Goal: Complete application form

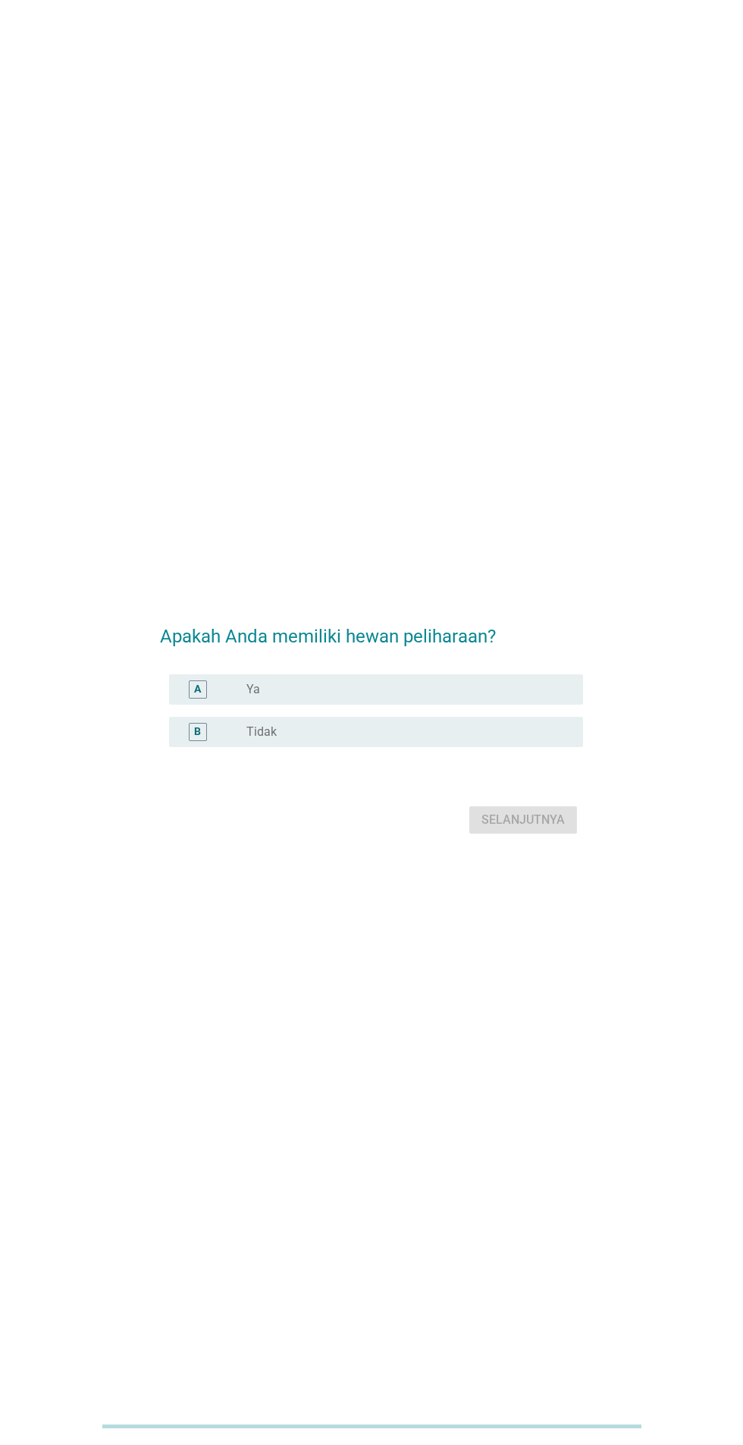
click at [382, 697] on div "radio_button_unchecked Ya" at bounding box center [402, 689] width 312 height 15
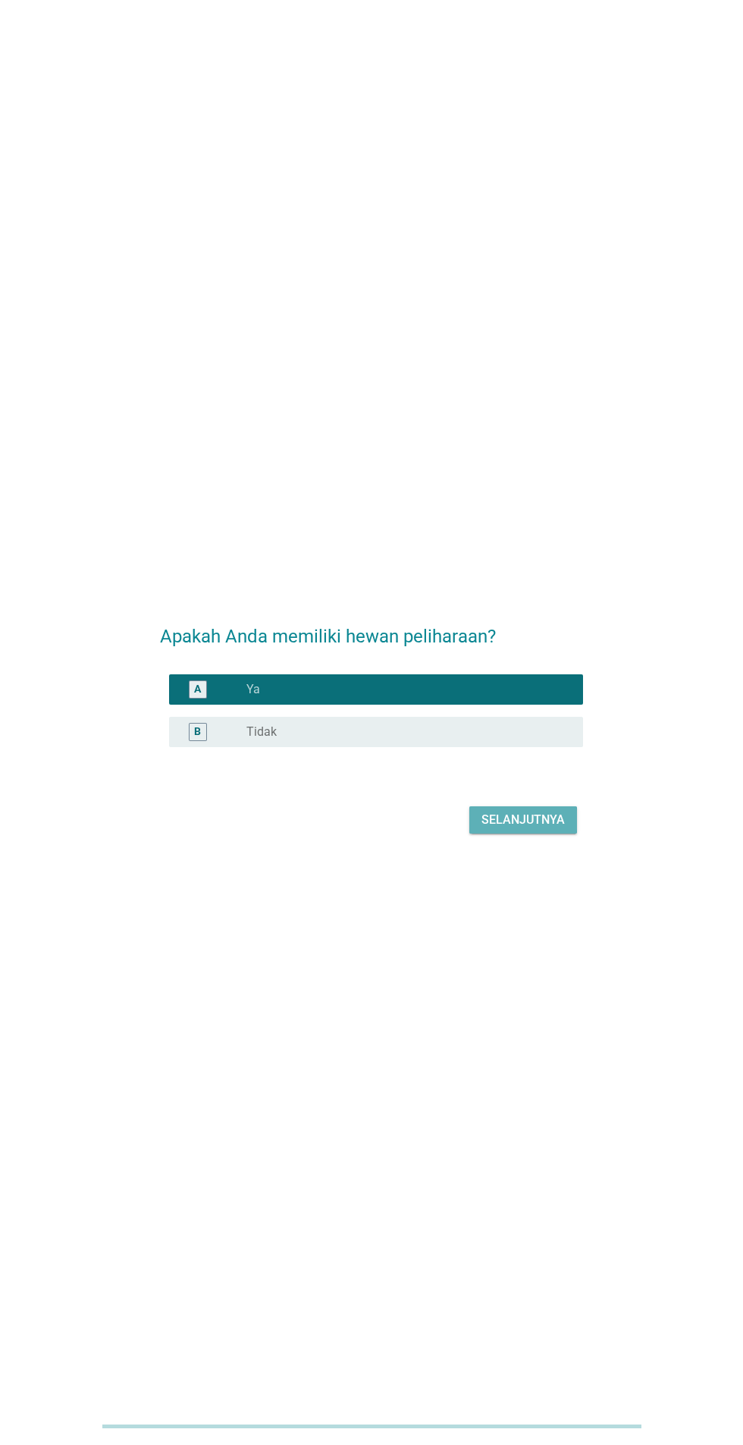
click at [530, 829] on div "Selanjutnya" at bounding box center [523, 820] width 83 height 18
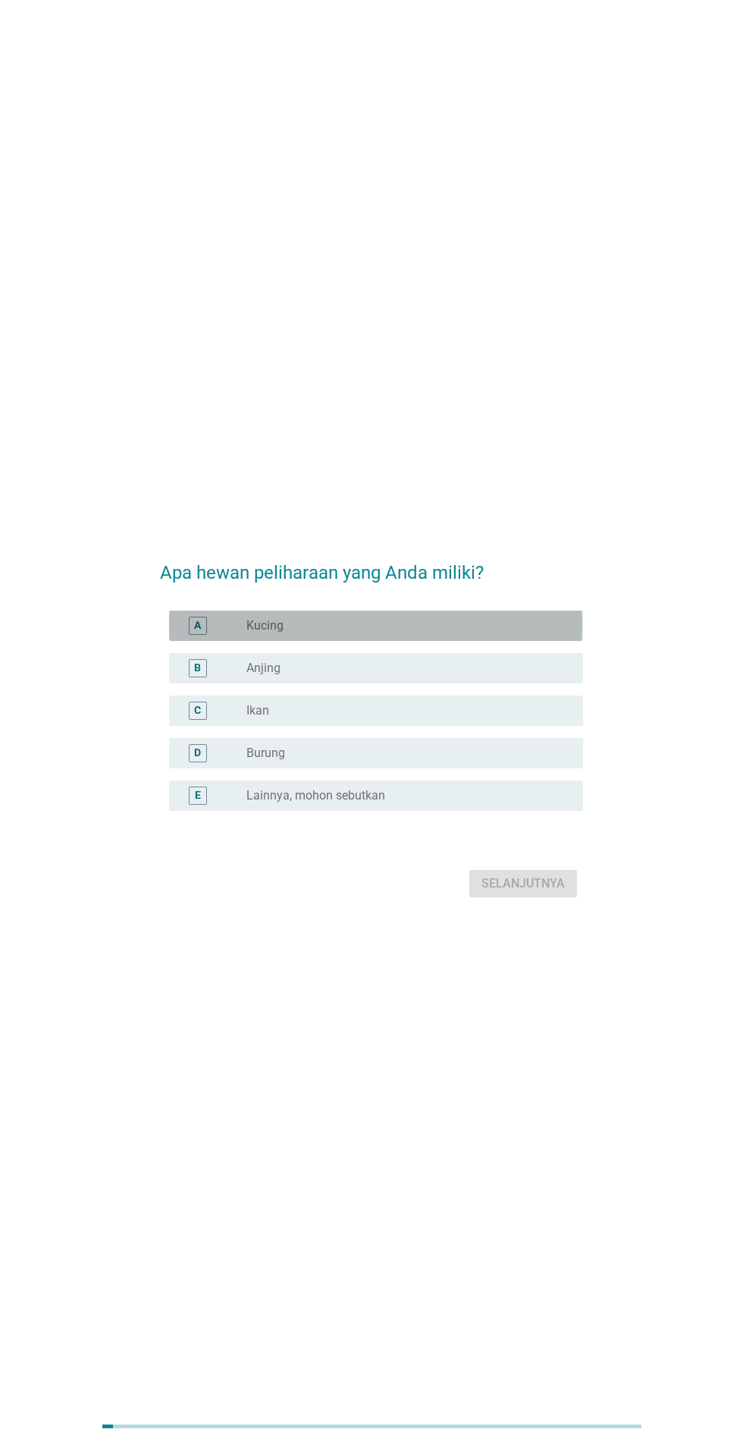
click at [486, 633] on div "radio_button_unchecked Kucing" at bounding box center [402, 625] width 312 height 15
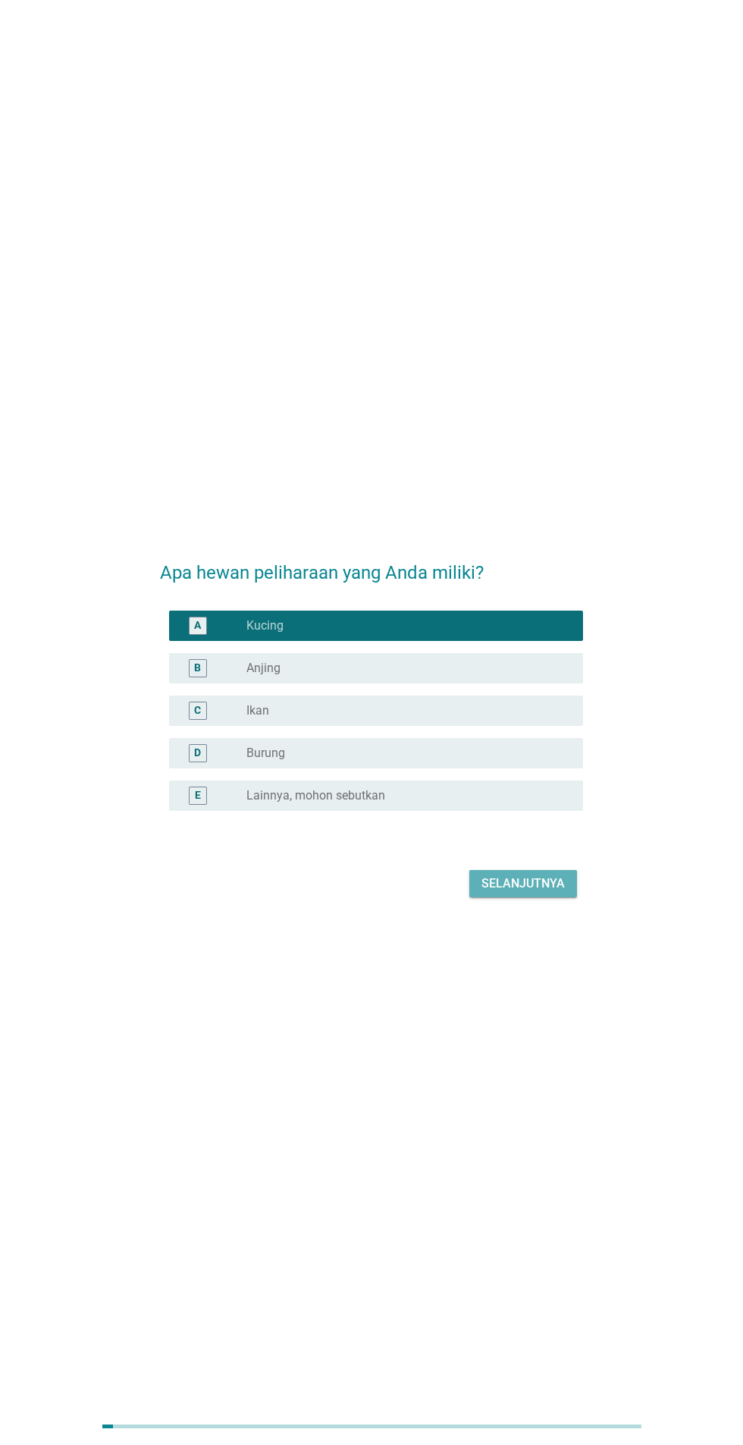
click at [541, 893] on div "Selanjutnya" at bounding box center [523, 883] width 83 height 18
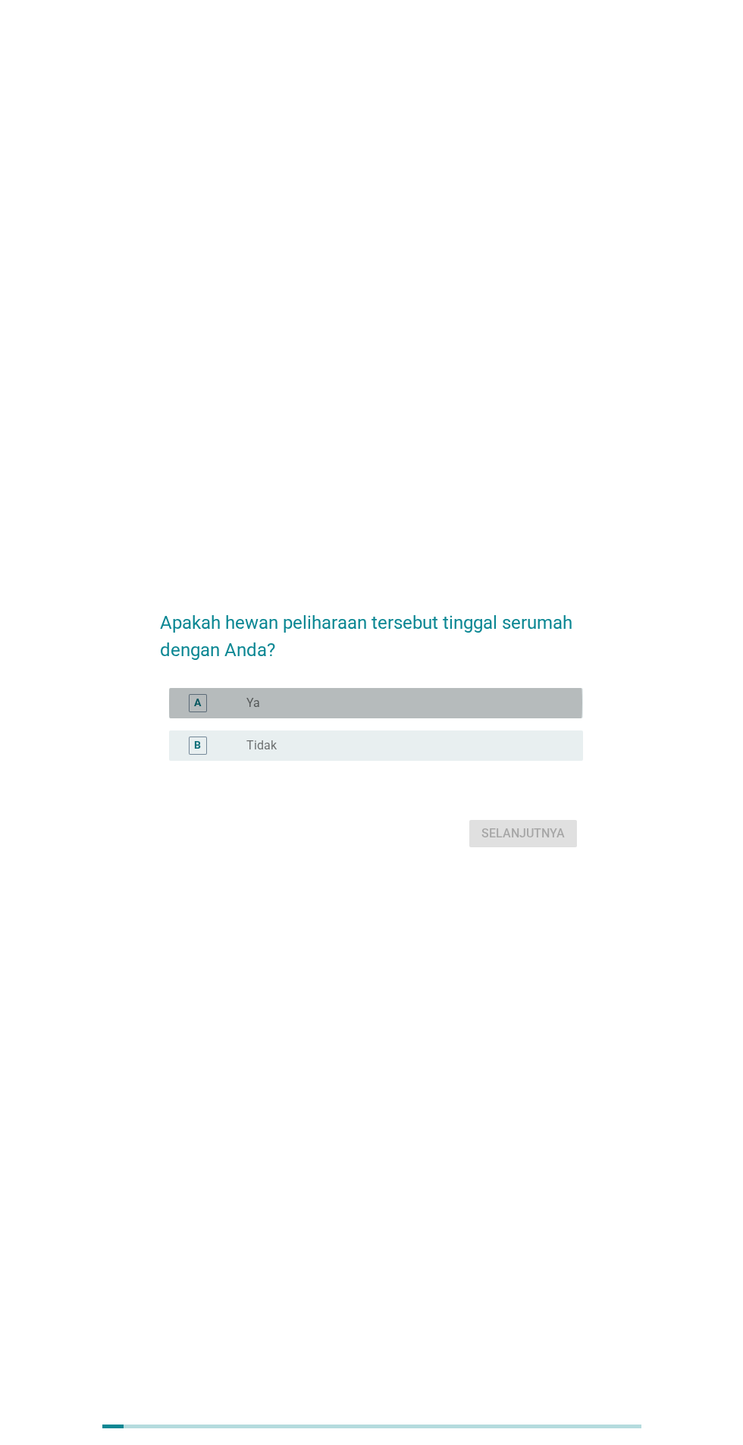
click at [486, 711] on div "radio_button_unchecked Ya" at bounding box center [402, 702] width 312 height 15
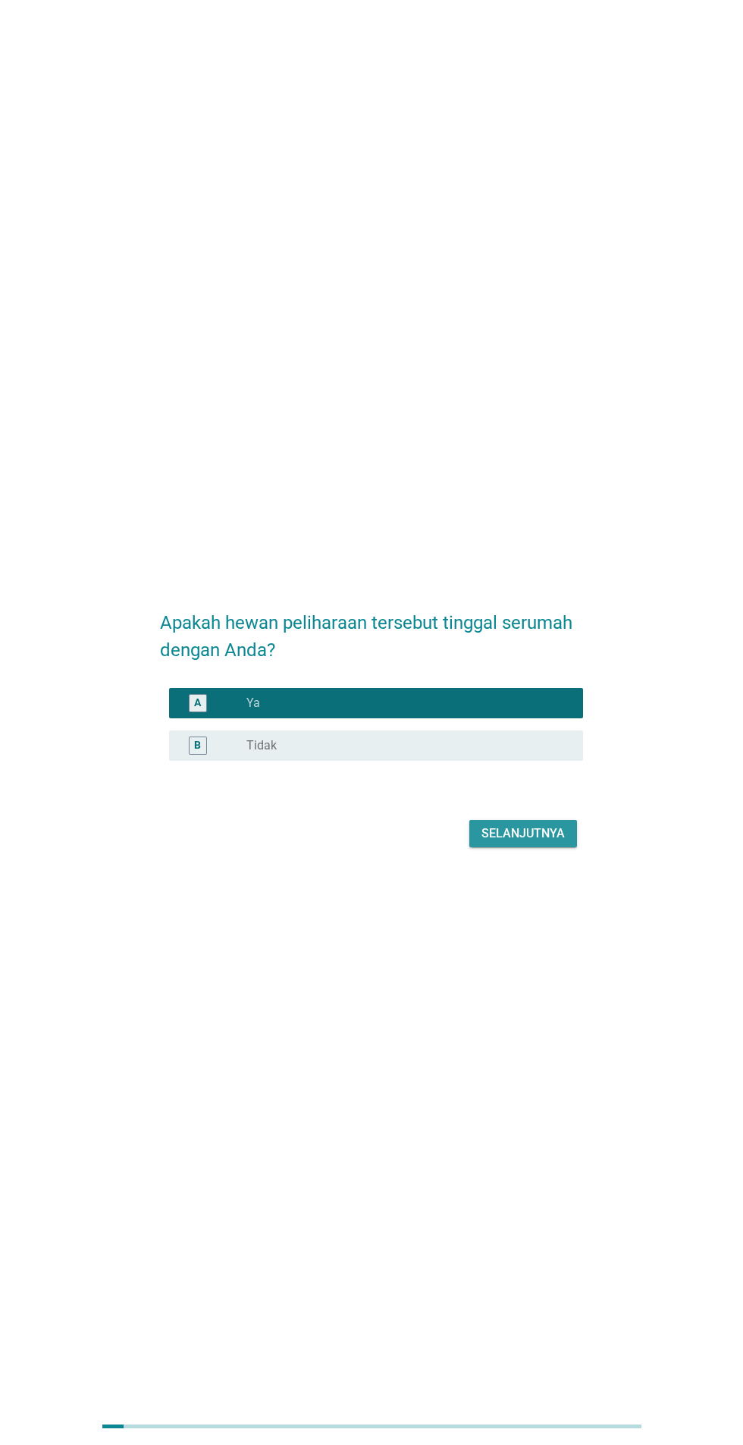
click at [566, 847] on button "Selanjutnya" at bounding box center [523, 833] width 108 height 27
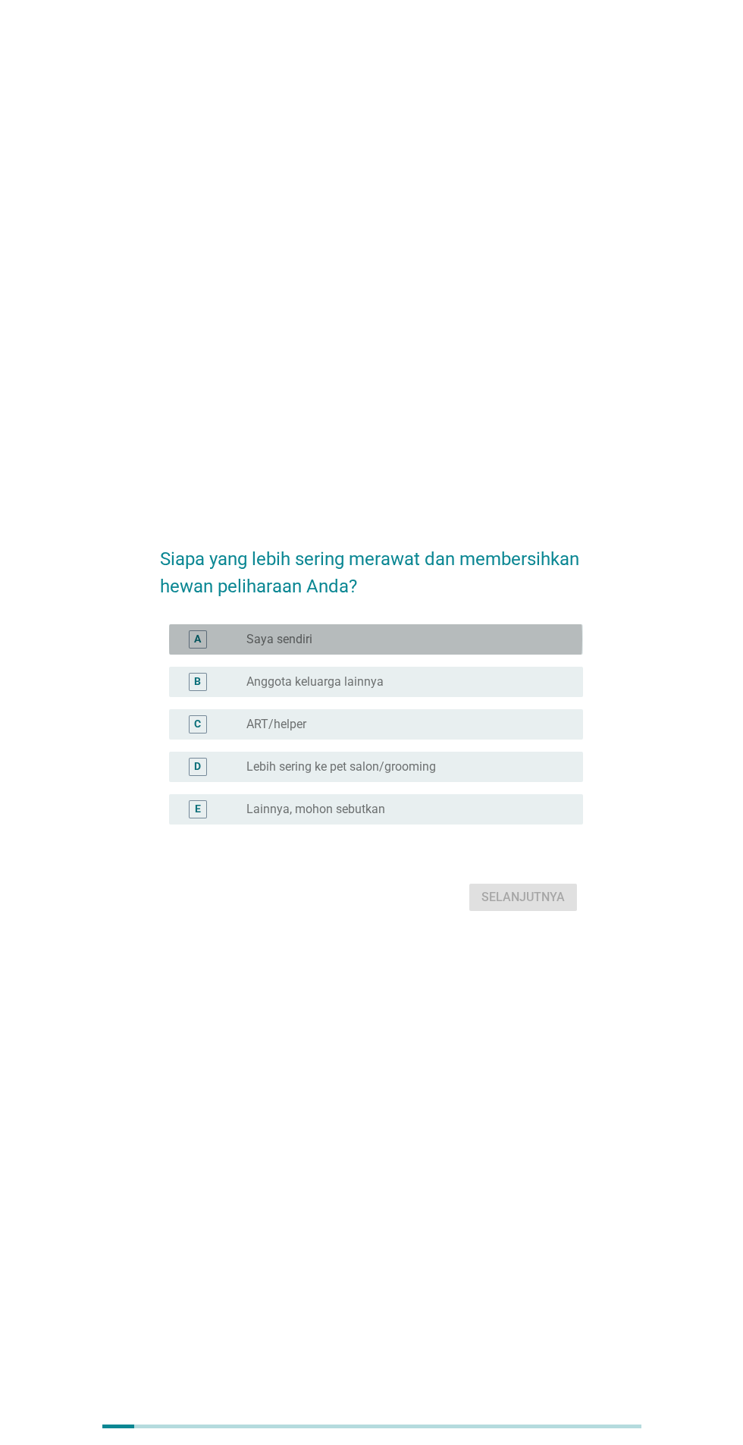
click at [514, 647] on div "radio_button_unchecked Saya sendiri" at bounding box center [402, 639] width 312 height 15
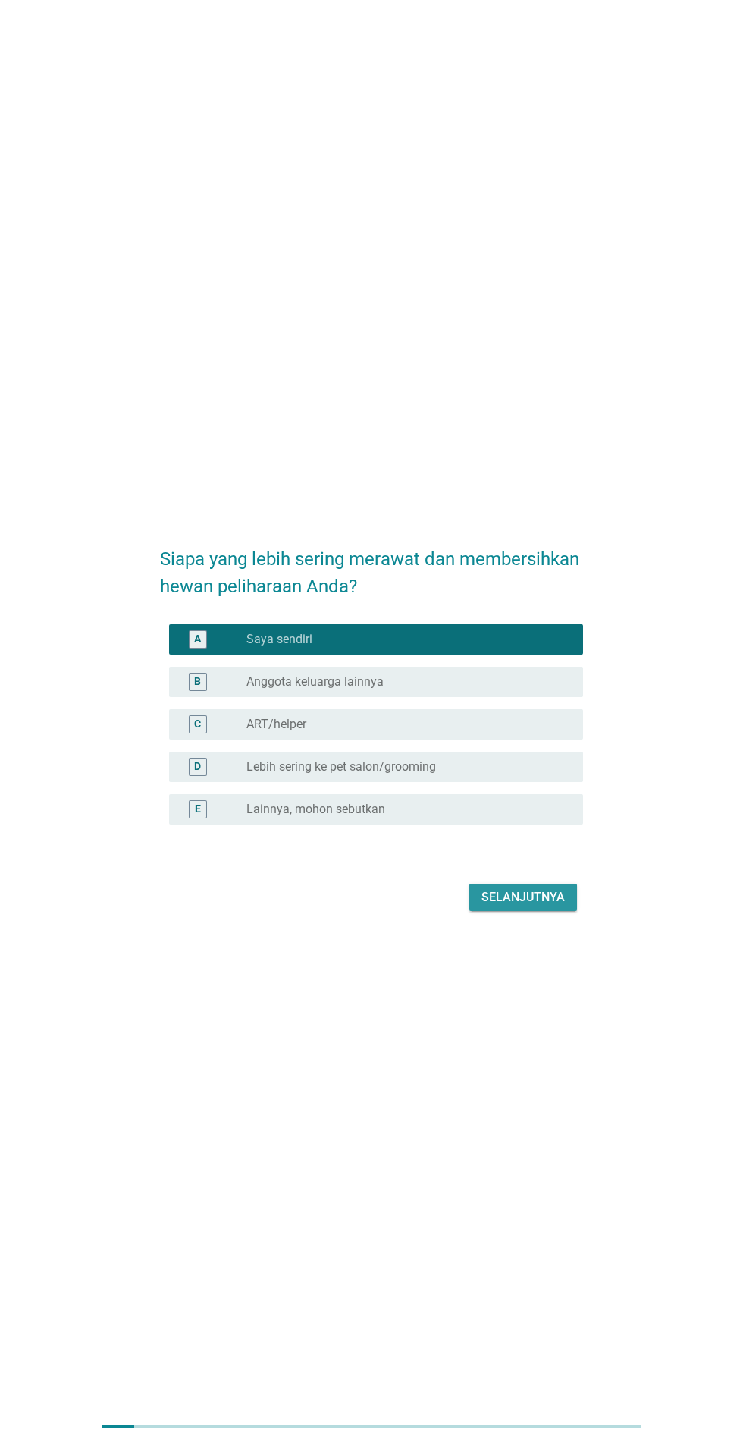
click at [560, 906] on div "Selanjutnya" at bounding box center [523, 897] width 83 height 18
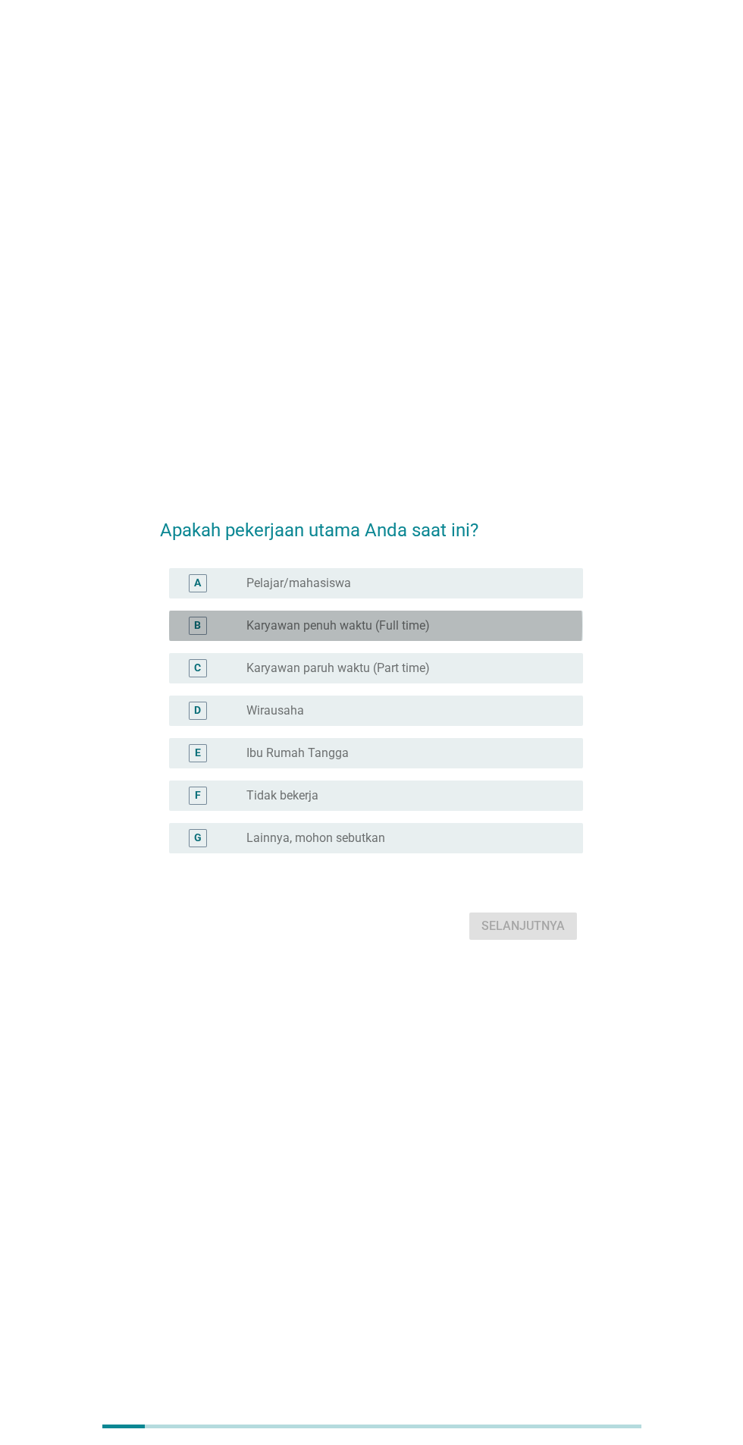
click at [526, 633] on div "radio_button_unchecked Karyawan penuh waktu (Full time)" at bounding box center [402, 625] width 312 height 15
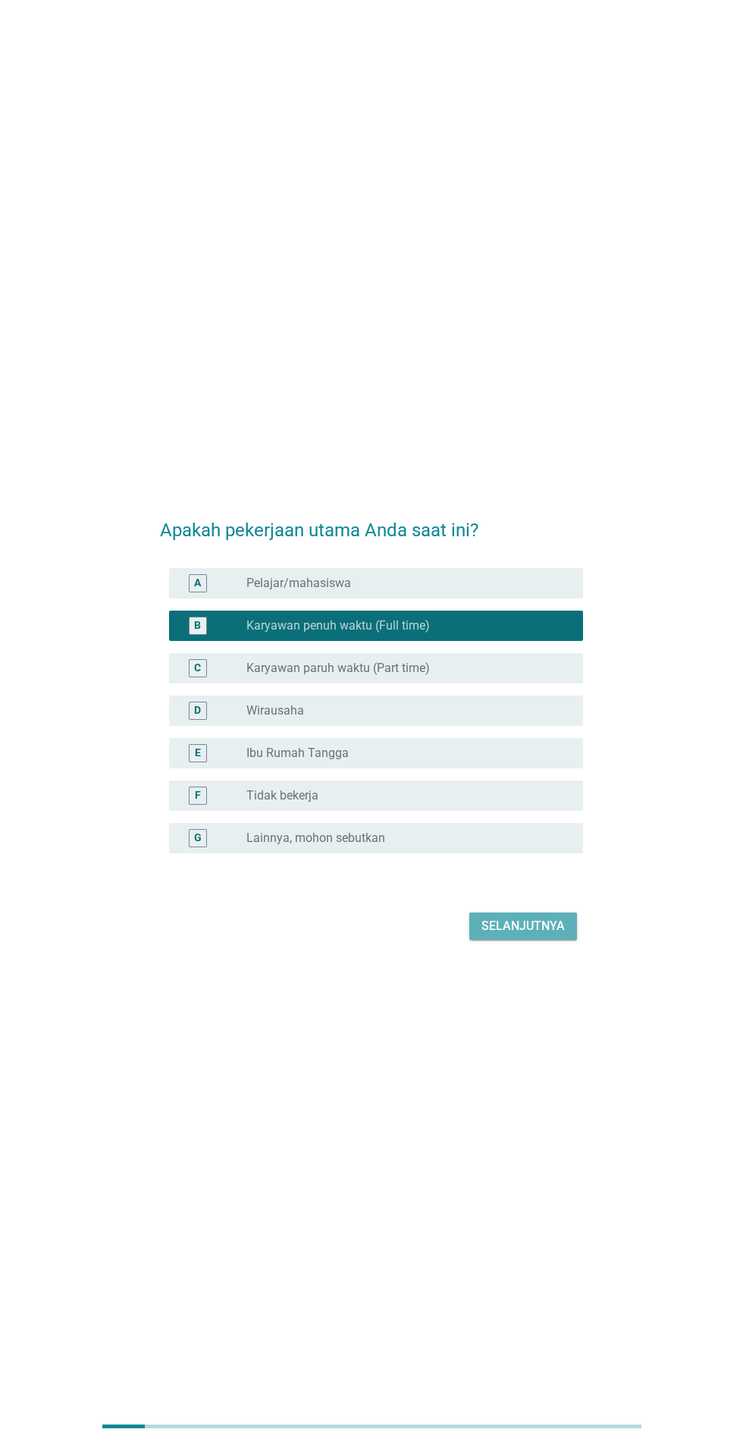
click at [532, 935] on div "Selanjutnya" at bounding box center [523, 926] width 83 height 18
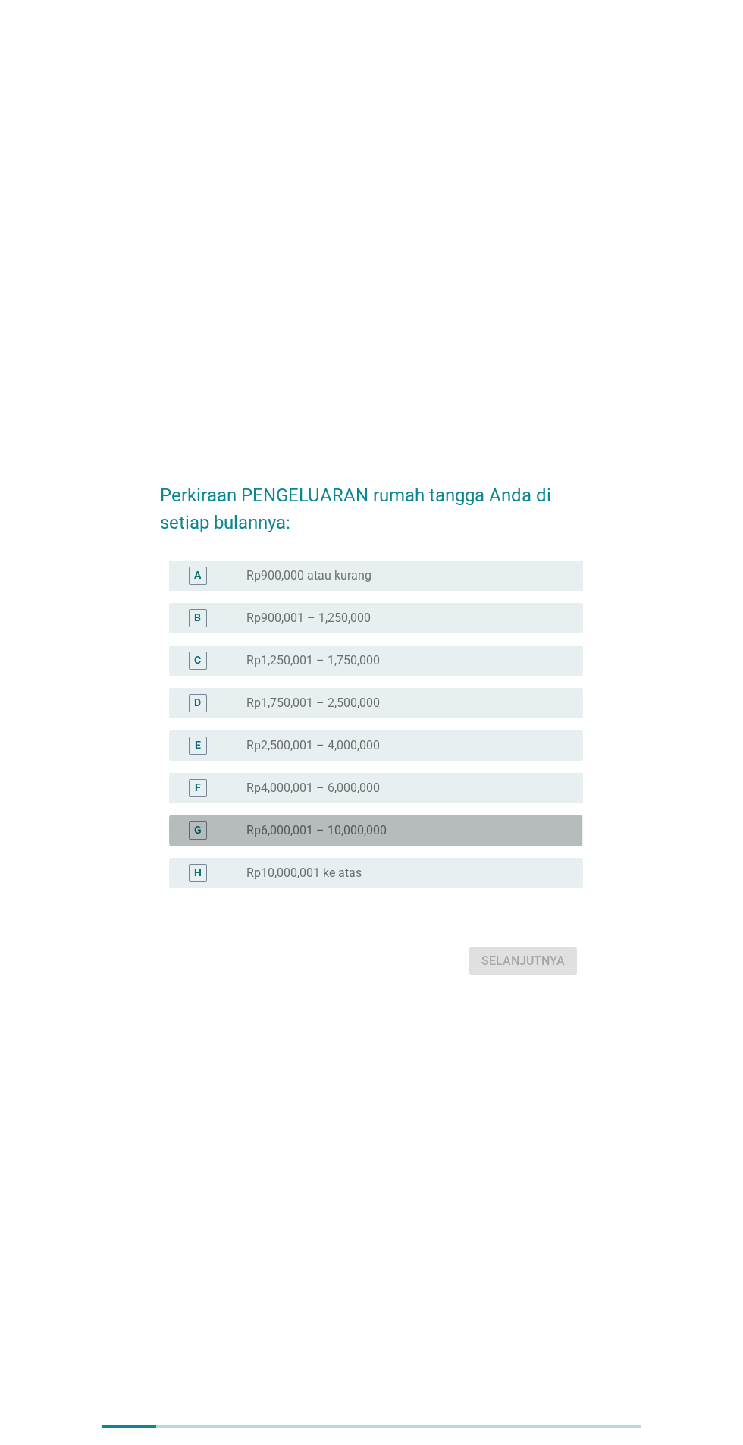
click at [491, 838] on div "radio_button_unchecked Rp6,000,001 – 10,000,000" at bounding box center [402, 830] width 312 height 15
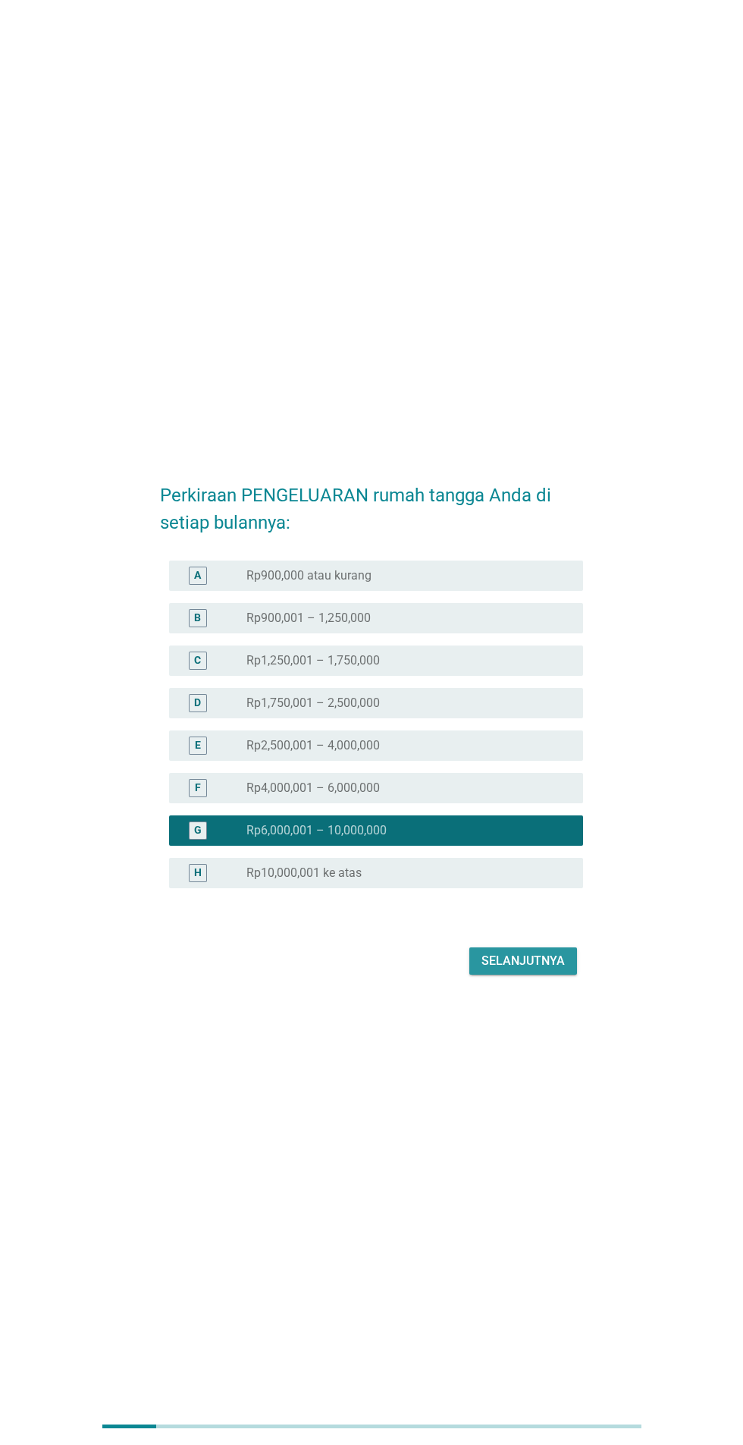
click at [544, 974] on button "Selanjutnya" at bounding box center [523, 960] width 108 height 27
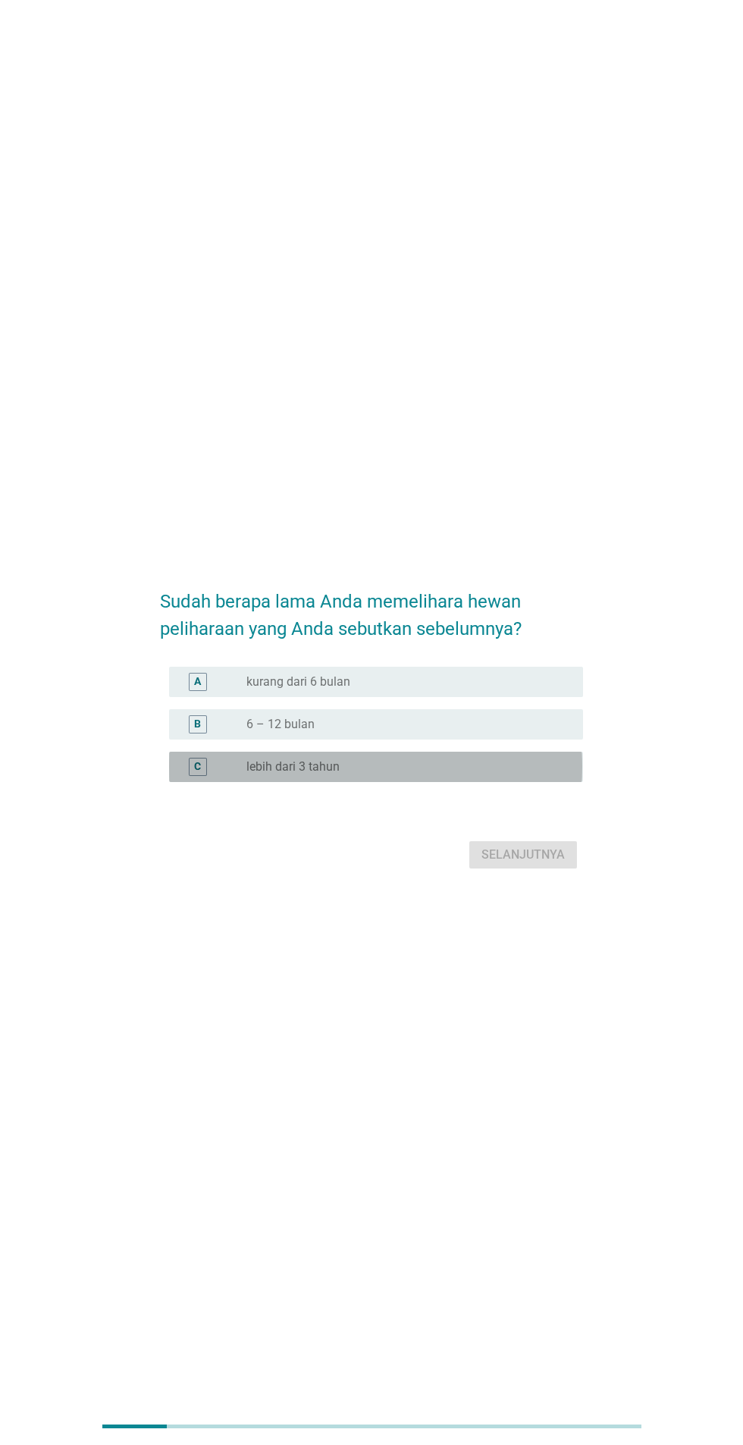
click at [472, 774] on div "radio_button_unchecked lebih dari 3 tahun" at bounding box center [402, 766] width 312 height 15
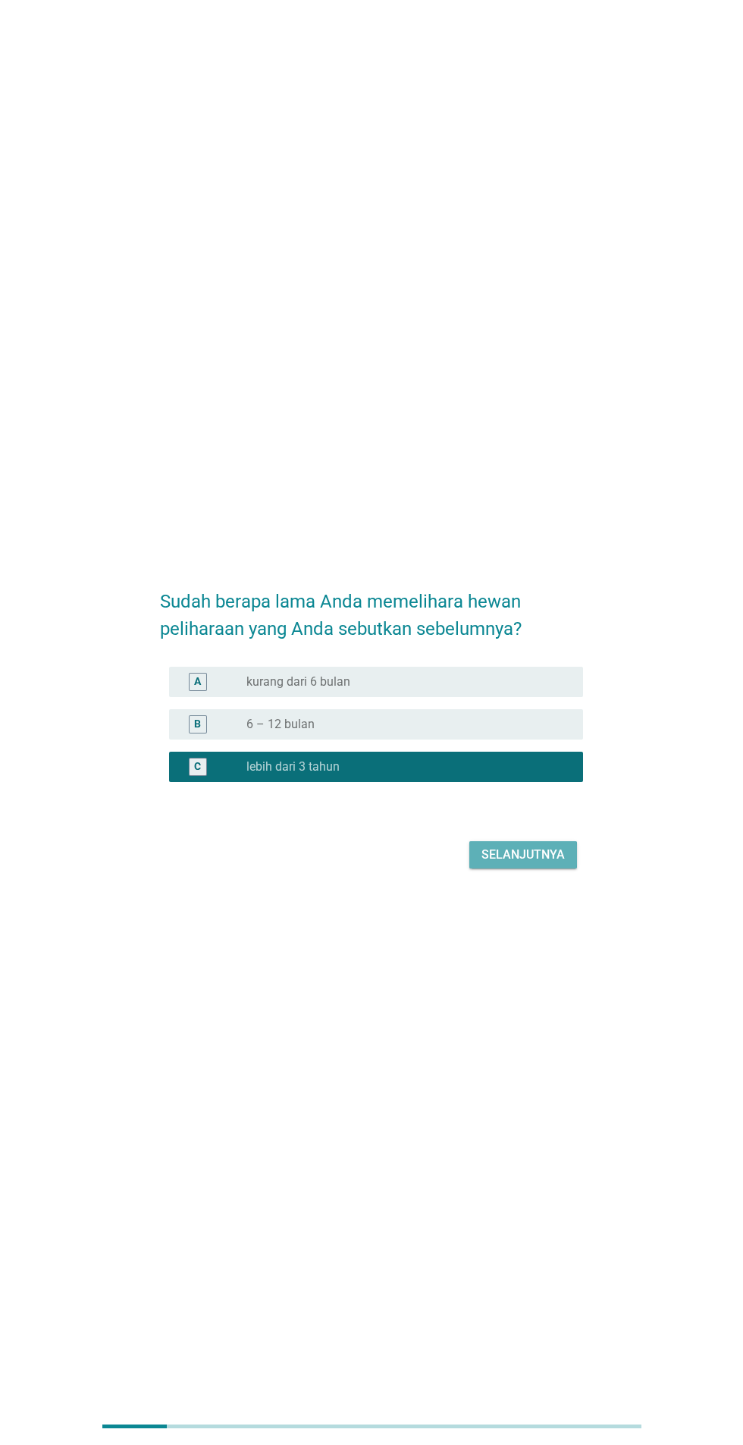
click at [563, 864] on div "Selanjutnya" at bounding box center [523, 855] width 83 height 18
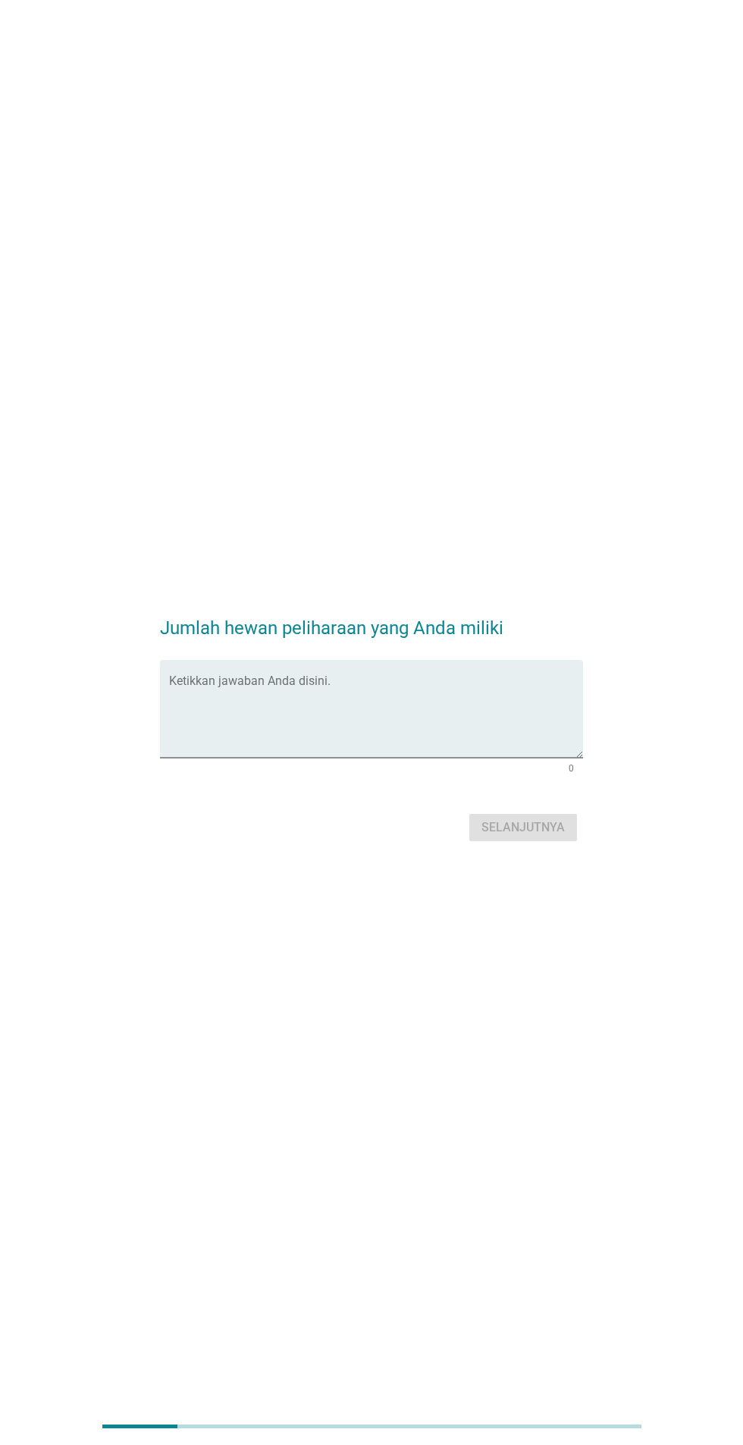
click at [451, 758] on textarea "Ketikkan jawaban Anda disini." at bounding box center [375, 718] width 413 height 80
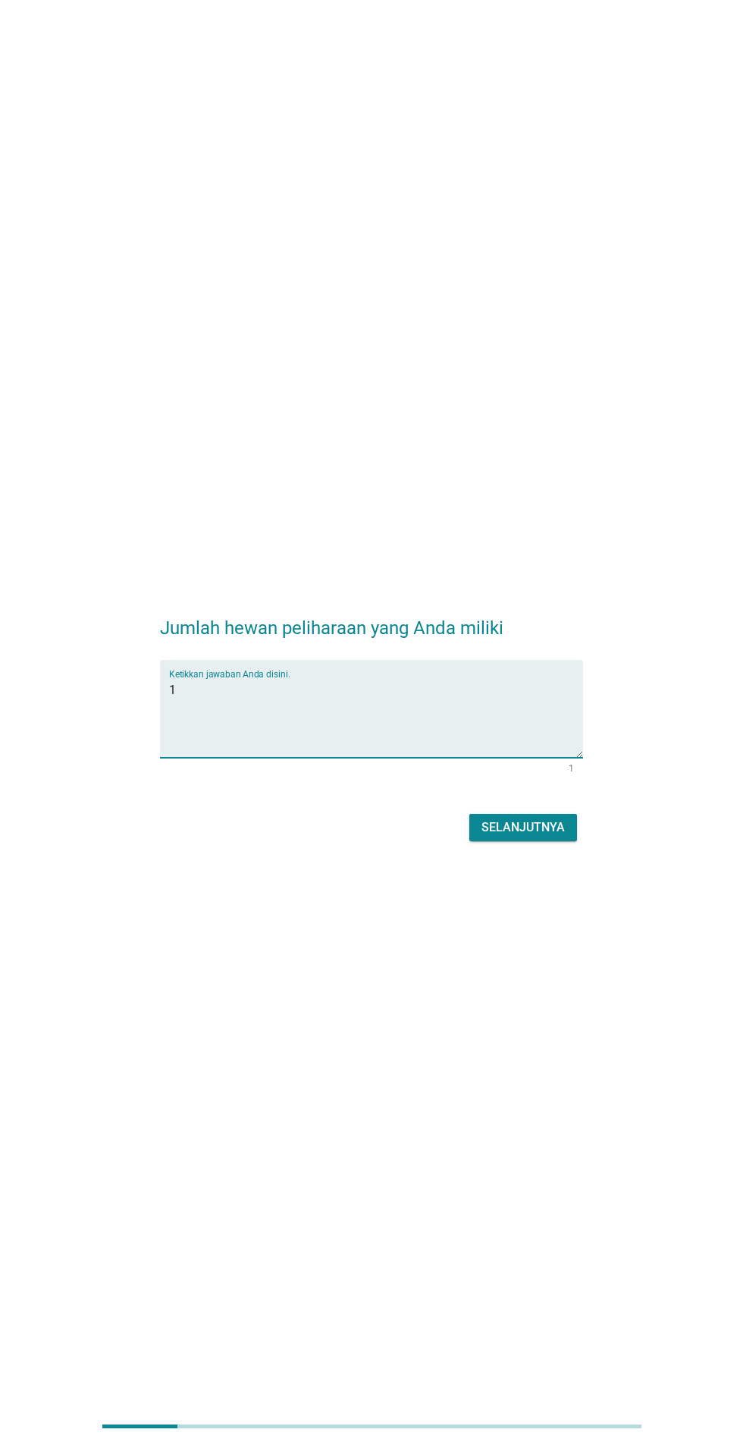
type textarea "1"
click at [520, 836] on div "Selanjutnya" at bounding box center [523, 827] width 83 height 18
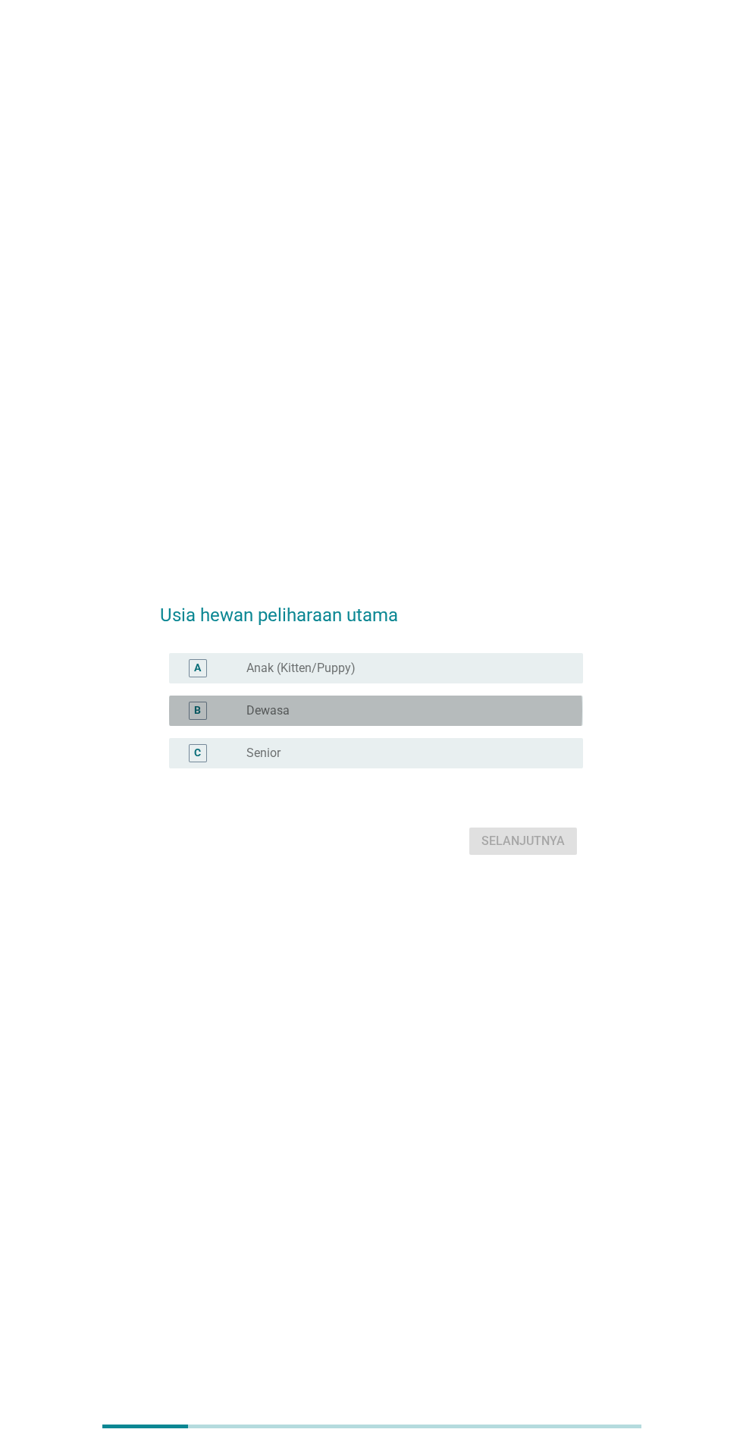
click at [484, 718] on div "radio_button_unchecked Dewasa" at bounding box center [402, 710] width 312 height 15
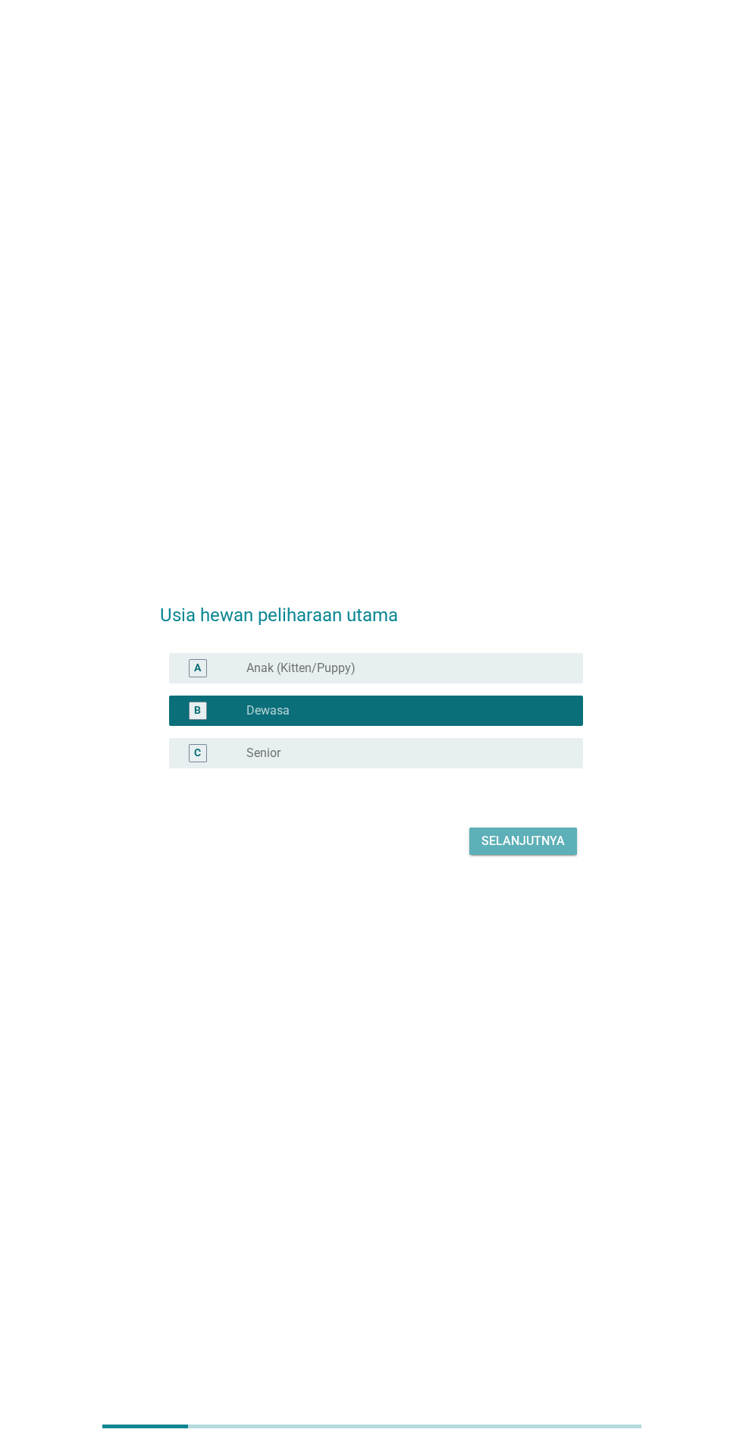
click at [560, 850] on div "Selanjutnya" at bounding box center [523, 841] width 83 height 18
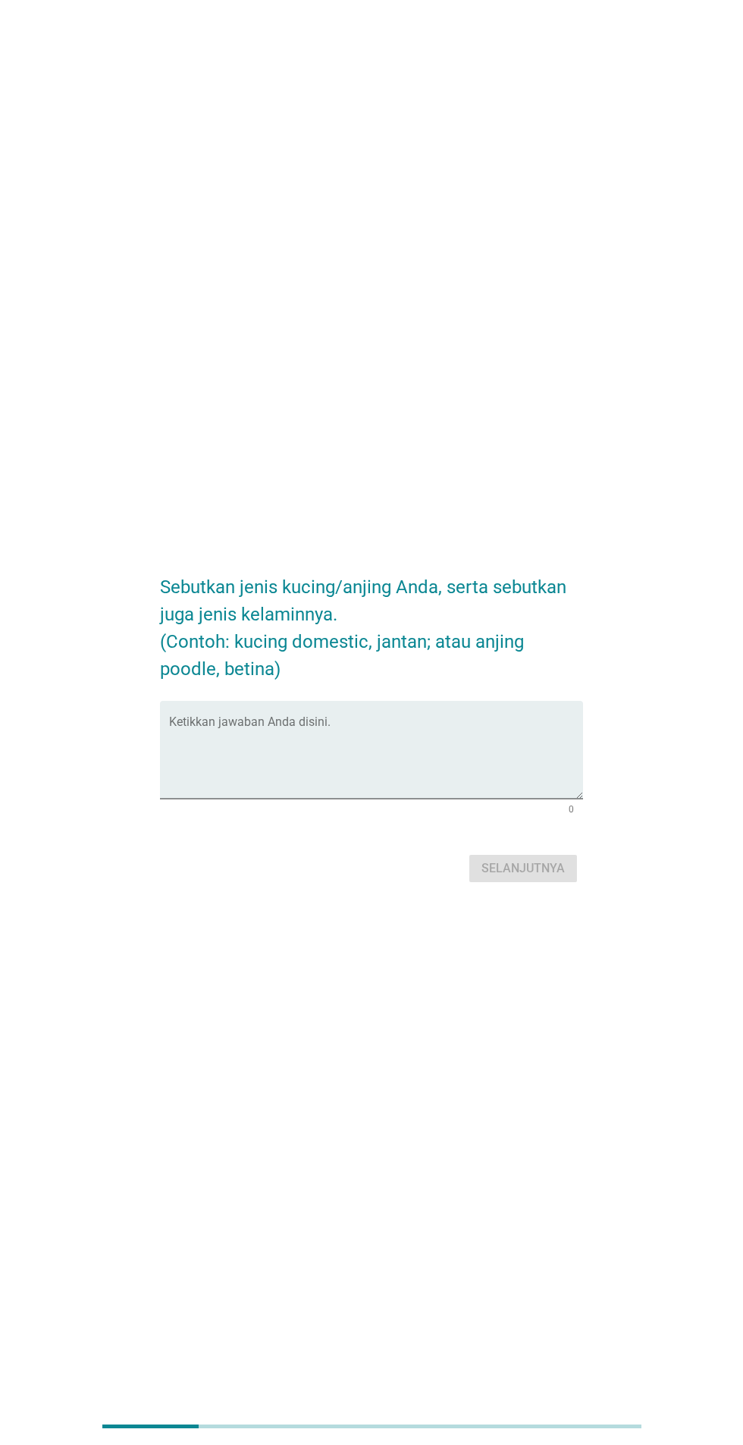
click at [366, 799] on textarea "Ketikkan jawaban Anda disini." at bounding box center [375, 759] width 413 height 80
type textarea "Kucing persia"
click at [570, 882] on button "Selanjutnya" at bounding box center [523, 868] width 108 height 27
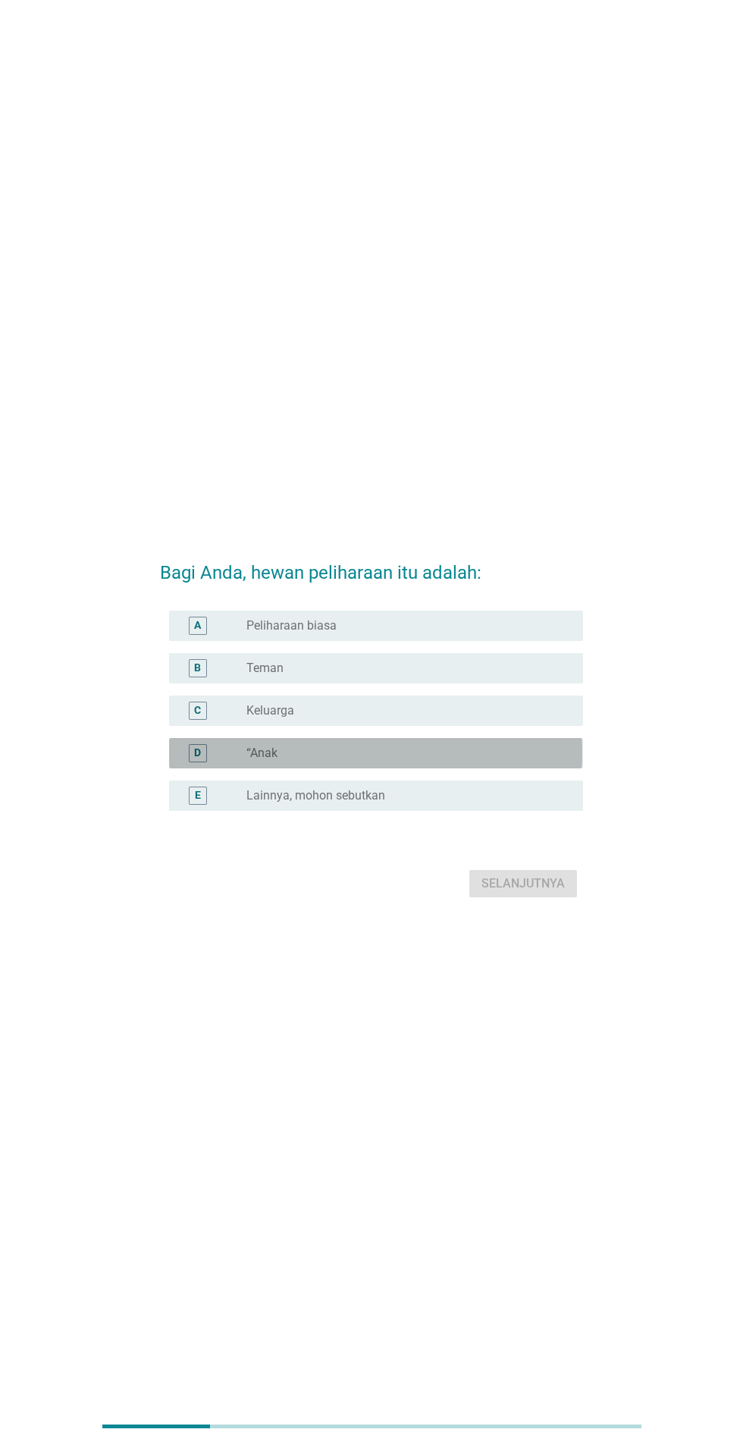
click at [197, 761] on div "D" at bounding box center [197, 753] width 7 height 16
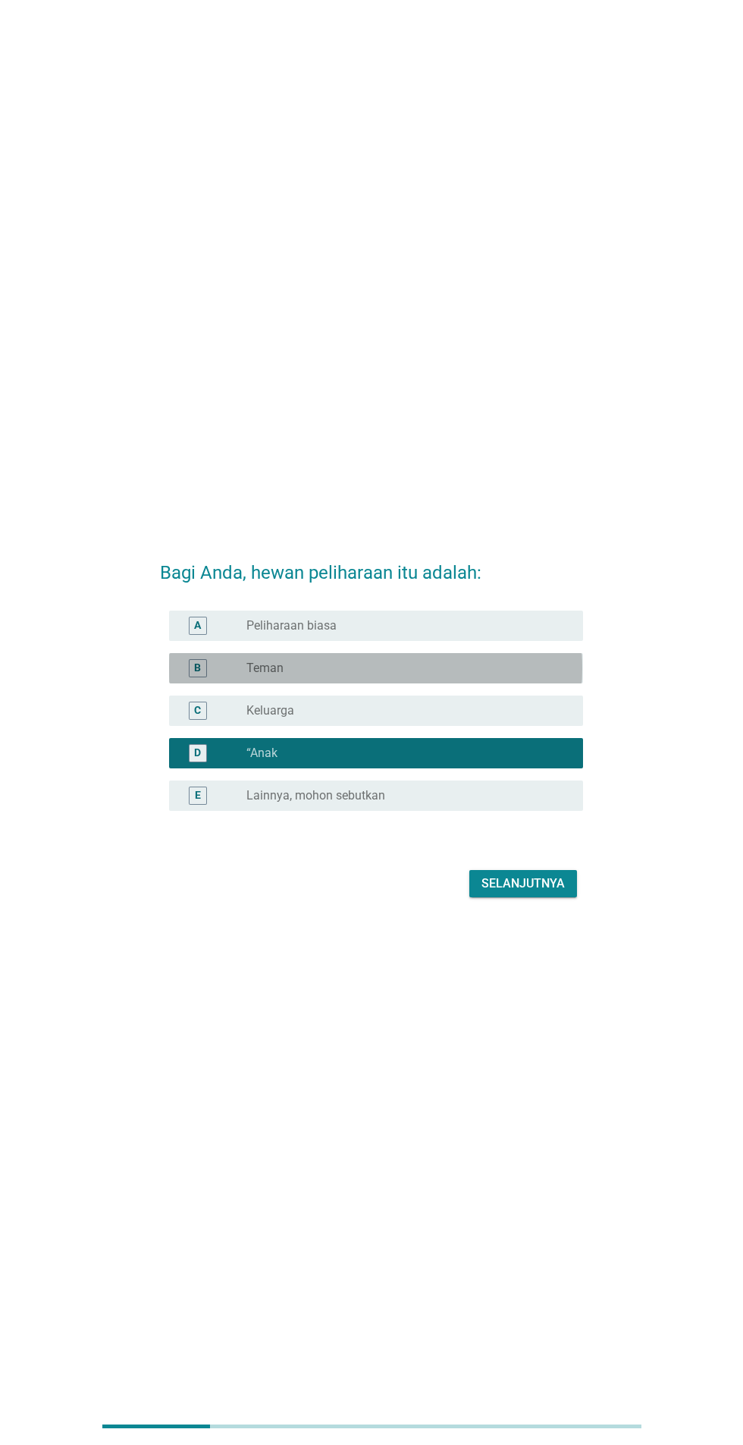
click at [180, 683] on div "B radio_button_unchecked Teman" at bounding box center [375, 668] width 413 height 30
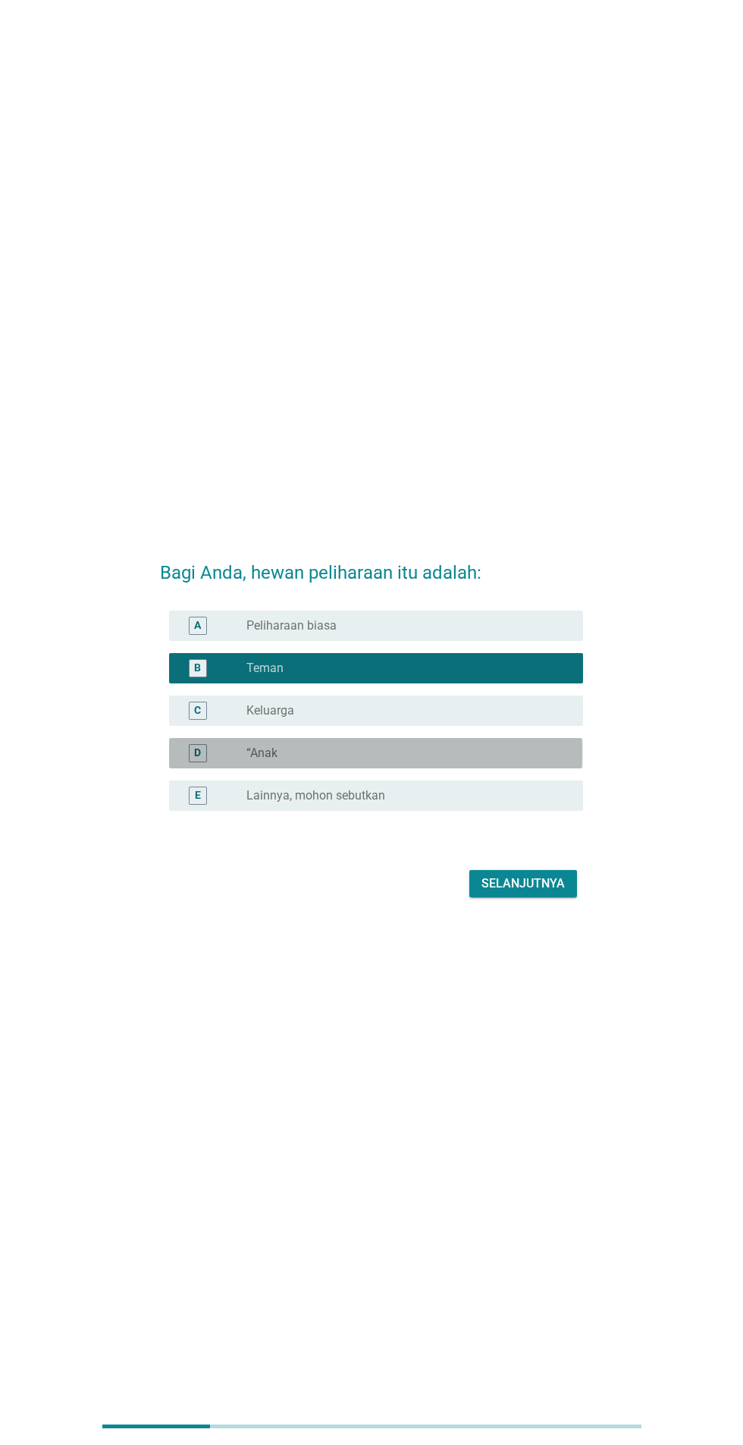
click at [209, 762] on div "D" at bounding box center [197, 753] width 33 height 18
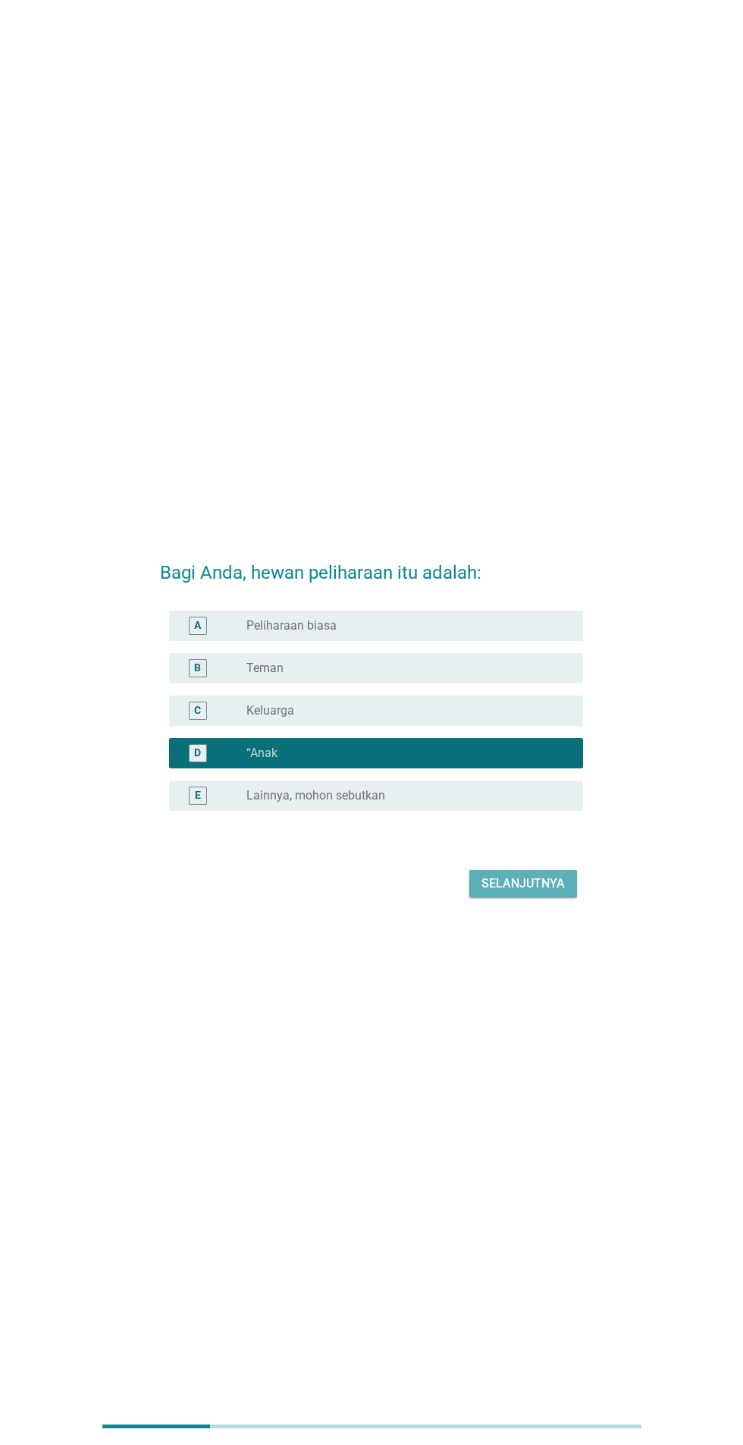
click at [554, 897] on button "Selanjutnya" at bounding box center [523, 883] width 108 height 27
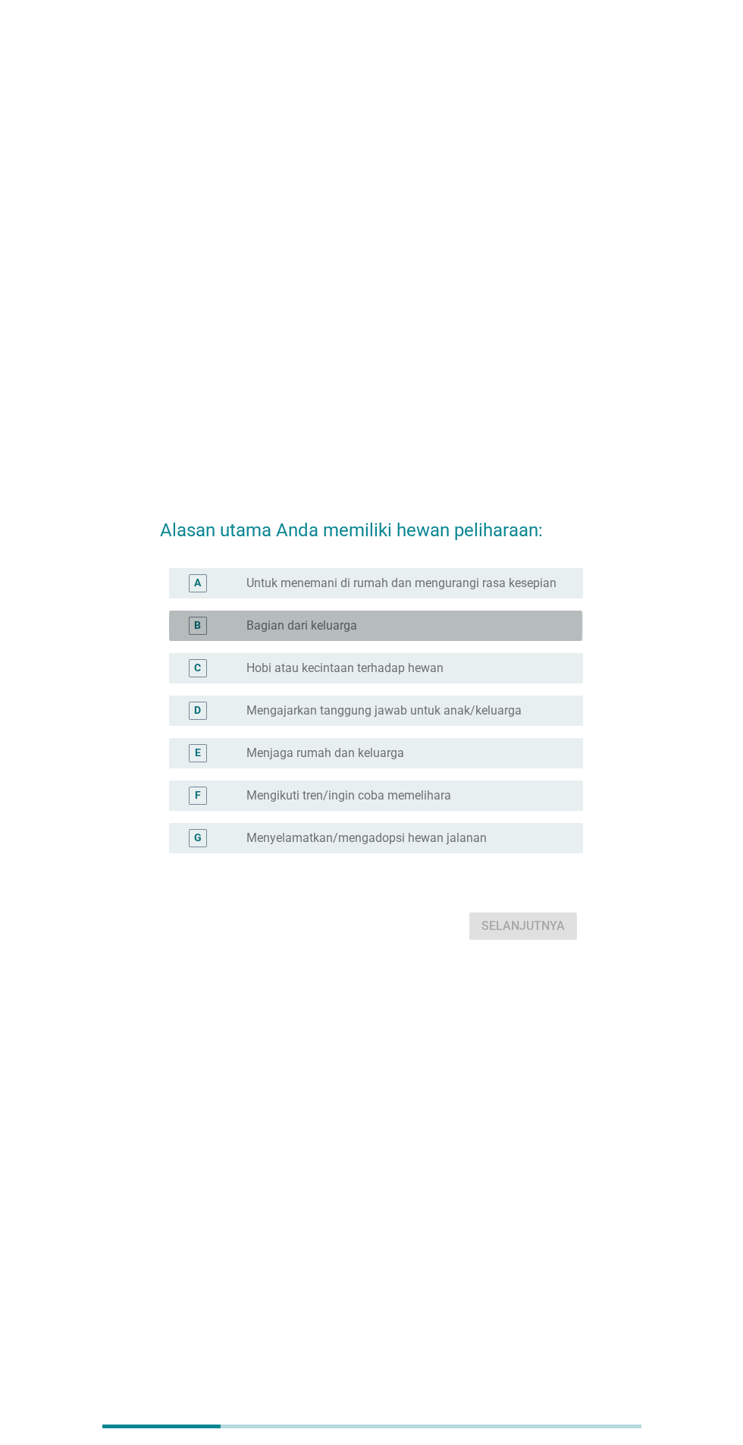
click at [189, 635] on div "B" at bounding box center [198, 626] width 18 height 18
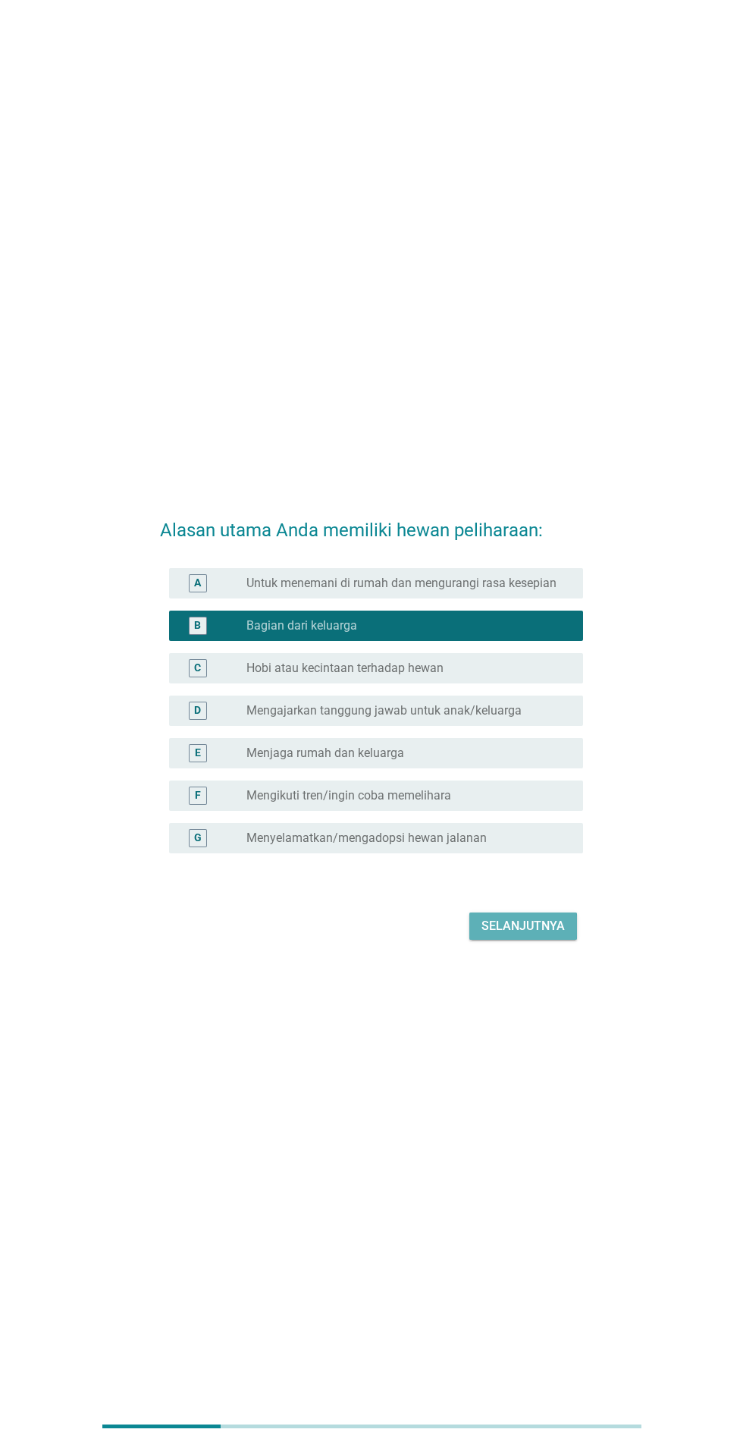
click at [557, 935] on div "Selanjutnya" at bounding box center [523, 926] width 83 height 18
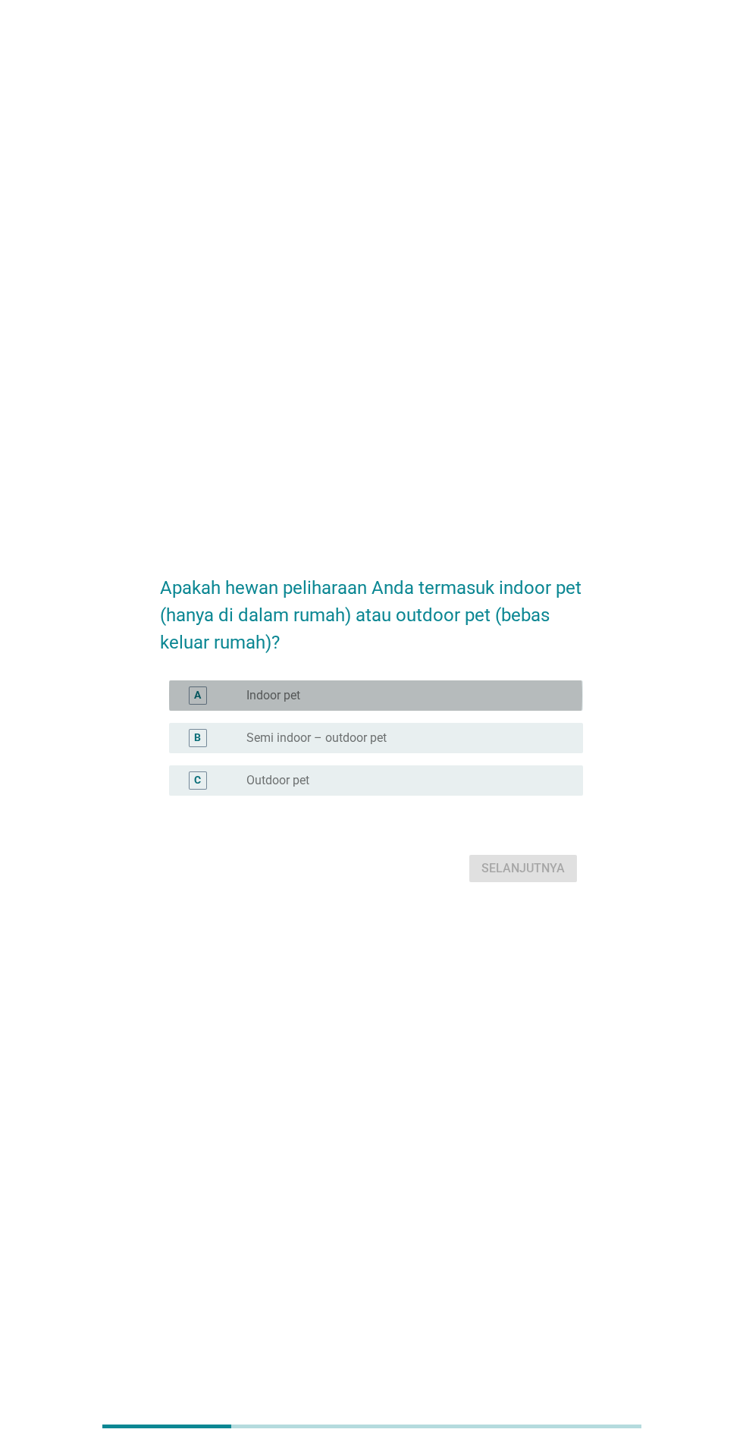
click at [218, 704] on div "A" at bounding box center [213, 695] width 65 height 18
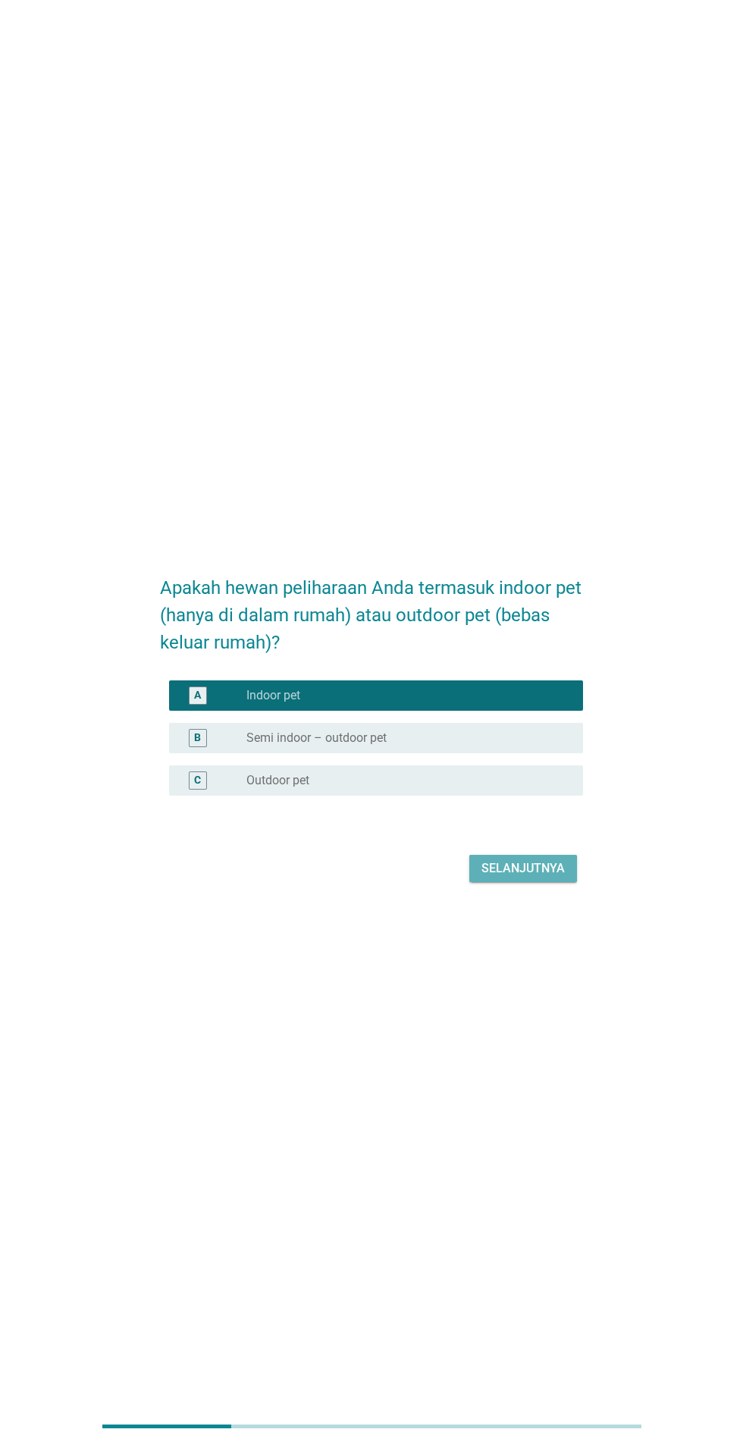
click at [538, 882] on button "Selanjutnya" at bounding box center [523, 868] width 108 height 27
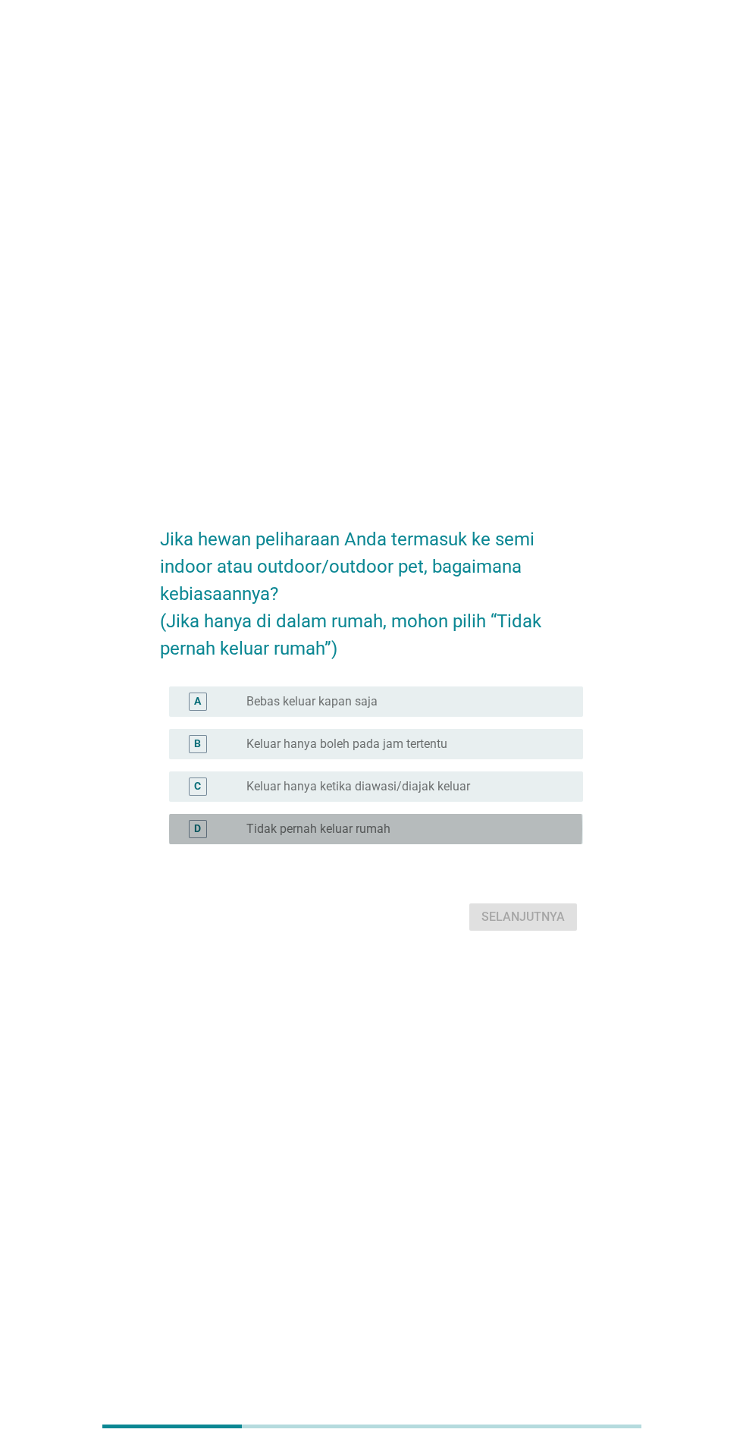
click at [555, 836] on div "radio_button_unchecked Tidak pernah keluar rumah" at bounding box center [402, 828] width 312 height 15
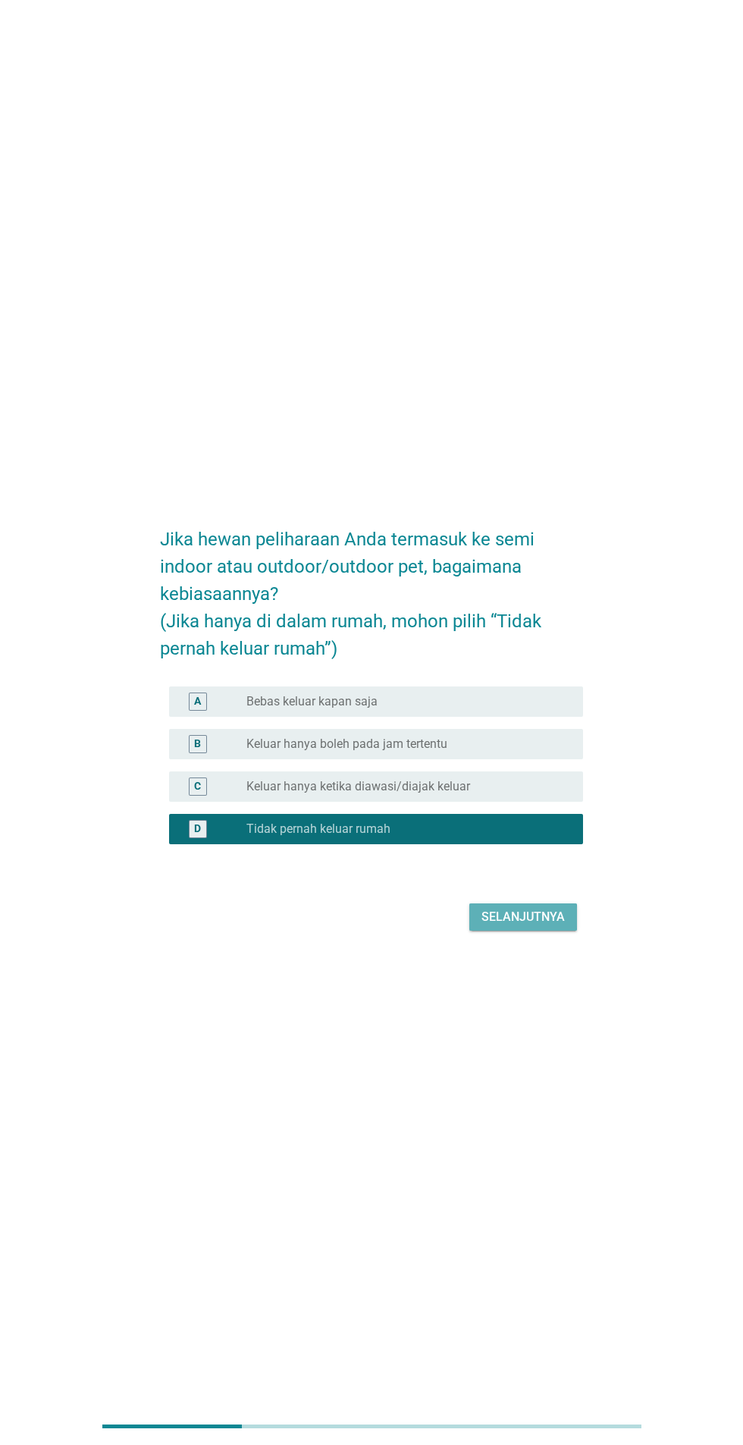
click at [555, 926] on div "Selanjutnya" at bounding box center [523, 917] width 83 height 18
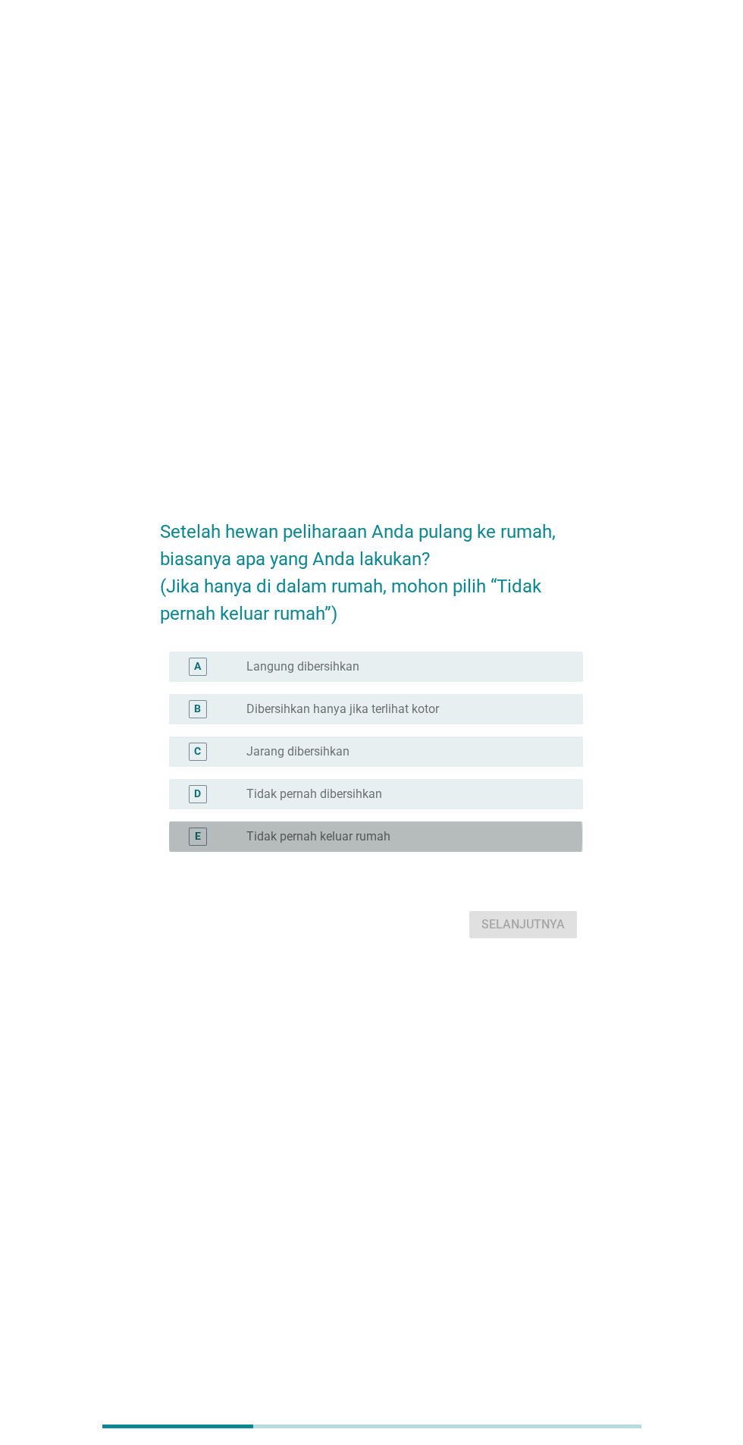
click at [489, 844] on div "radio_button_unchecked Tidak pernah keluar rumah" at bounding box center [402, 836] width 312 height 15
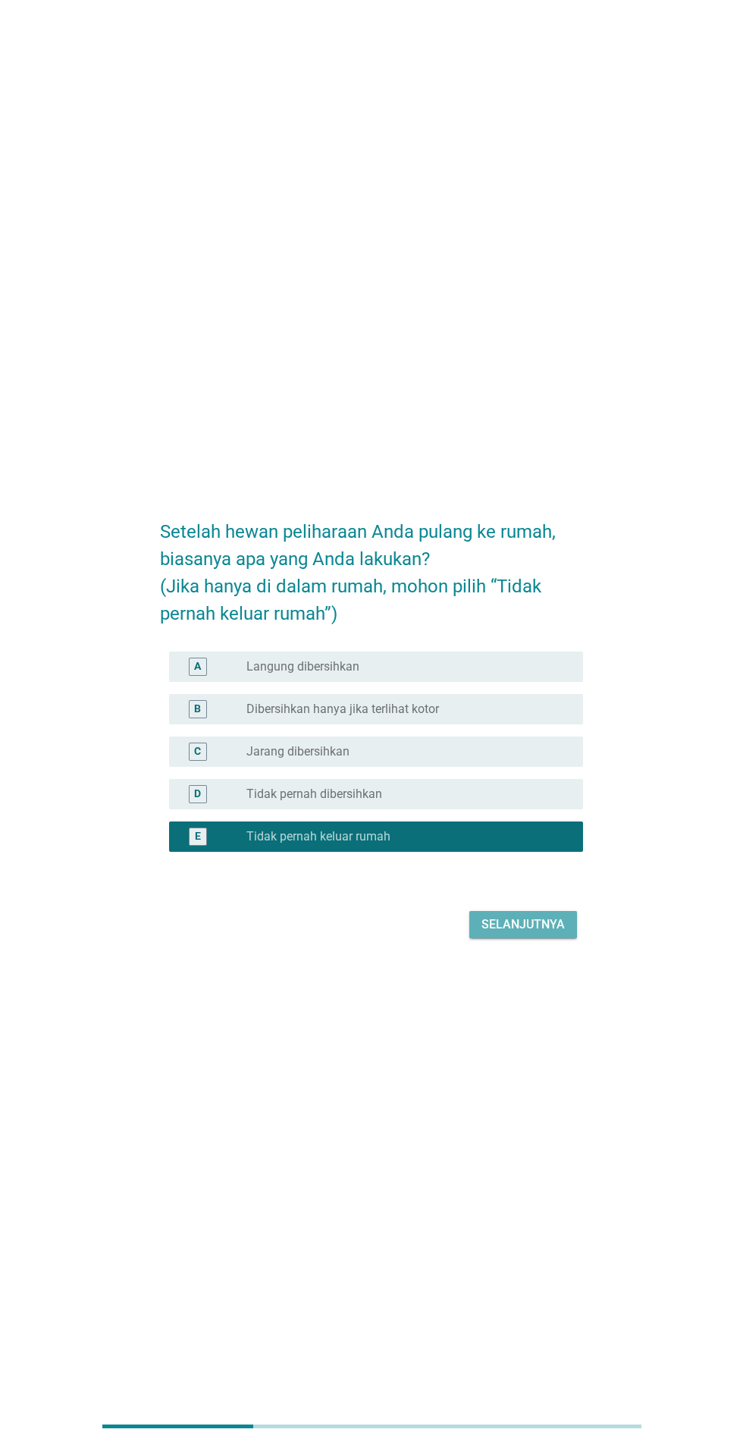
click at [554, 933] on div "Selanjutnya" at bounding box center [523, 924] width 83 height 18
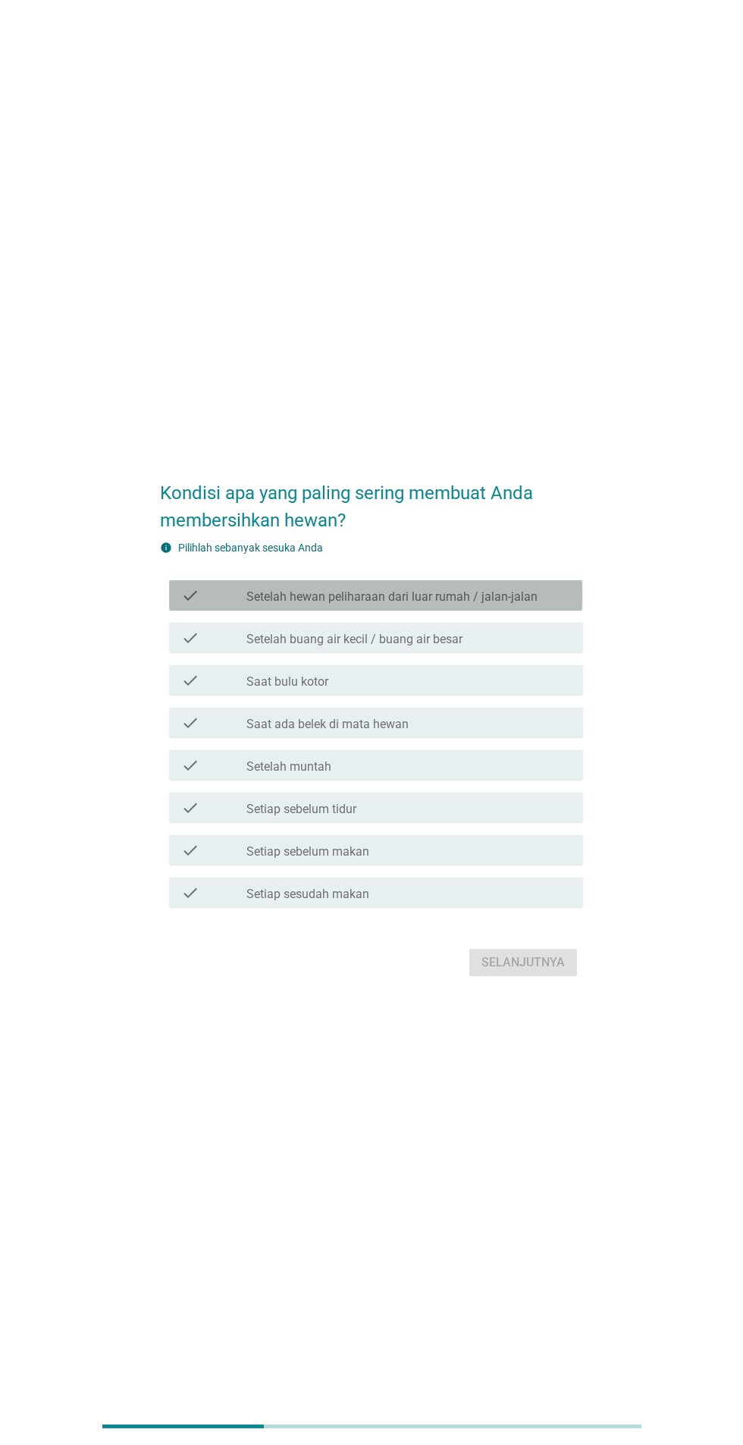
click at [524, 604] on label "Setelah hewan peliharaan dari luar rumah / jalan-jalan" at bounding box center [391, 596] width 291 height 15
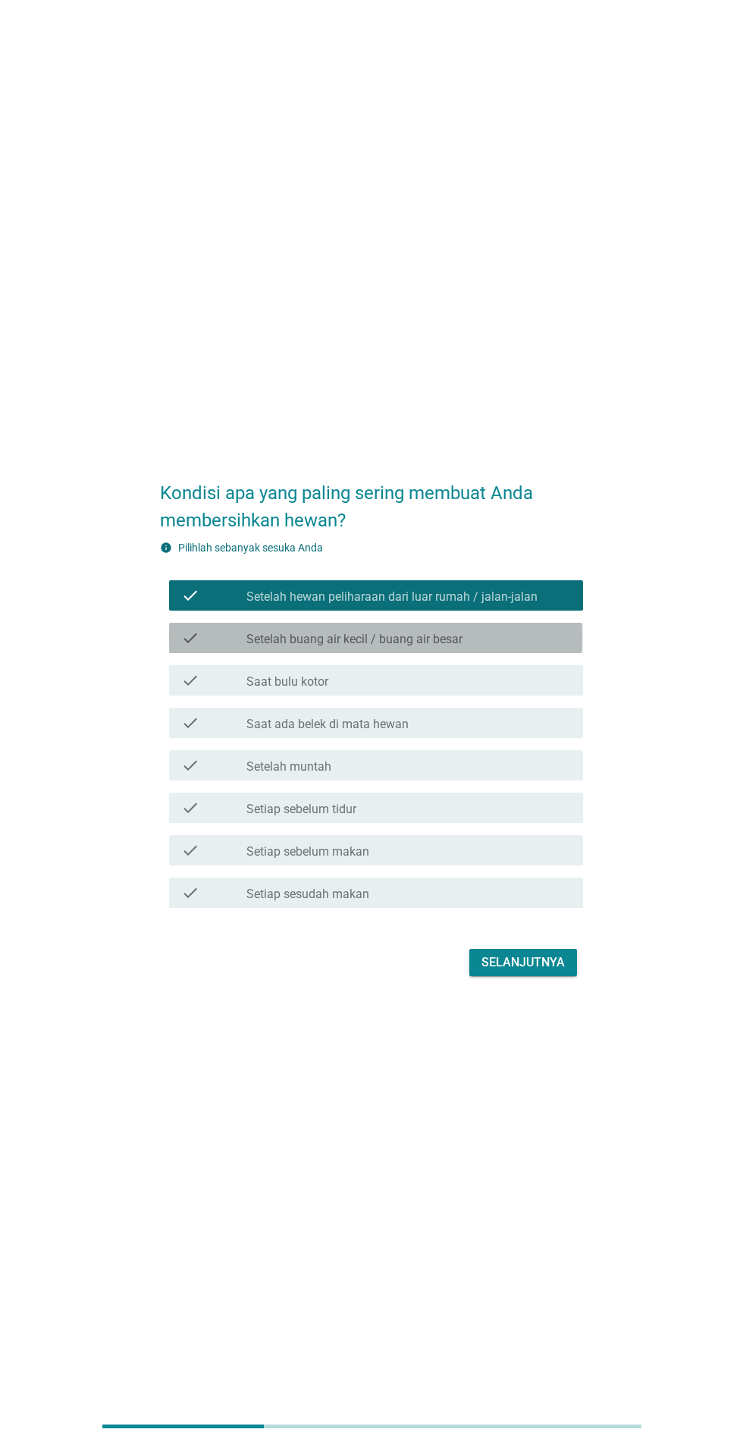
click at [503, 647] on div "check_box_outline_blank Setelah buang air kecil / buang air besar" at bounding box center [408, 638] width 325 height 18
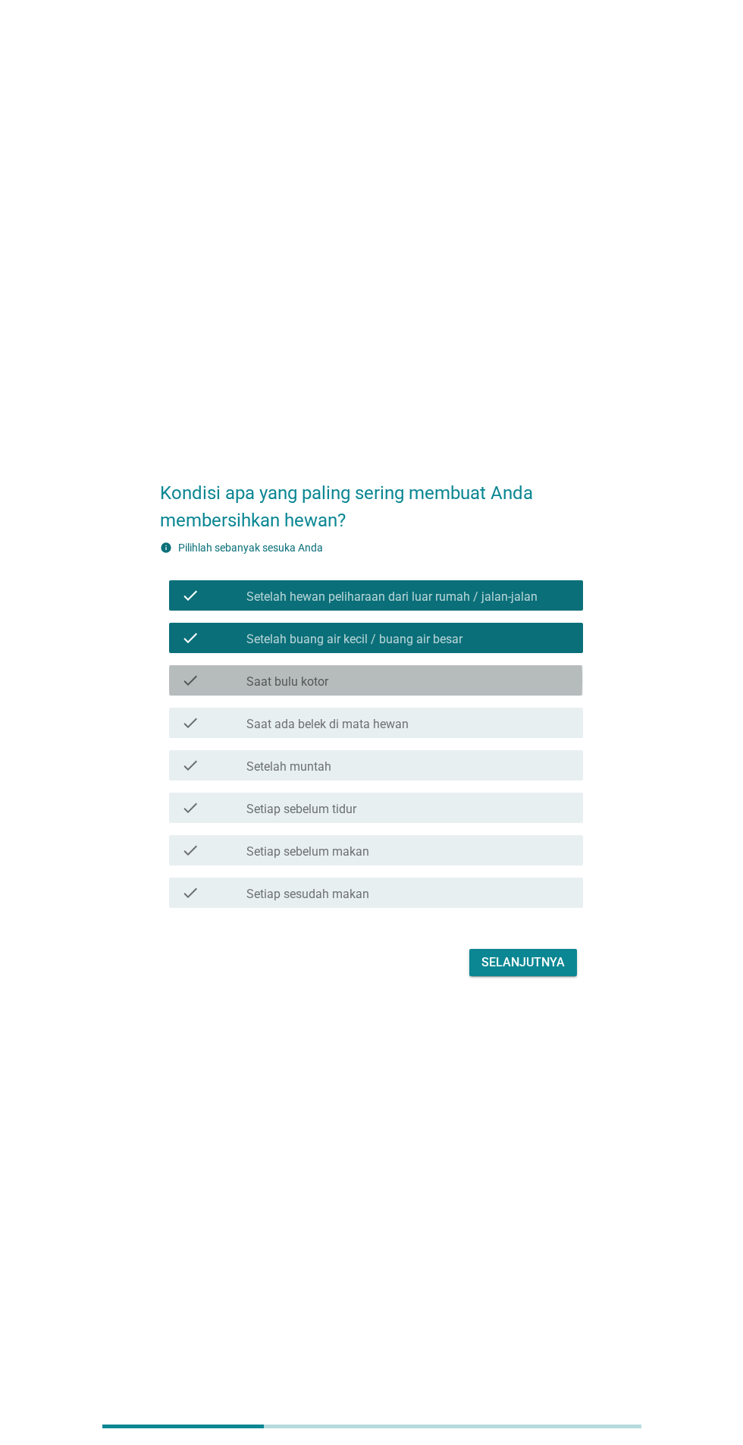
click at [500, 689] on div "check_box_outline_blank Saat bulu kotor" at bounding box center [408, 680] width 325 height 18
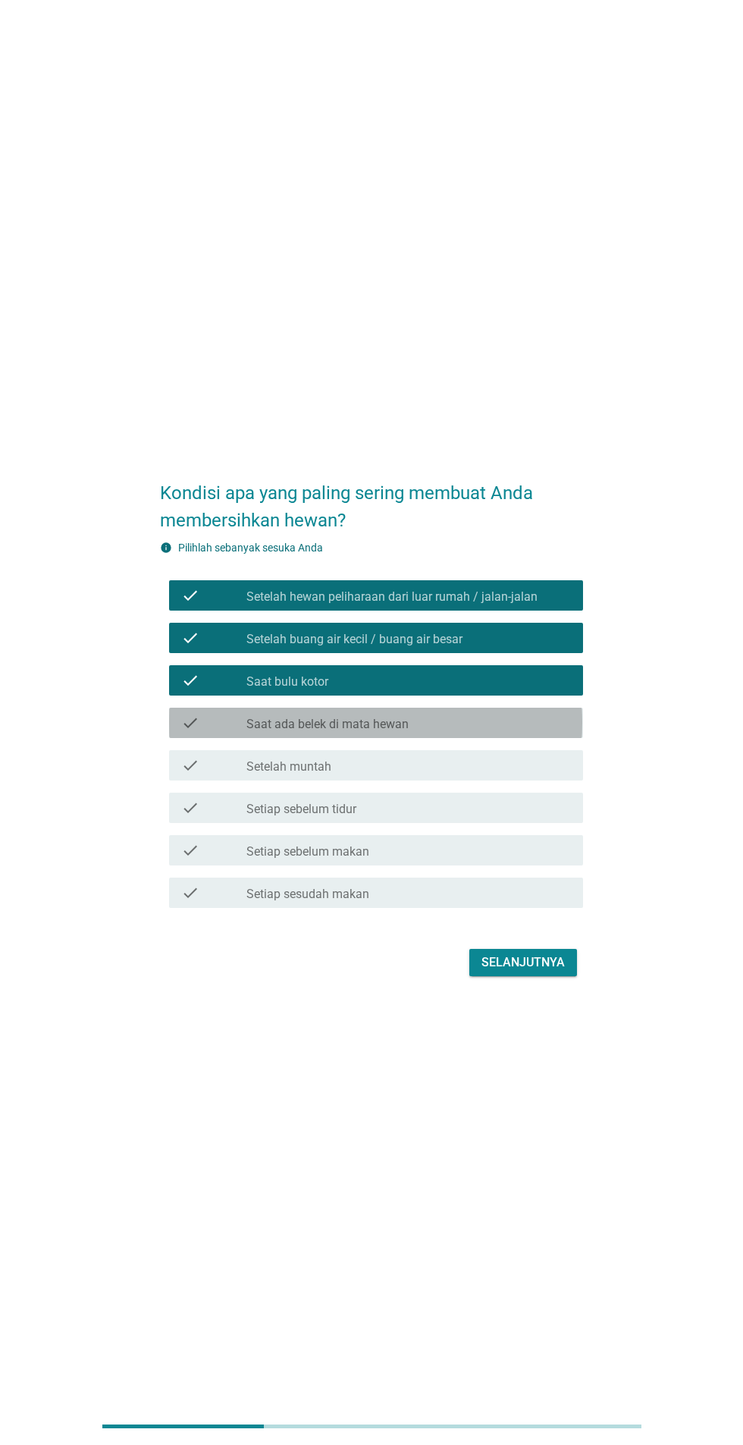
click at [497, 732] on div "check_box_outline_blank Saat ada belek di mata hewan" at bounding box center [408, 723] width 325 height 18
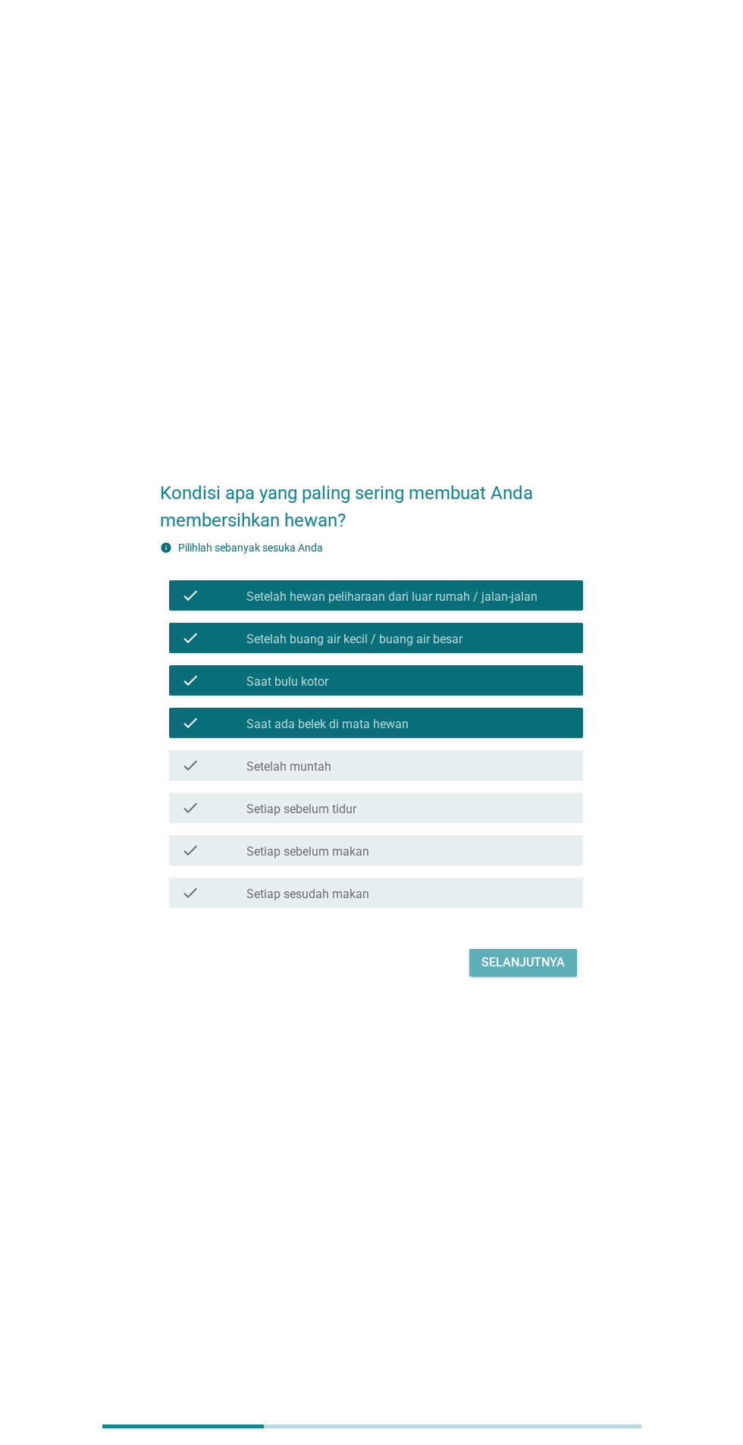
click at [553, 971] on div "Selanjutnya" at bounding box center [523, 962] width 83 height 18
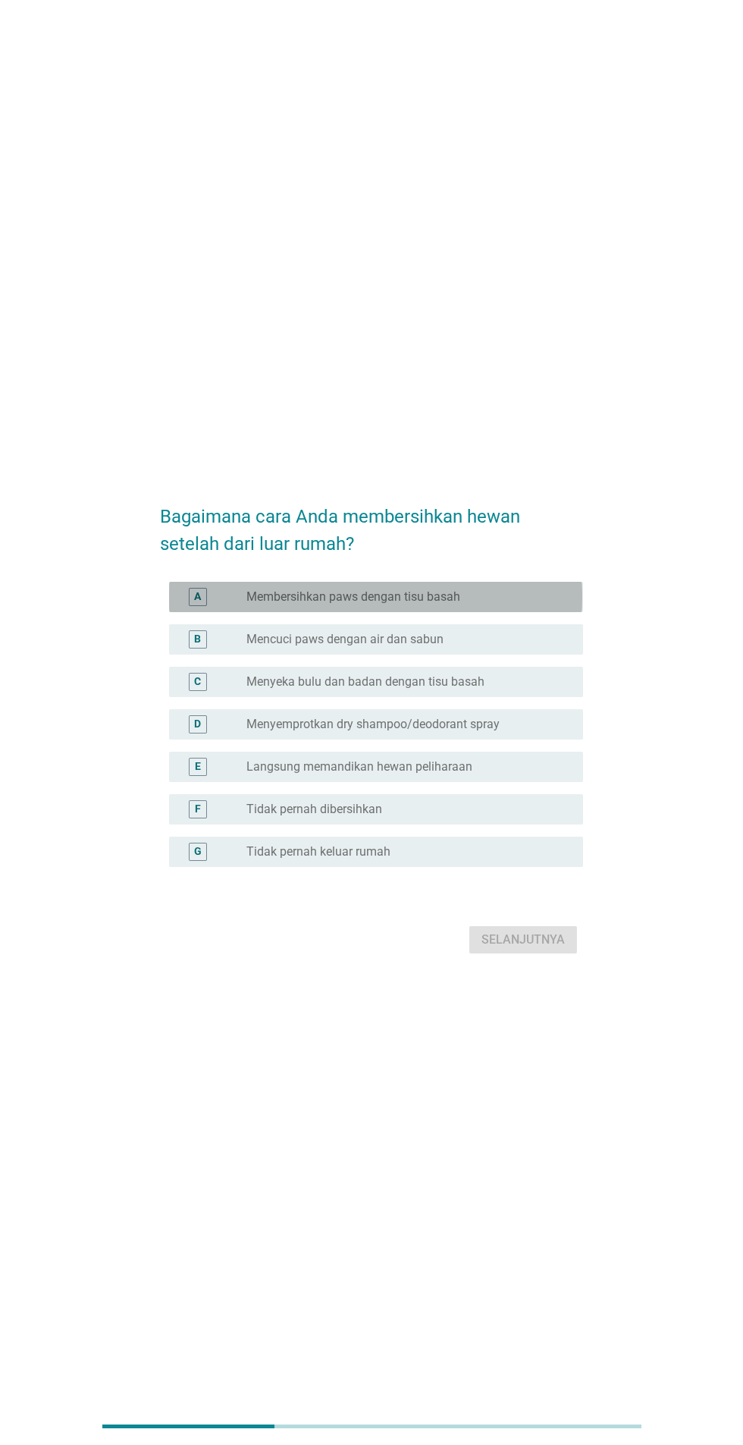
click at [554, 604] on div "radio_button_unchecked Membersihkan paws dengan tisu basah" at bounding box center [402, 596] width 312 height 15
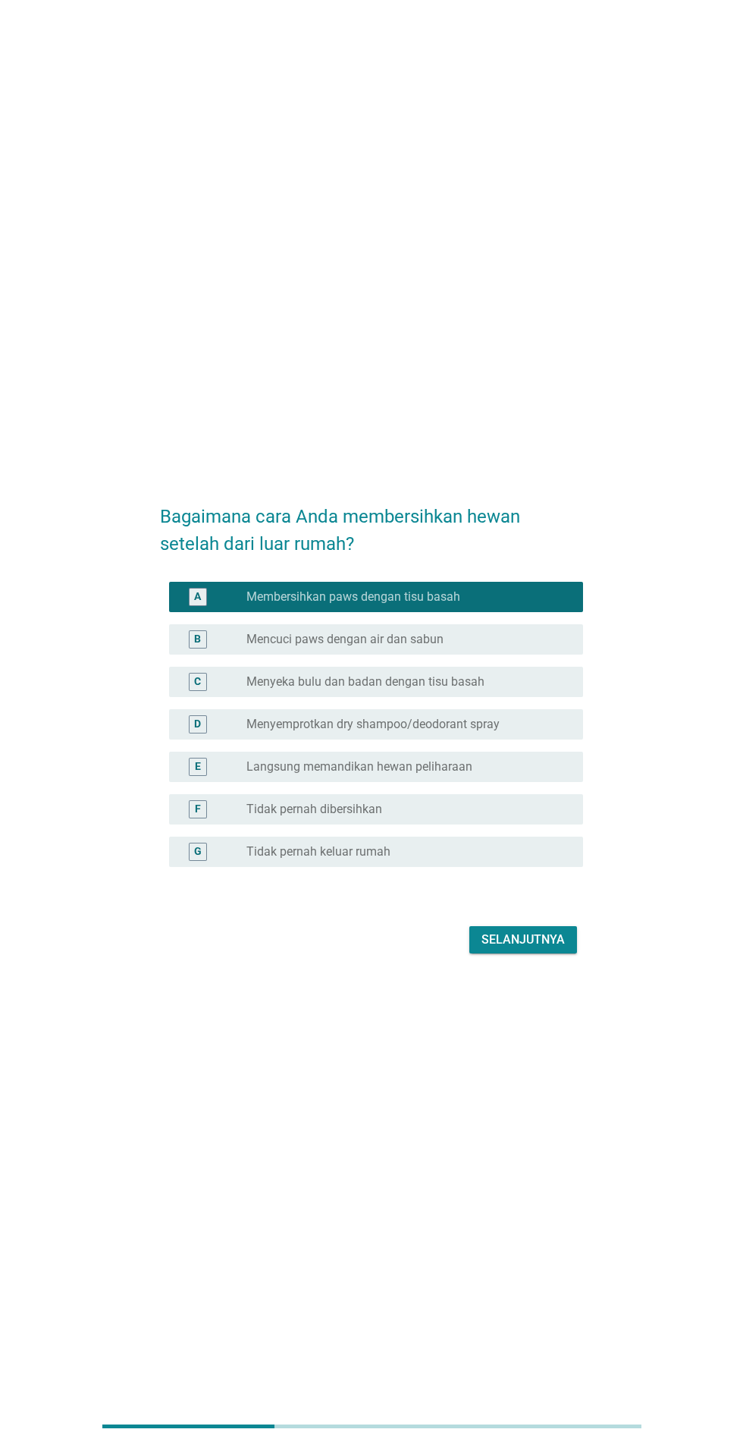
click at [535, 732] on div "radio_button_unchecked Menyemprotkan dry shampoo/deodorant spray" at bounding box center [402, 724] width 312 height 15
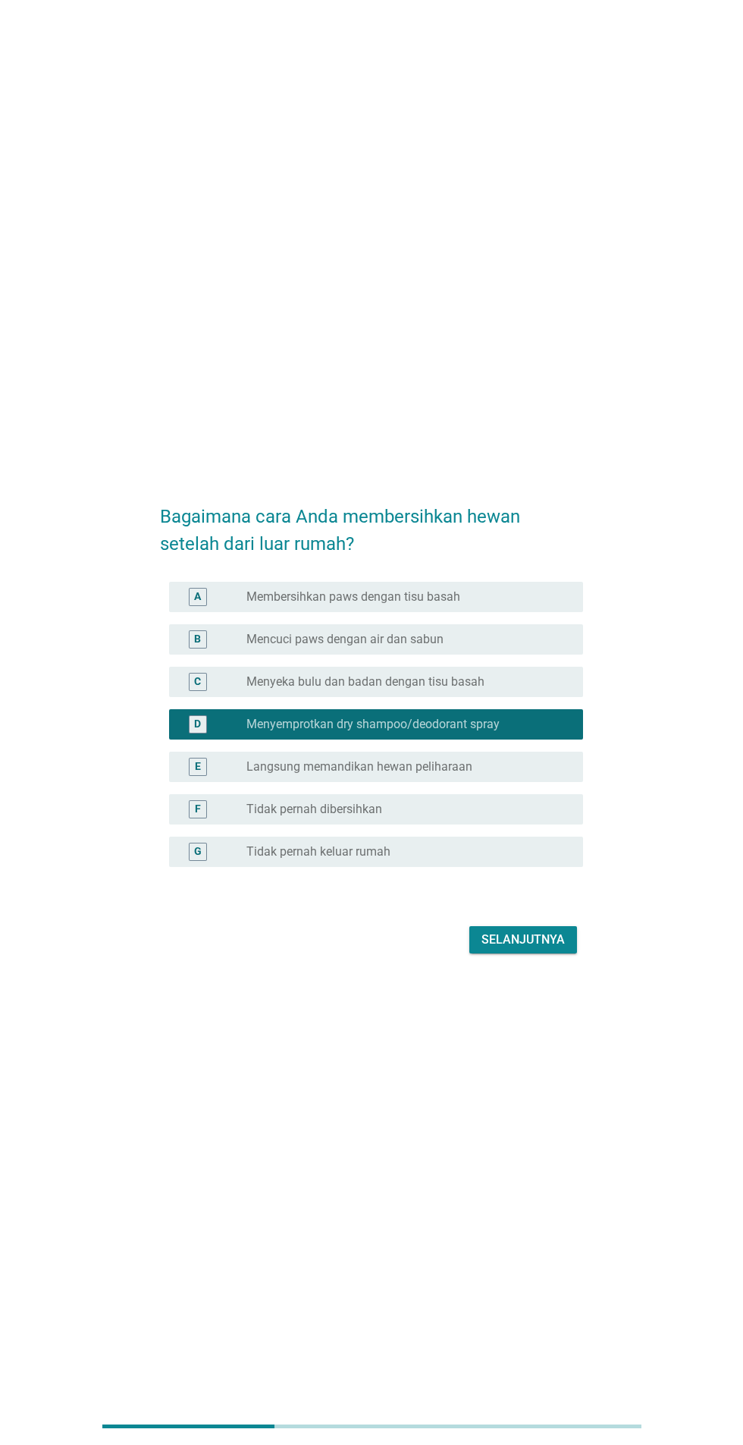
click at [507, 774] on div "radio_button_unchecked Langsung memandikan hewan peliharaan" at bounding box center [402, 766] width 312 height 15
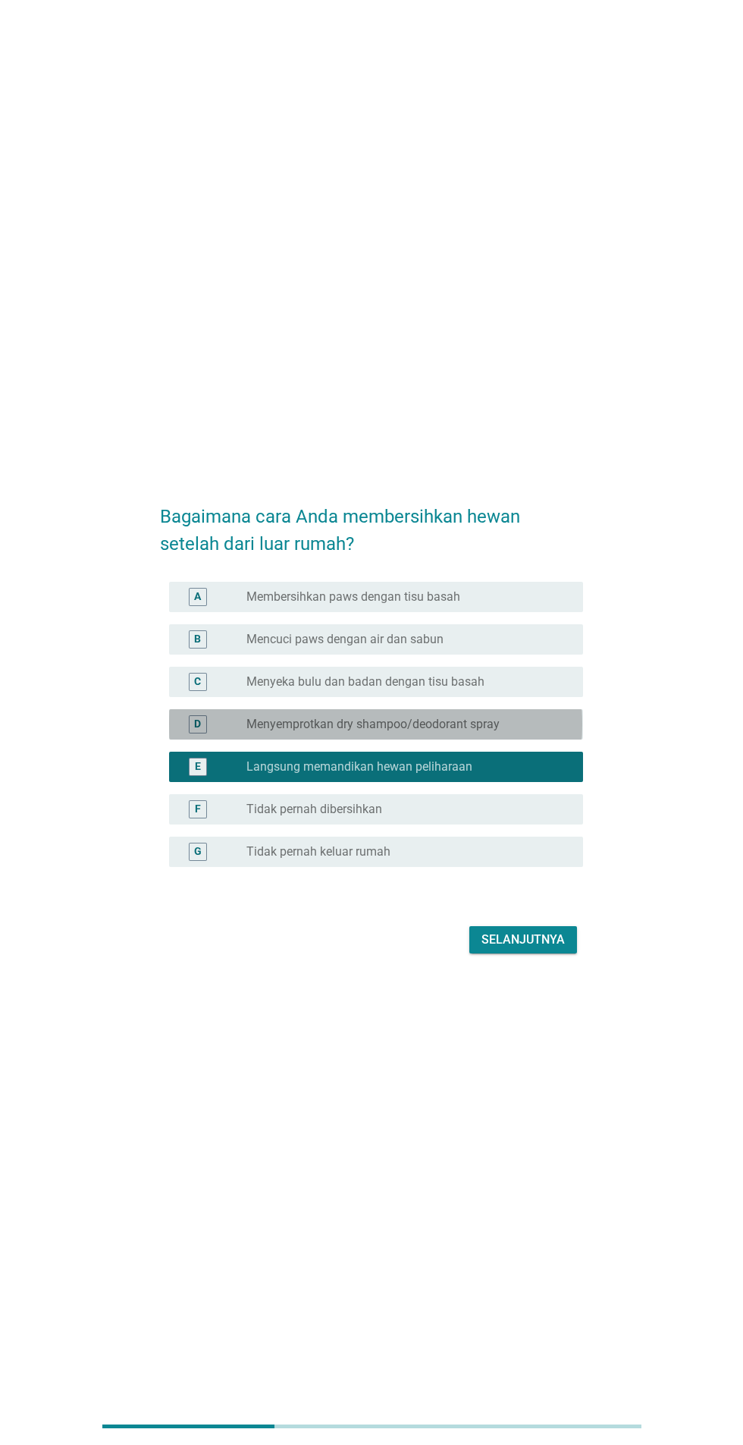
click at [541, 732] on div "radio_button_unchecked Menyemprotkan dry shampoo/deodorant spray" at bounding box center [402, 724] width 312 height 15
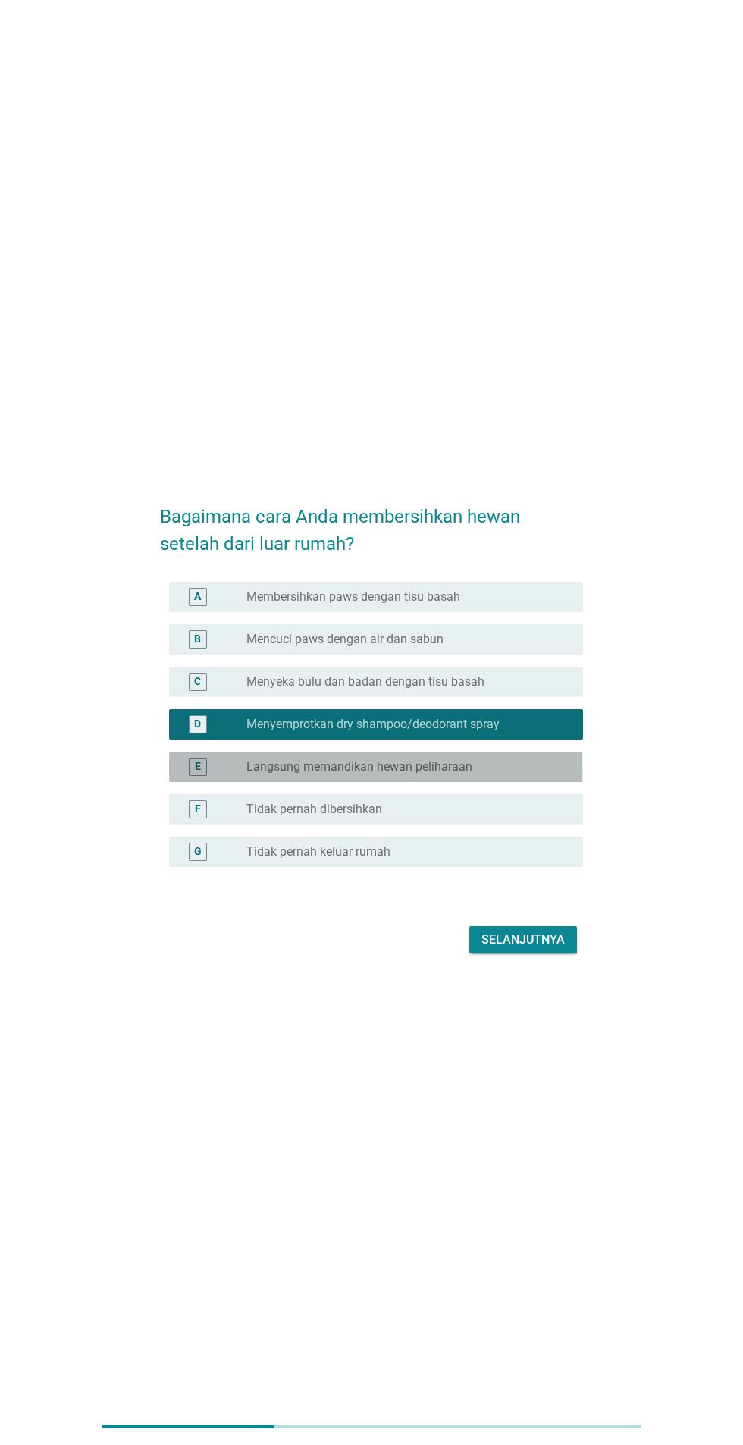
click at [524, 774] on div "radio_button_unchecked Langsung memandikan hewan peliharaan" at bounding box center [402, 766] width 312 height 15
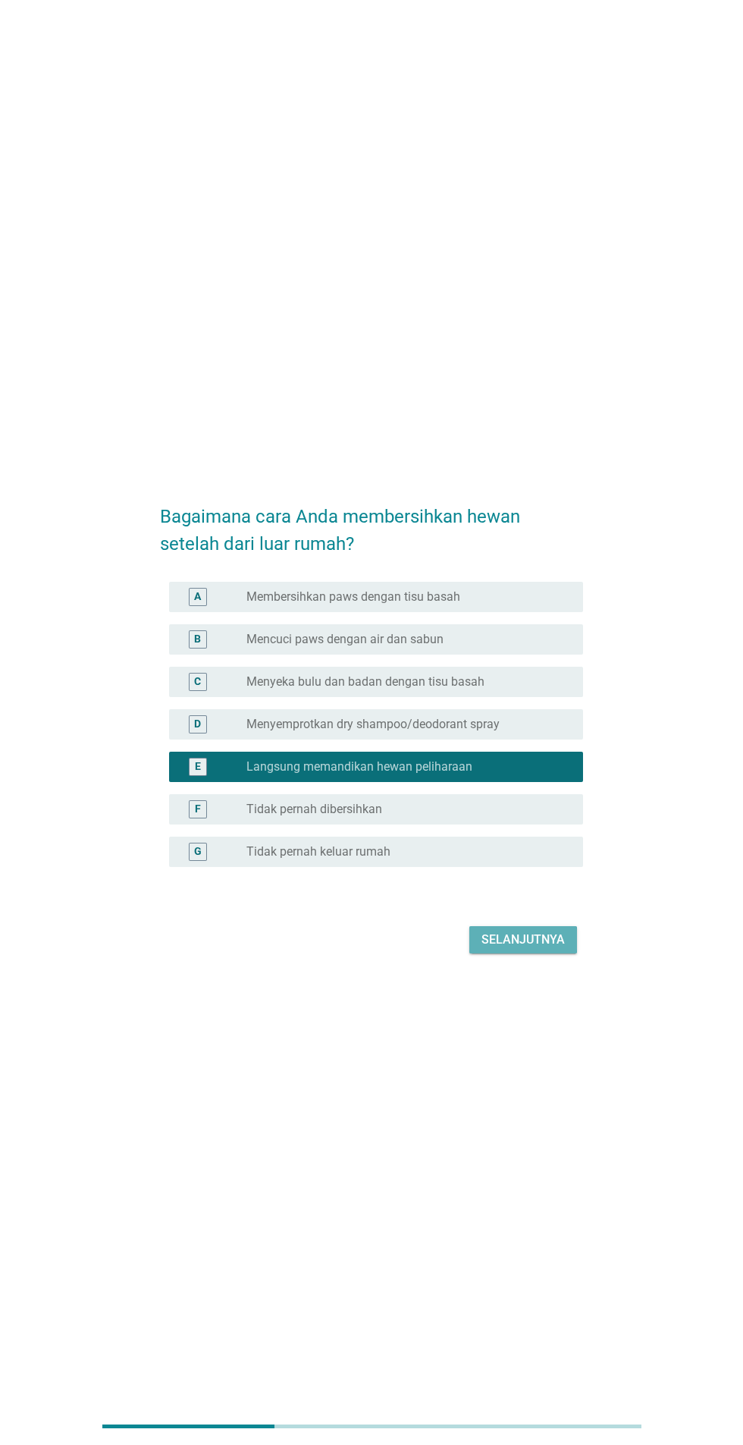
click at [541, 949] on div "Selanjutnya" at bounding box center [523, 939] width 83 height 18
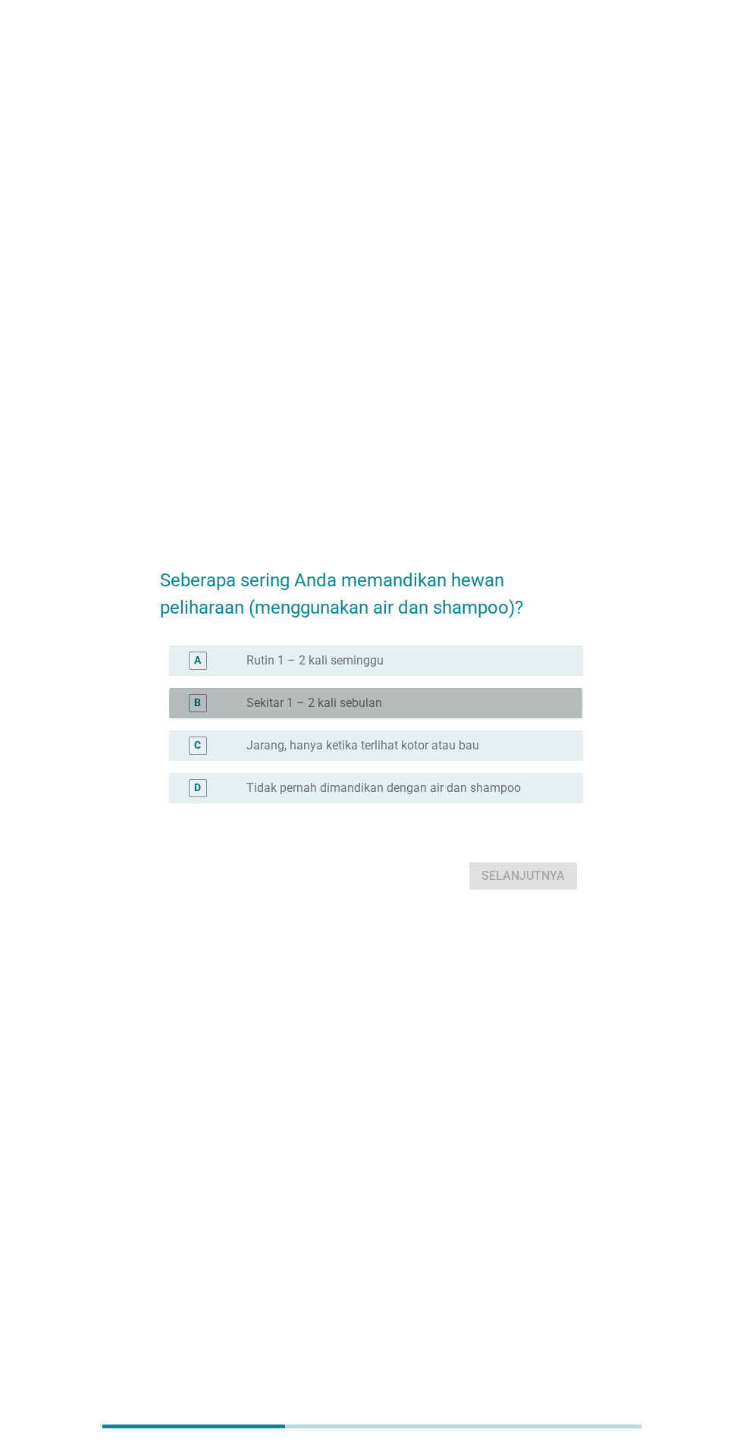
click at [518, 711] on div "radio_button_unchecked Sekitar 1 – 2 kali sebulan" at bounding box center [402, 702] width 312 height 15
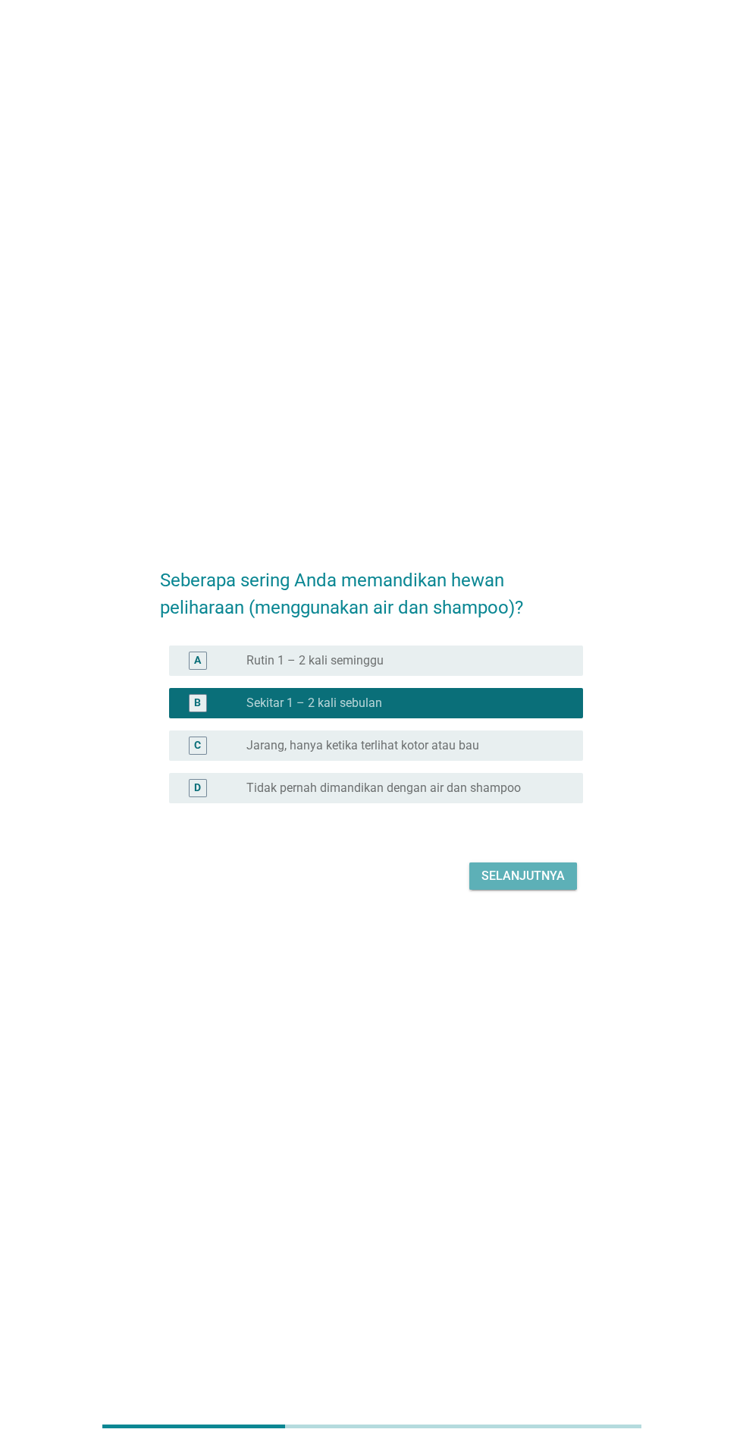
click at [555, 885] on div "Selanjutnya" at bounding box center [523, 876] width 83 height 18
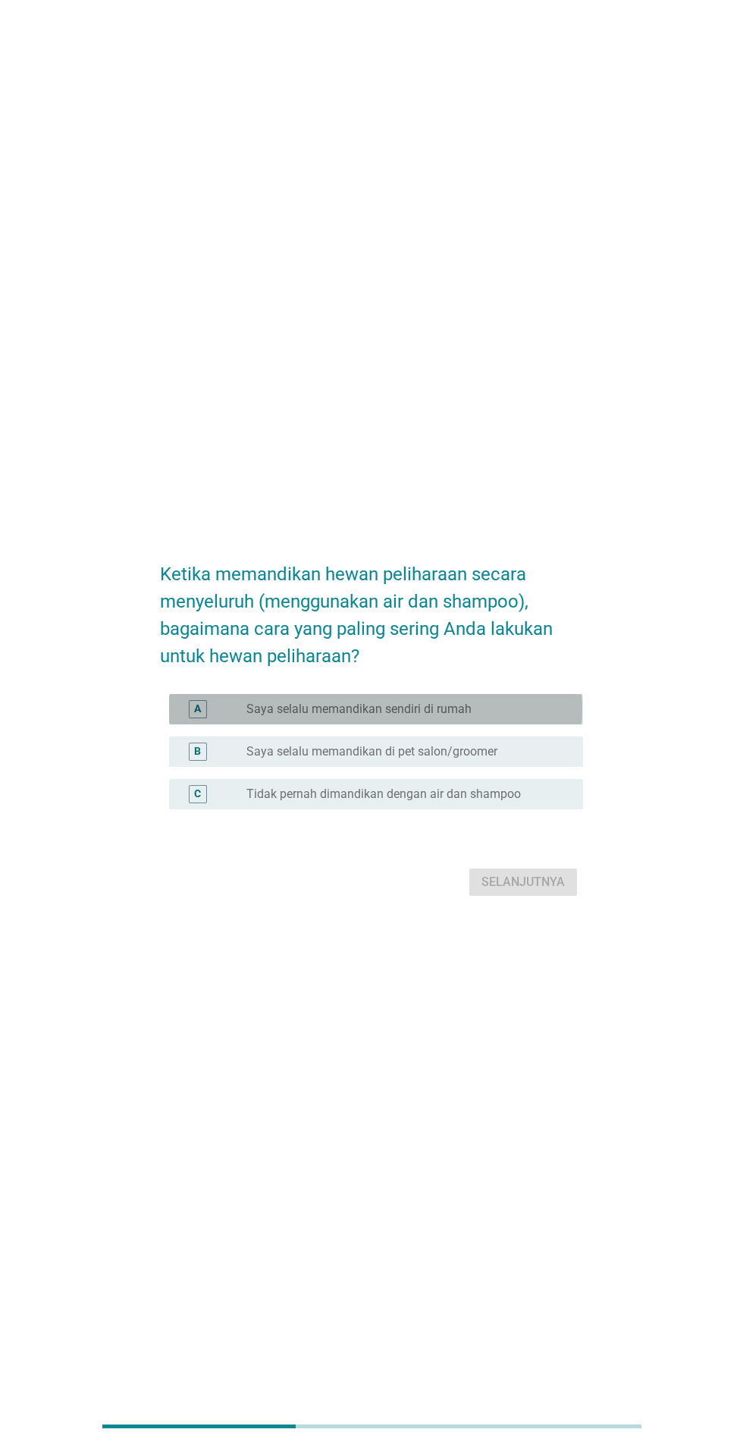
click at [540, 718] on div "radio_button_unchecked Saya selalu memandikan sendiri di rumah" at bounding box center [408, 709] width 325 height 18
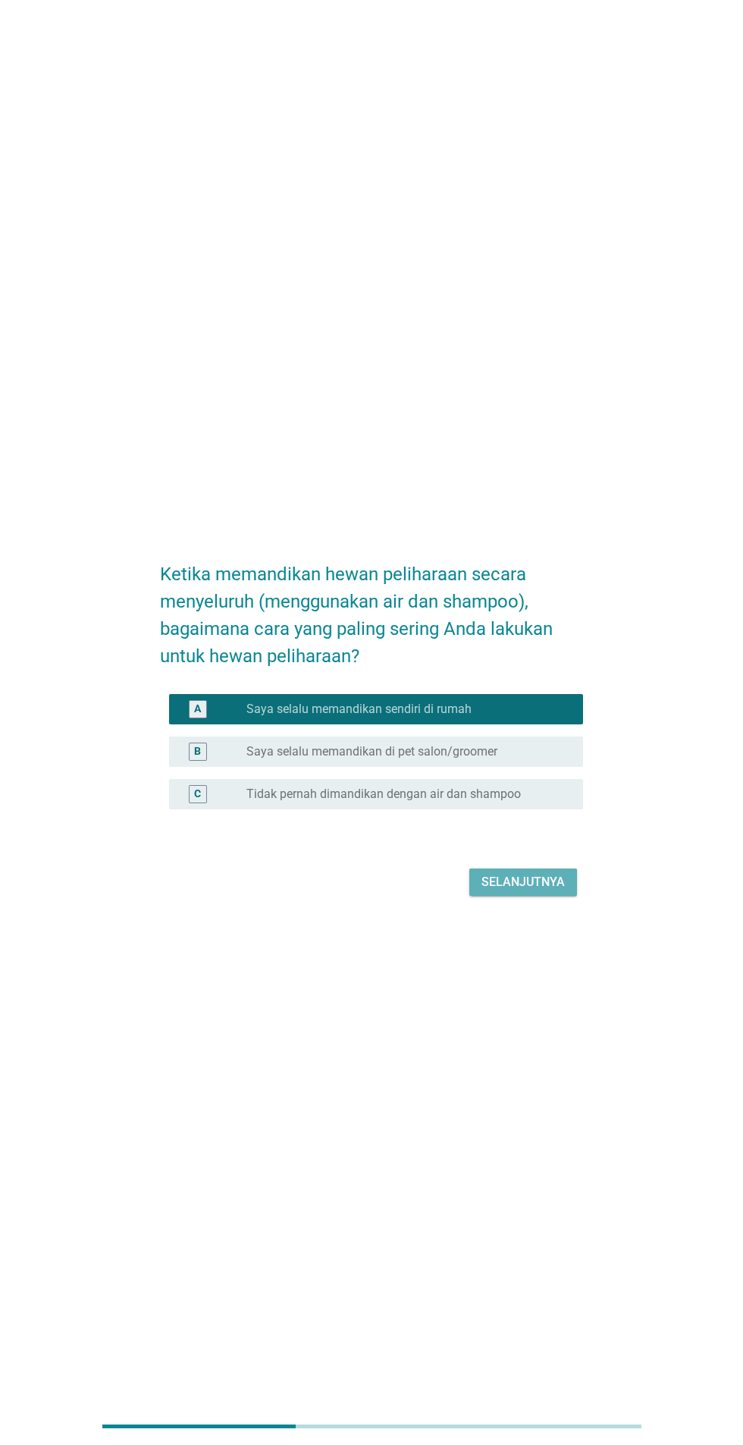
click at [563, 891] on div "Selanjutnya" at bounding box center [523, 882] width 83 height 18
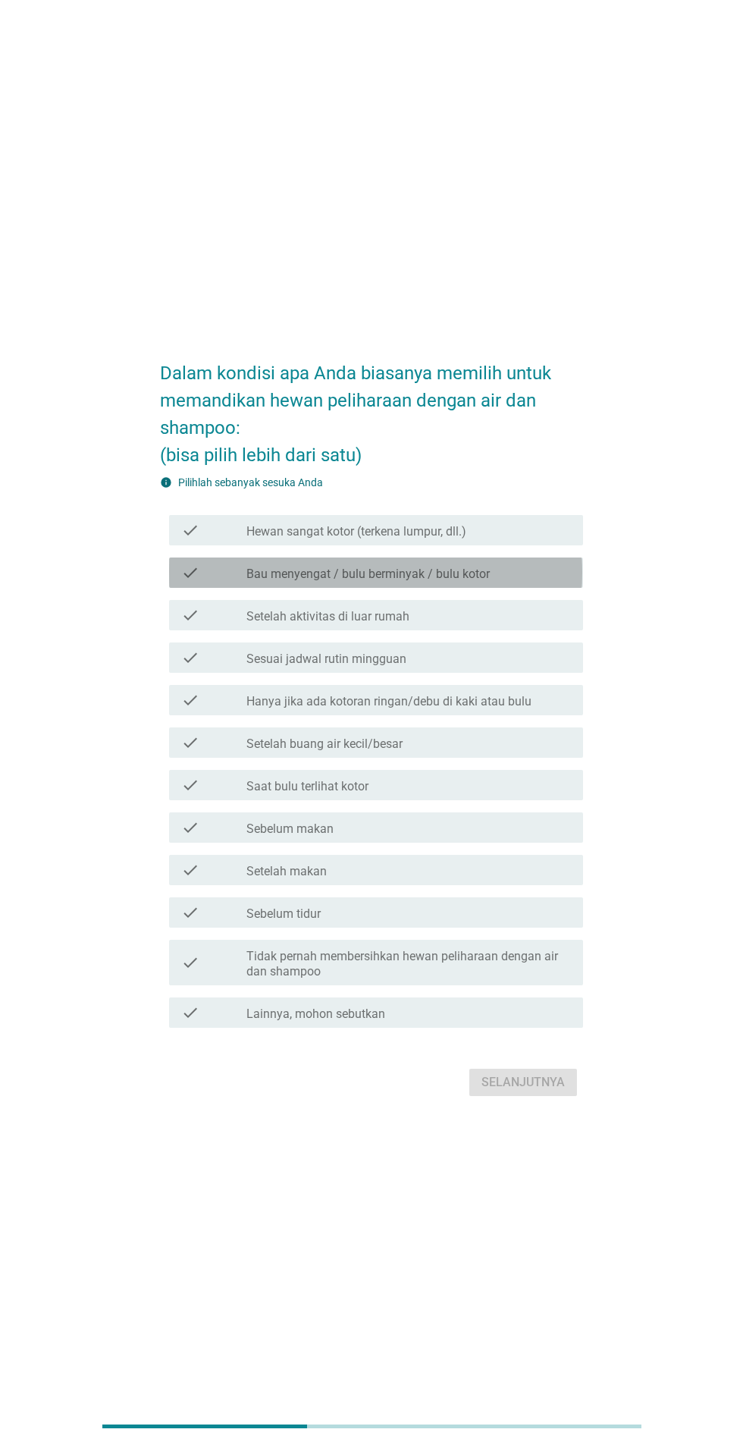
click at [554, 582] on div "check_box_outline_blank Bau menyengat / bulu berminyak / bulu kotor" at bounding box center [408, 572] width 325 height 18
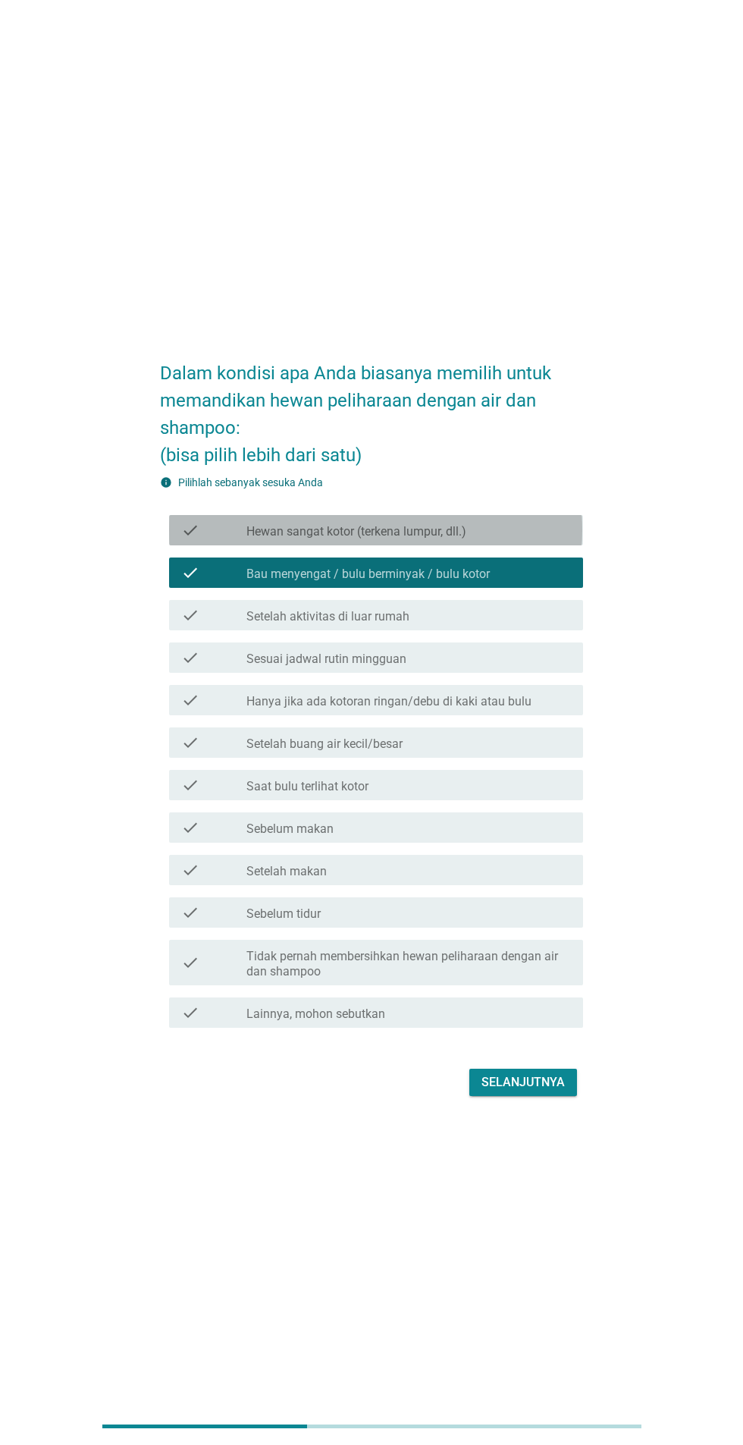
click at [543, 539] on div "check_box_outline_blank Hewan sangat kotor (terkena lumpur, dll.)" at bounding box center [408, 530] width 325 height 18
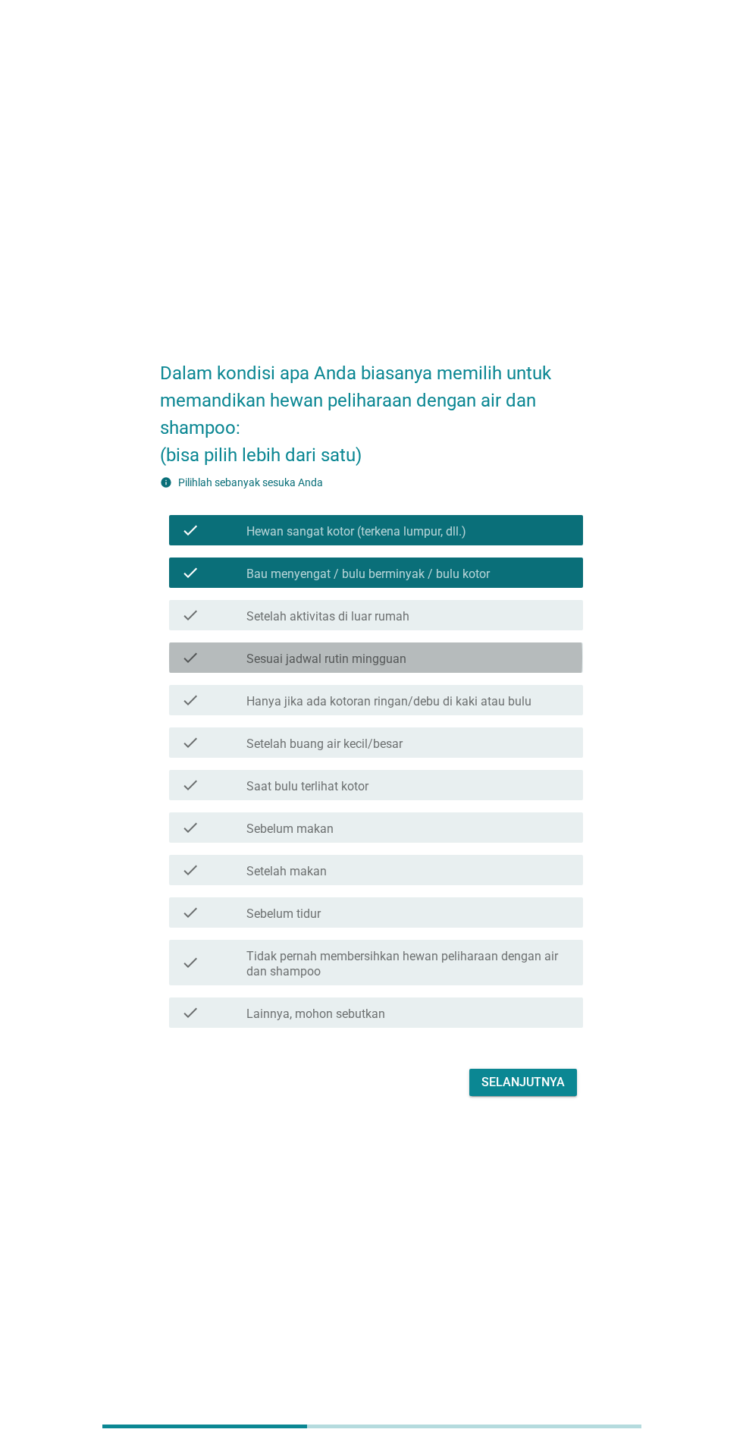
click at [534, 667] on div "check_box_outline_blank Sesuai jadwal rutin mingguan" at bounding box center [408, 657] width 325 height 18
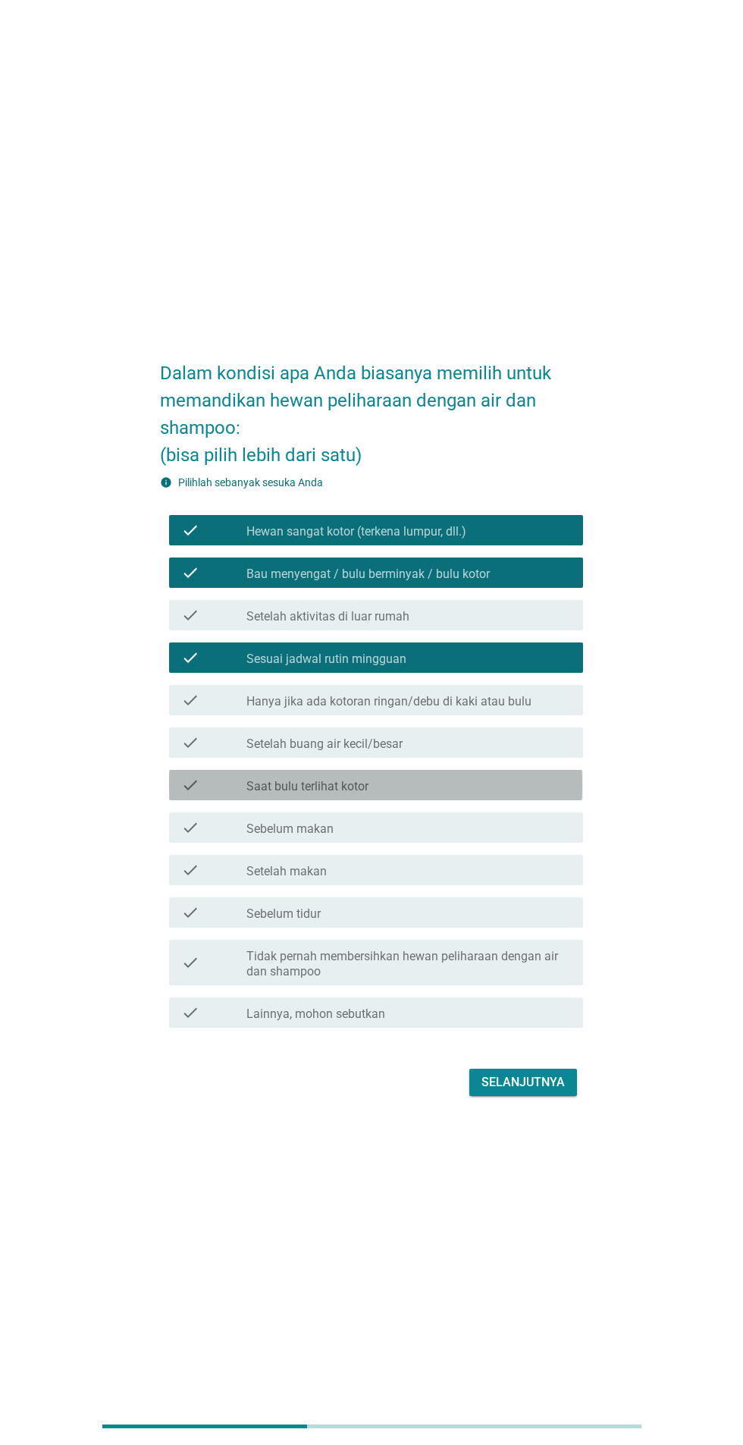
click at [468, 794] on div "check_box_outline_blank Saat bulu terlihat kotor" at bounding box center [408, 785] width 325 height 18
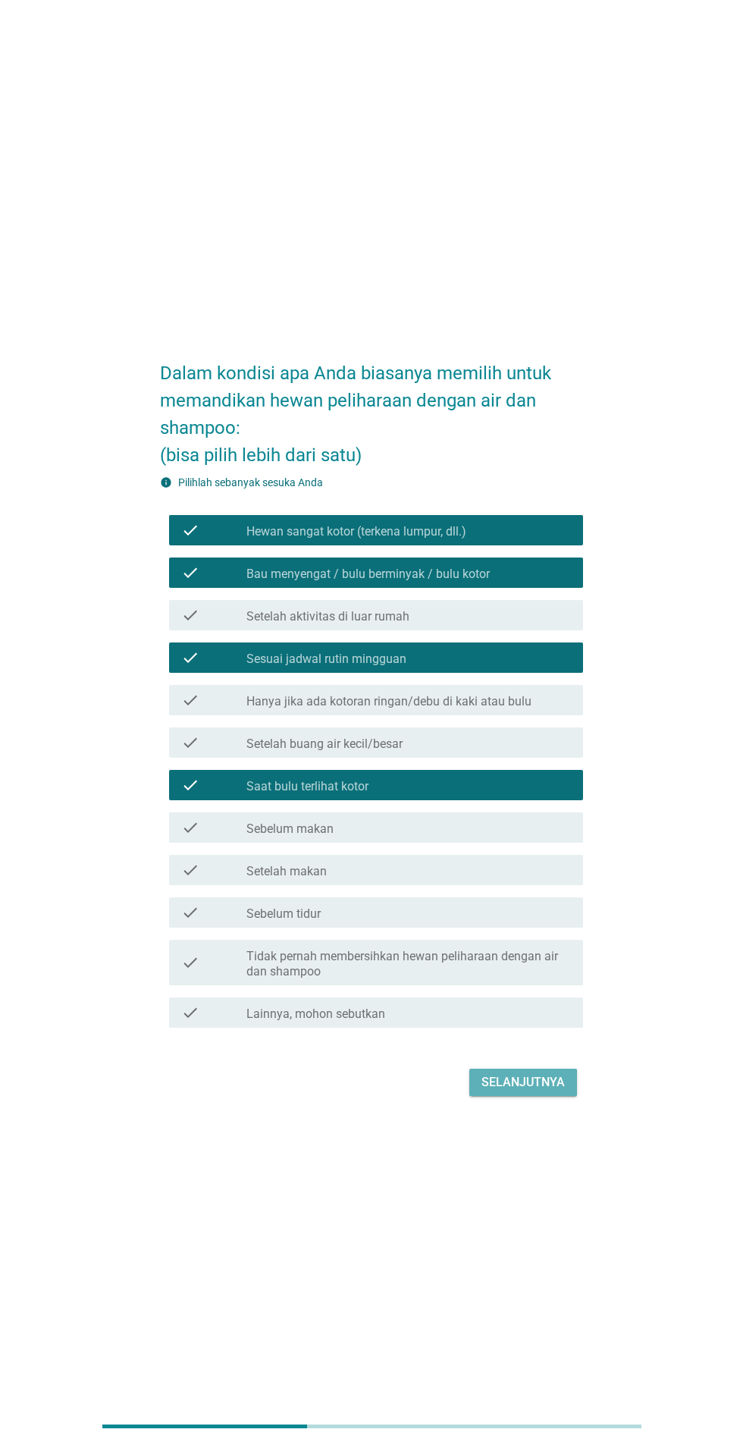
click at [555, 1091] on div "Selanjutnya" at bounding box center [523, 1082] width 83 height 18
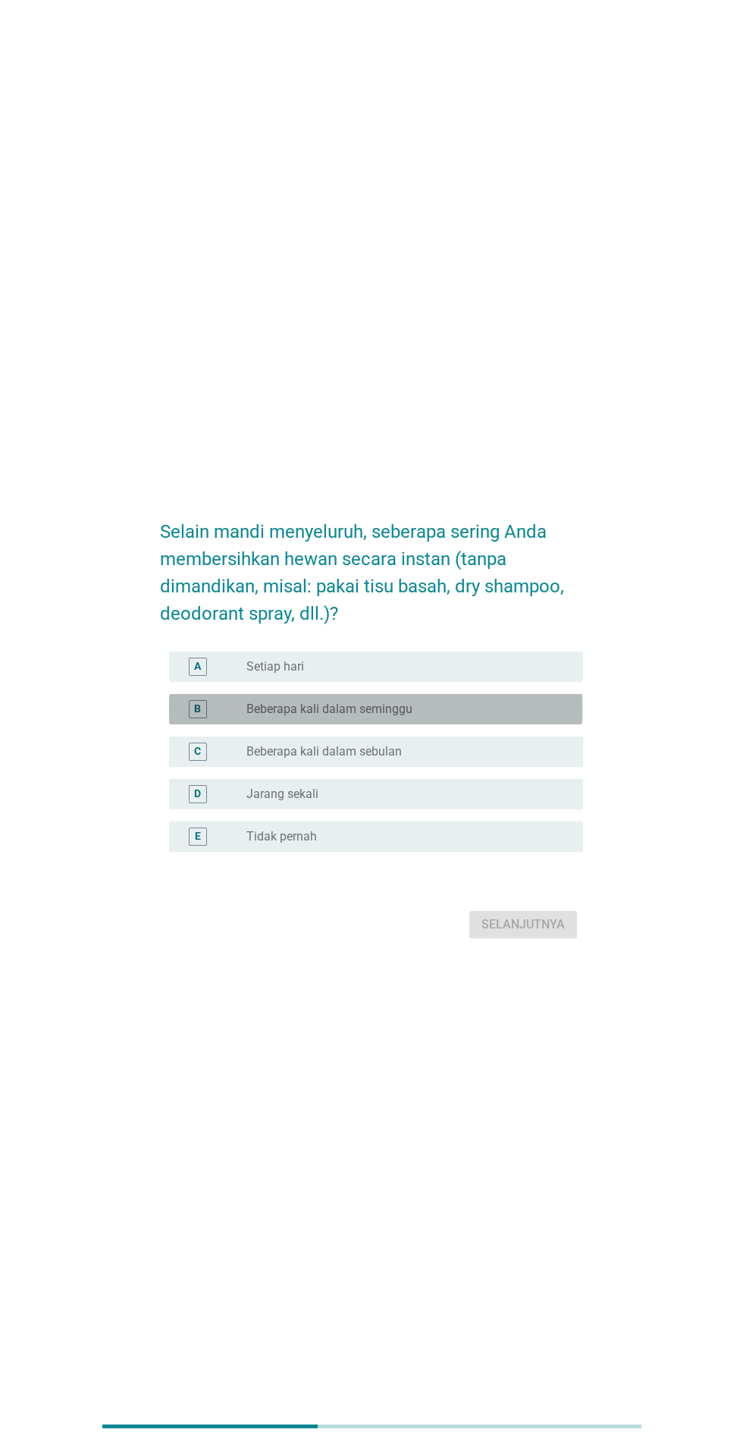
click at [510, 717] on div "radio_button_unchecked Beberapa kali dalam seminggu" at bounding box center [402, 708] width 312 height 15
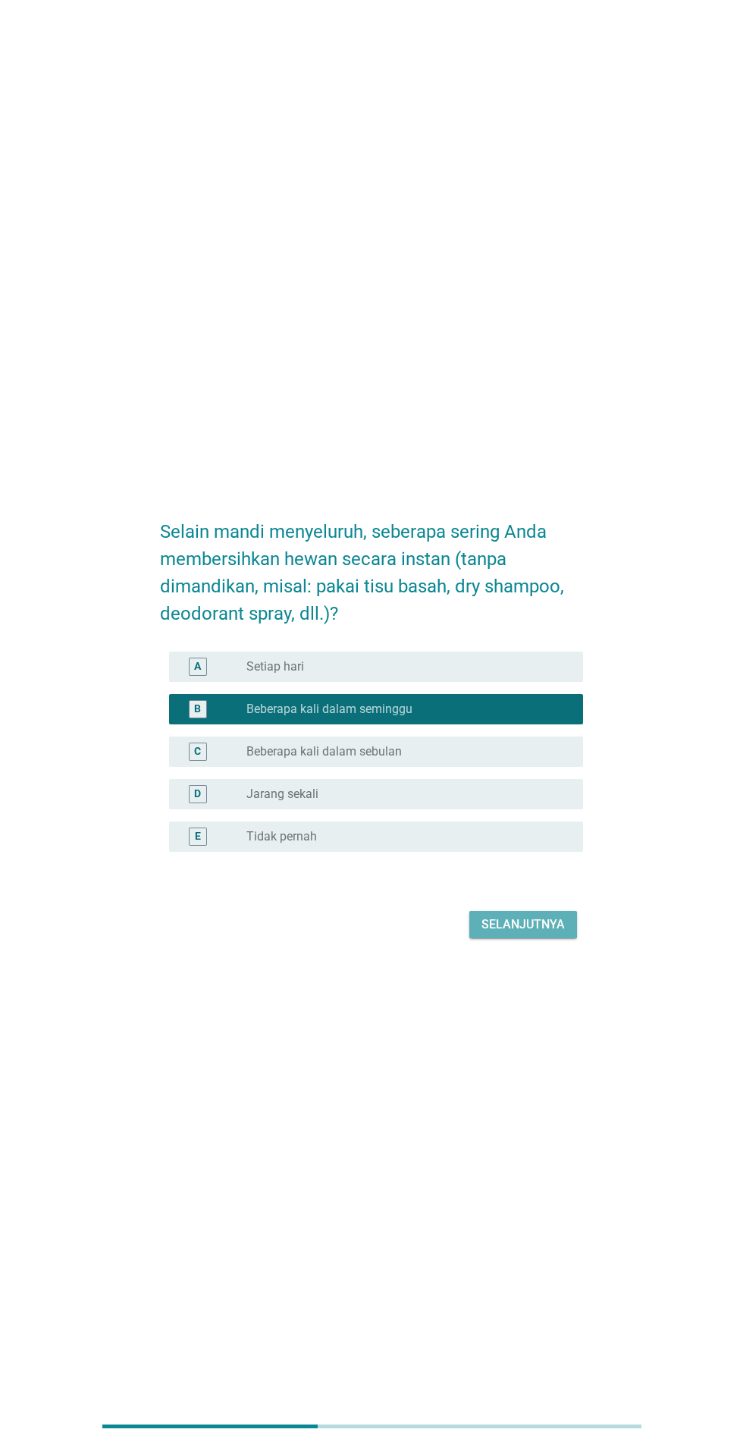
click at [552, 933] on div "Selanjutnya" at bounding box center [523, 924] width 83 height 18
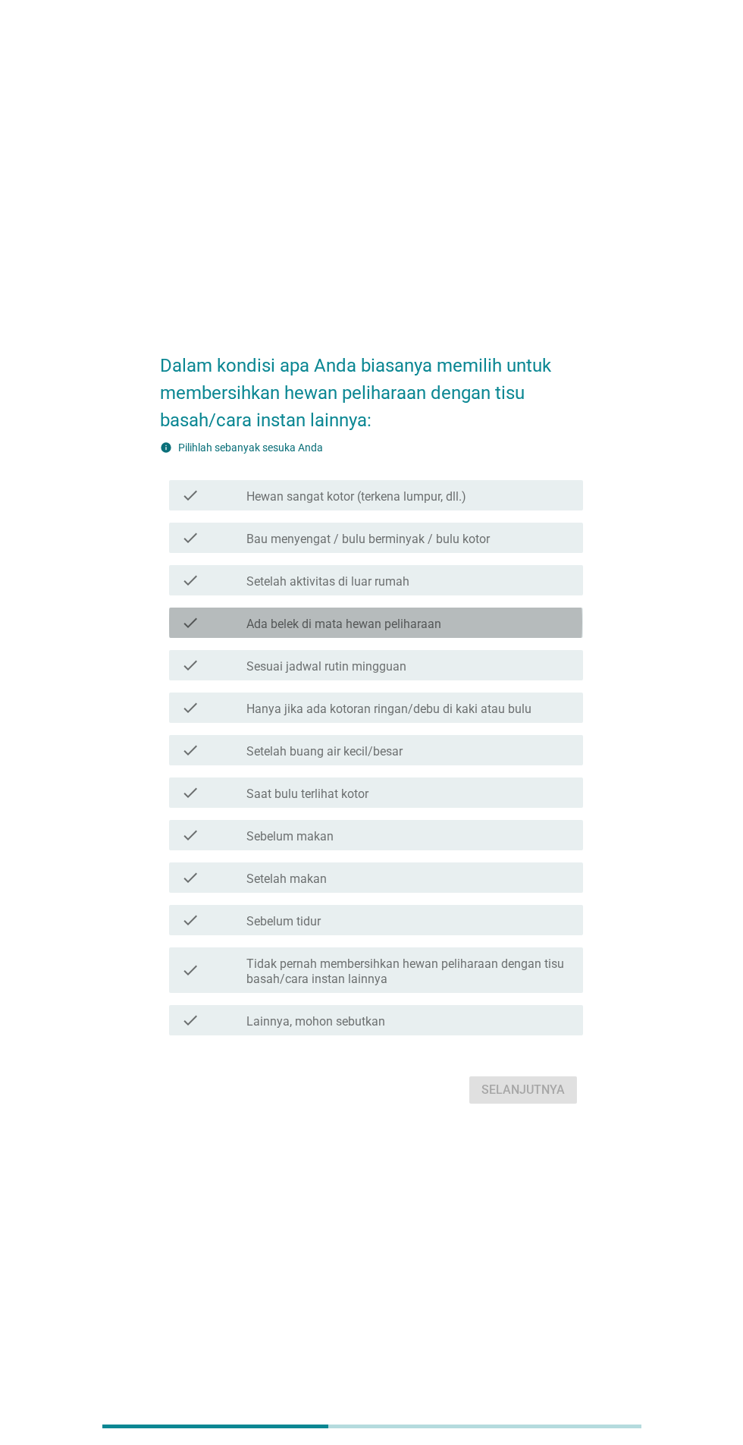
click at [538, 632] on div "check_box_outline_blank Ada belek di mata hewan peliharaan" at bounding box center [408, 622] width 325 height 18
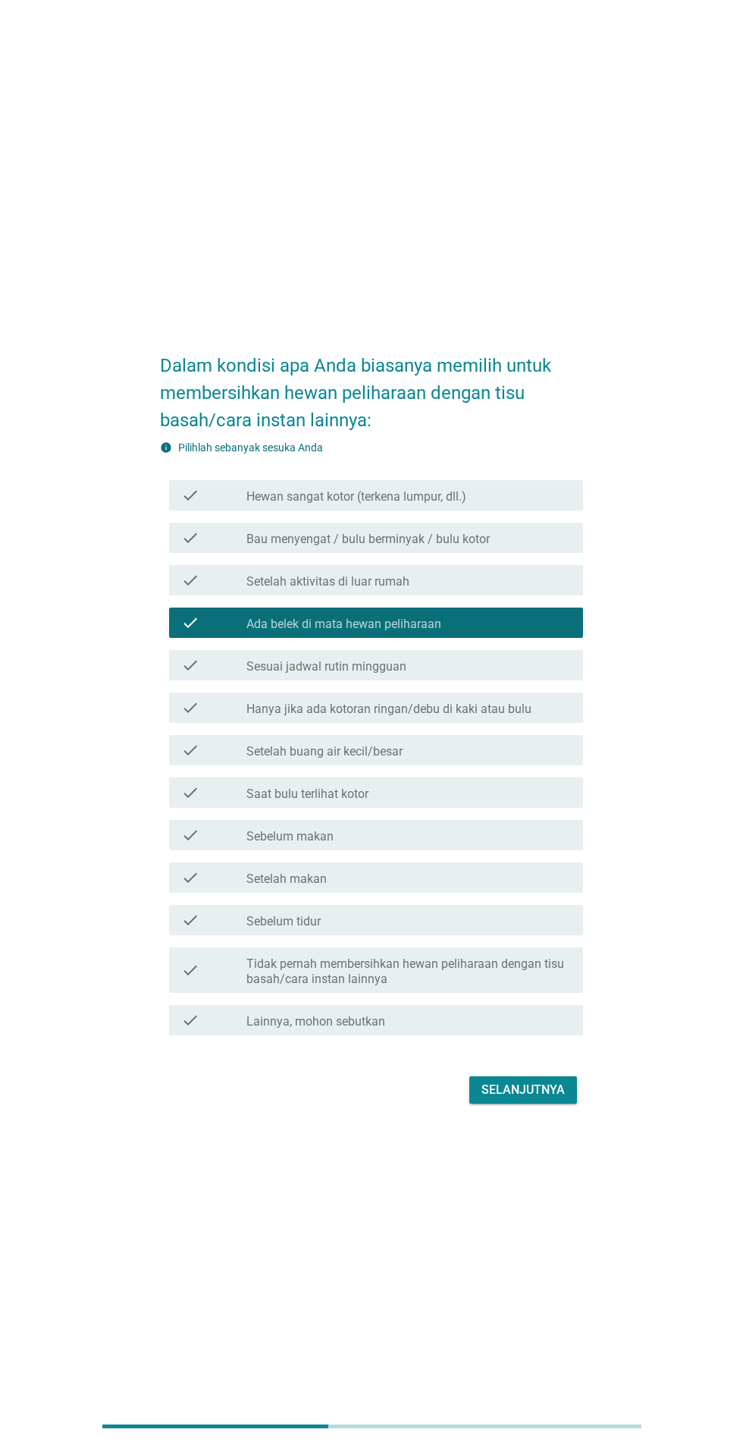
click at [494, 759] on div "check_box_outline_blank Setelah buang air kecil/besar" at bounding box center [408, 750] width 325 height 18
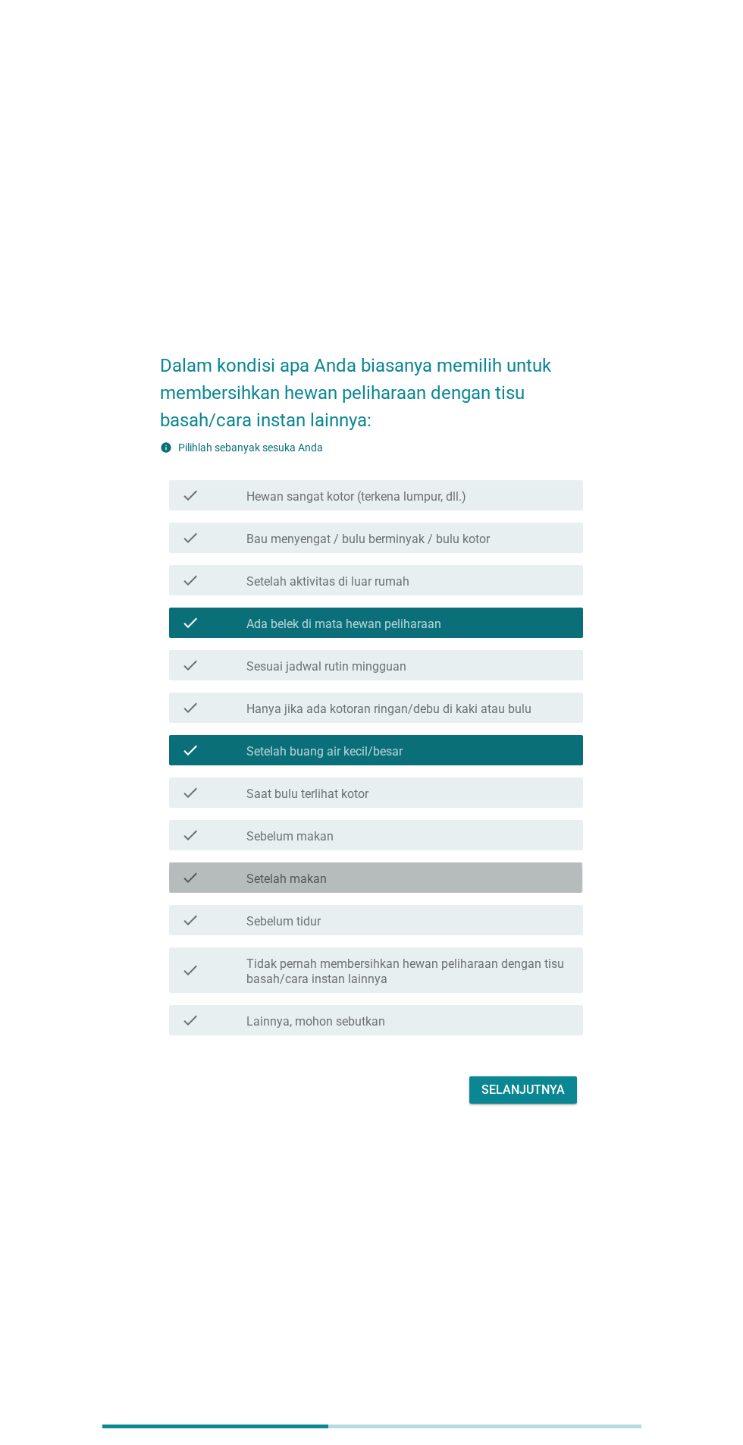
click at [491, 886] on div "check_box_outline_blank Setelah makan" at bounding box center [408, 877] width 325 height 18
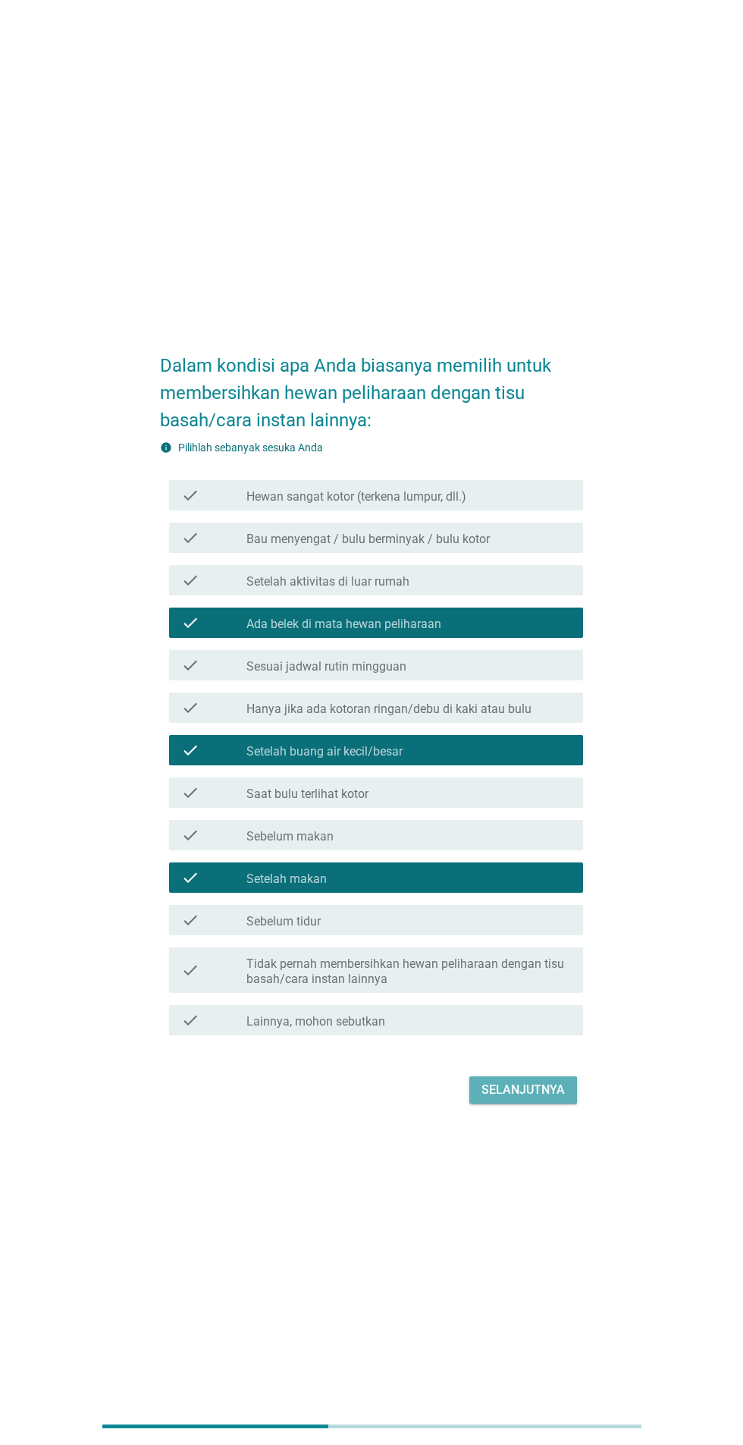
click at [541, 1099] on div "Selanjutnya" at bounding box center [523, 1090] width 83 height 18
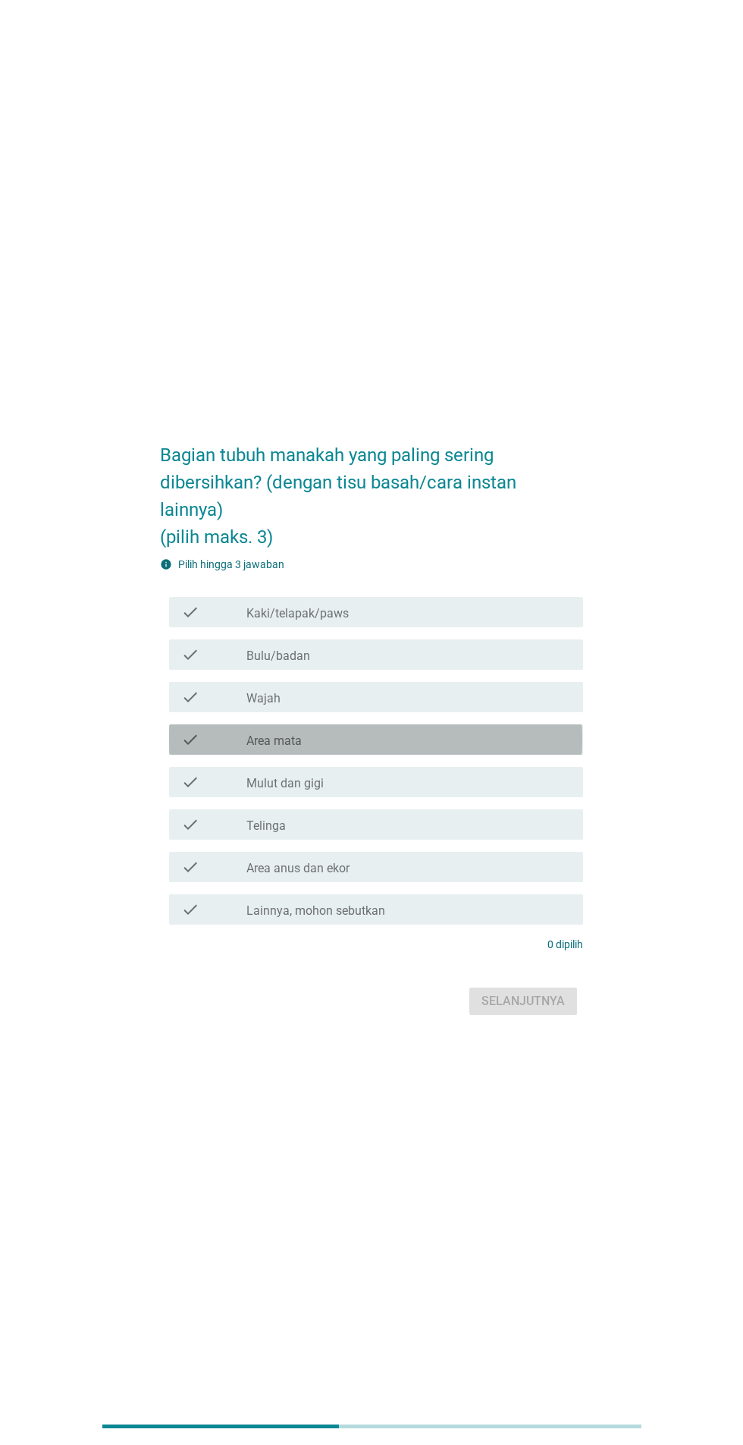
click at [476, 748] on div "check_box_outline_blank Area mata" at bounding box center [408, 739] width 325 height 18
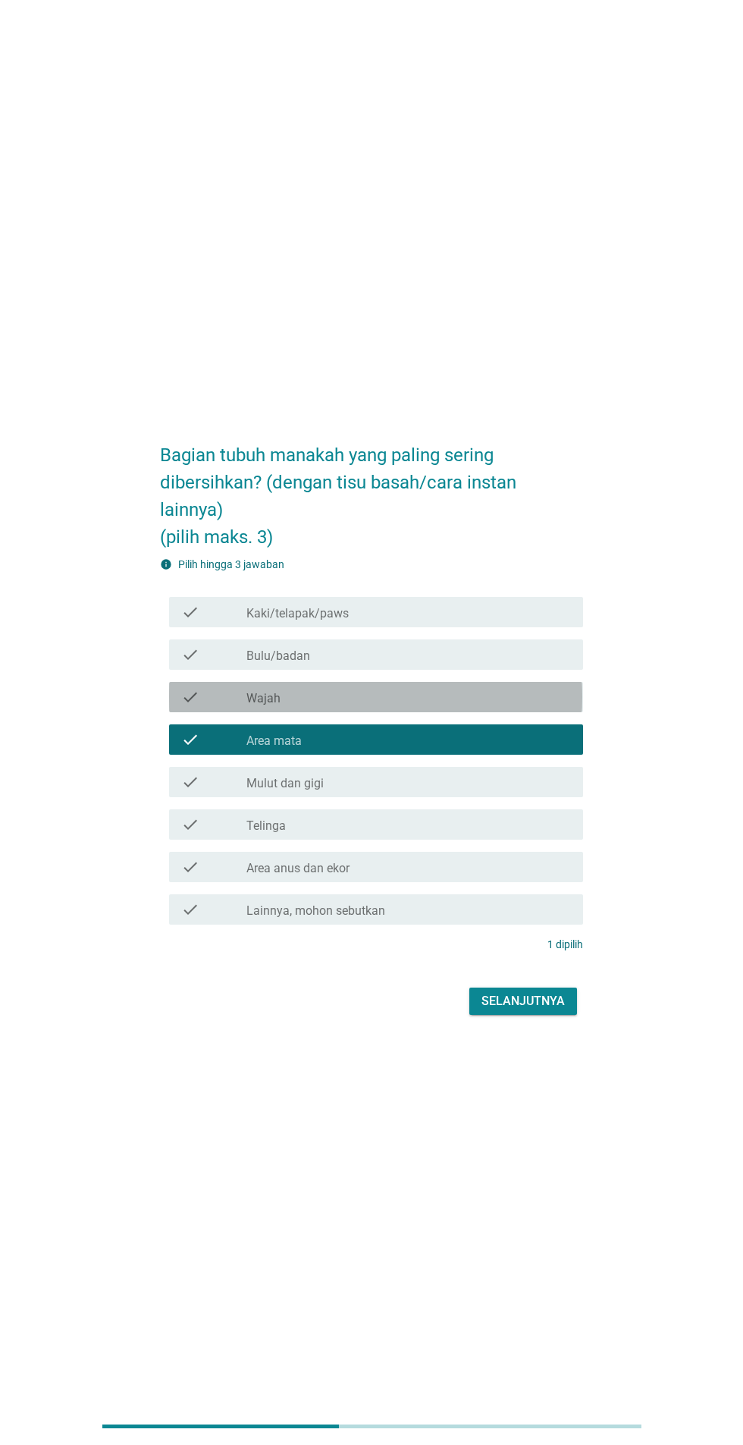
click at [478, 706] on div "check_box_outline_blank Wajah" at bounding box center [408, 697] width 325 height 18
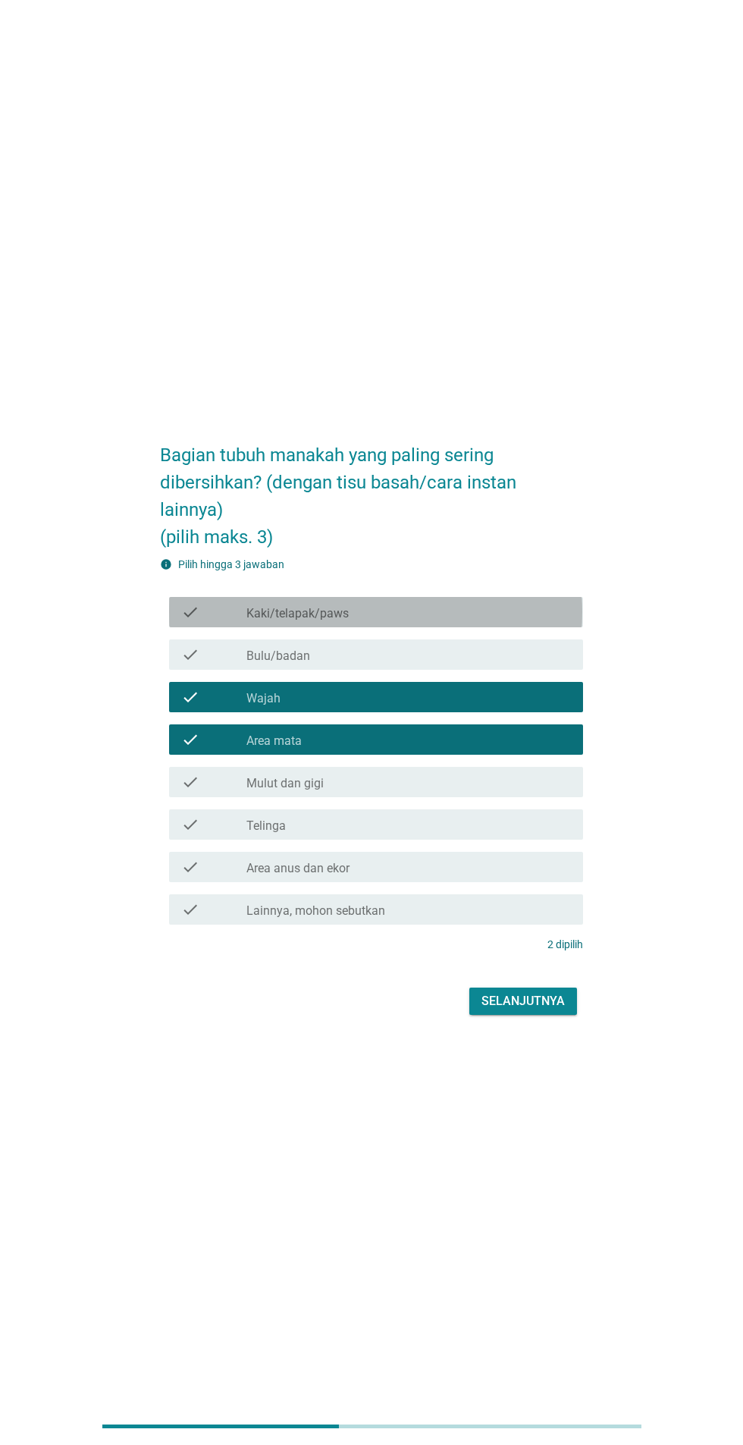
click at [548, 621] on div "check_box_outline_blank Kaki/telapak/paws" at bounding box center [408, 612] width 325 height 18
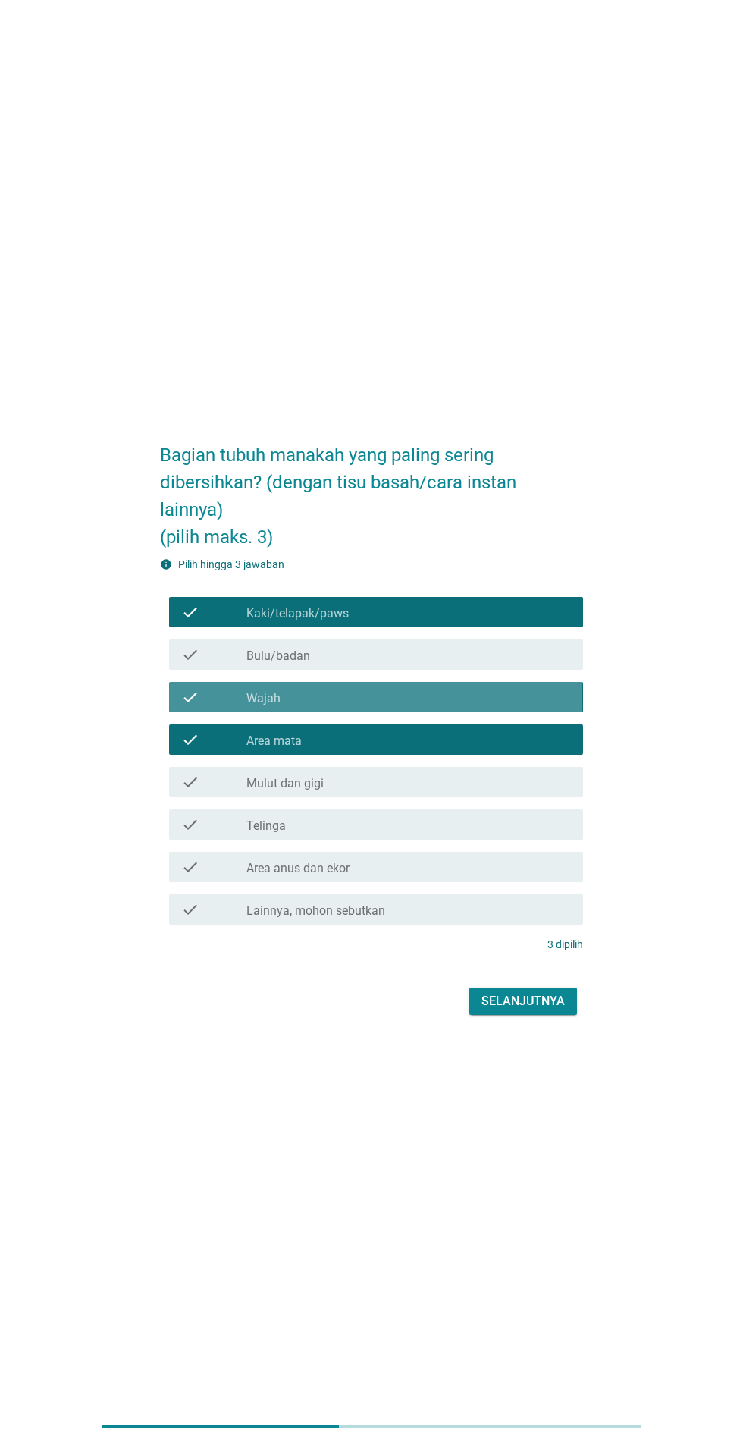
click at [458, 706] on div "check_box_outline_blank Wajah" at bounding box center [408, 697] width 325 height 18
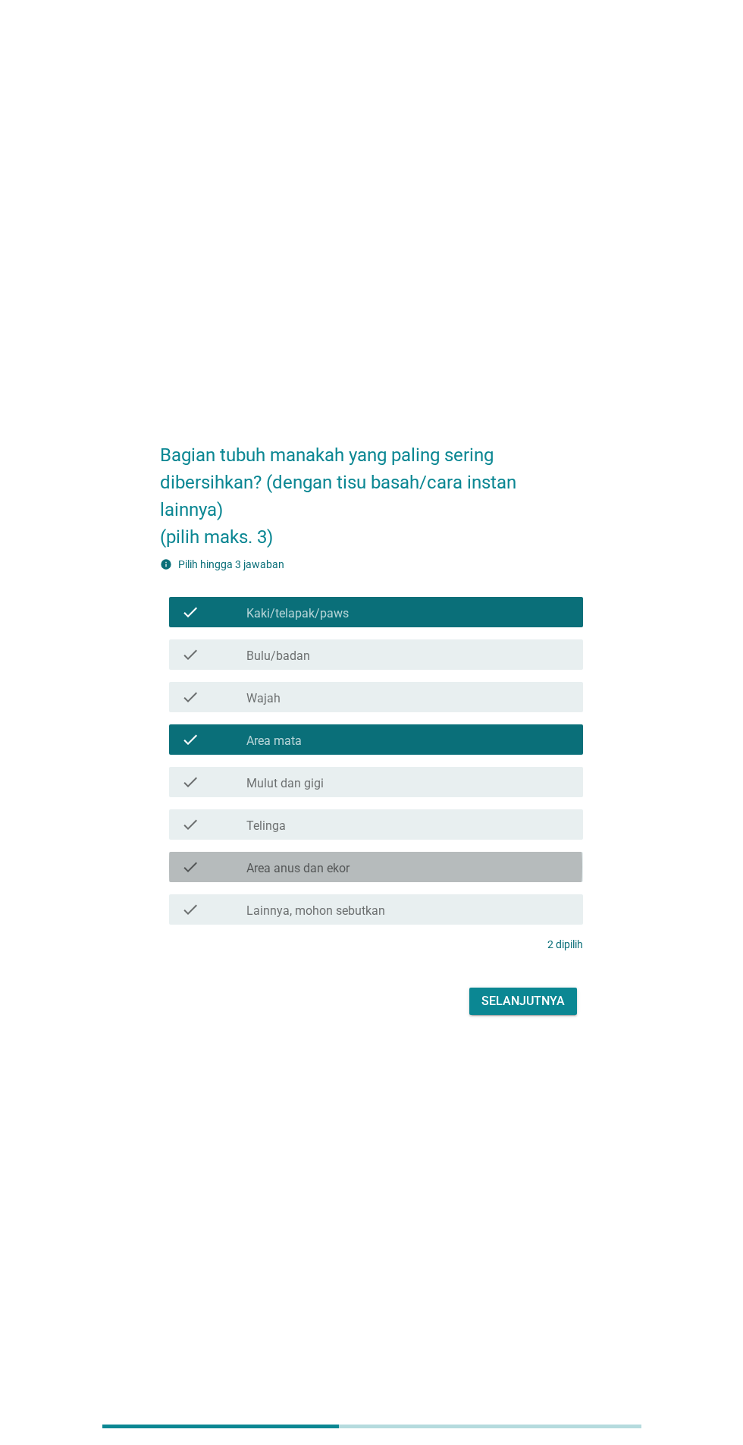
click at [440, 876] on div "check_box_outline_blank Area anus dan ekor" at bounding box center [408, 867] width 325 height 18
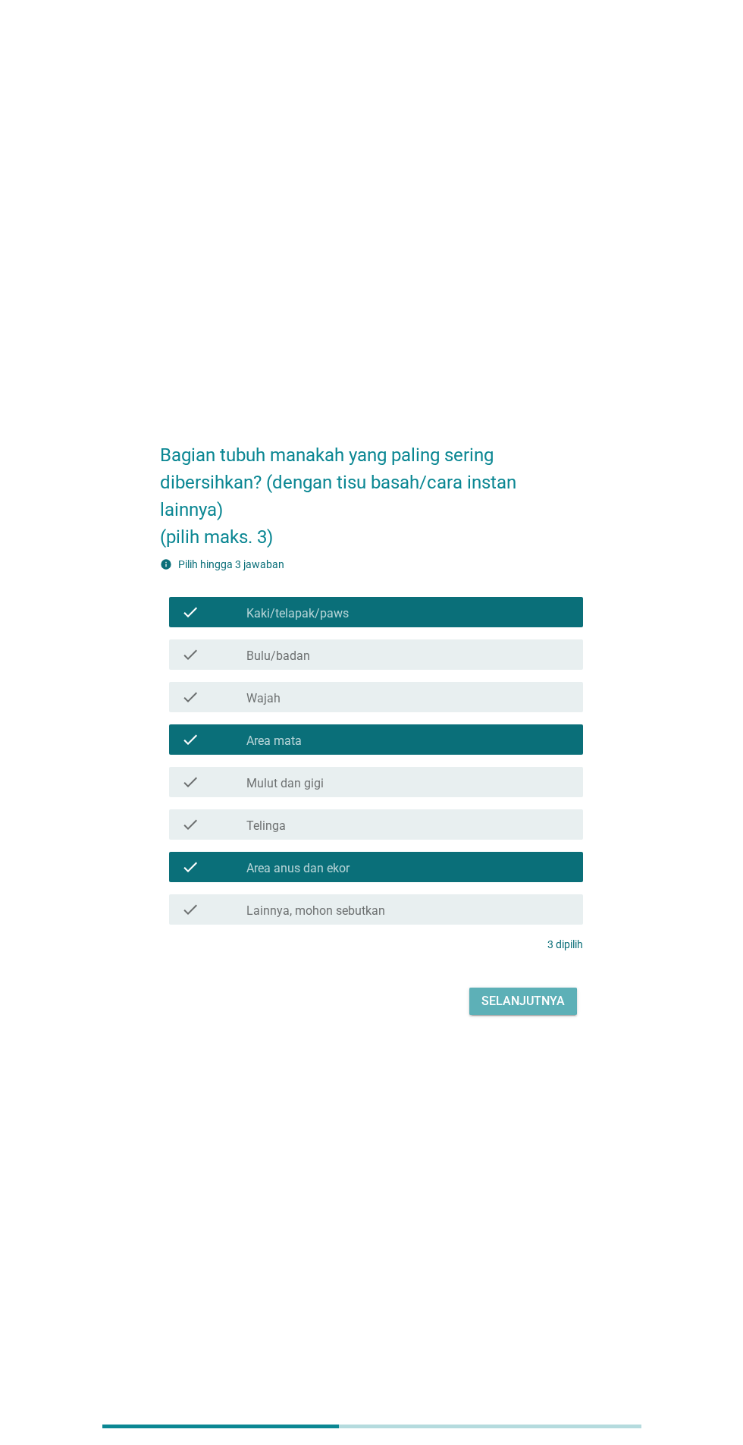
click at [553, 1015] on button "Selanjutnya" at bounding box center [523, 1000] width 108 height 27
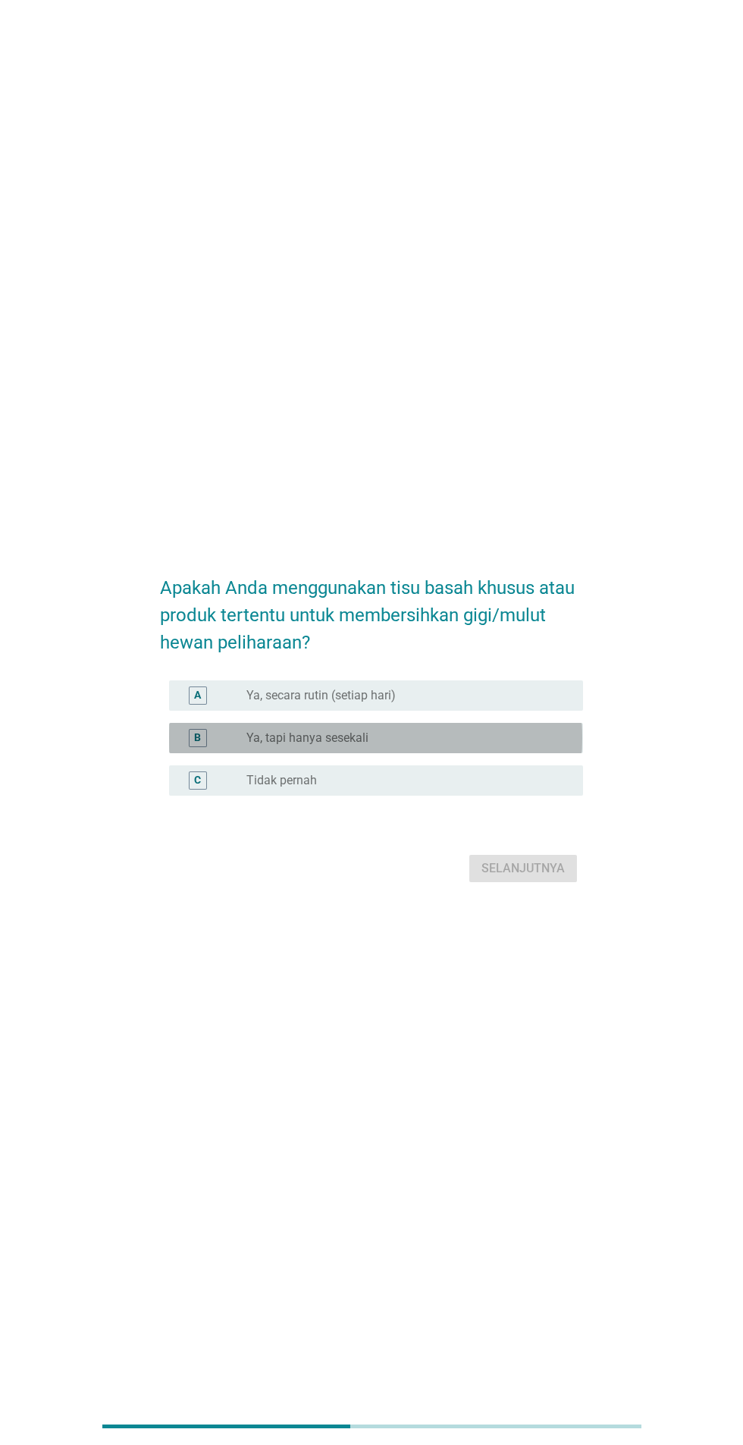
click at [481, 745] on div "radio_button_unchecked Ya, tapi hanya sesekali" at bounding box center [402, 737] width 312 height 15
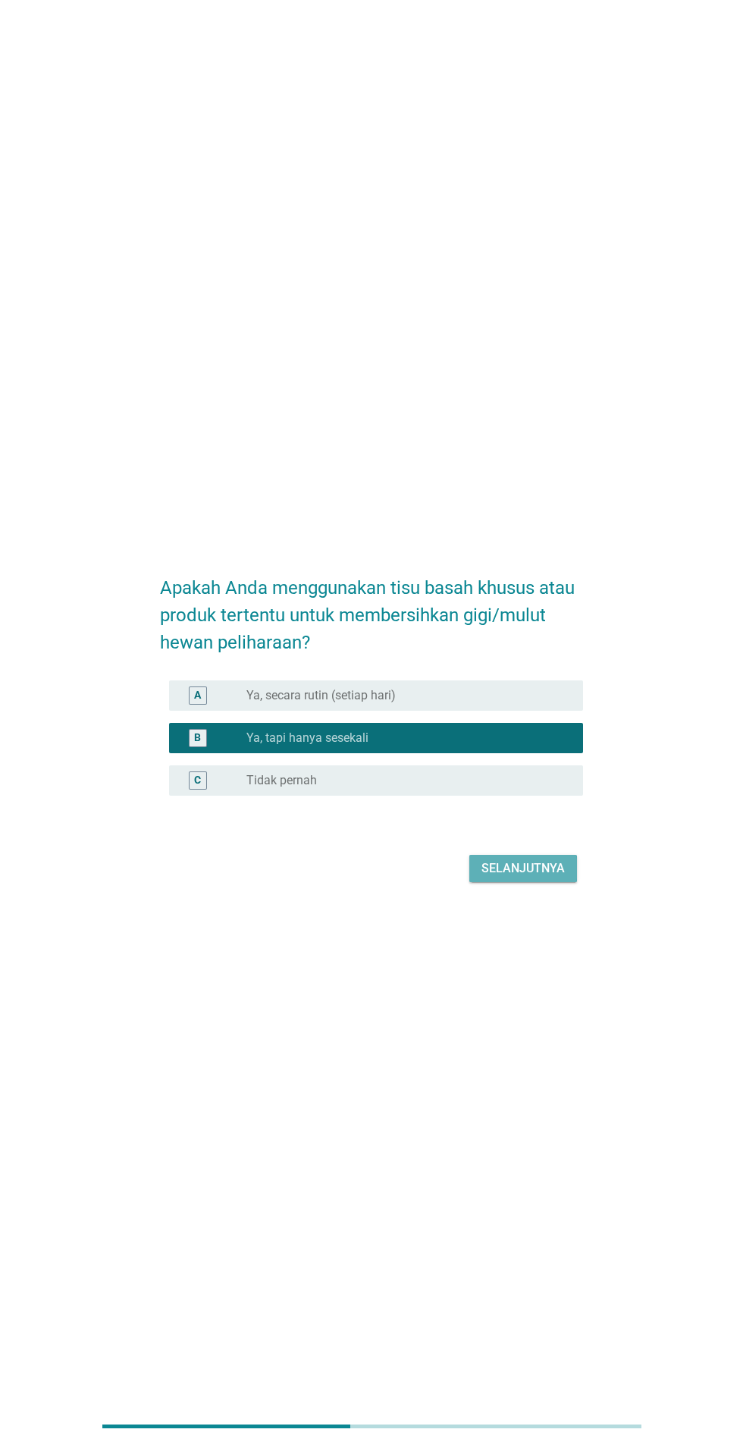
click at [548, 877] on div "Selanjutnya" at bounding box center [523, 868] width 83 height 18
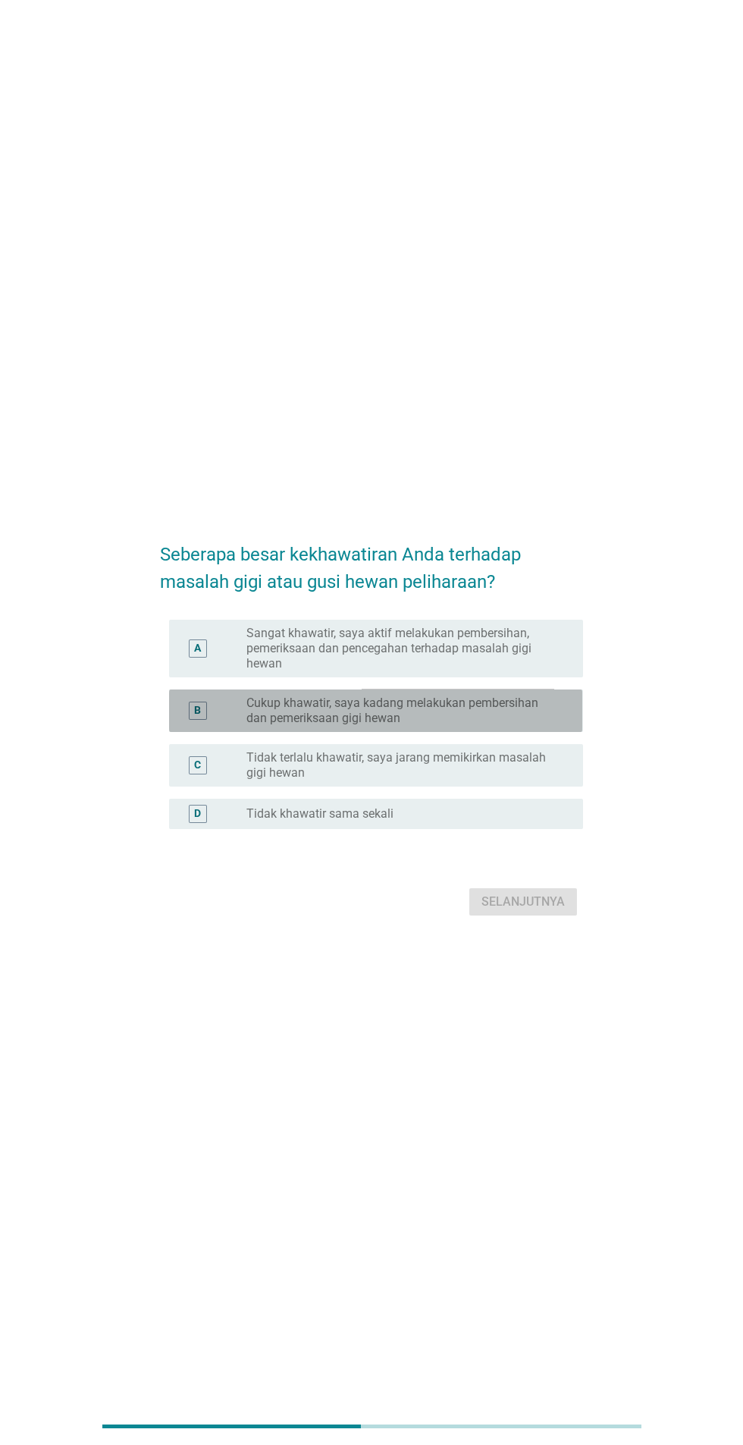
click at [506, 726] on label "Cukup khawatir, saya kadang melakukan pembersihan dan pemeriksaan gigi hewan" at bounding box center [402, 710] width 312 height 30
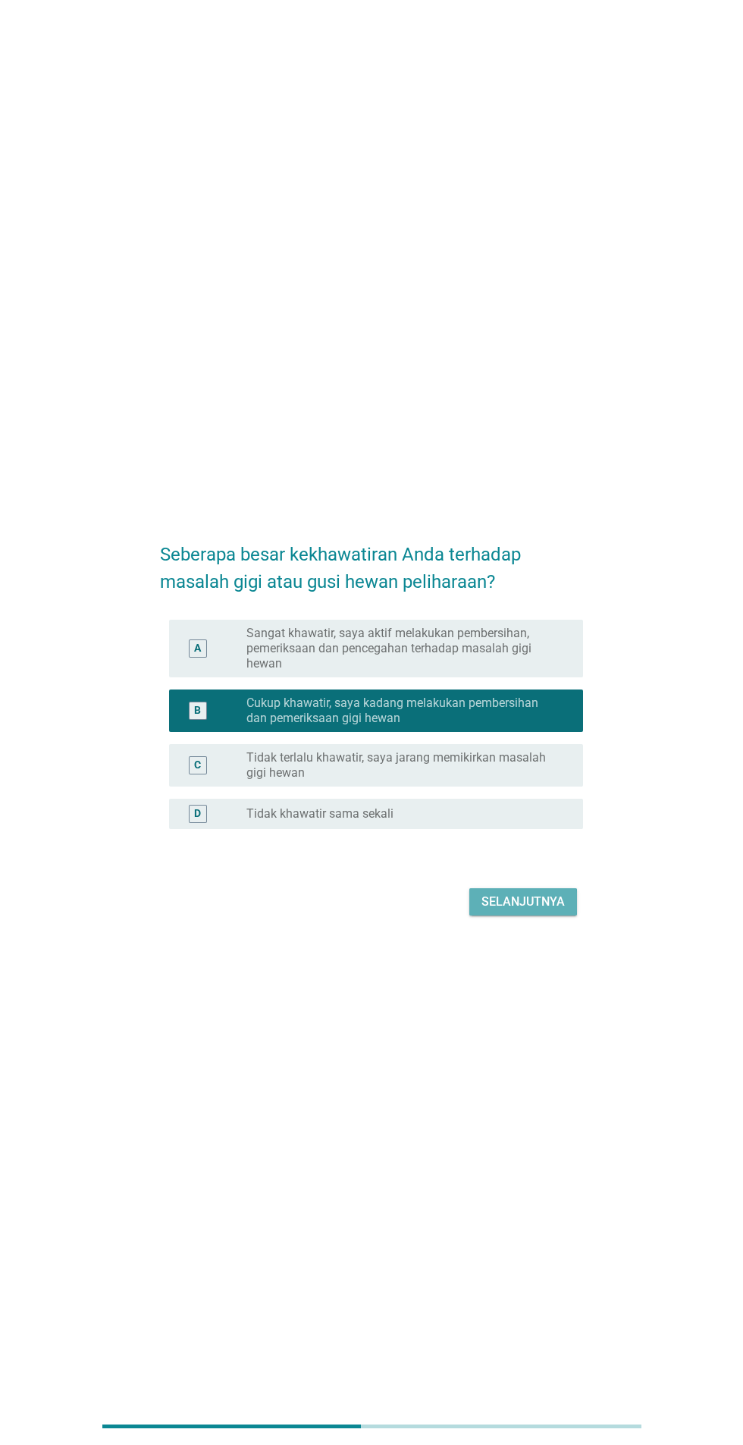
click at [553, 911] on div "Selanjutnya" at bounding box center [523, 902] width 83 height 18
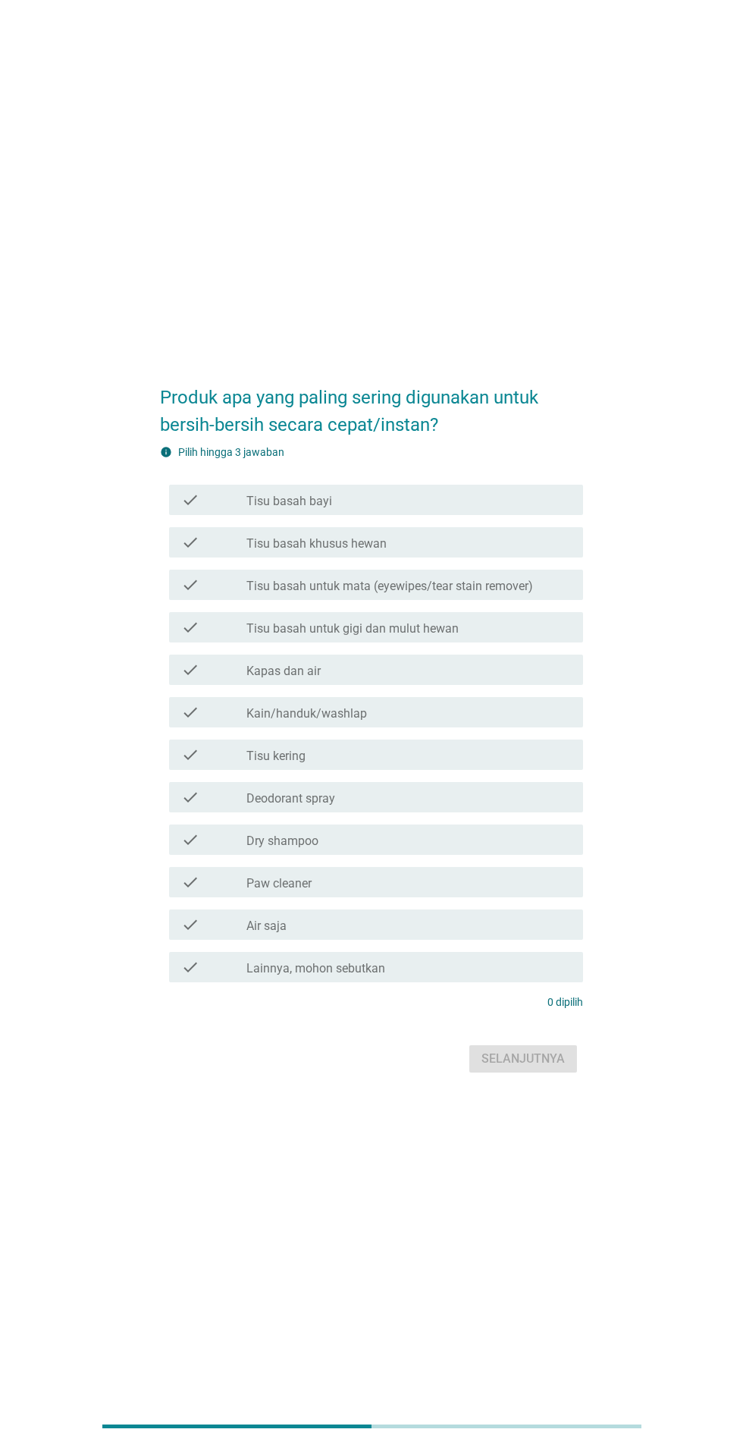
click at [488, 509] on div "check_box_outline_blank Tisu basah bayi" at bounding box center [408, 500] width 325 height 18
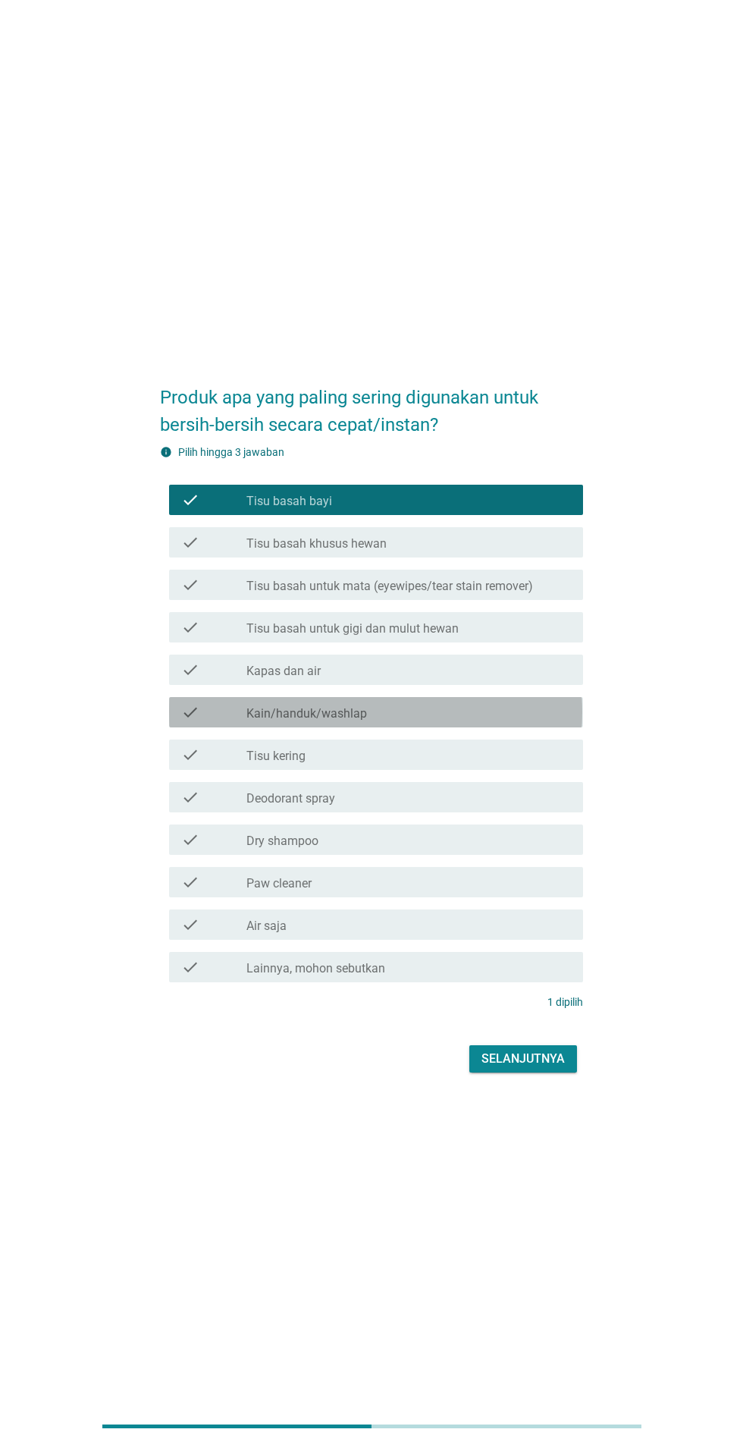
click at [425, 721] on div "check_box_outline_blank Kain/handuk/washlap" at bounding box center [408, 712] width 325 height 18
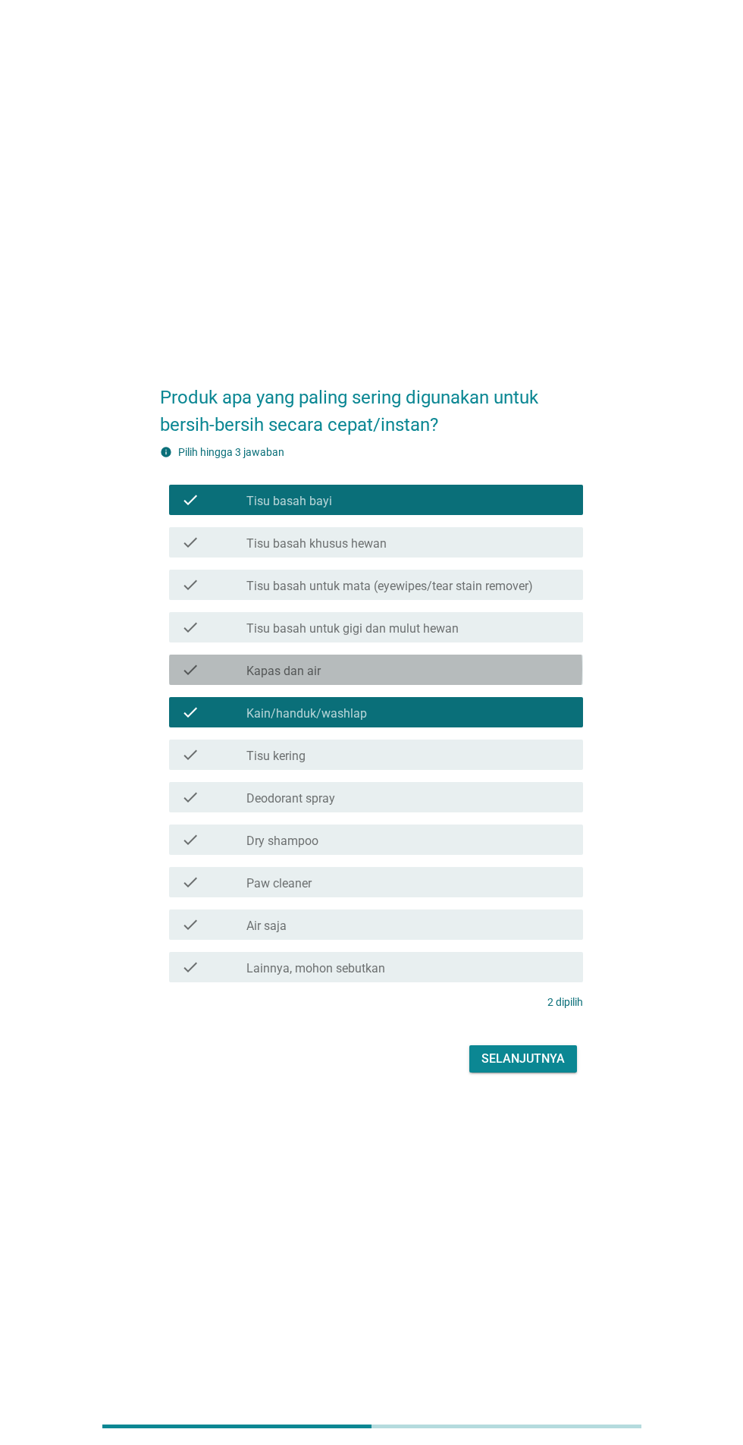
click at [432, 679] on div "check_box_outline_blank Kapas dan air" at bounding box center [408, 669] width 325 height 18
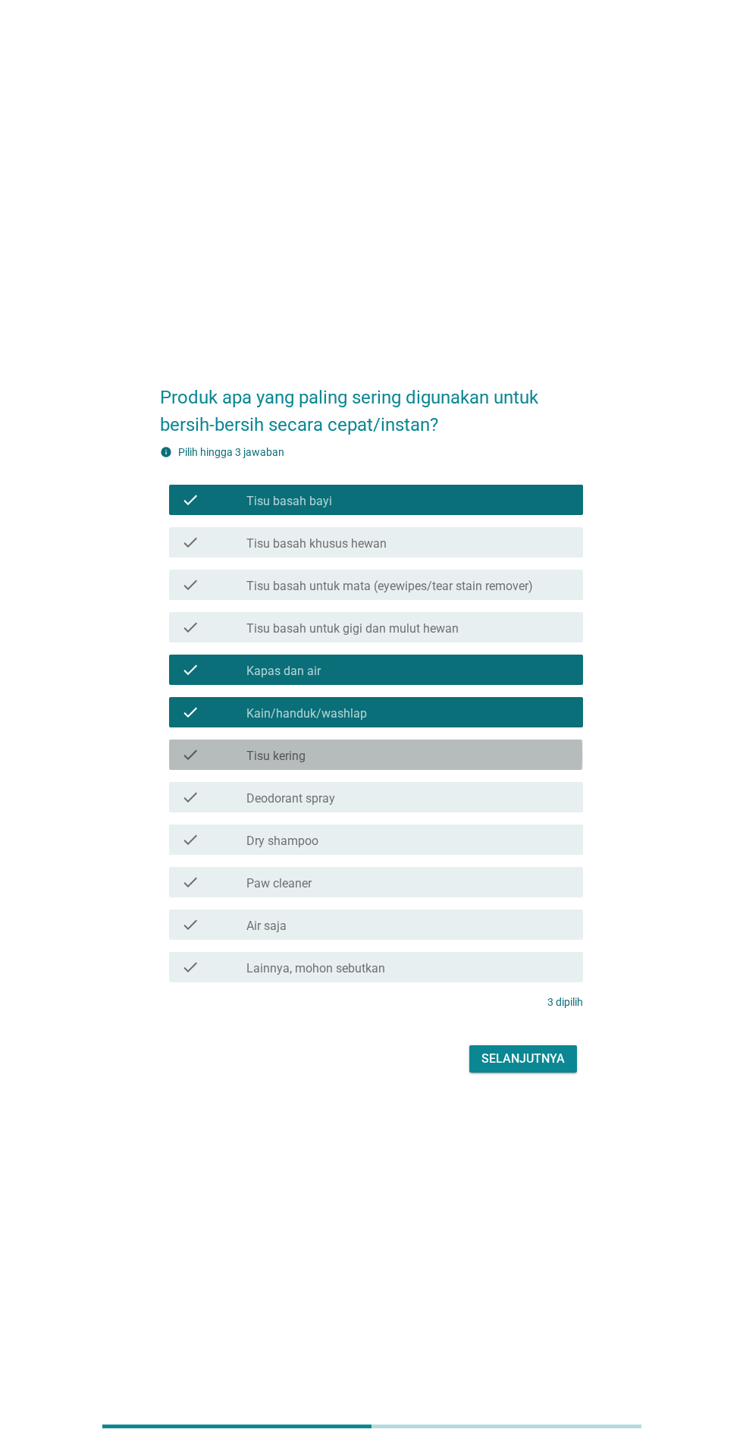
click at [458, 764] on div "check_box_outline_blank Tisu kering" at bounding box center [408, 754] width 325 height 18
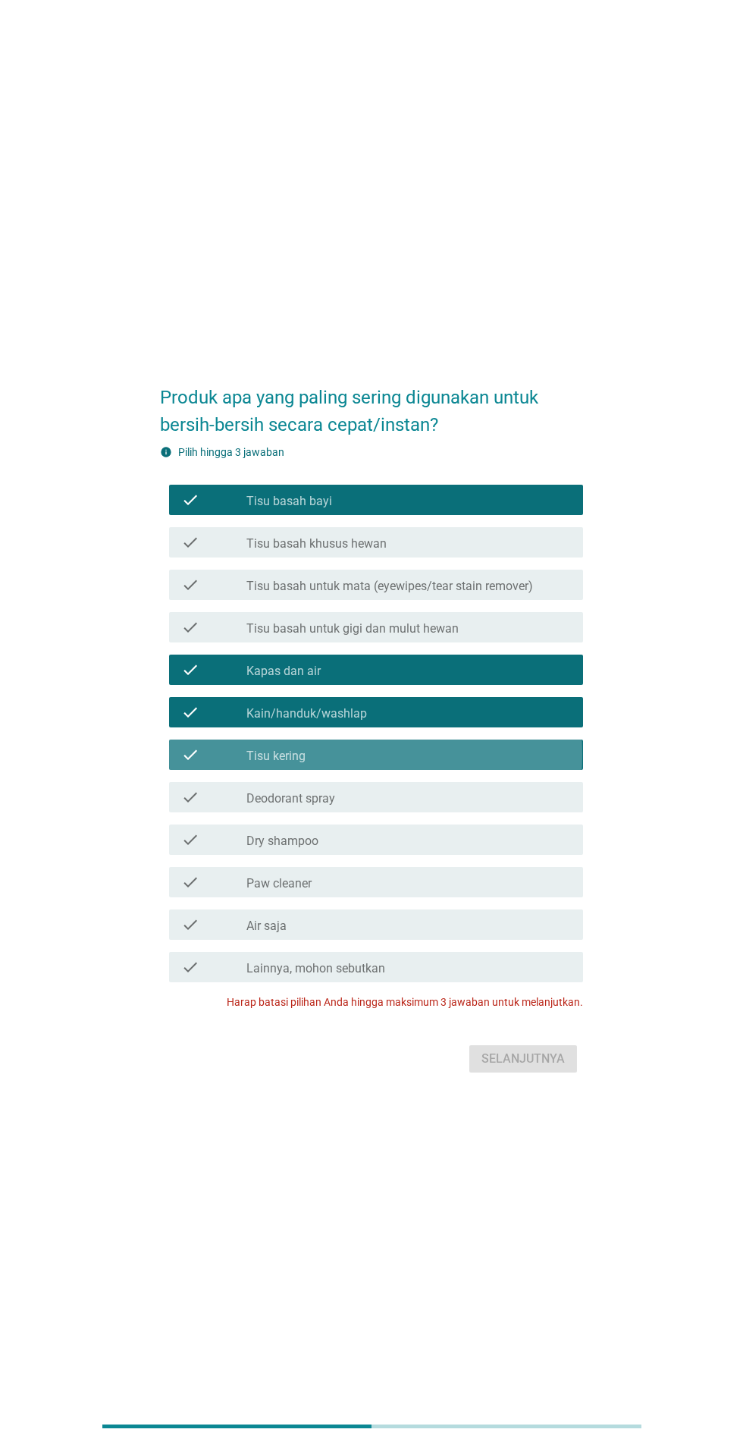
click at [463, 764] on div "check_box_outline_blank Tisu kering" at bounding box center [408, 754] width 325 height 18
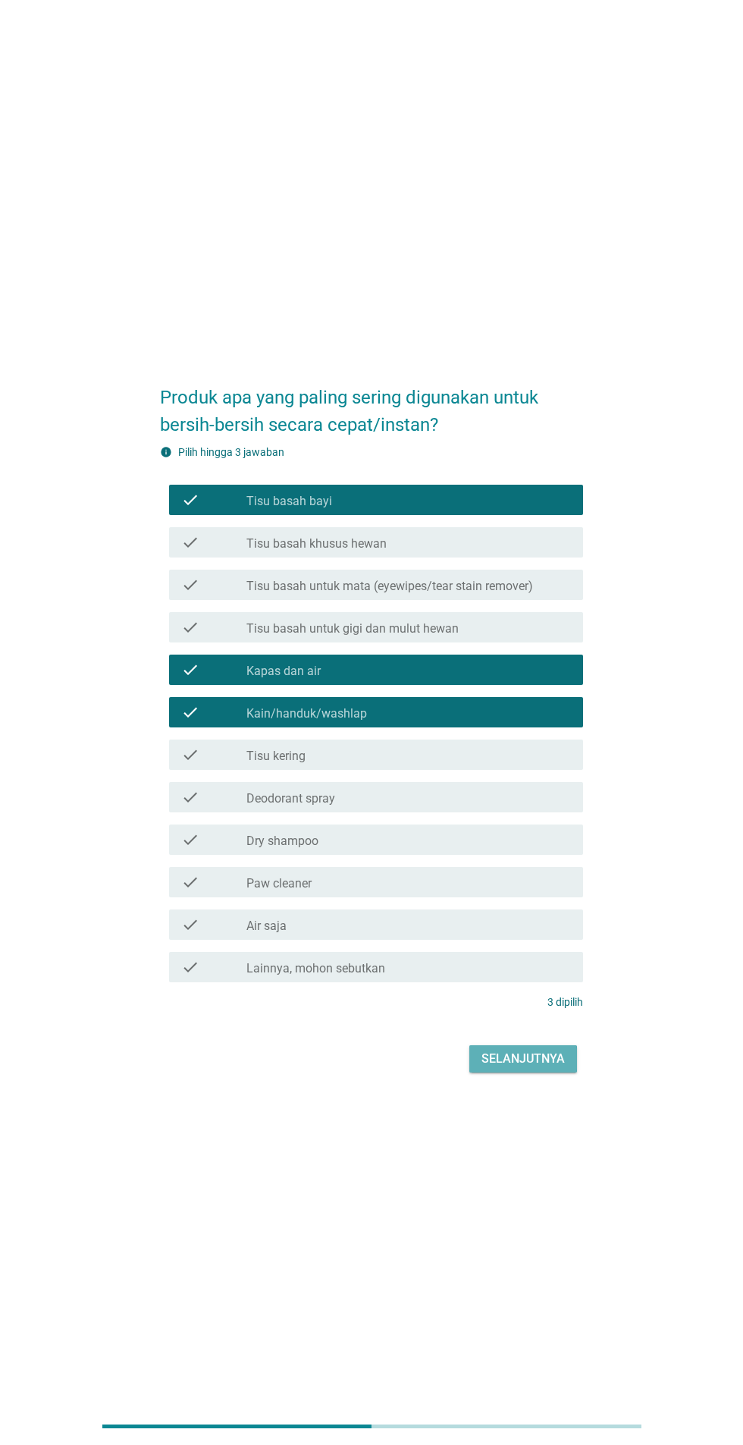
click at [541, 1068] on div "Selanjutnya" at bounding box center [523, 1059] width 83 height 18
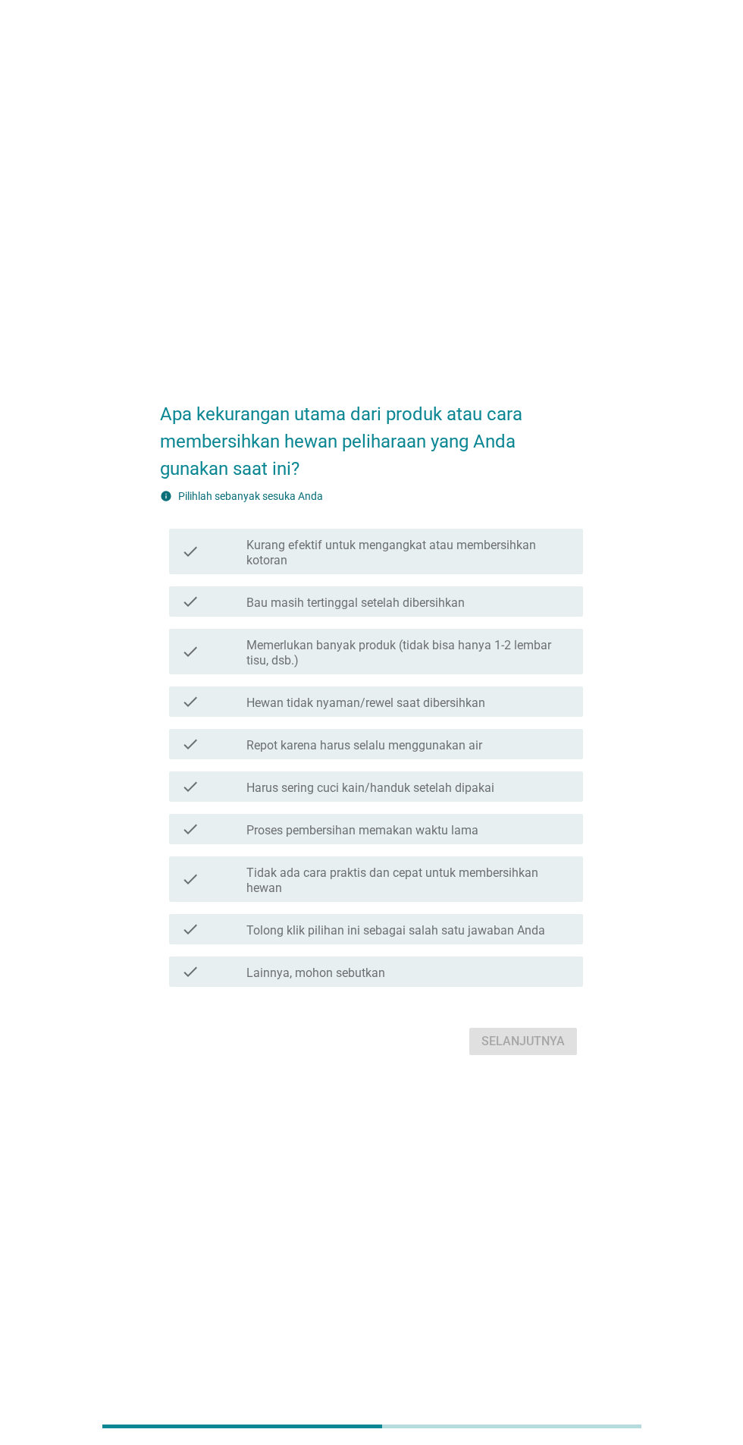
click at [478, 711] on label "Hewan tidak nyaman/rewel saat dibersihkan" at bounding box center [365, 702] width 239 height 15
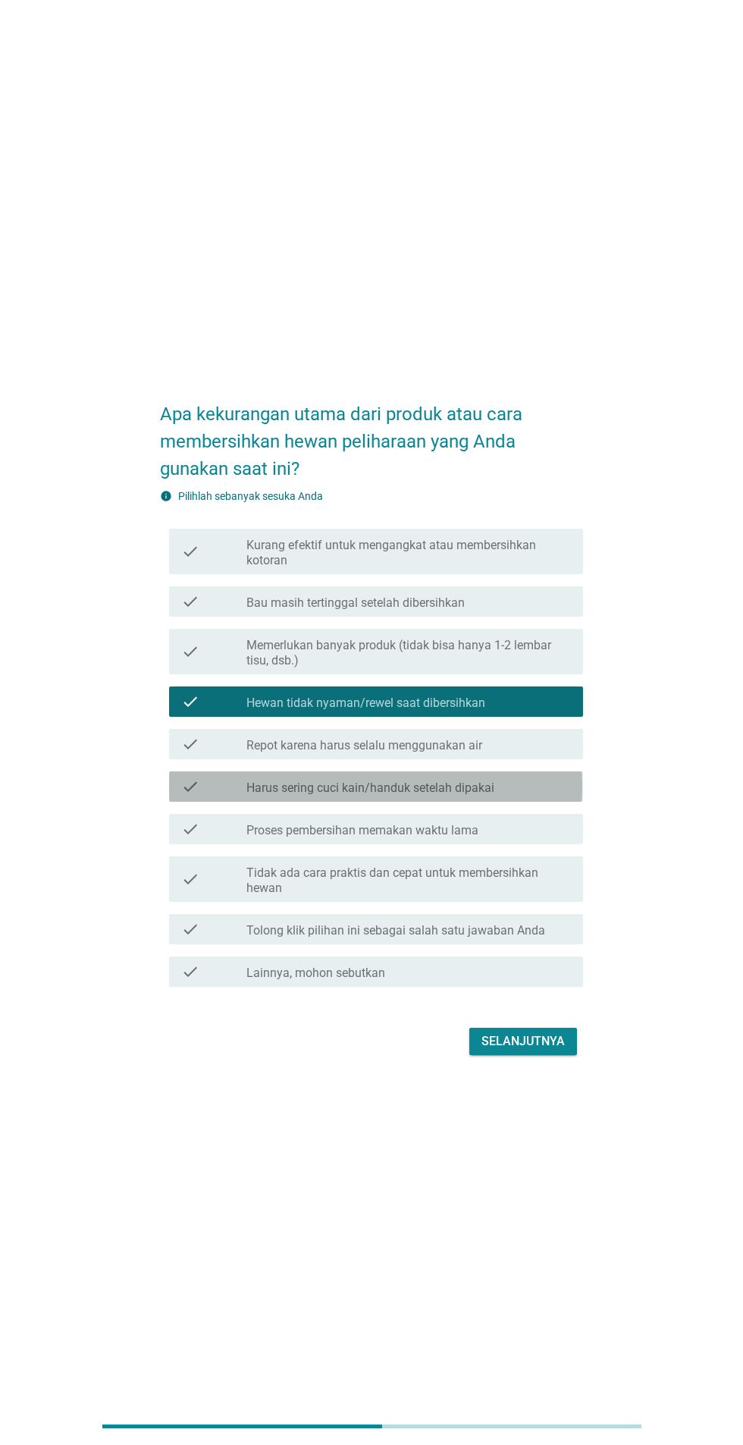
click at [535, 795] on div "check_box_outline_blank Harus sering cuci kain/handuk setelah dipakai" at bounding box center [408, 786] width 325 height 18
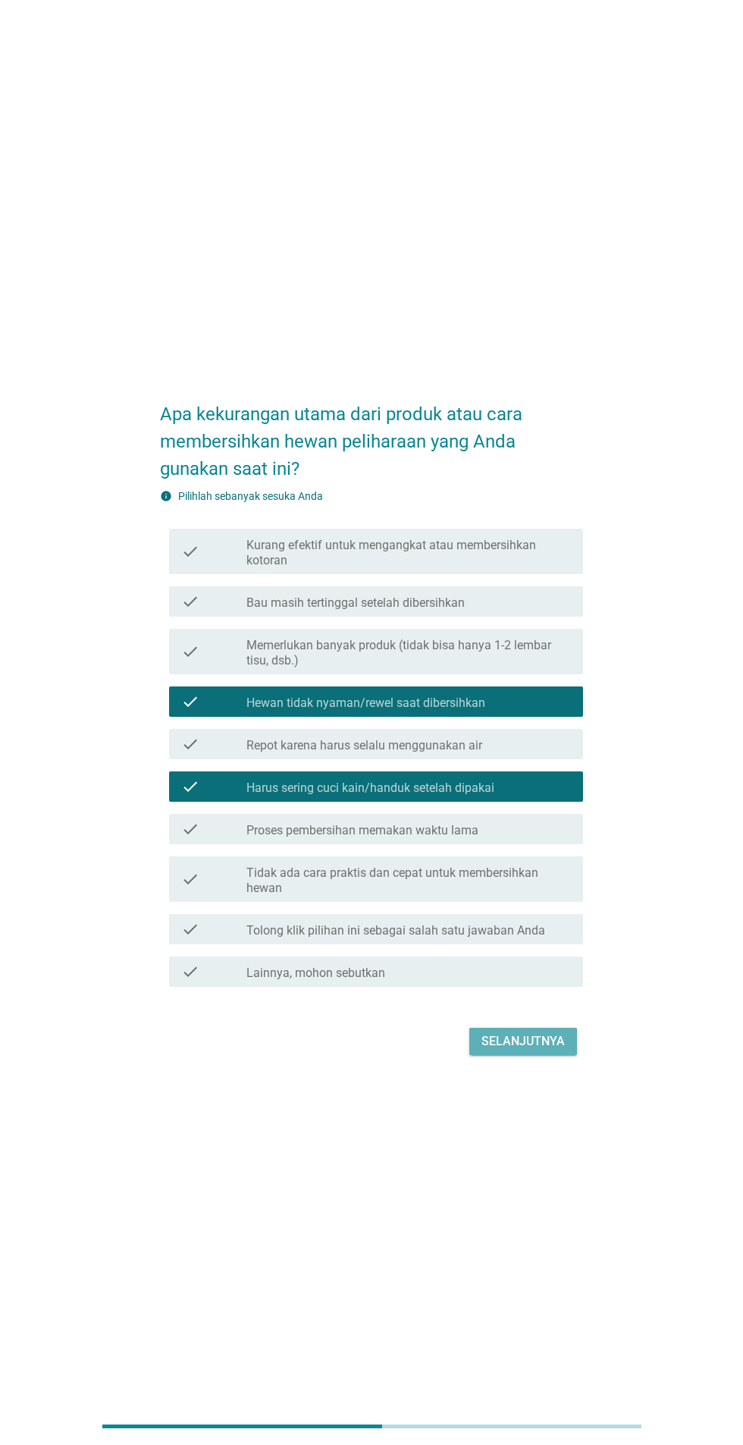
click at [544, 1050] on div "Selanjutnya" at bounding box center [523, 1041] width 83 height 18
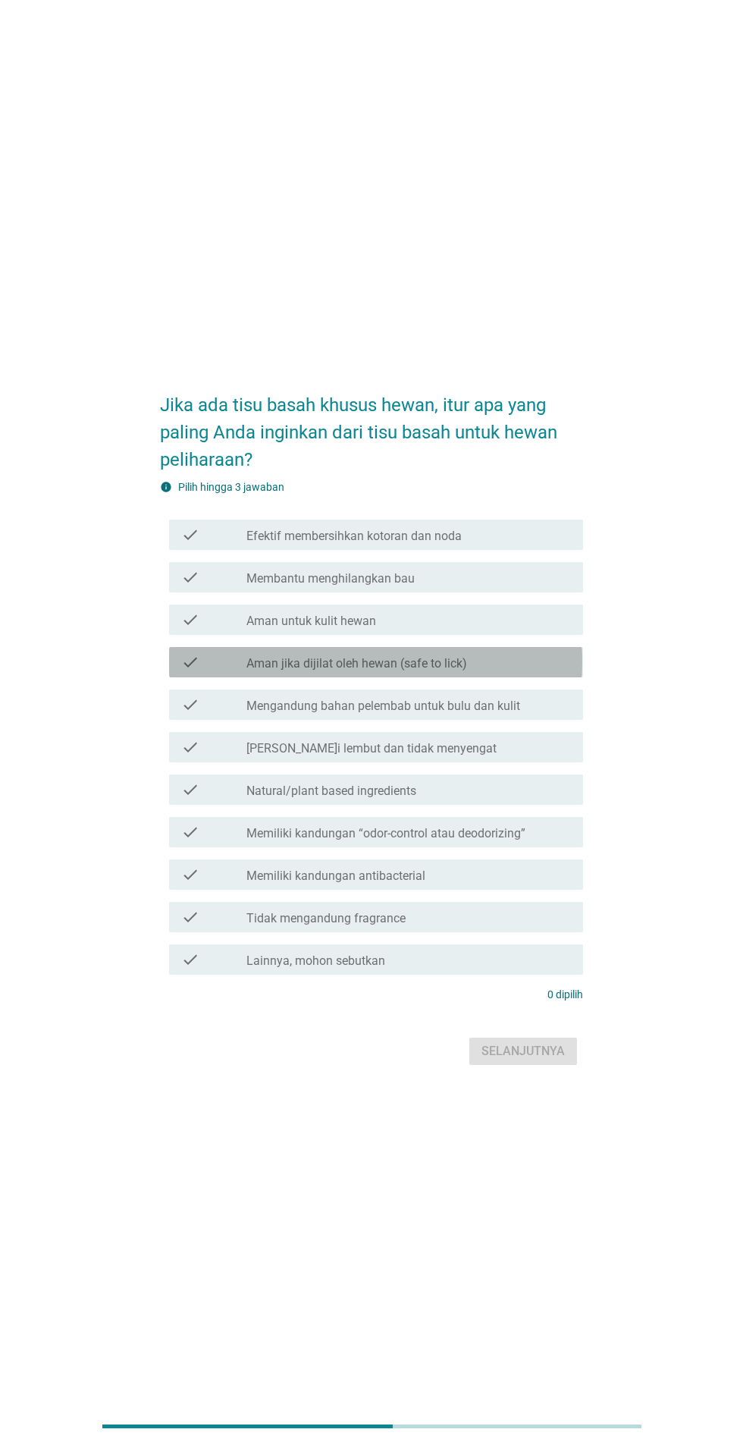
click at [492, 671] on div "check_box_outline_blank Aman jika dijilat oleh hewan (safe to lick)" at bounding box center [408, 662] width 325 height 18
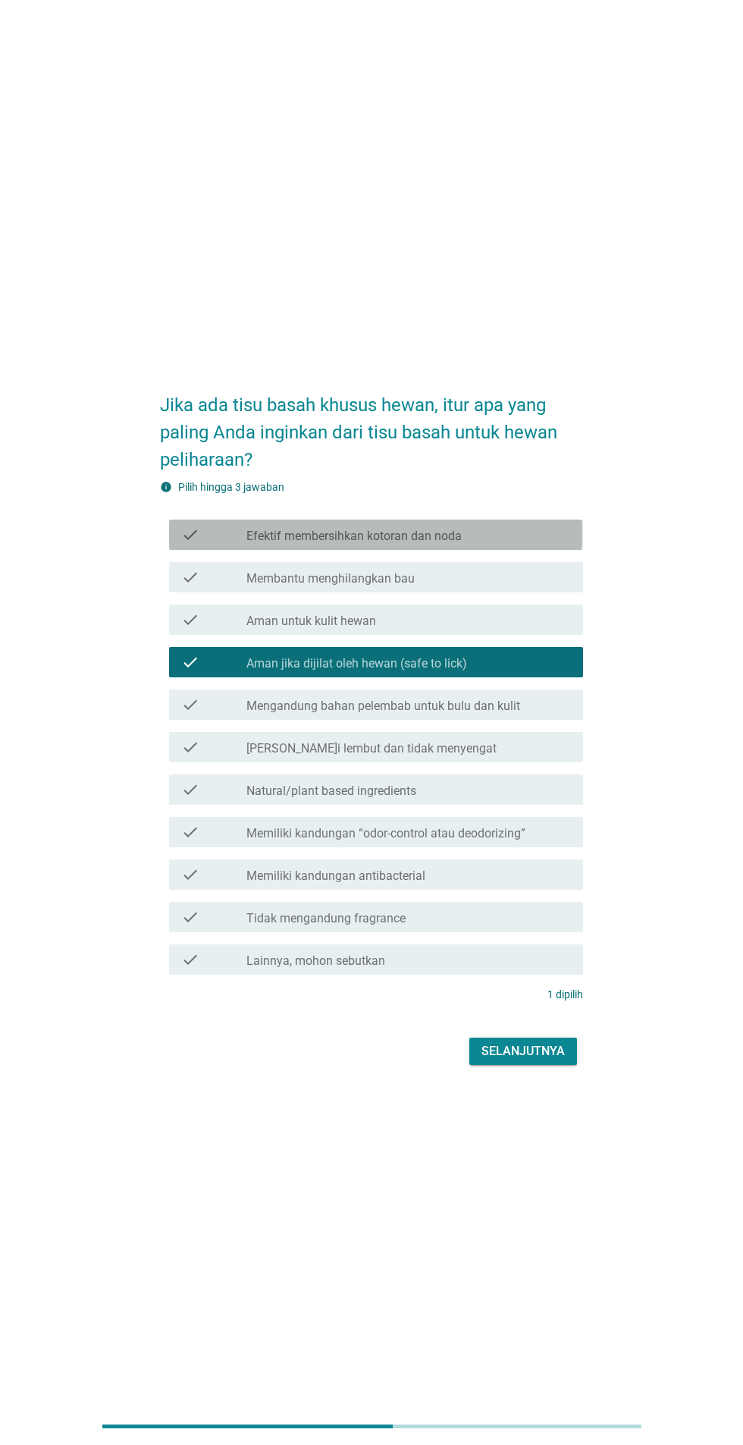
click at [563, 550] on div "check check_box_outline_blank Efektif membersihkan kotoran dan noda" at bounding box center [375, 534] width 413 height 30
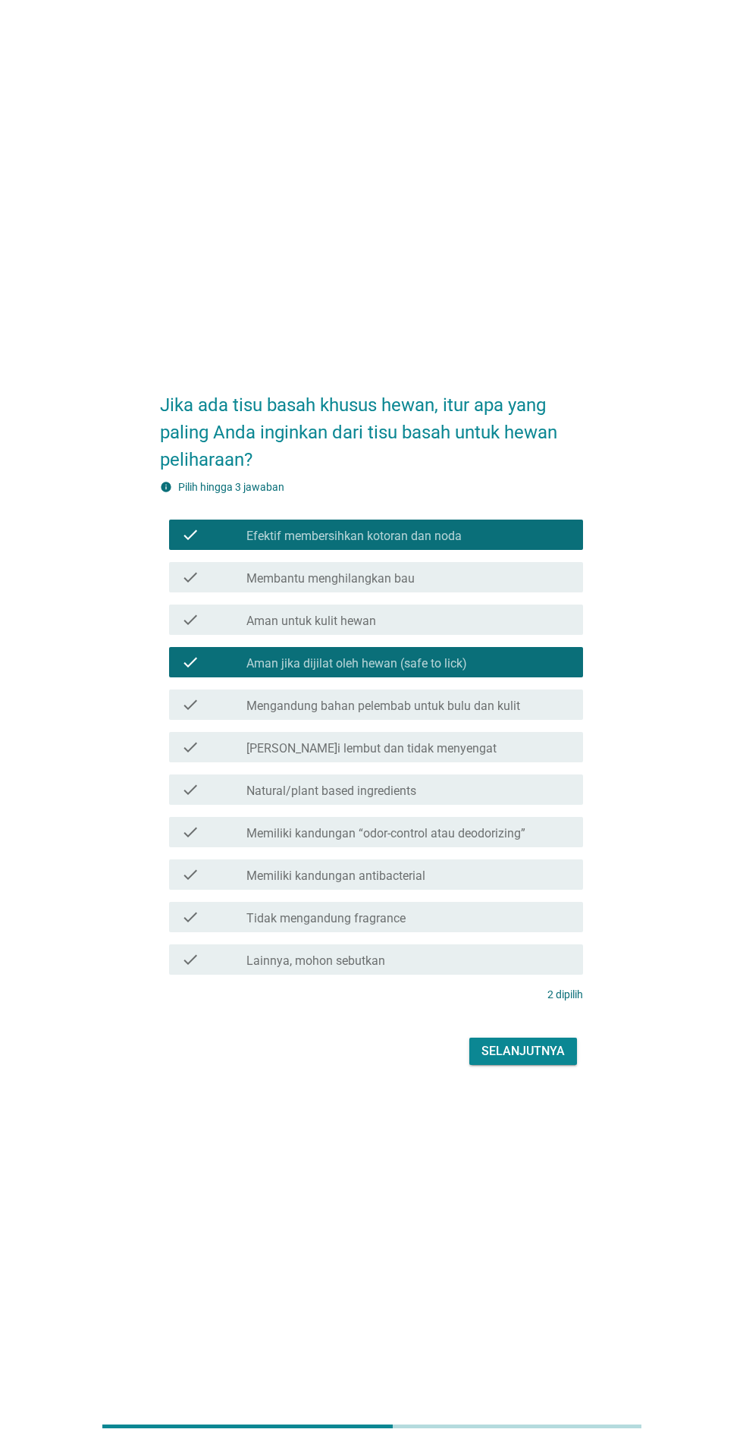
click at [515, 756] on div "check_box_outline_blank [PERSON_NAME]i lembut dan tidak menyengat" at bounding box center [408, 747] width 325 height 18
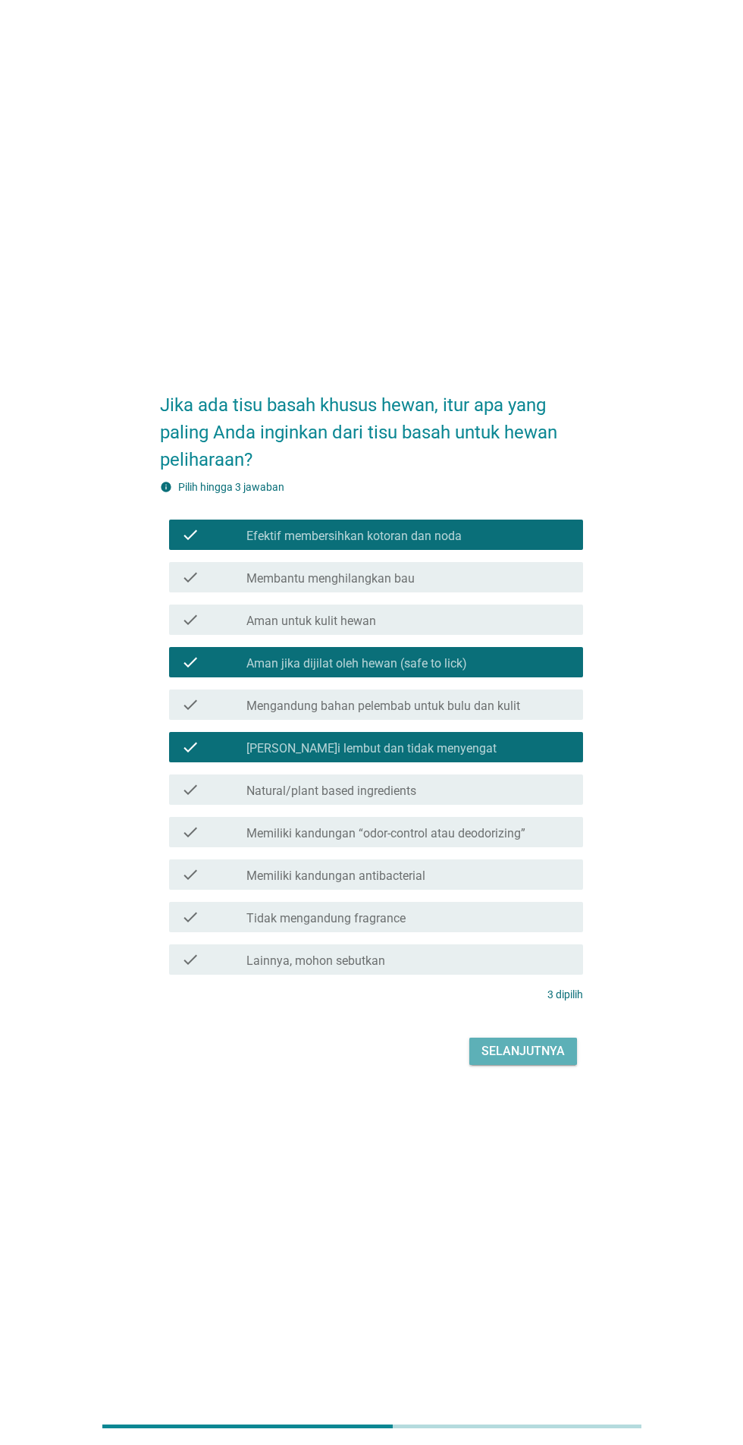
click at [544, 1065] on button "Selanjutnya" at bounding box center [523, 1050] width 108 height 27
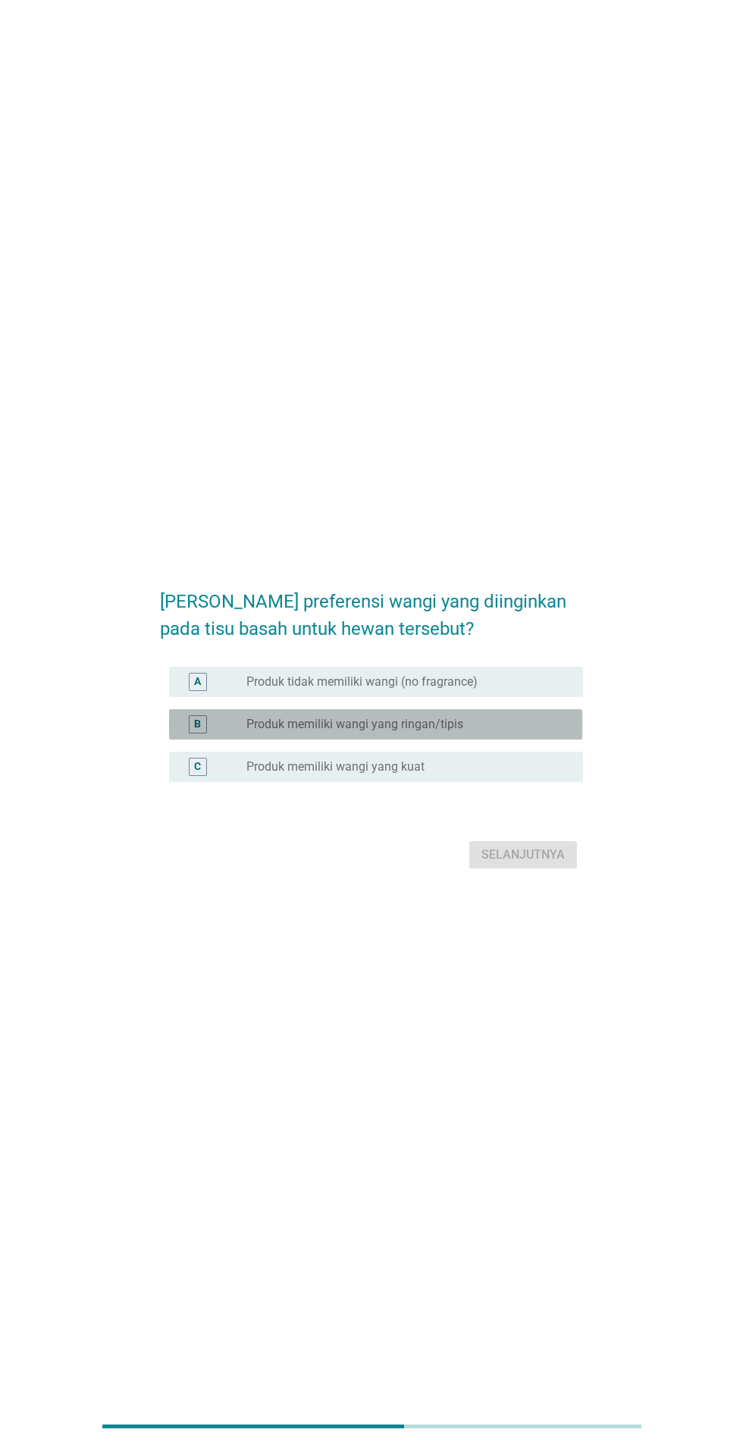
click at [497, 732] on div "radio_button_unchecked Produk memiliki wangi yang ringan/tipis" at bounding box center [402, 724] width 312 height 15
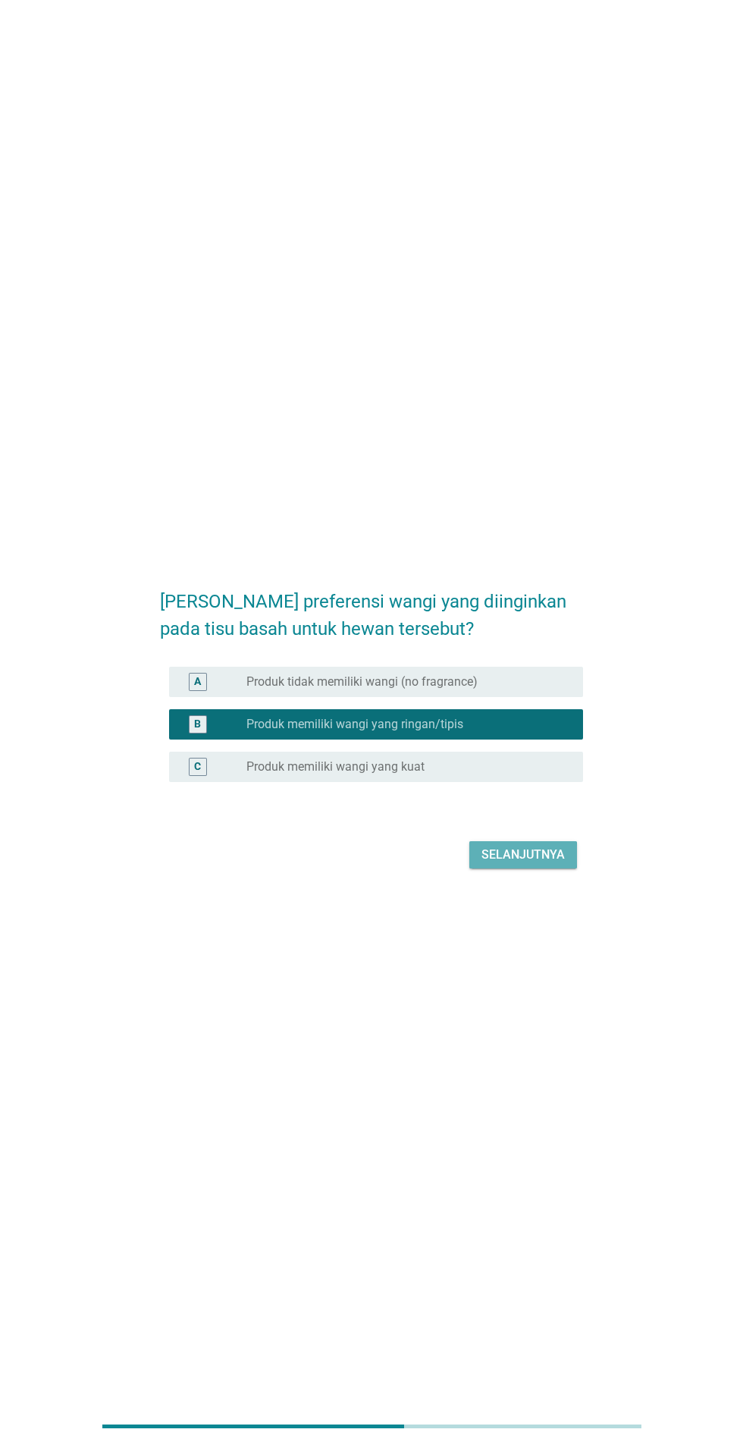
click at [541, 864] on div "Selanjutnya" at bounding box center [523, 855] width 83 height 18
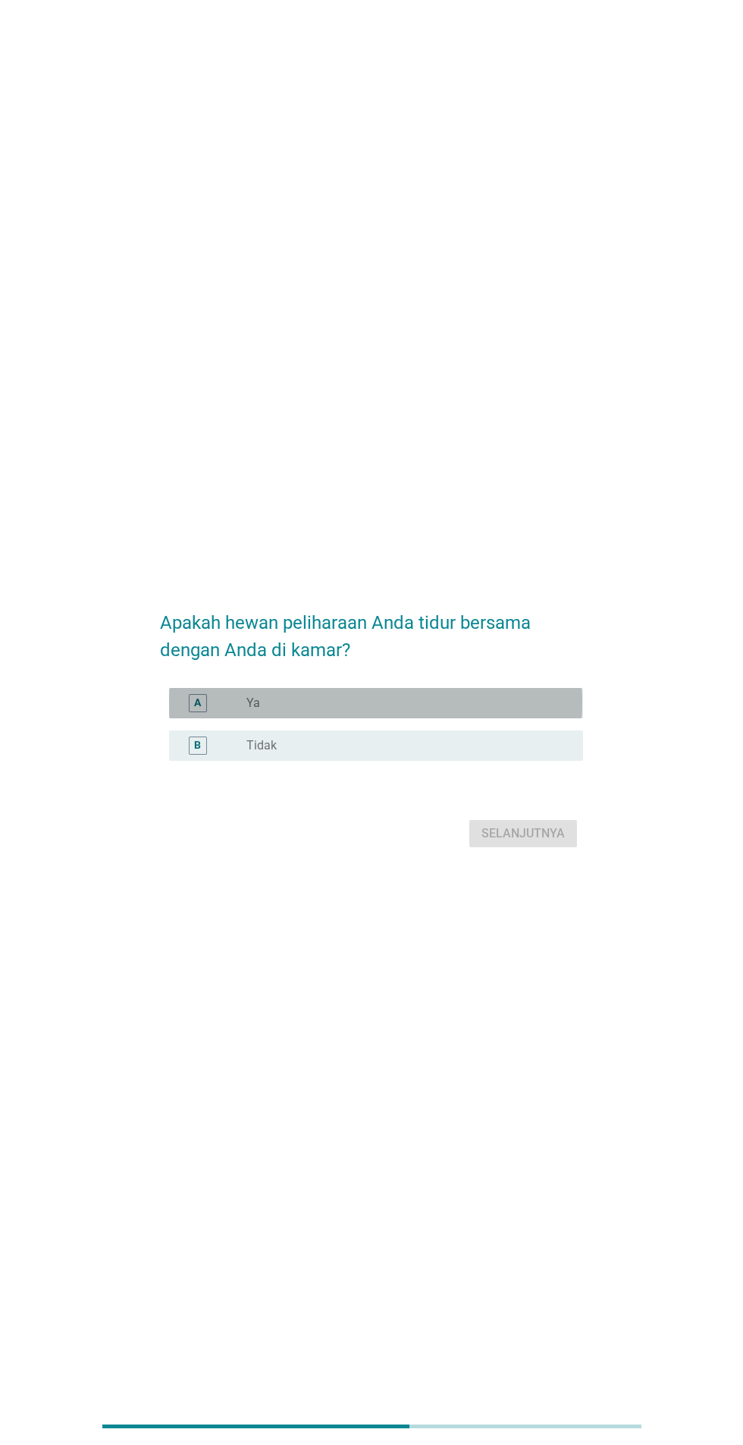
click at [507, 711] on div "radio_button_unchecked Ya" at bounding box center [402, 702] width 312 height 15
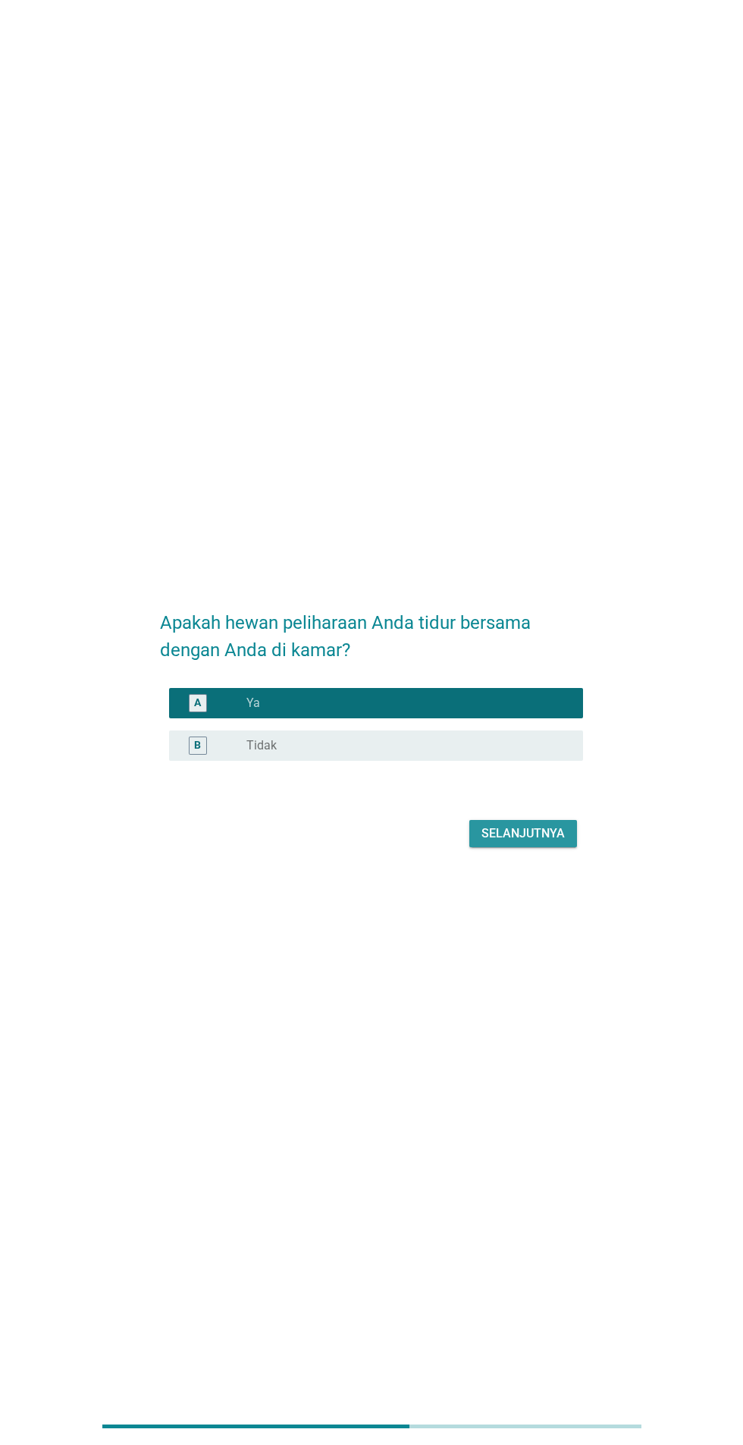
click at [538, 842] on div "Selanjutnya" at bounding box center [523, 833] width 83 height 18
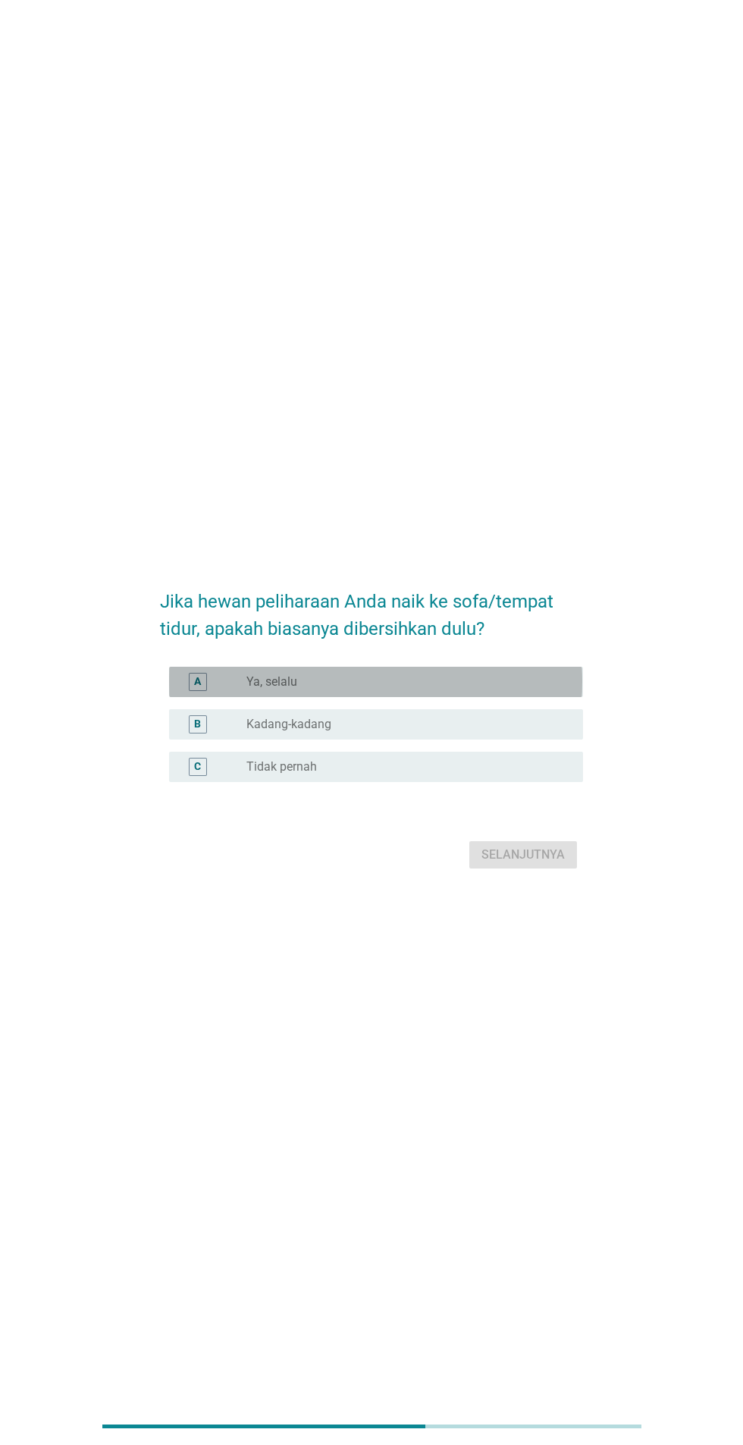
click at [512, 689] on div "radio_button_unchecked Ya, selalu" at bounding box center [402, 681] width 312 height 15
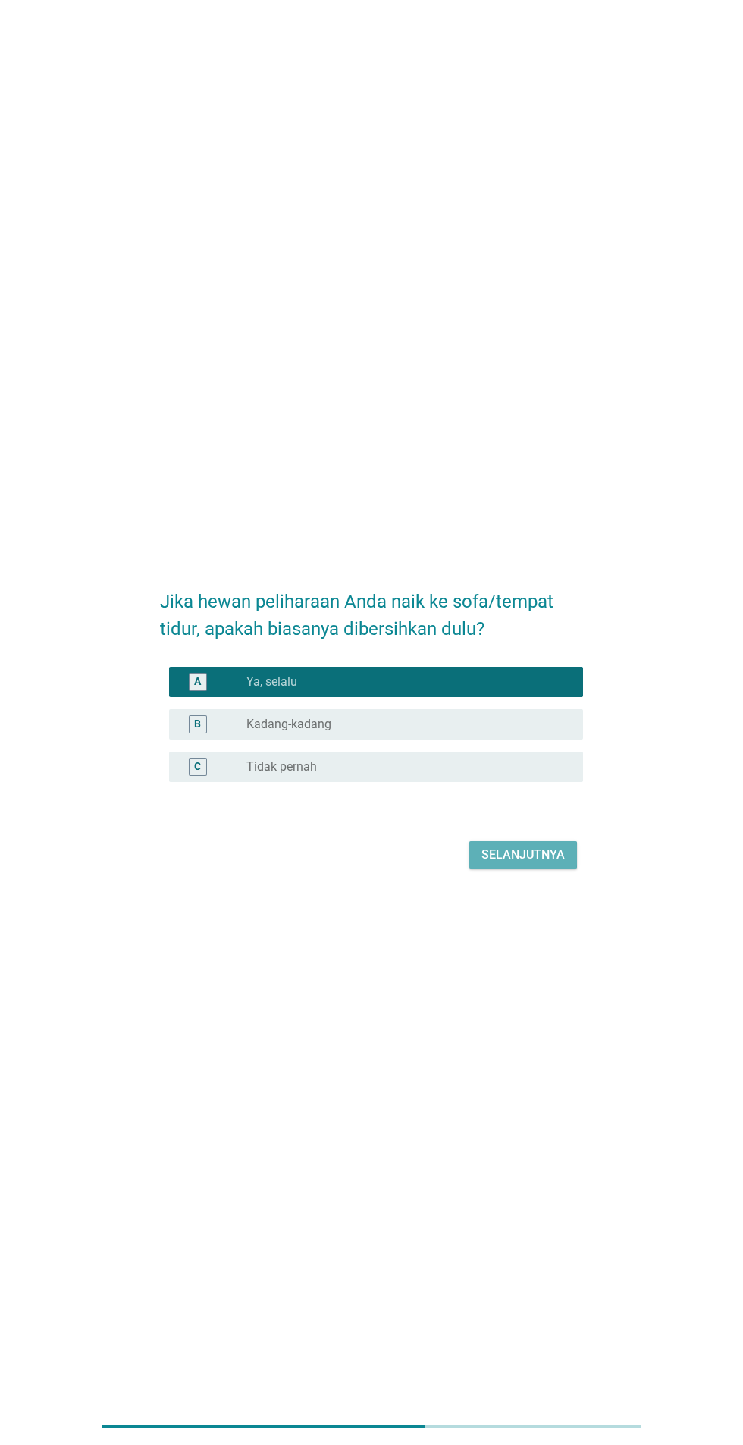
click at [541, 864] on div "Selanjutnya" at bounding box center [523, 855] width 83 height 18
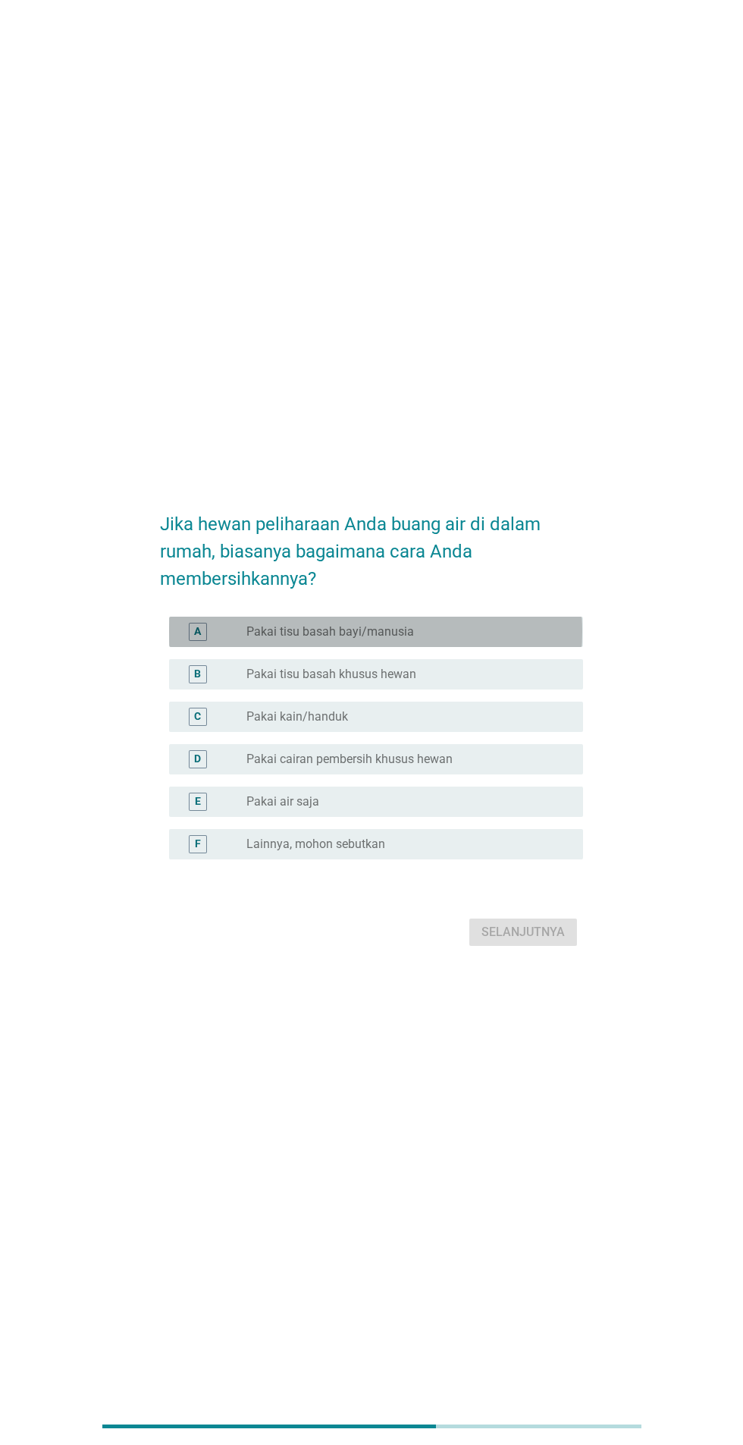
click at [514, 641] on div "radio_button_unchecked Pakai tisu basah bayi/manusia" at bounding box center [408, 632] width 325 height 18
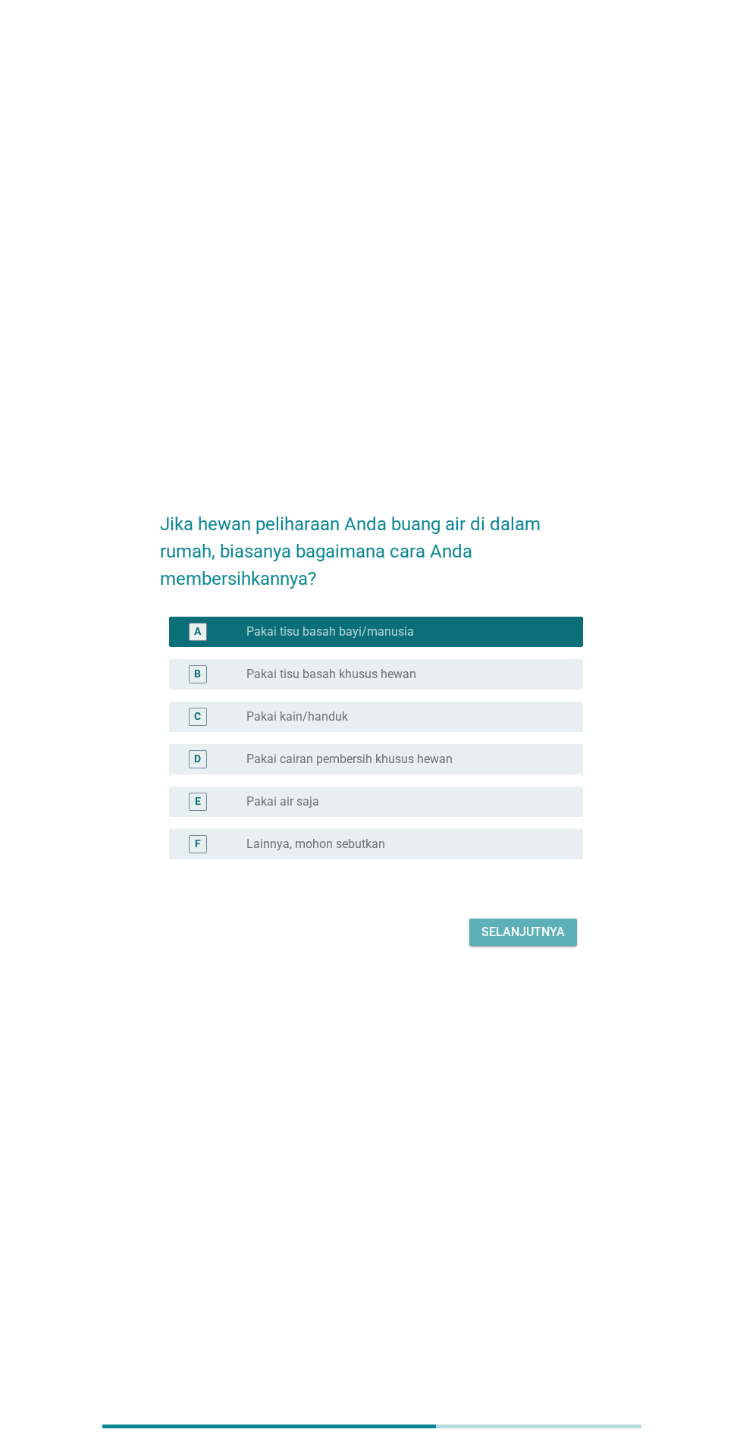
click at [534, 941] on div "Selanjutnya" at bounding box center [523, 932] width 83 height 18
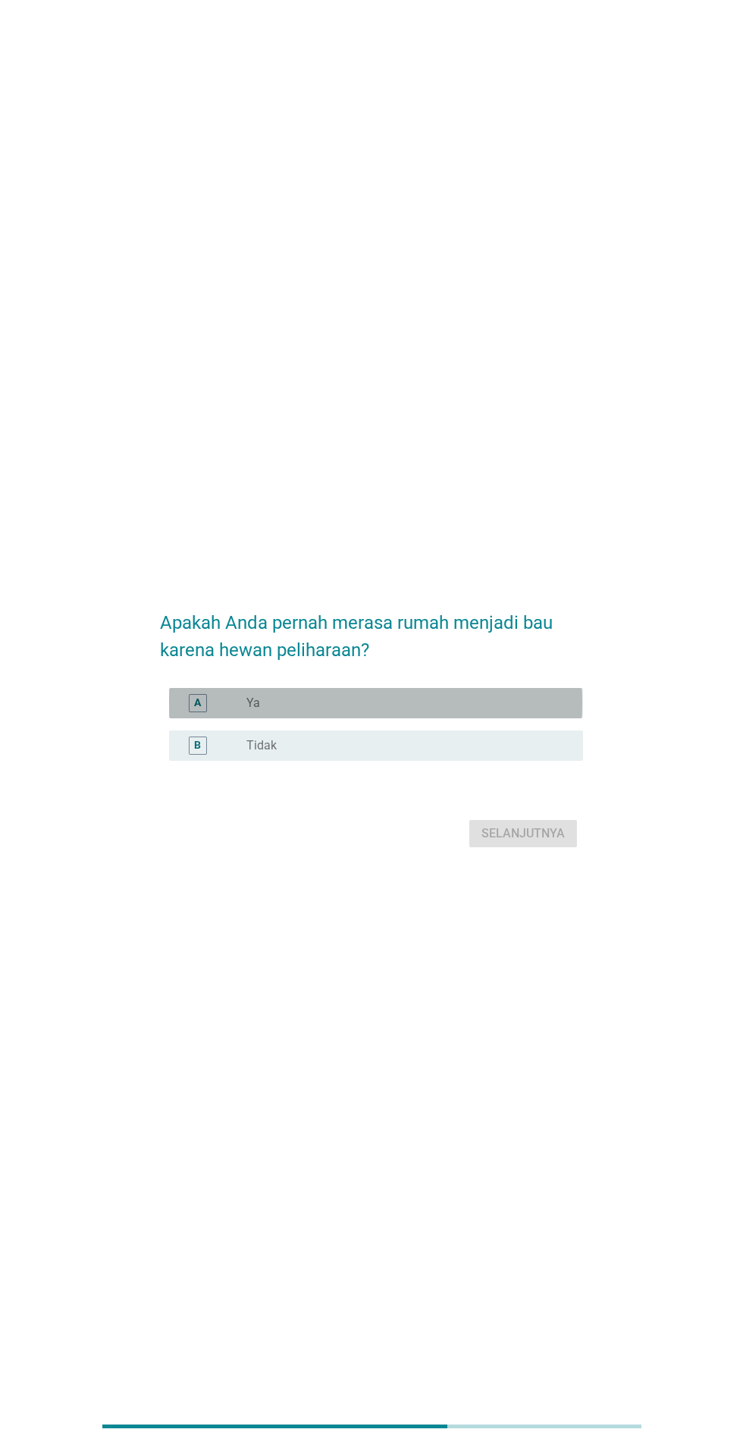
click at [480, 711] on div "radio_button_unchecked Ya" at bounding box center [402, 702] width 312 height 15
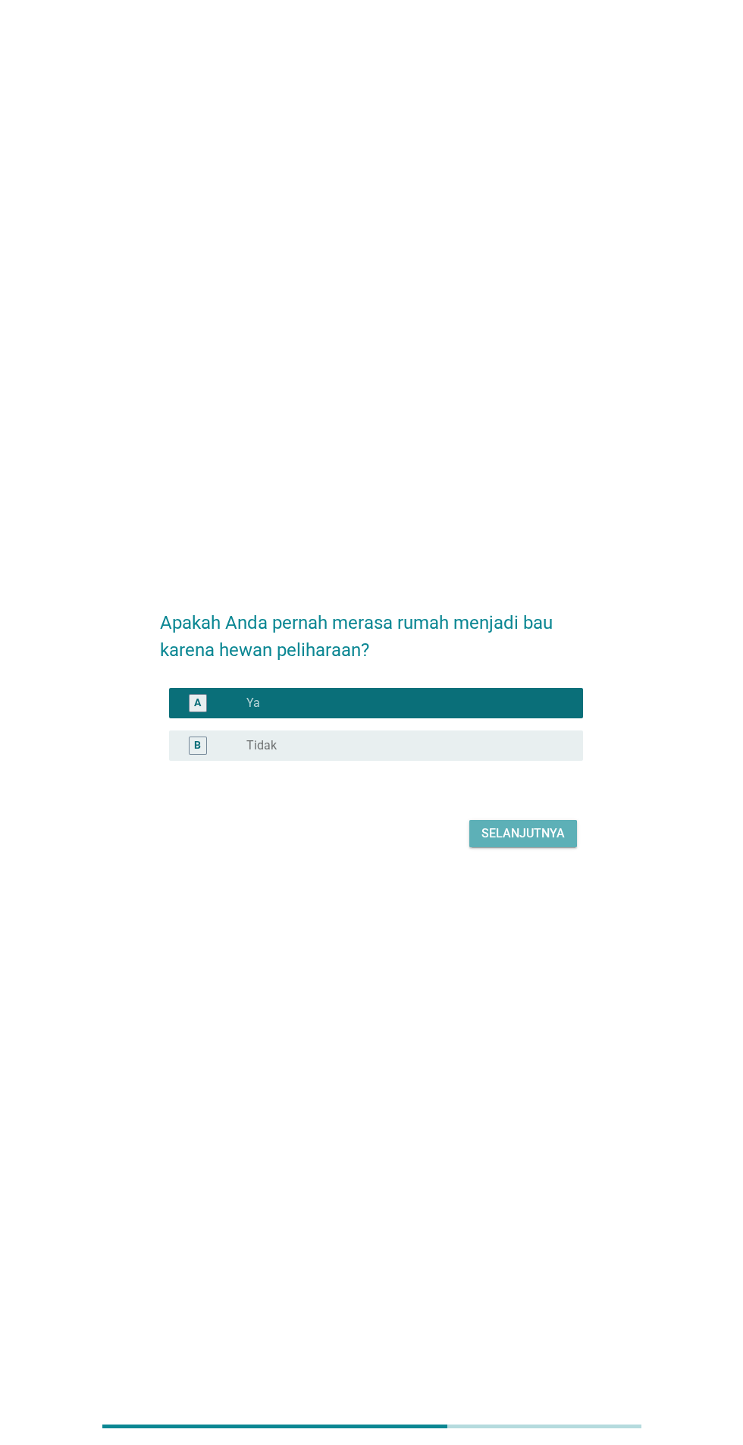
click at [551, 842] on div "Selanjutnya" at bounding box center [523, 833] width 83 height 18
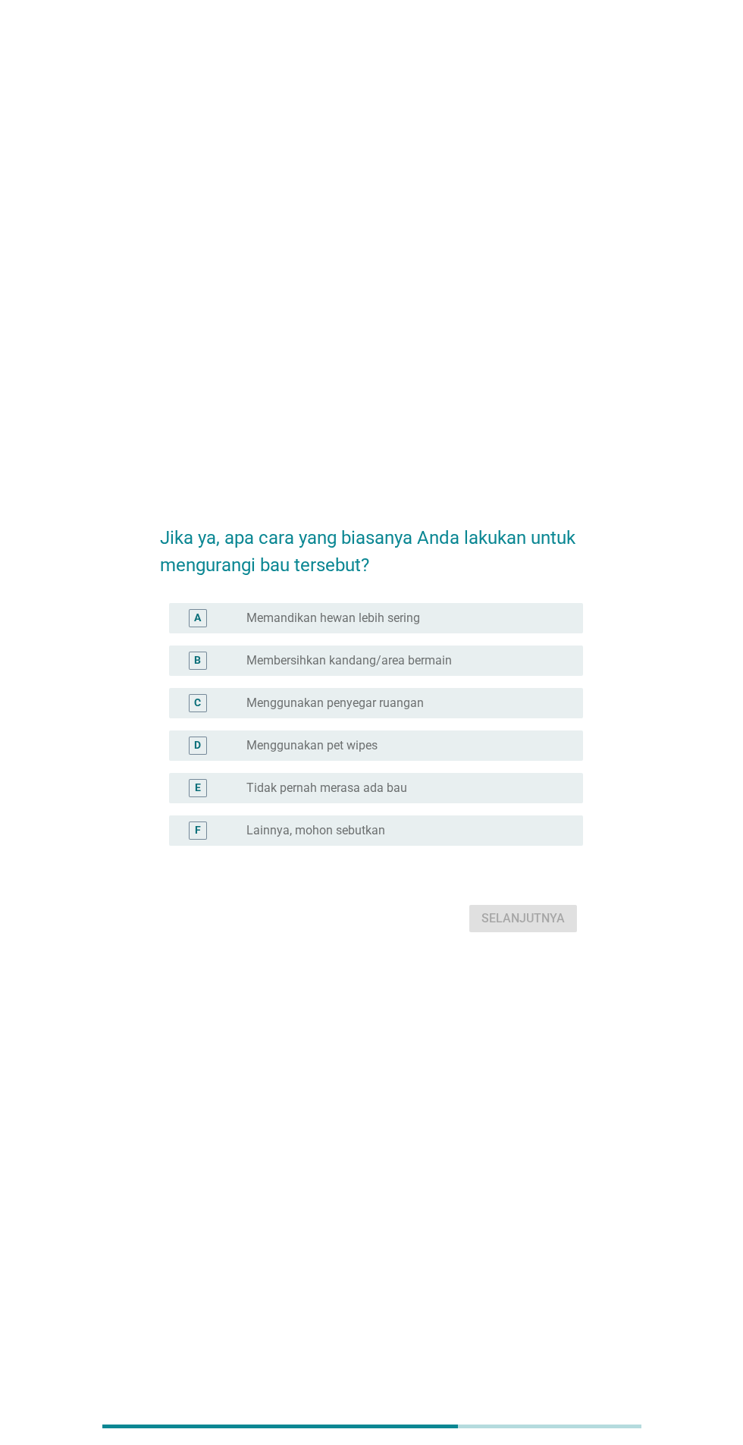
click at [519, 668] on div "radio_button_unchecked Membersihkan kandang/area bermain" at bounding box center [402, 660] width 312 height 15
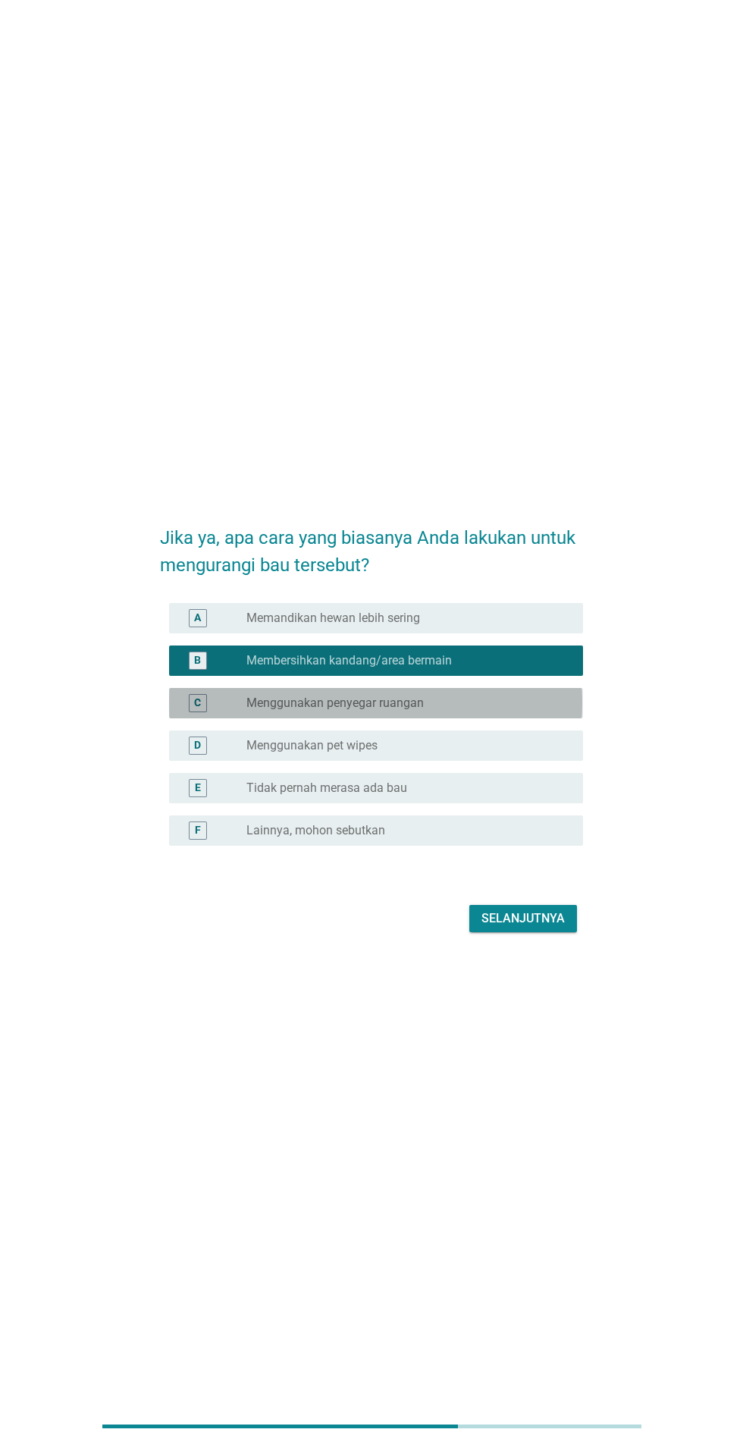
click at [482, 711] on div "radio_button_unchecked Menggunakan penyegar ruangan" at bounding box center [402, 702] width 312 height 15
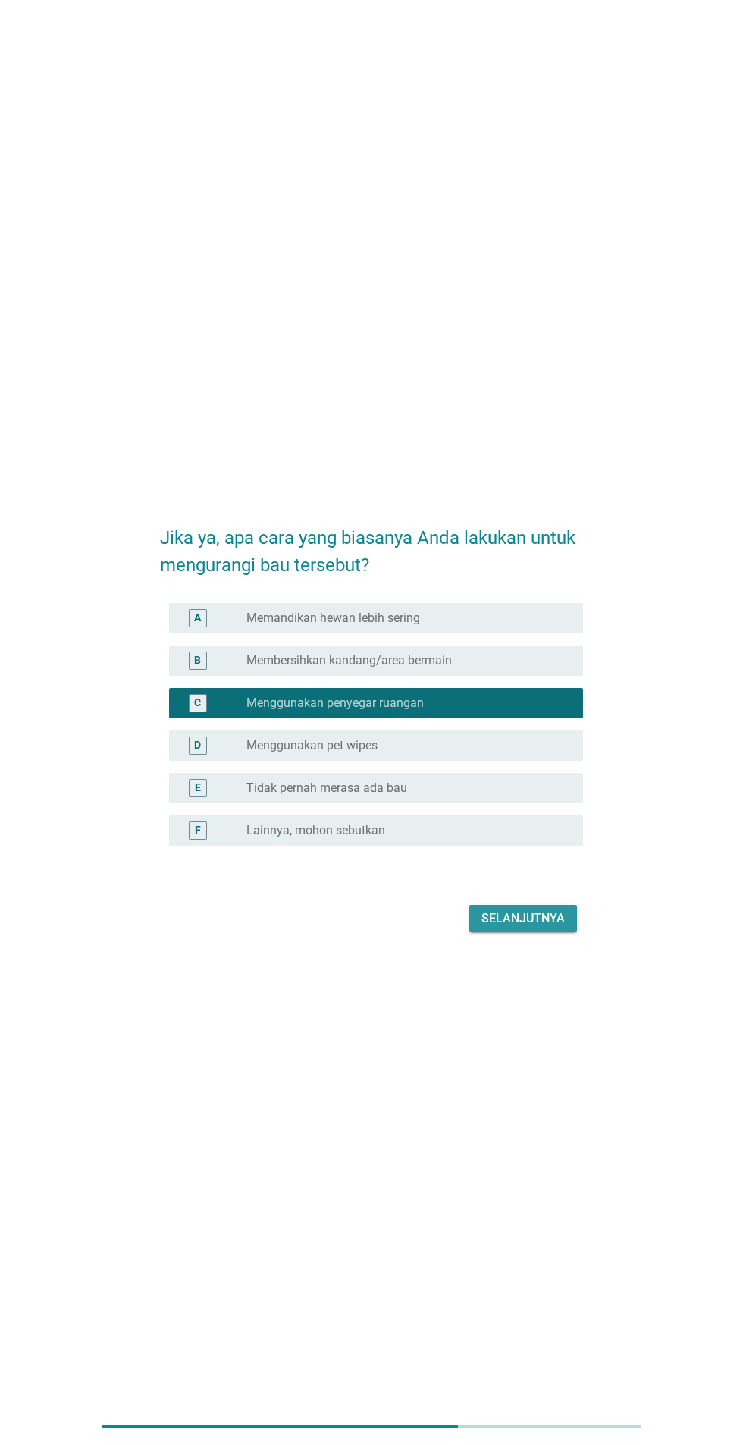
click at [557, 927] on div "Selanjutnya" at bounding box center [523, 918] width 83 height 18
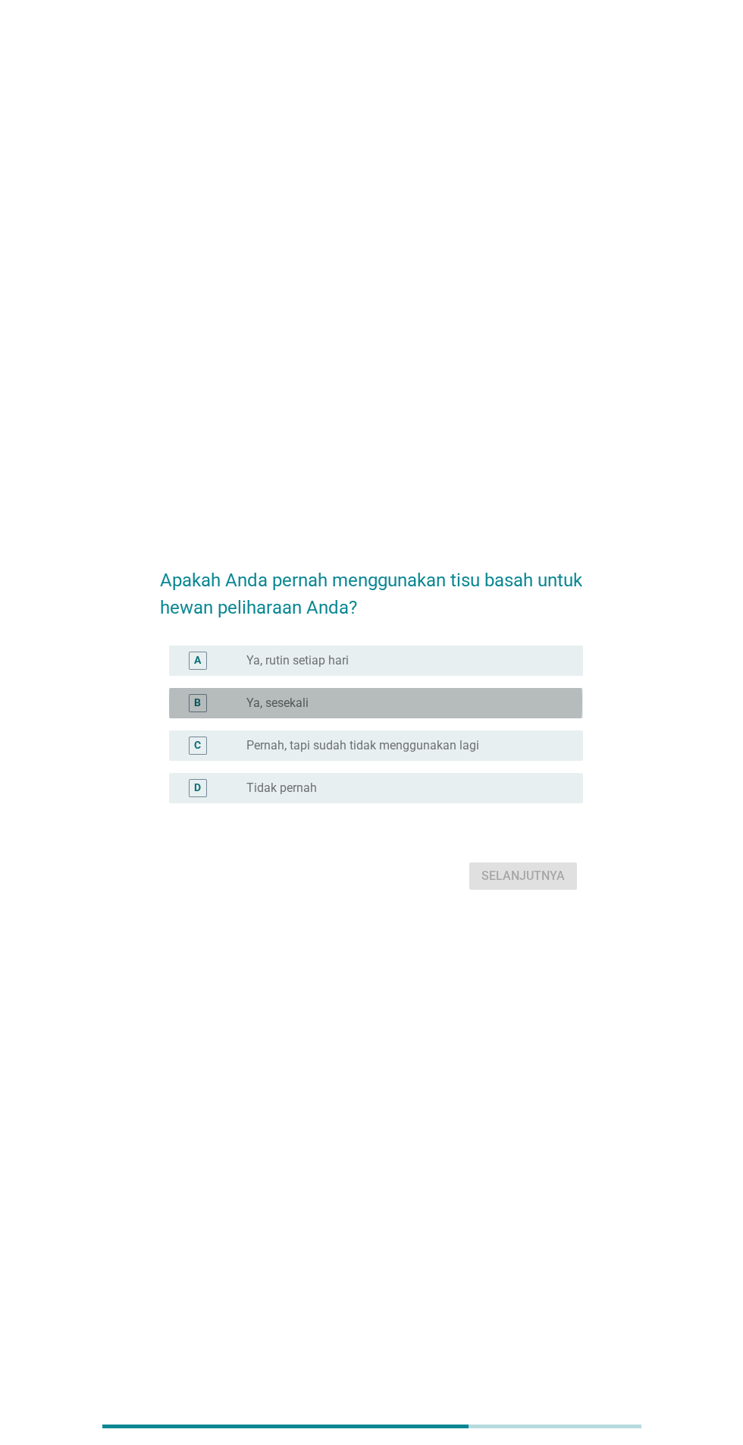
click at [489, 711] on div "radio_button_unchecked Ya, sesekali" at bounding box center [402, 702] width 312 height 15
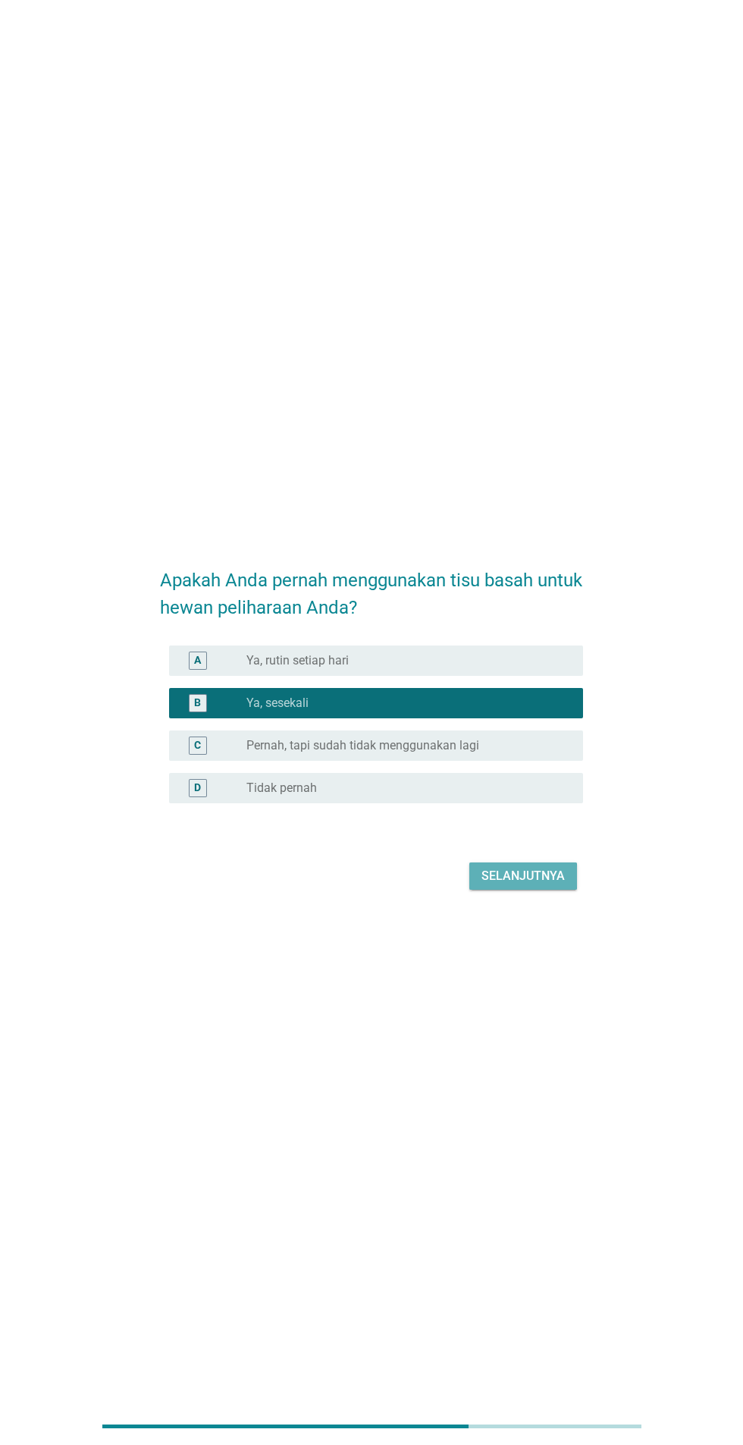
click at [538, 885] on div "Selanjutnya" at bounding box center [523, 876] width 83 height 18
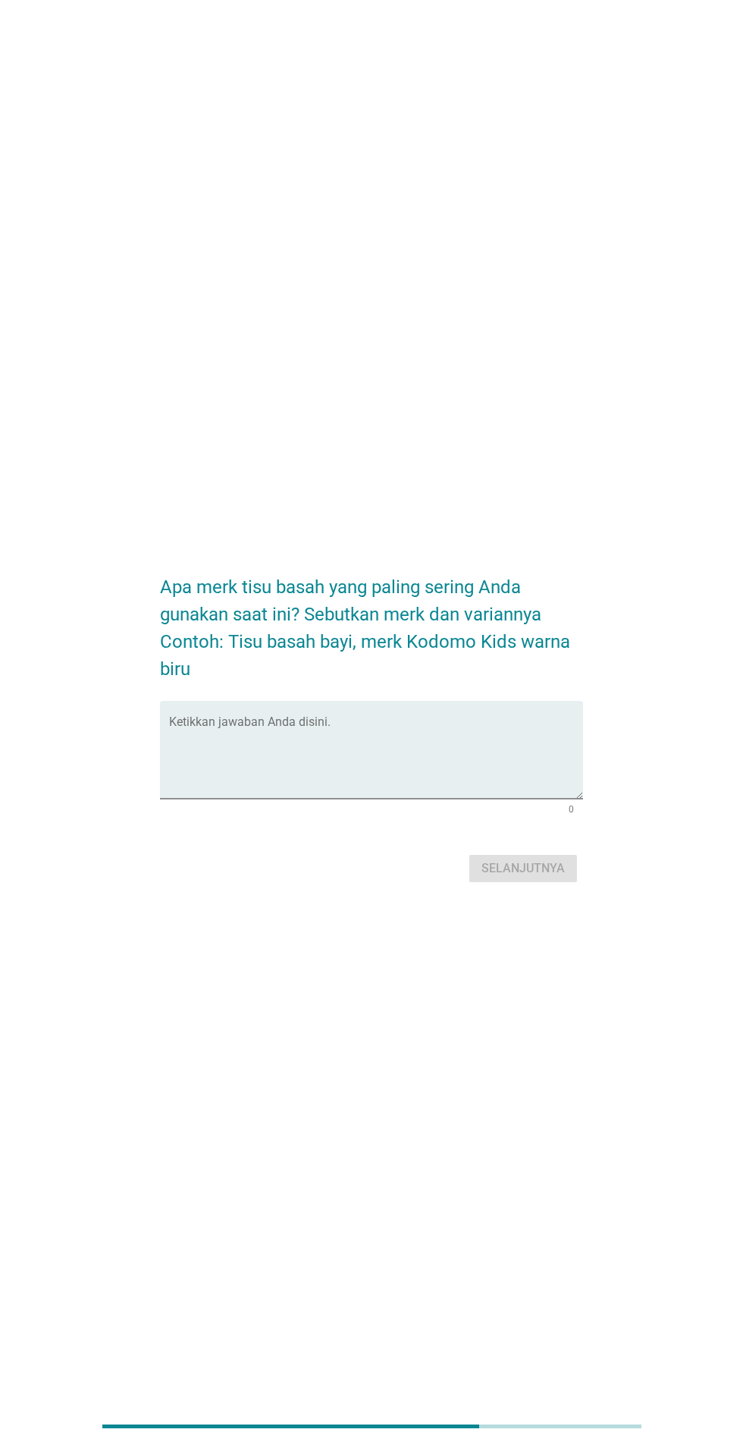
click at [476, 797] on textarea "Ketikkan jawaban Anda disini." at bounding box center [375, 759] width 413 height 80
type textarea "Tisu mitu"
click at [548, 882] on button "Selanjutnya" at bounding box center [523, 868] width 108 height 27
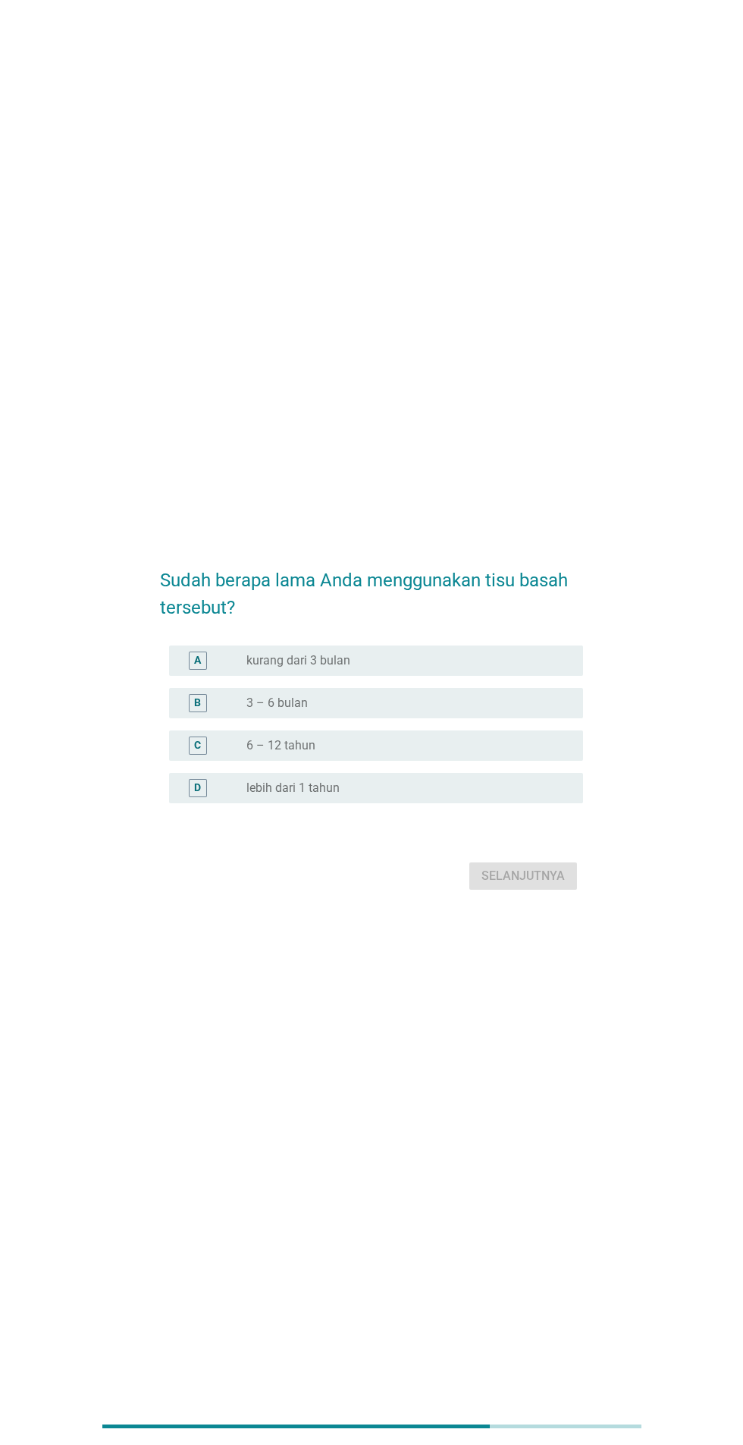
click at [417, 753] on div "radio_button_unchecked 6 – 12 tahun" at bounding box center [402, 745] width 312 height 15
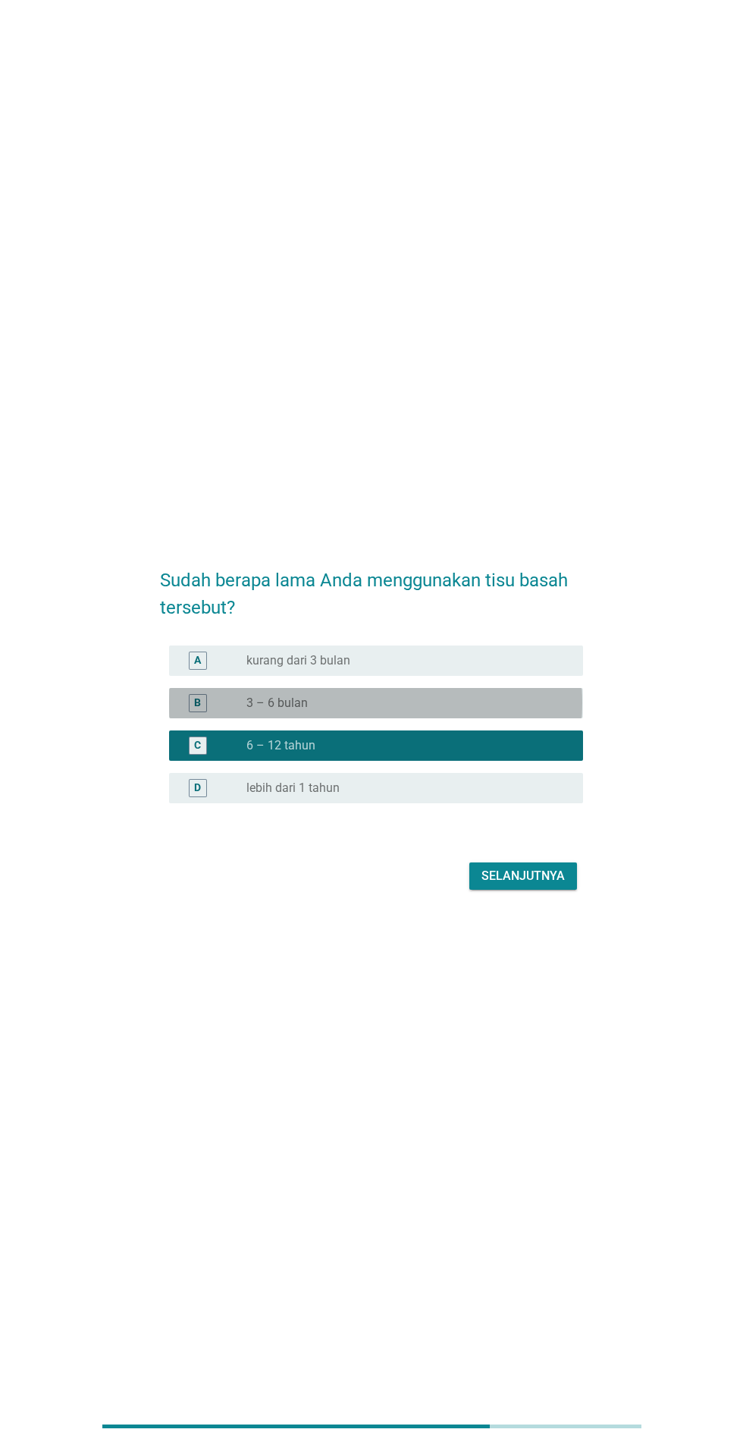
click at [469, 711] on div "radio_button_unchecked 3 – 6 bulan" at bounding box center [402, 702] width 312 height 15
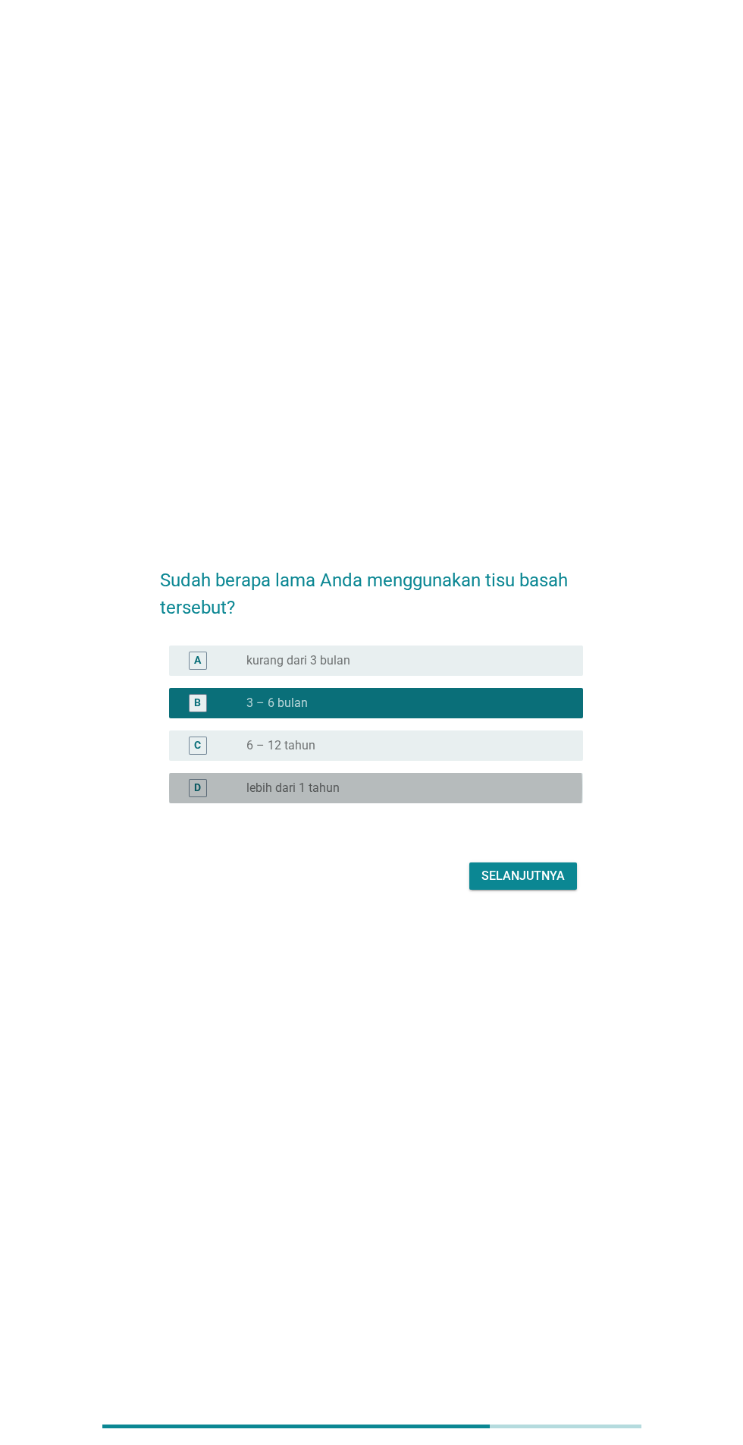
click at [472, 795] on div "radio_button_unchecked lebih dari 1 tahun" at bounding box center [402, 787] width 312 height 15
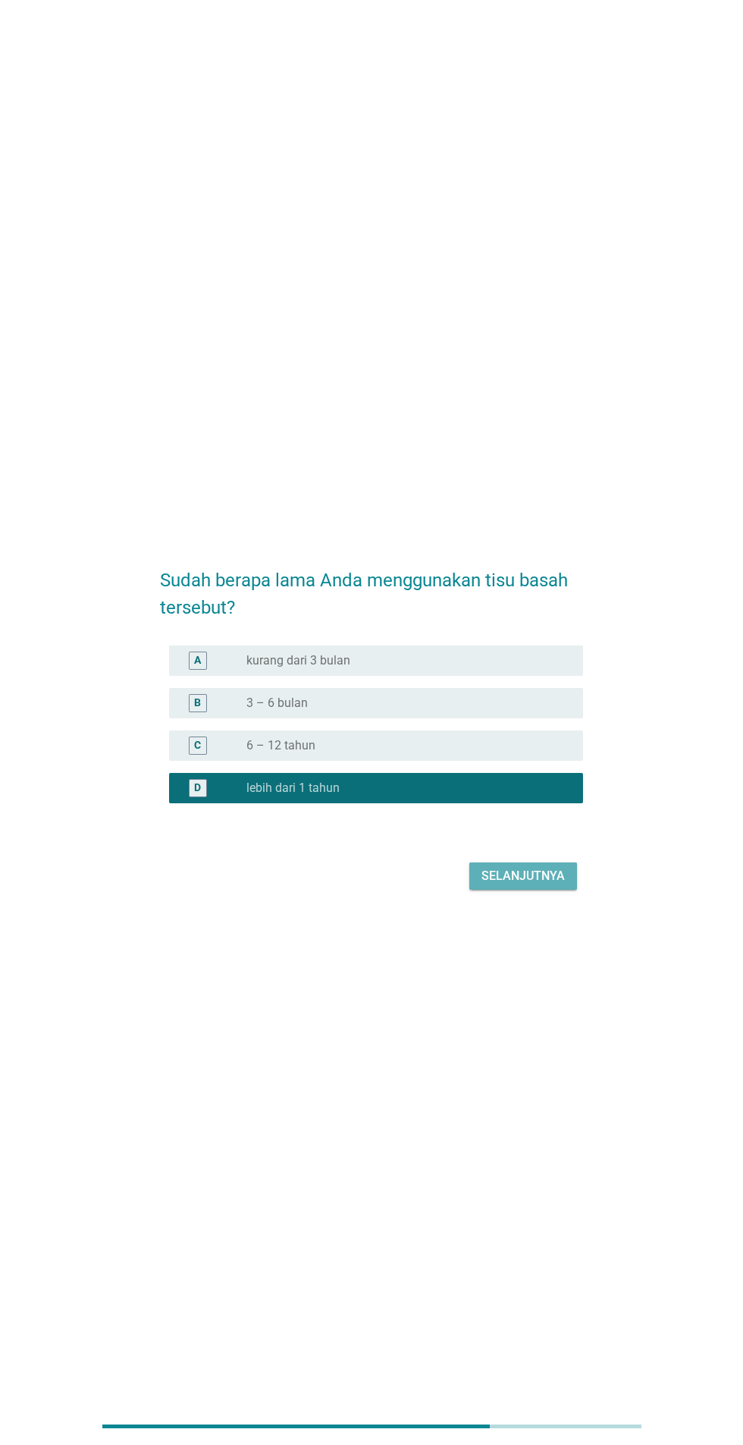
click at [557, 885] on div "Selanjutnya" at bounding box center [523, 876] width 83 height 18
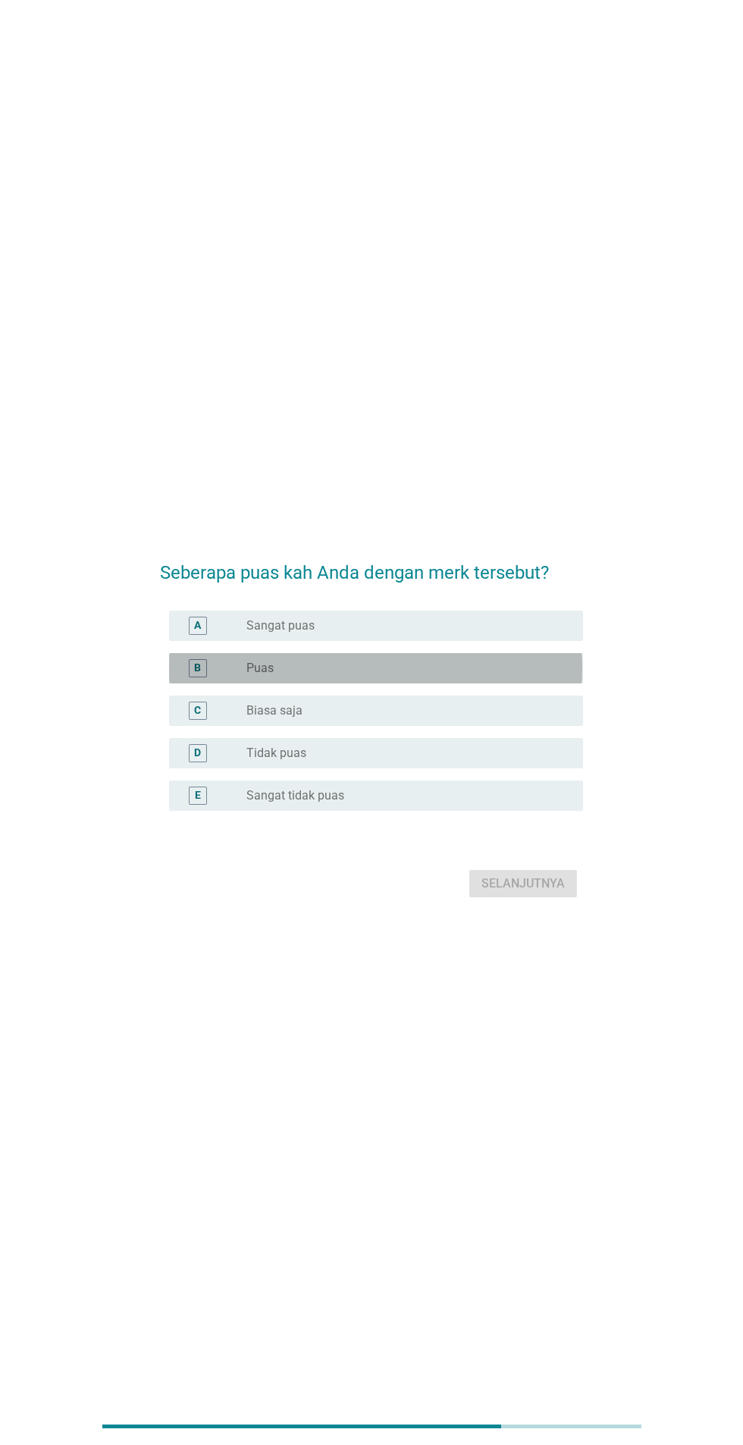
click at [511, 676] on div "radio_button_unchecked Puas" at bounding box center [402, 667] width 312 height 15
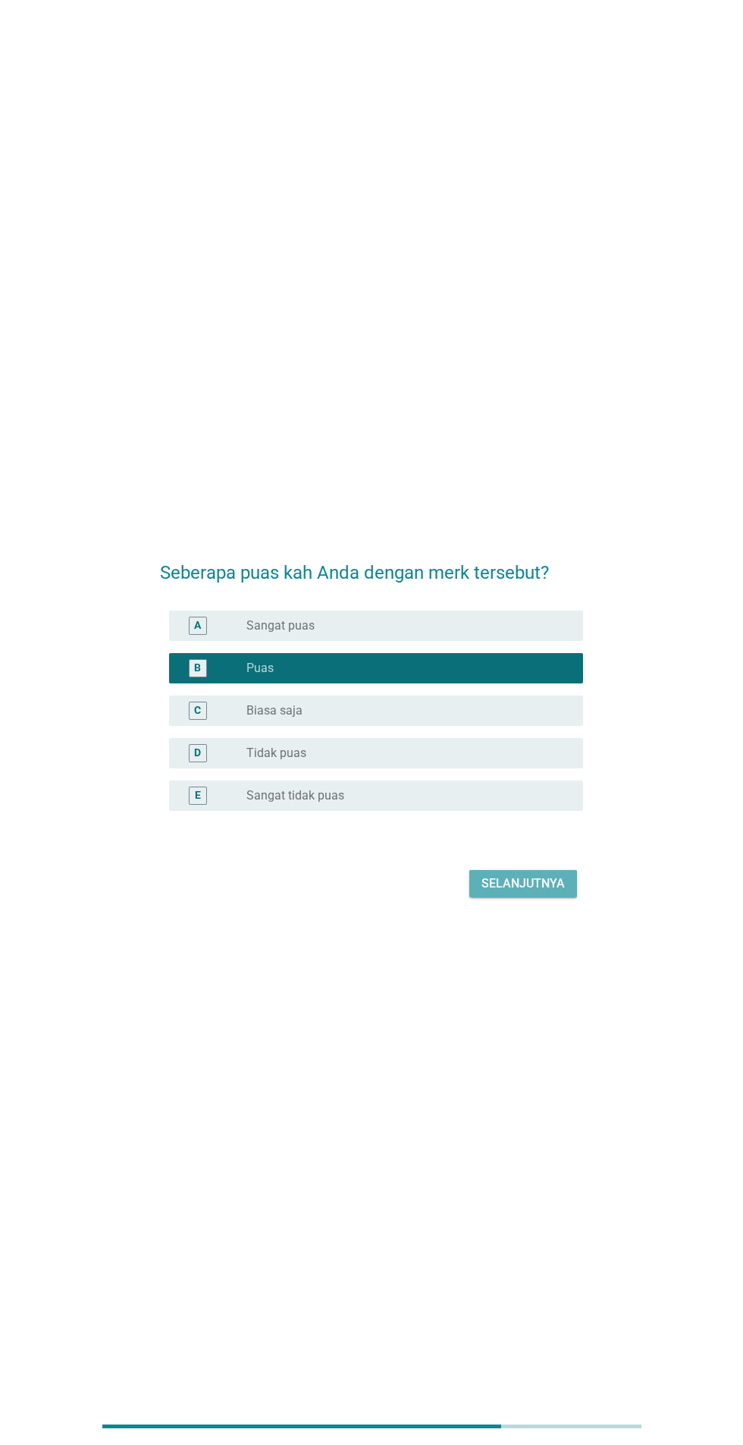
click at [540, 897] on button "Selanjutnya" at bounding box center [523, 883] width 108 height 27
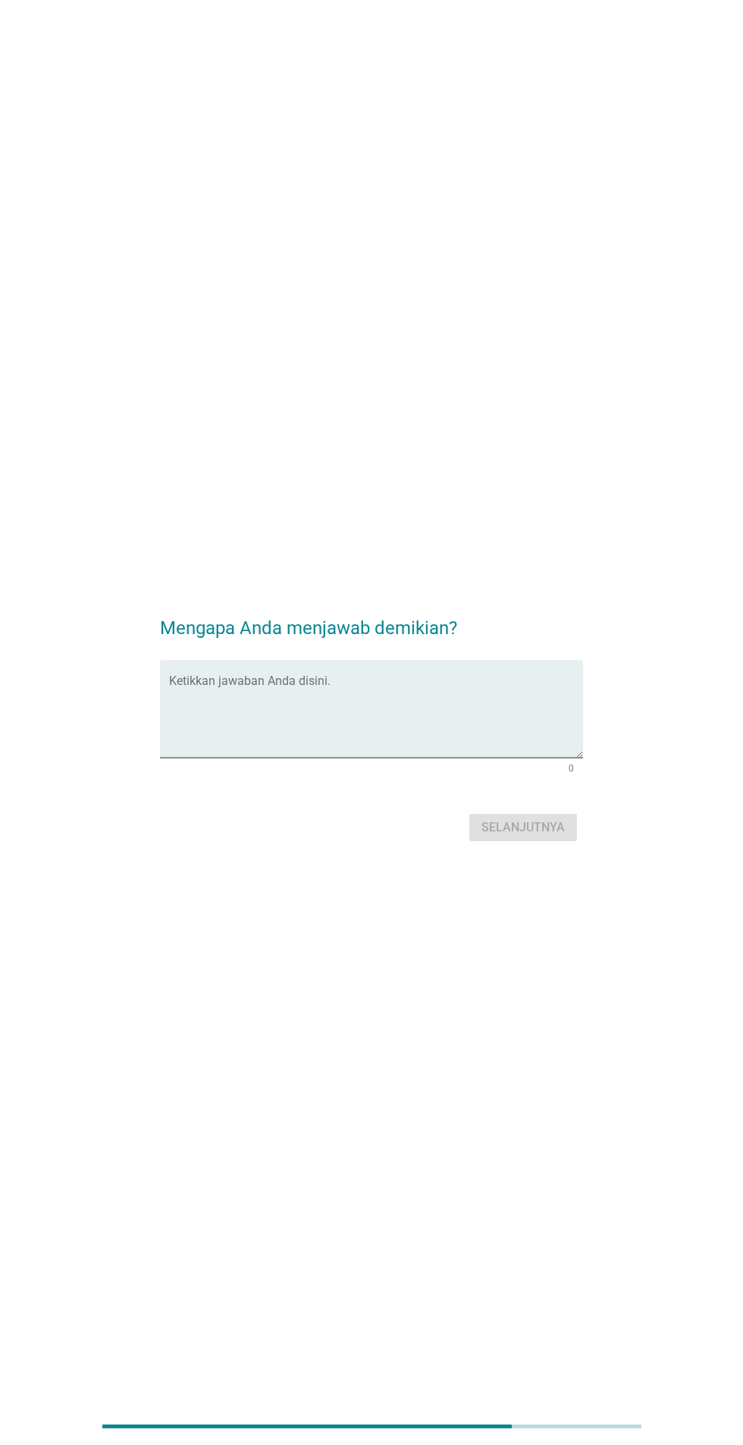
click at [480, 758] on textarea "Ketikkan jawaban Anda disini." at bounding box center [375, 718] width 413 height 80
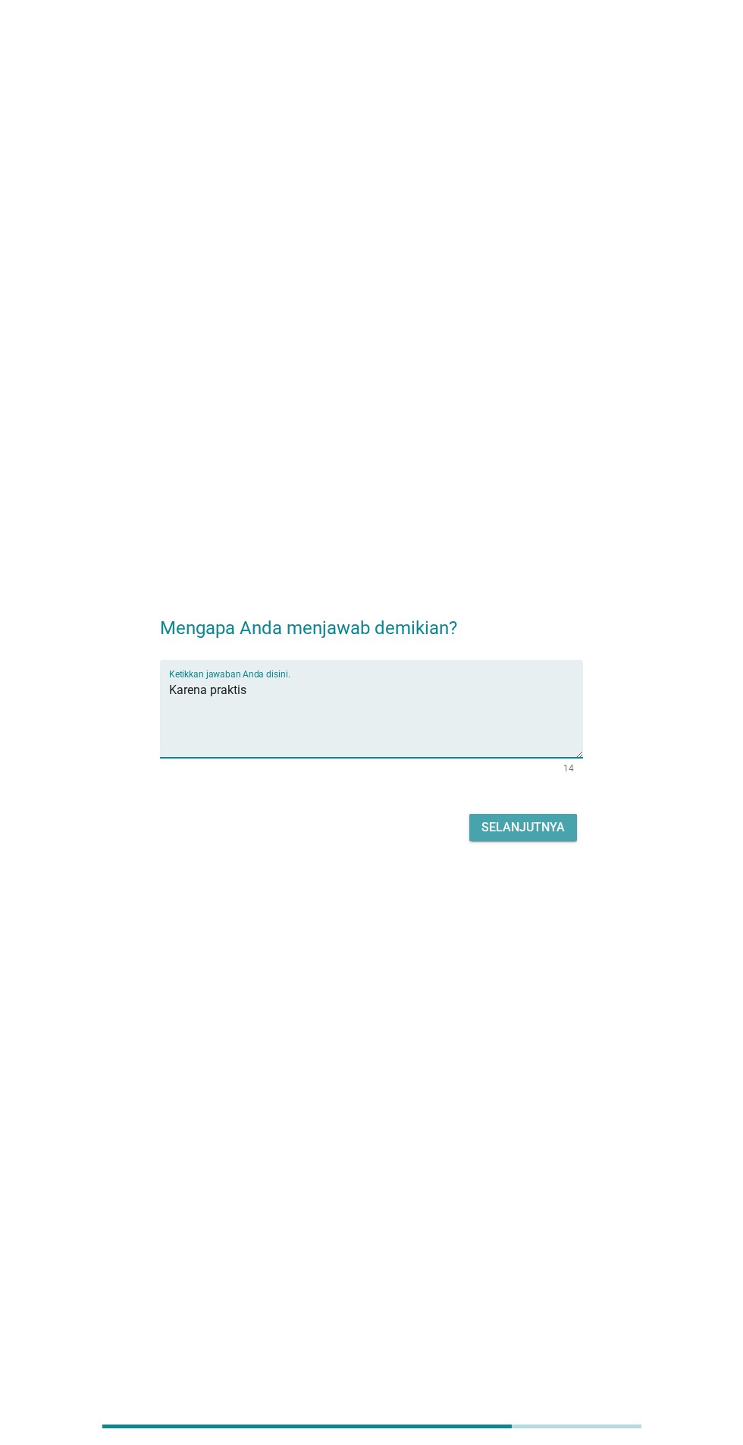
type textarea "Karena praktis"
click at [538, 836] on div "Selanjutnya" at bounding box center [523, 827] width 83 height 18
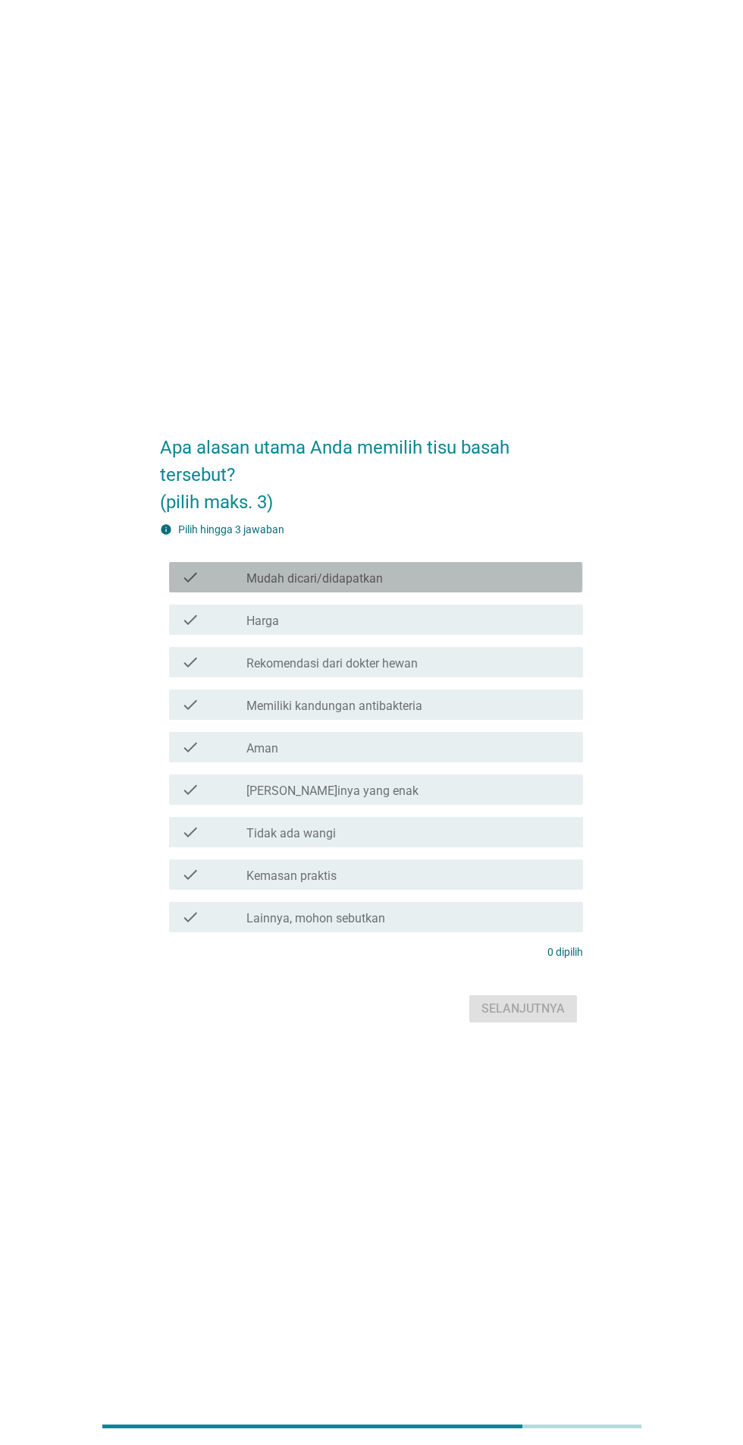
click at [220, 586] on div "check" at bounding box center [213, 577] width 65 height 18
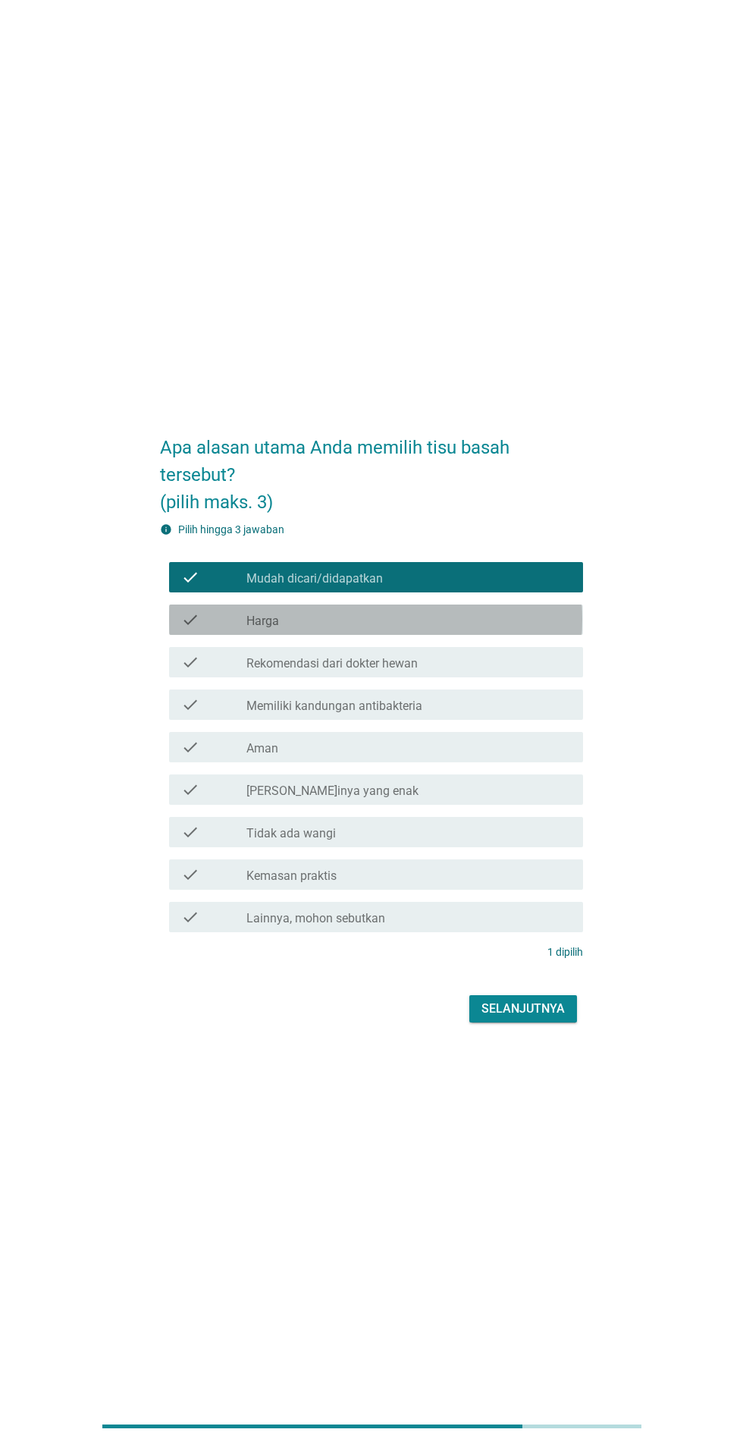
click at [196, 629] on icon "check" at bounding box center [190, 619] width 18 height 18
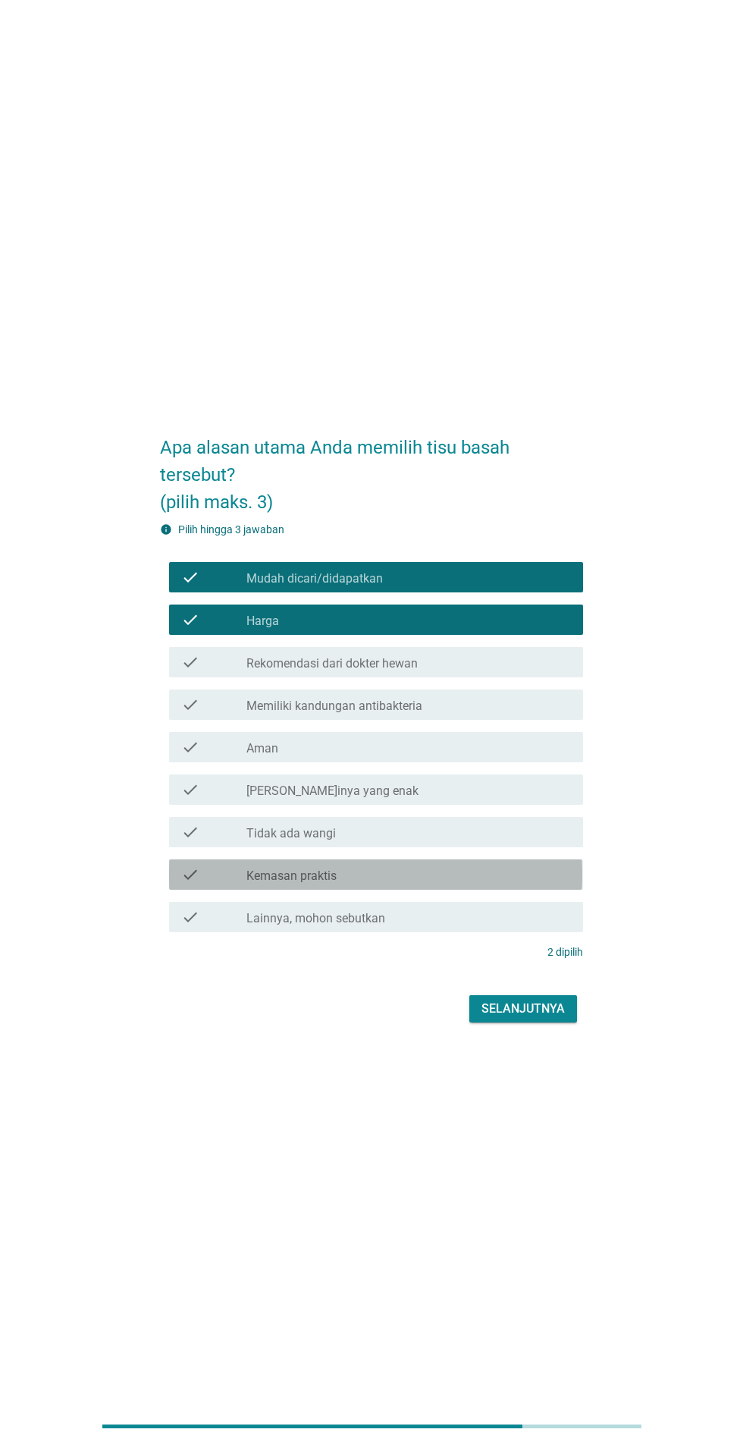
click at [497, 883] on div "check_box_outline_blank Kemasan praktis" at bounding box center [408, 874] width 325 height 18
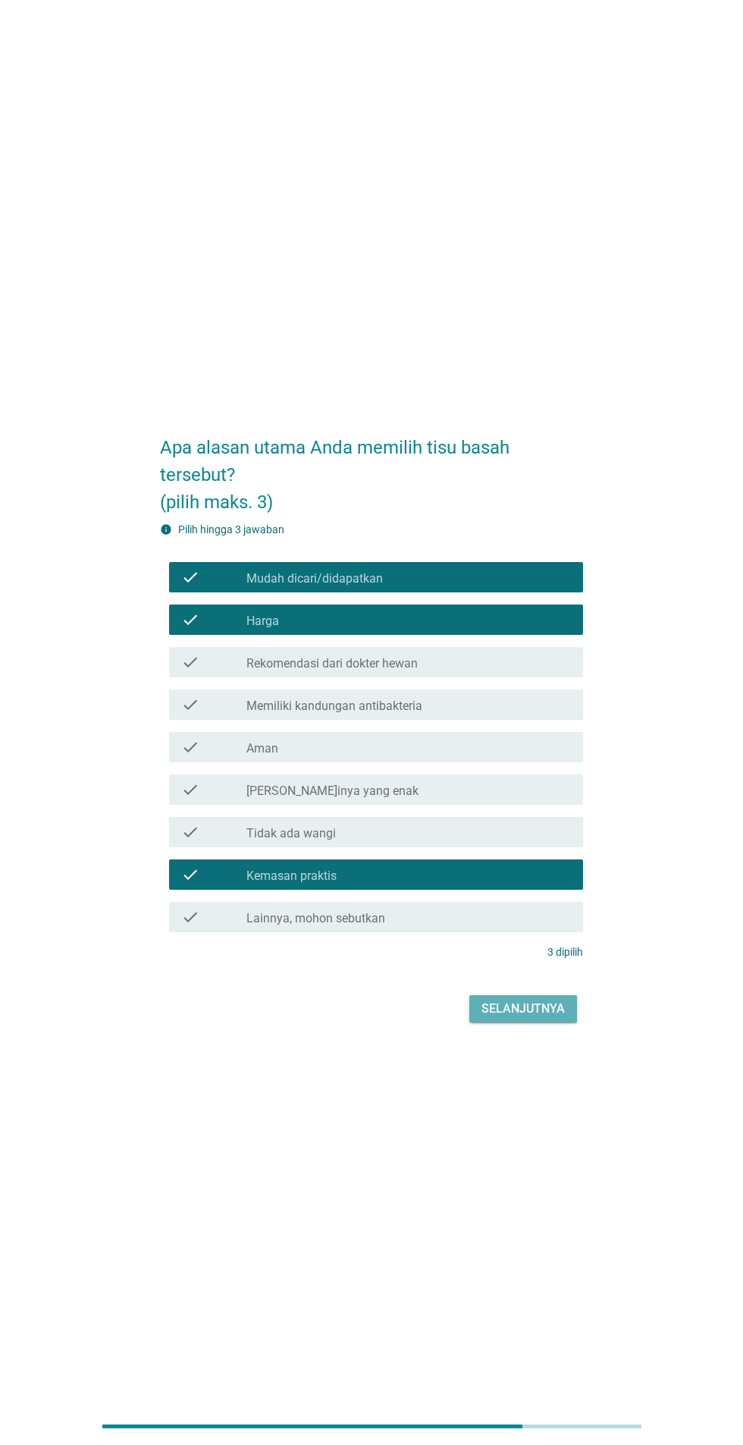
click at [540, 1018] on div "Selanjutnya" at bounding box center [523, 1008] width 83 height 18
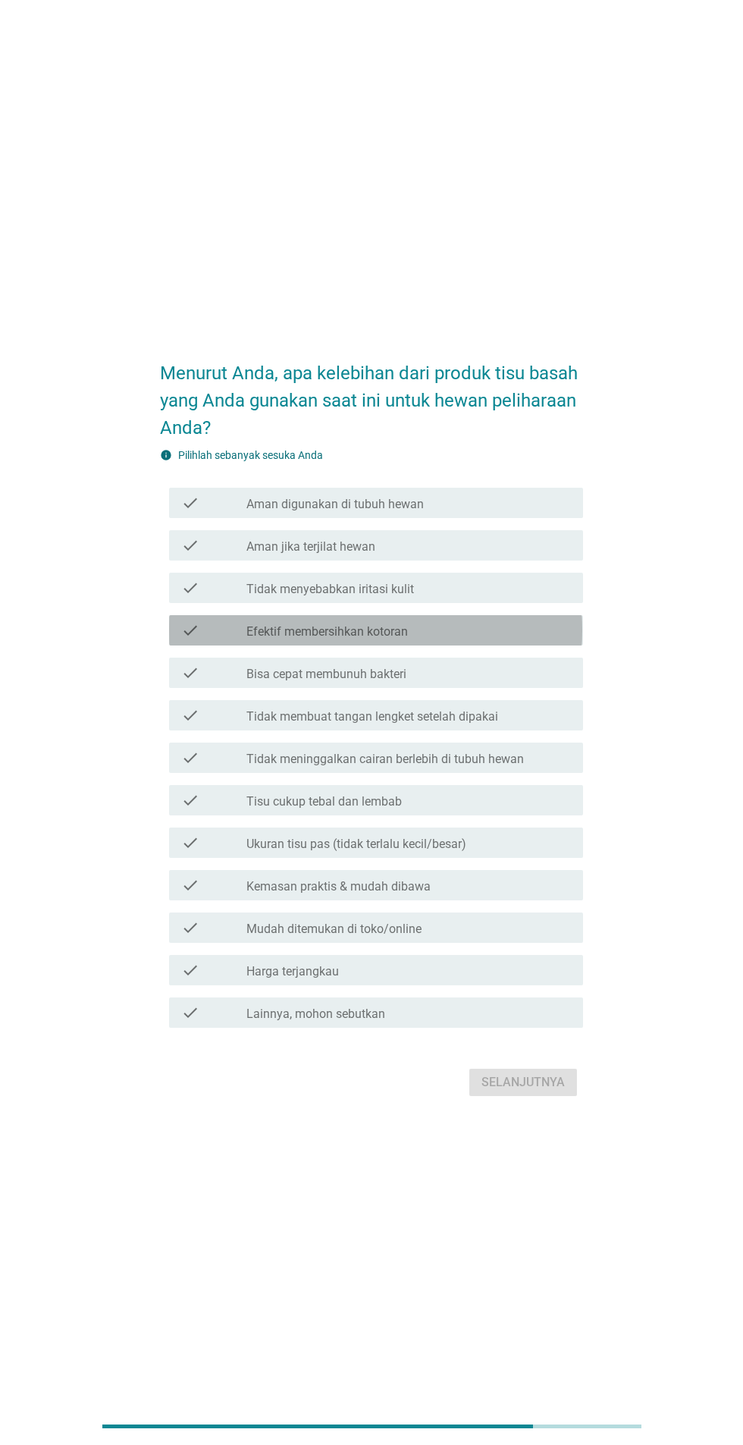
click at [186, 639] on icon "check" at bounding box center [190, 630] width 18 height 18
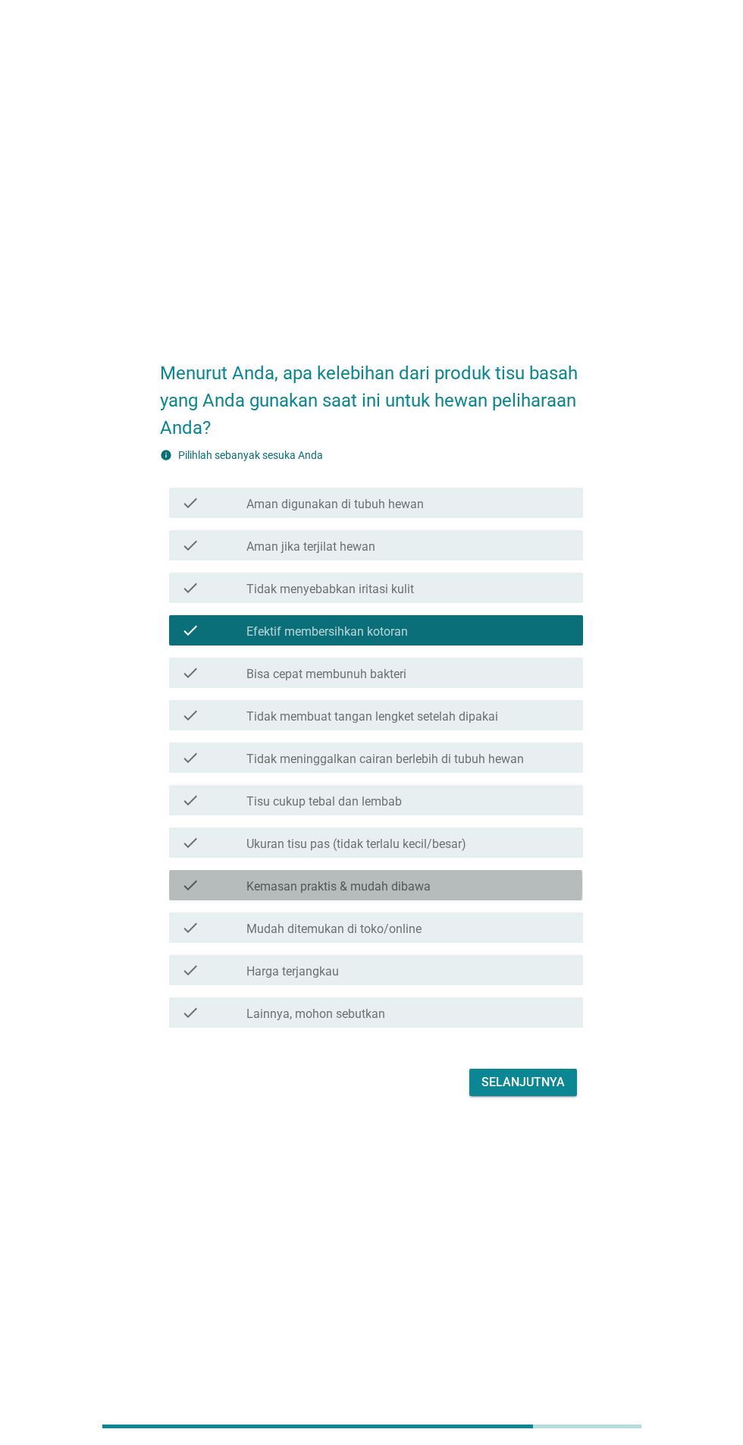
click at [494, 900] on div "check check_box_outline_blank Kemasan praktis & mudah dibawa" at bounding box center [375, 885] width 413 height 30
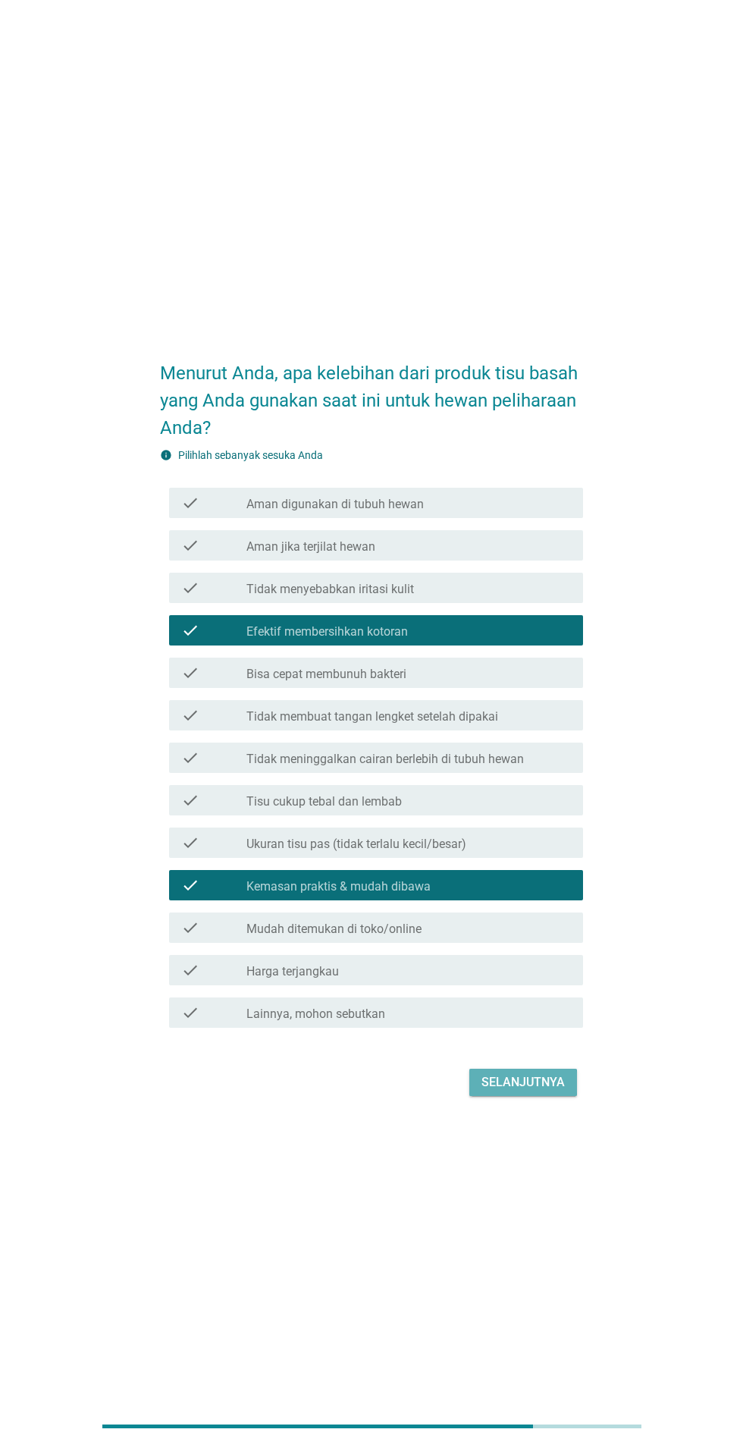
click at [541, 1091] on div "Selanjutnya" at bounding box center [523, 1082] width 83 height 18
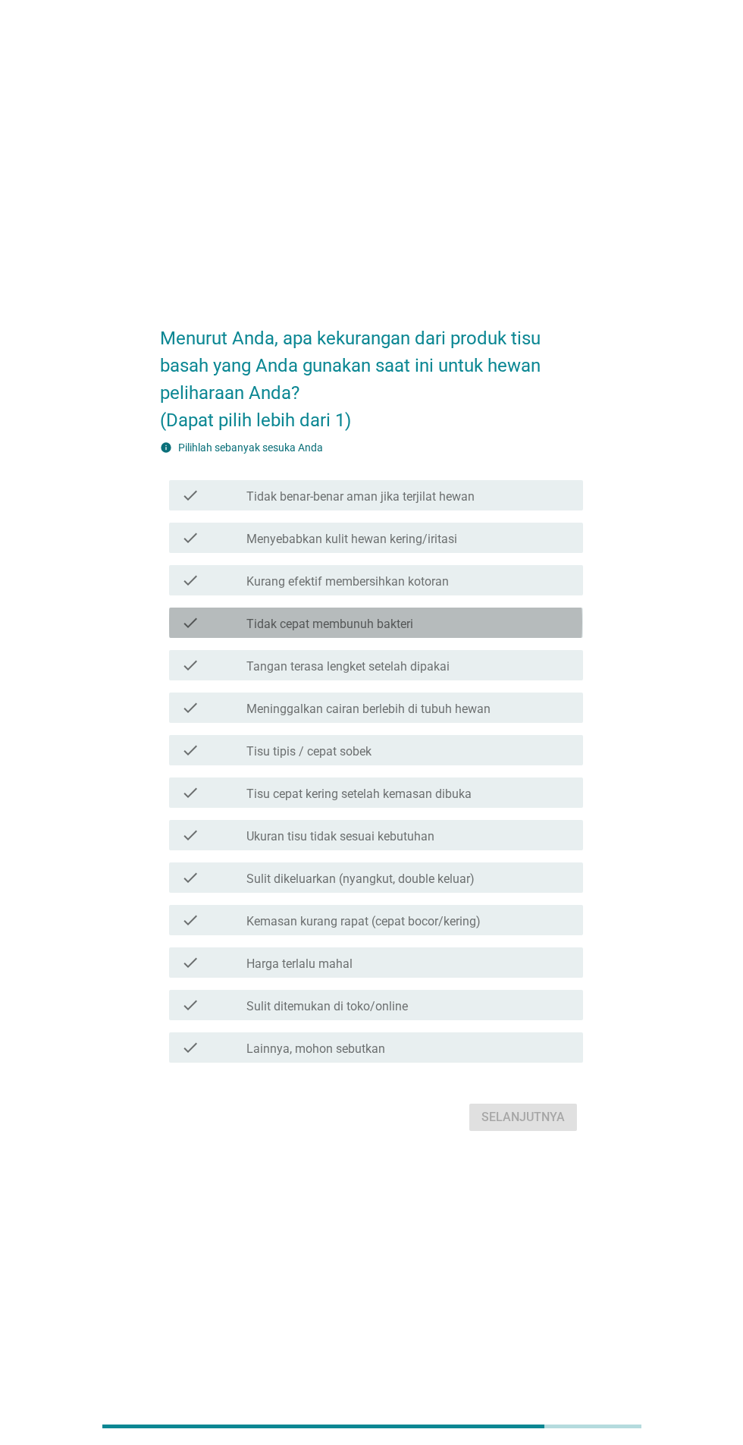
click at [513, 632] on div "check_box_outline_blank Tidak cepat membunuh bakteri" at bounding box center [408, 622] width 325 height 18
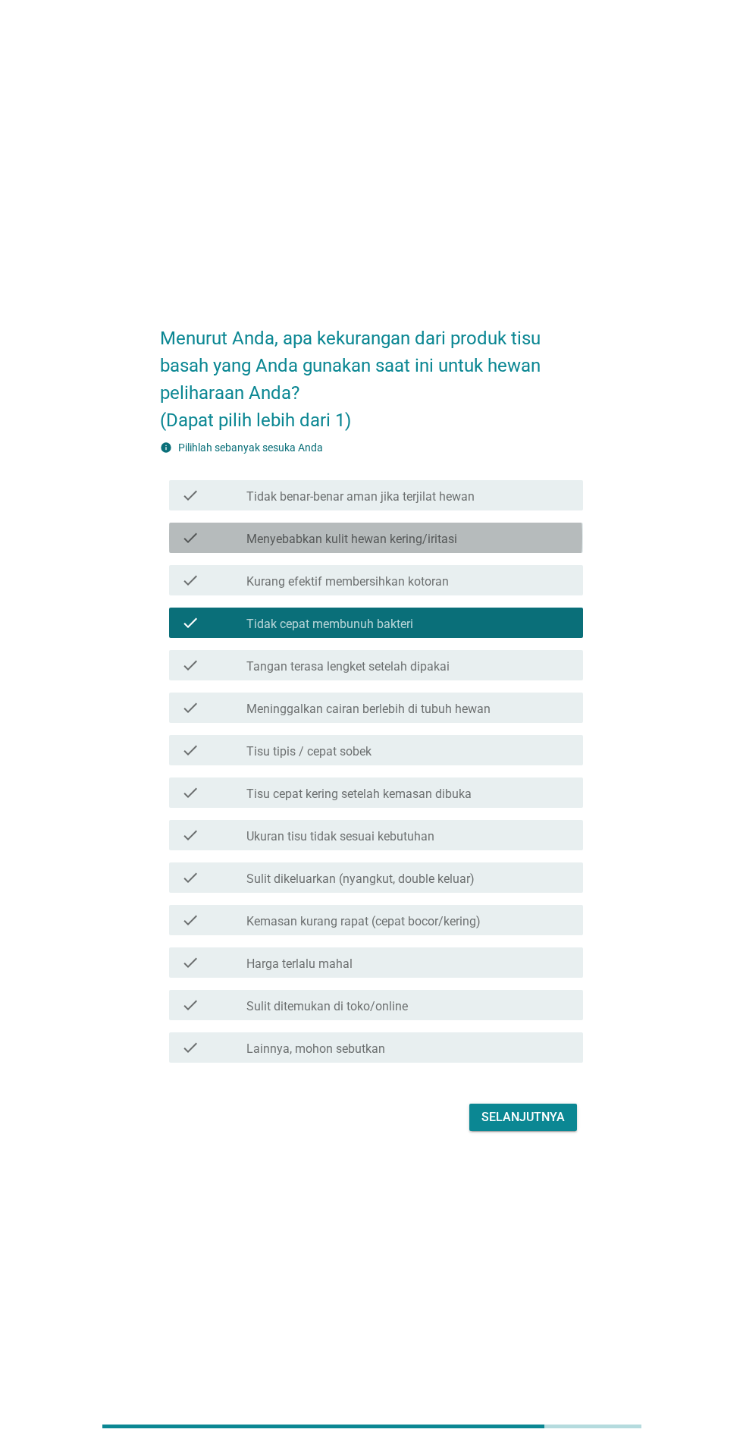
click at [222, 547] on div "check" at bounding box center [213, 538] width 65 height 18
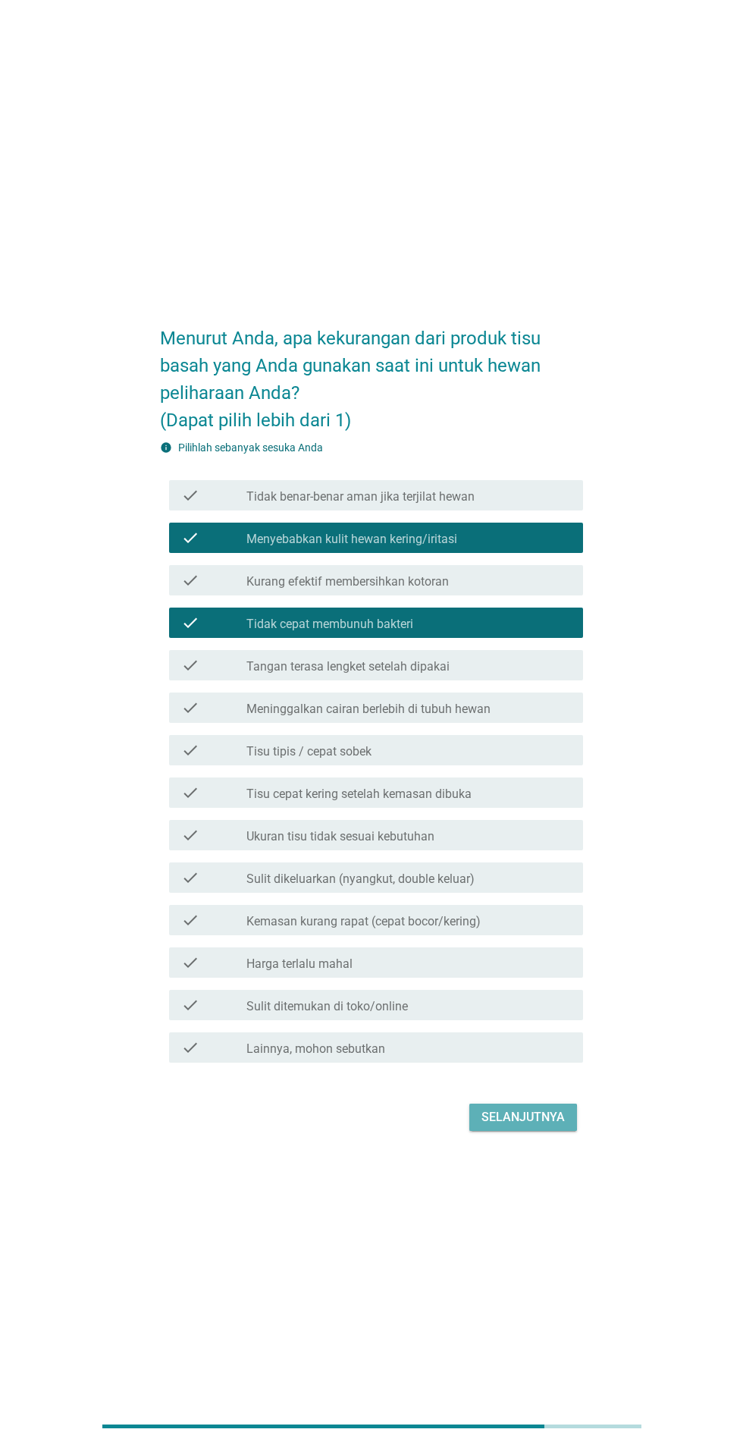
click at [563, 1126] on div "Selanjutnya" at bounding box center [523, 1117] width 83 height 18
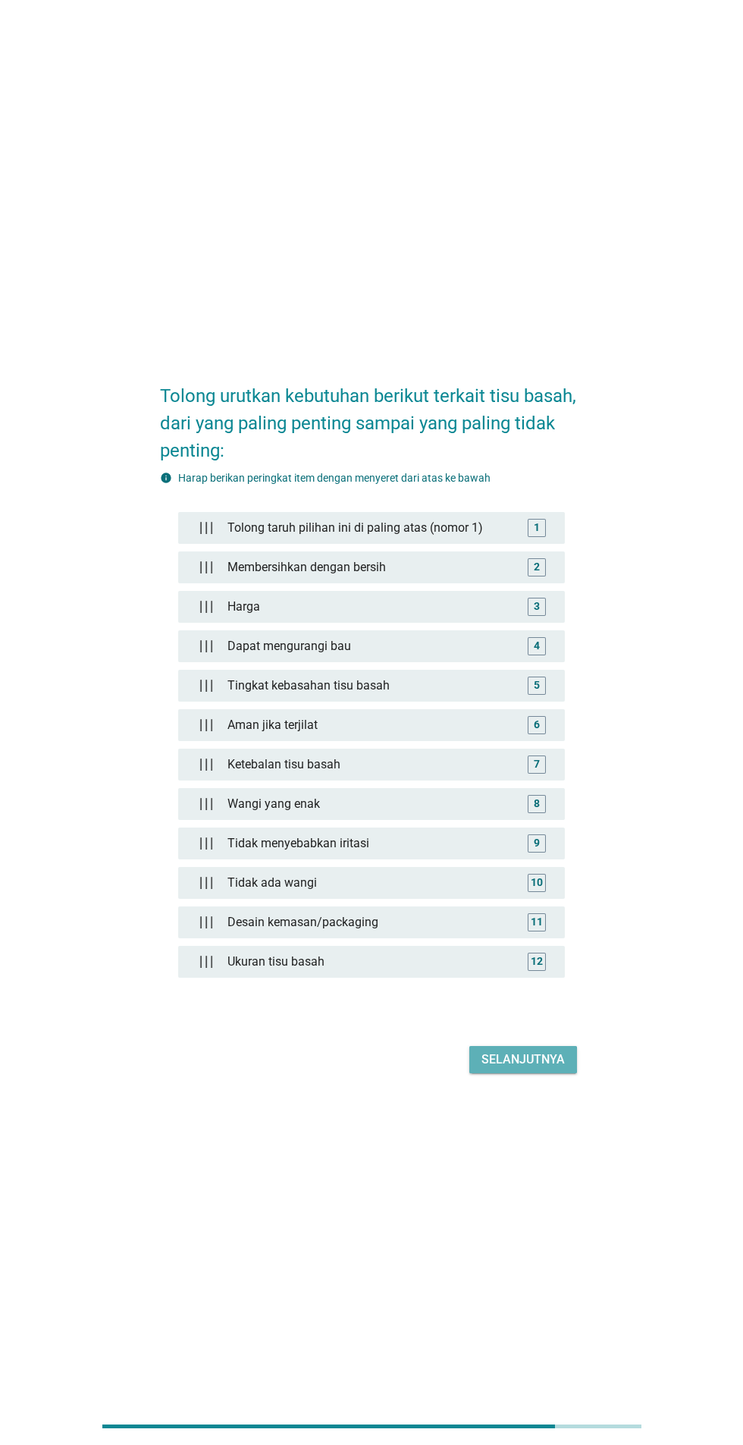
click at [521, 1068] on div "Selanjutnya" at bounding box center [523, 1059] width 83 height 18
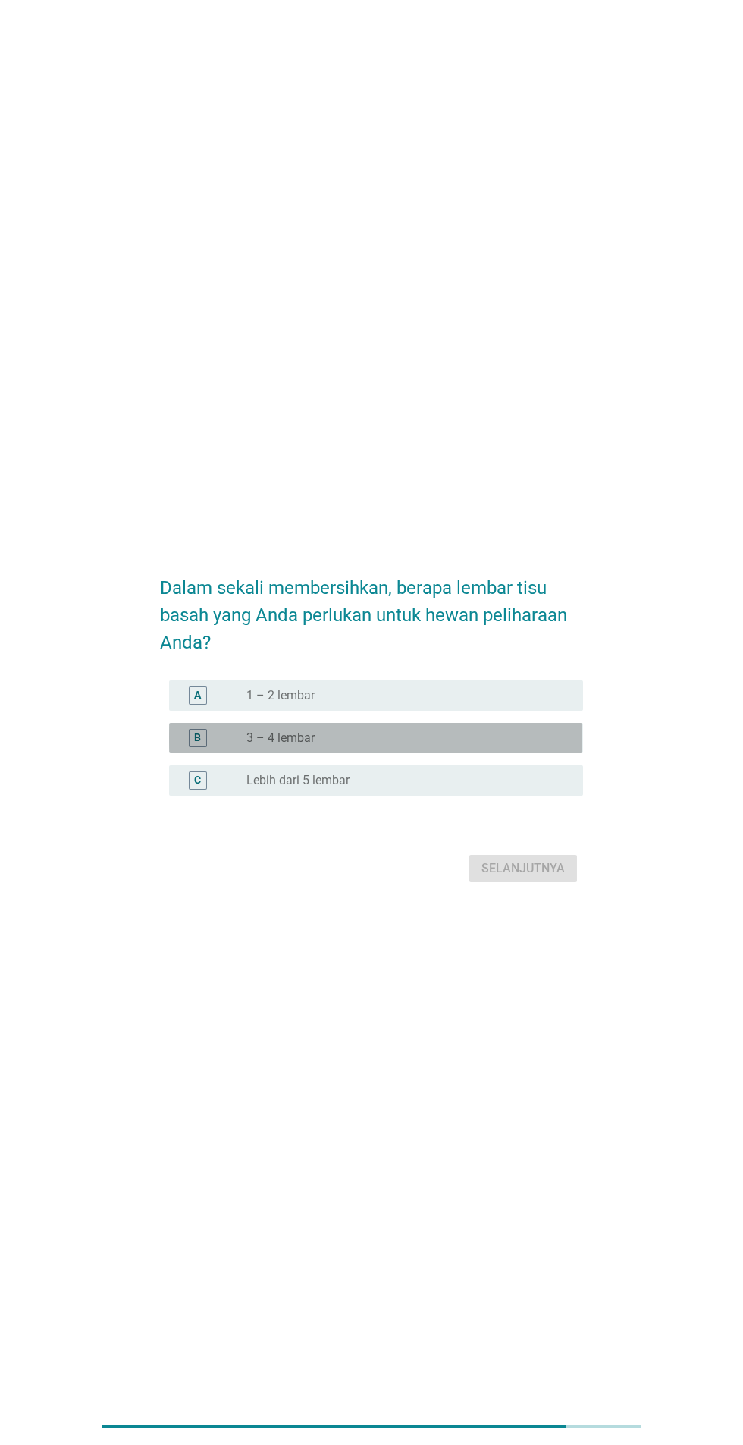
click at [410, 747] on div "radio_button_unchecked 3 – 4 lembar" at bounding box center [408, 738] width 325 height 18
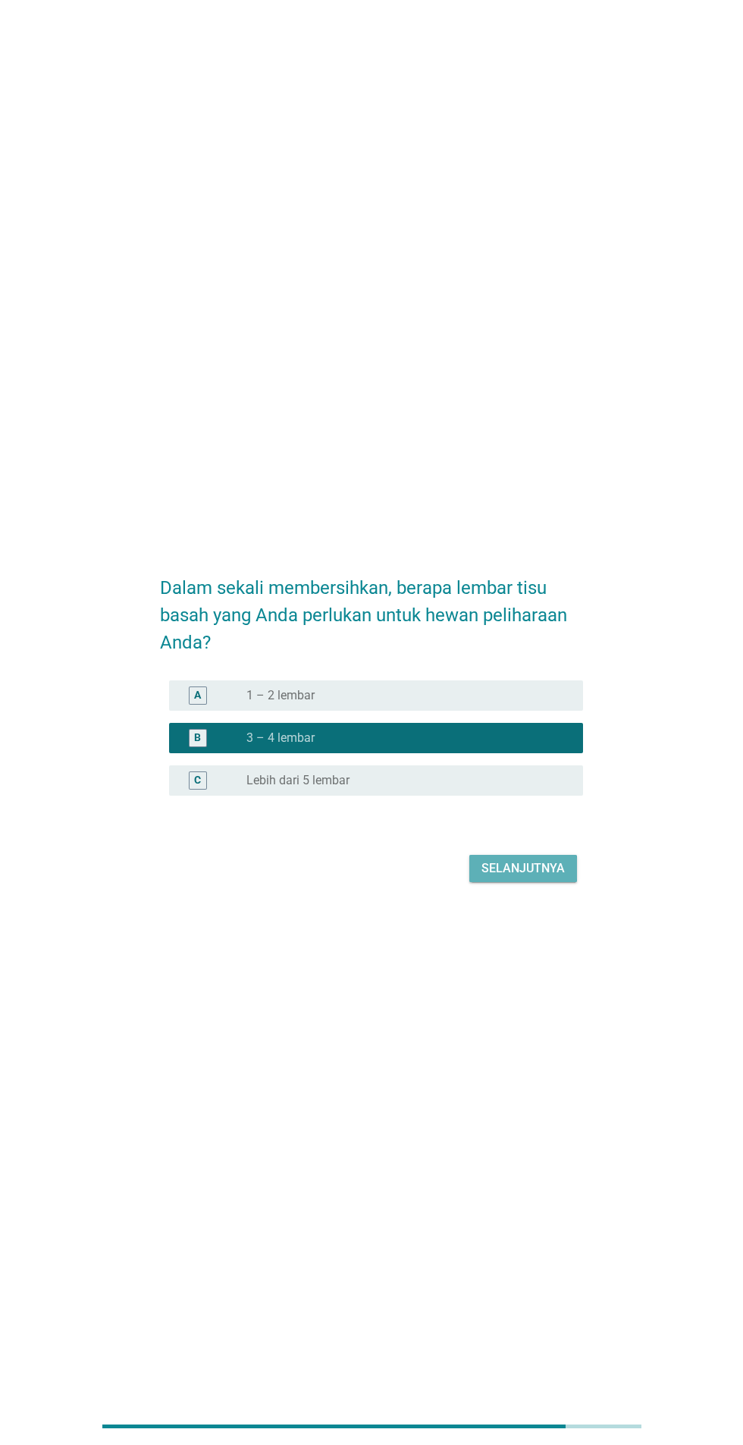
click at [536, 877] on div "Selanjutnya" at bounding box center [523, 868] width 83 height 18
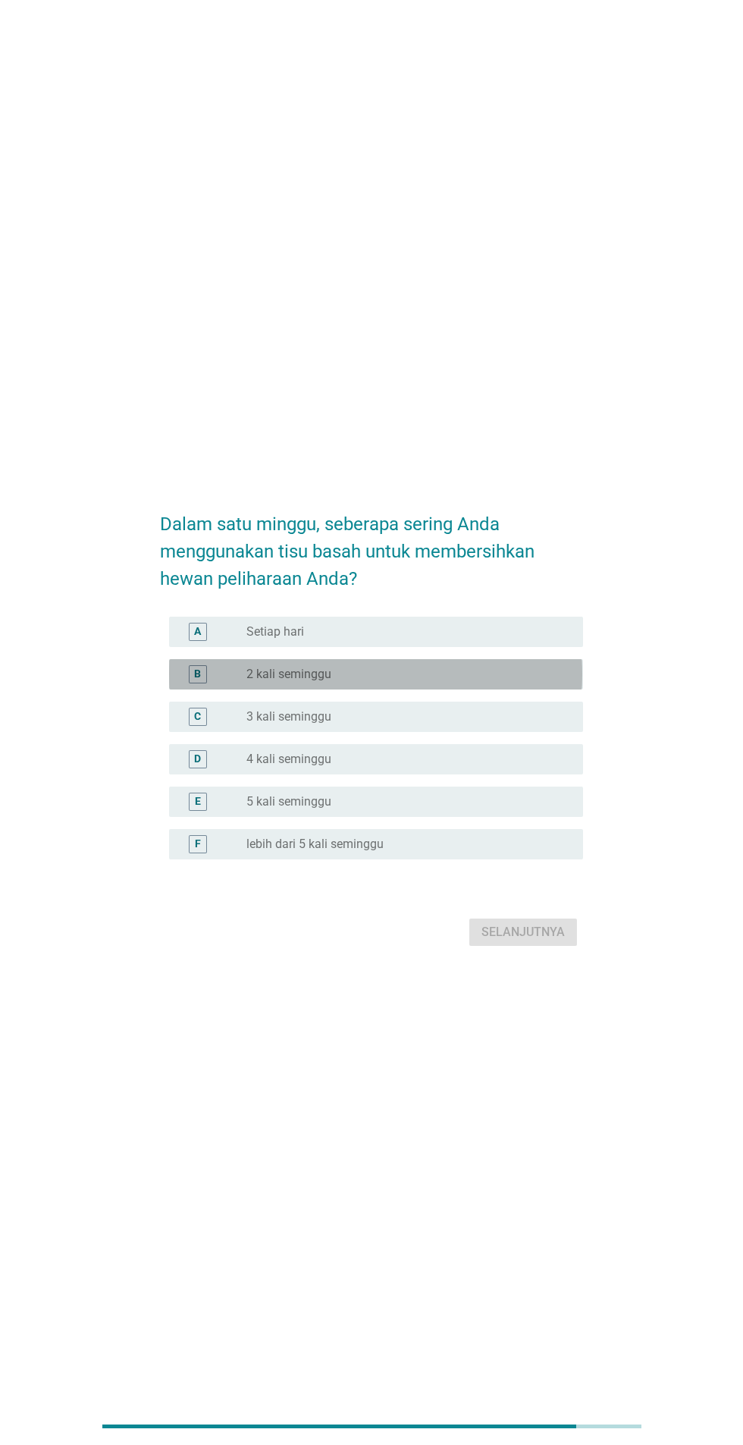
click at [403, 682] on div "radio_button_unchecked 2 kali seminggu" at bounding box center [402, 674] width 312 height 15
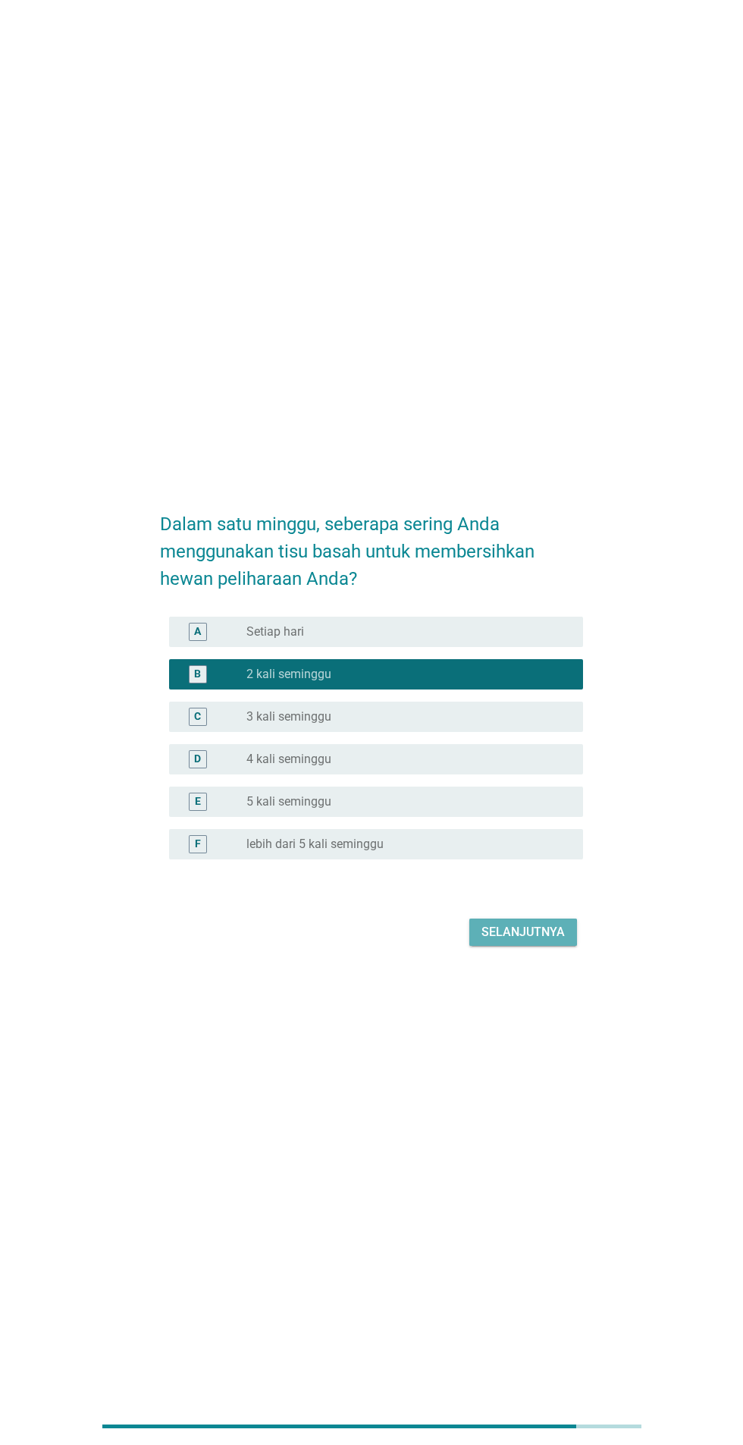
click at [538, 941] on div "Selanjutnya" at bounding box center [523, 932] width 83 height 18
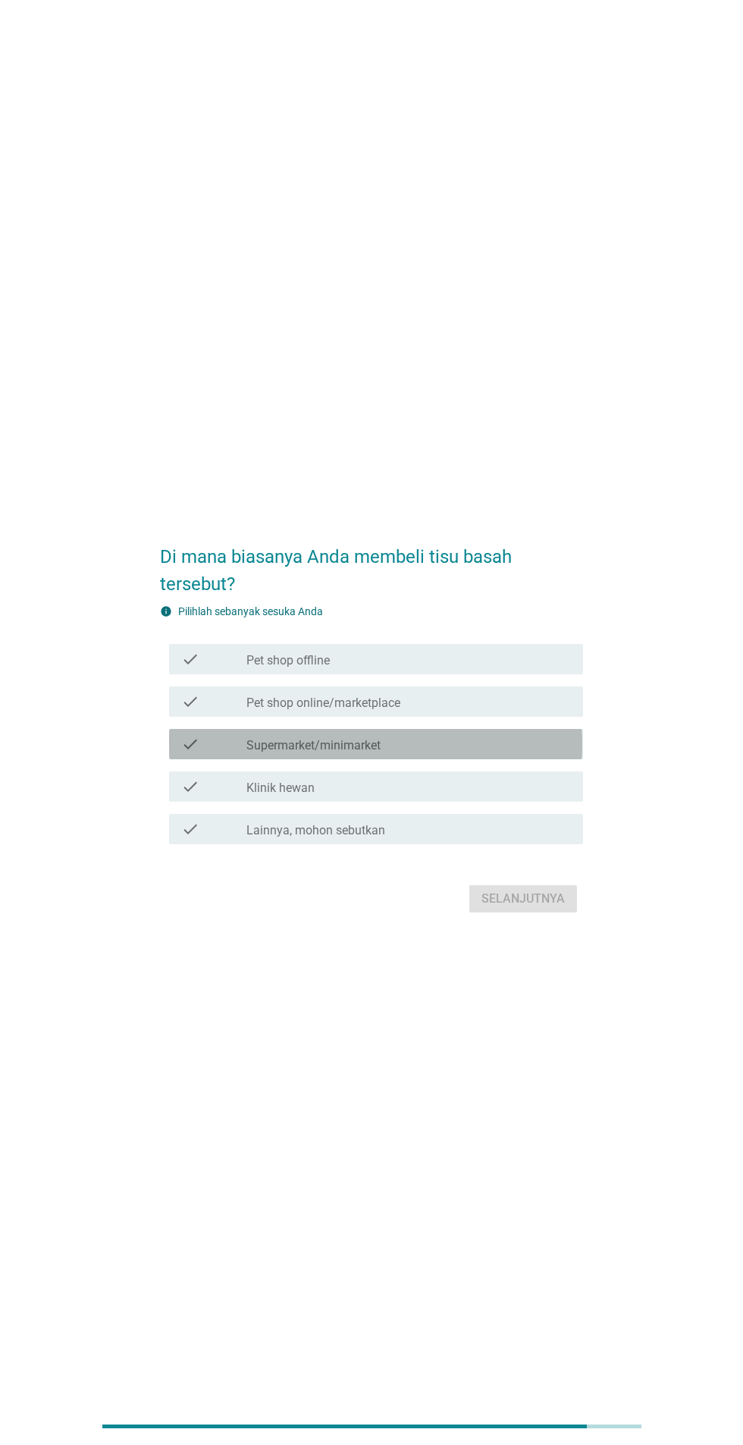
click at [438, 753] on div "check_box_outline_blank Supermarket/minimarket" at bounding box center [408, 744] width 325 height 18
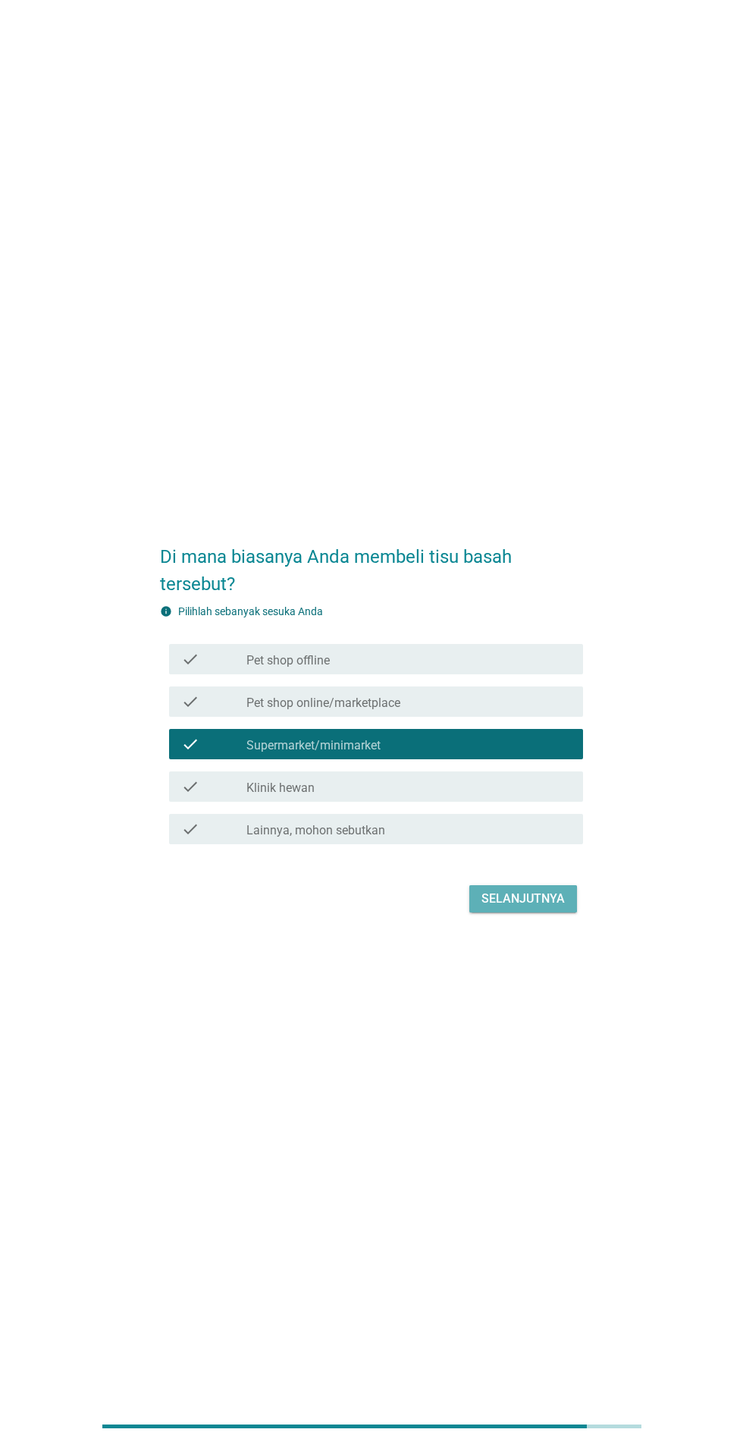
click at [510, 912] on button "Selanjutnya" at bounding box center [523, 898] width 108 height 27
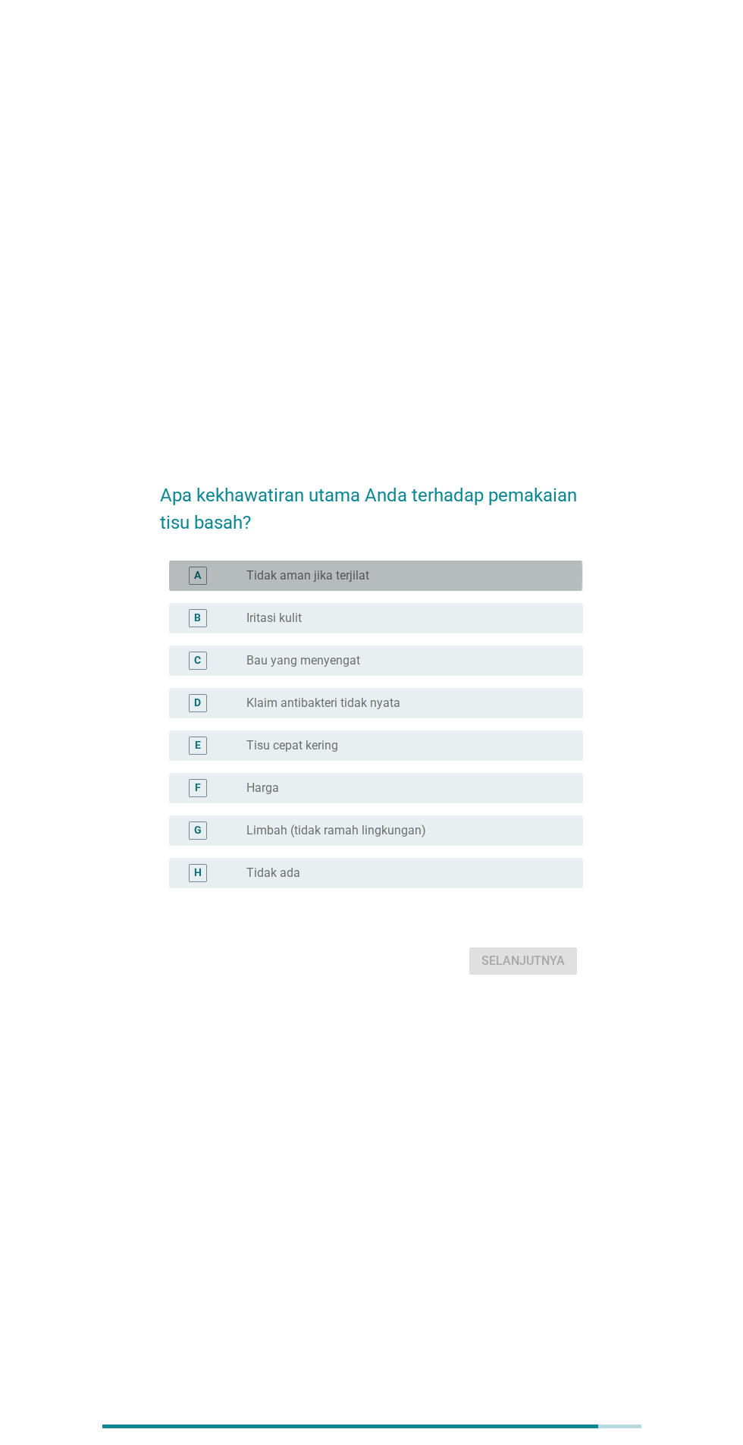
click at [455, 583] on div "radio_button_unchecked Tidak aman jika terjilat" at bounding box center [402, 575] width 312 height 15
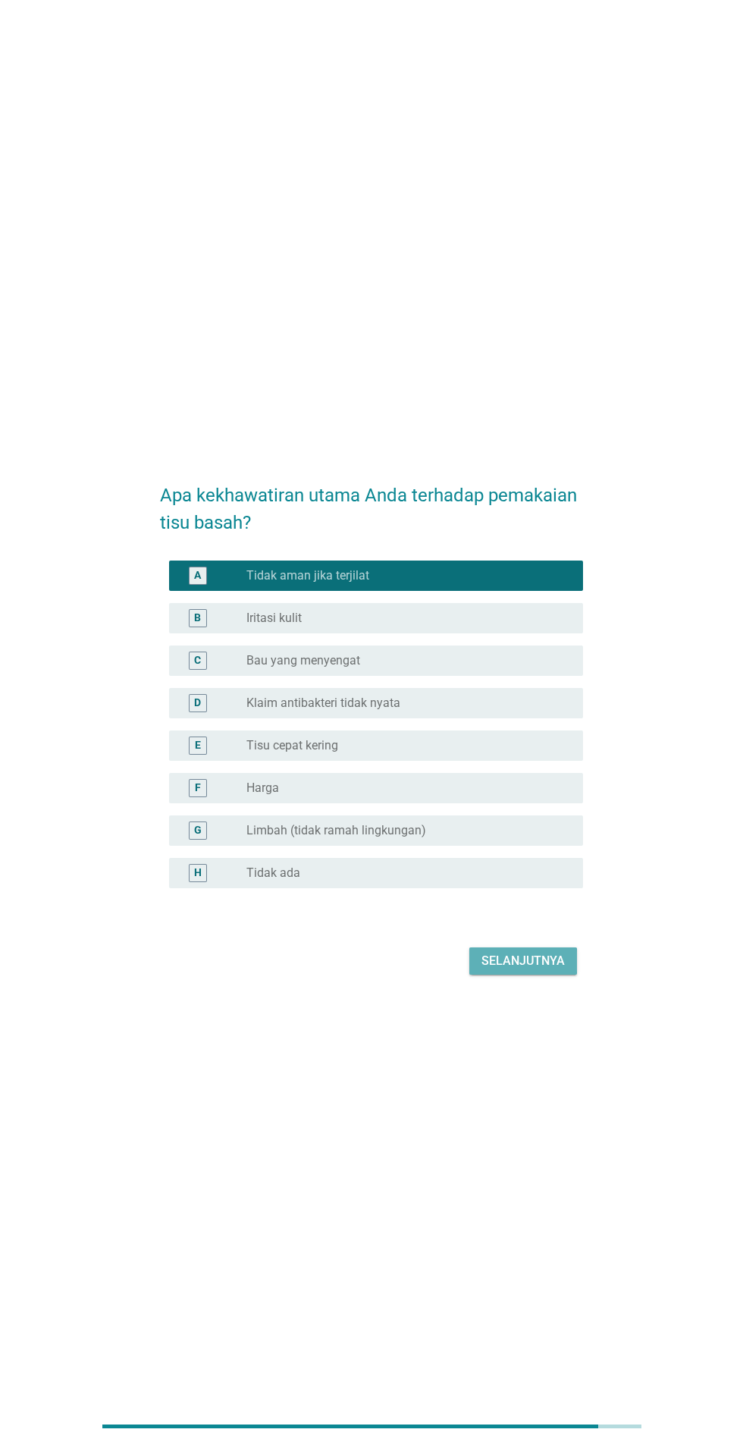
click at [535, 970] on div "Selanjutnya" at bounding box center [523, 961] width 83 height 18
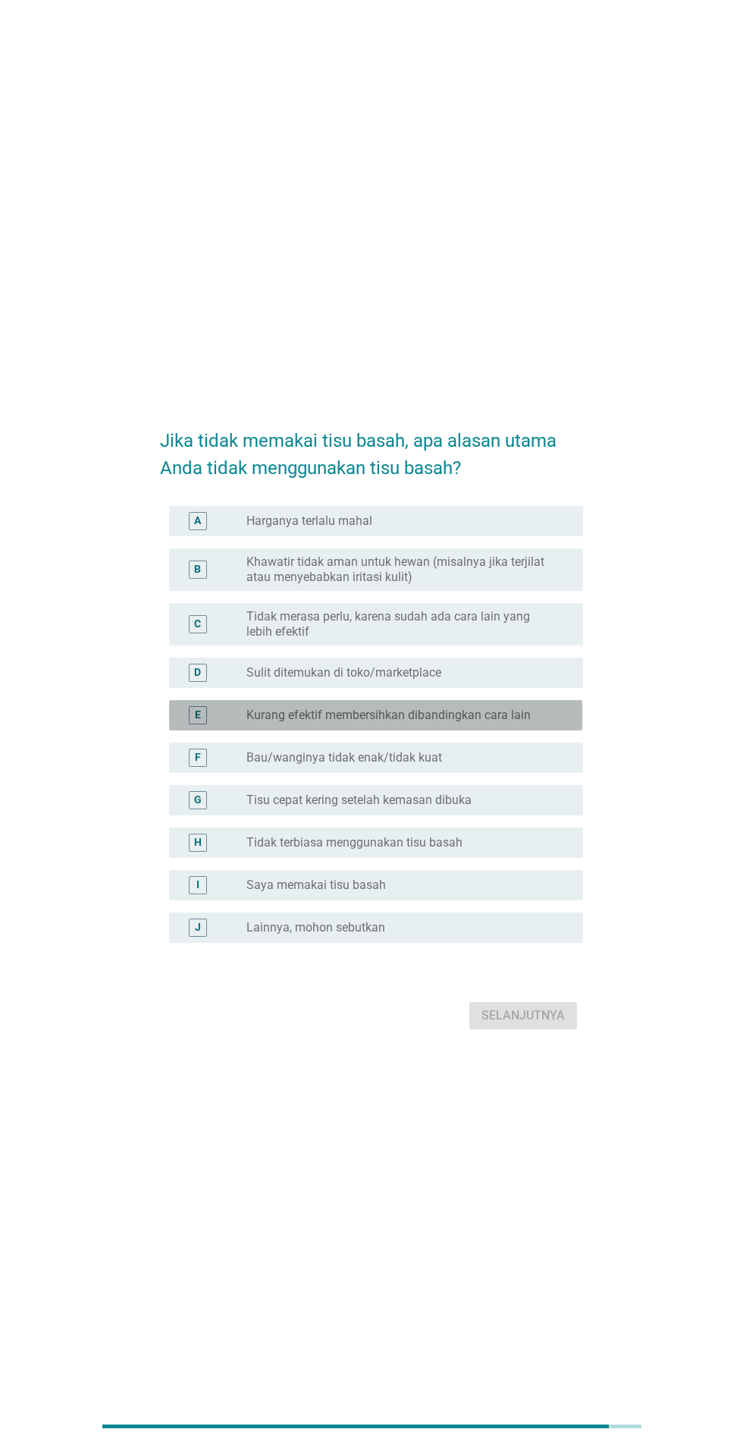
click at [509, 723] on label "Kurang efektif membersihkan dibandingkan cara lain" at bounding box center [388, 715] width 284 height 15
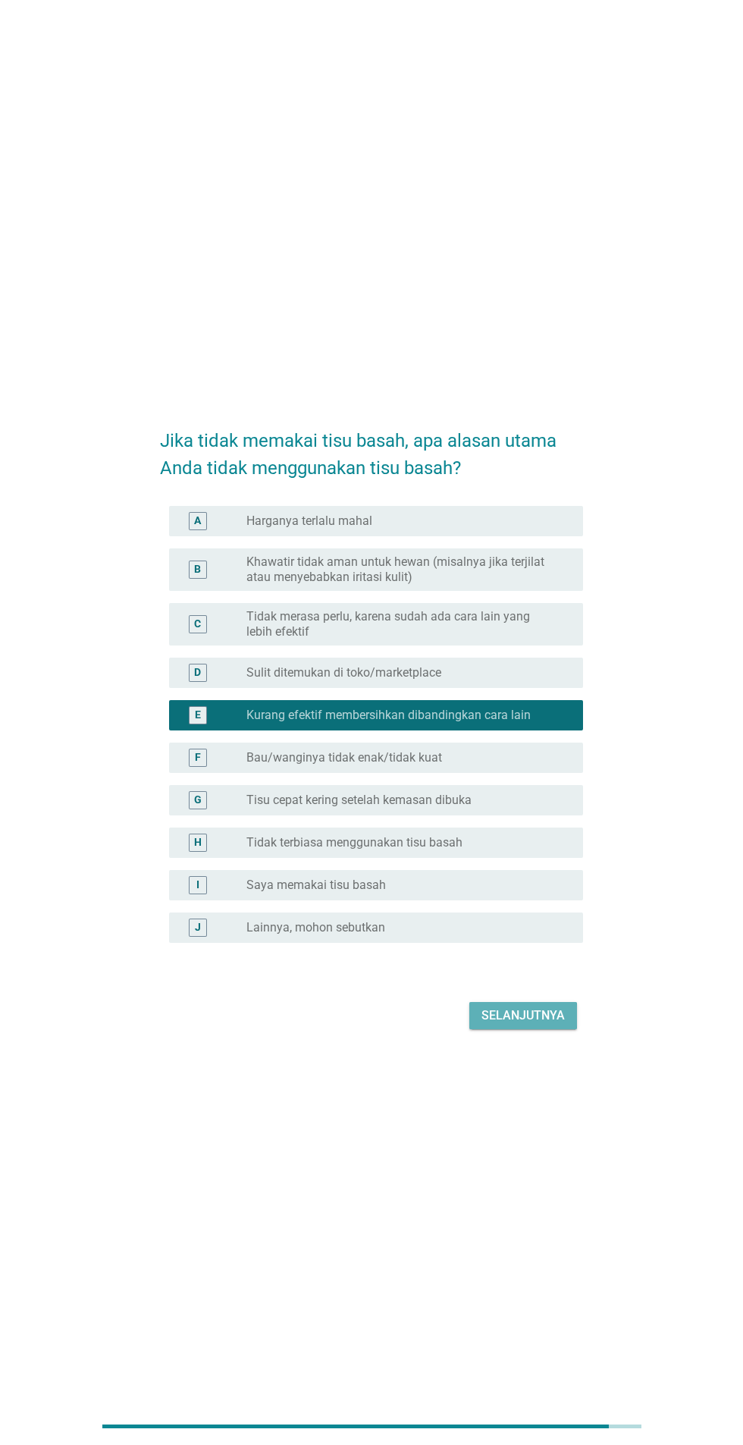
click at [549, 1024] on div "Selanjutnya" at bounding box center [523, 1015] width 83 height 18
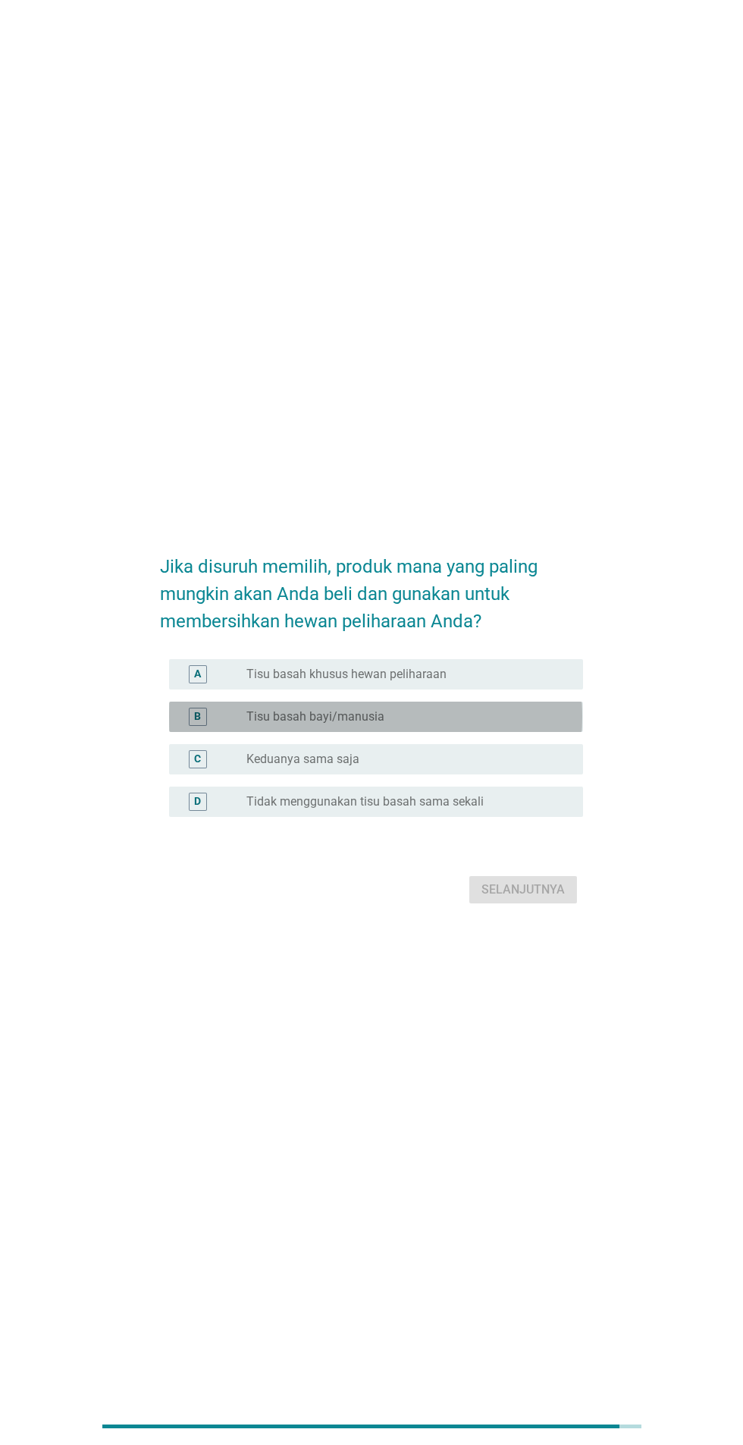
click at [475, 724] on div "radio_button_unchecked Tisu basah bayi/manusia" at bounding box center [402, 716] width 312 height 15
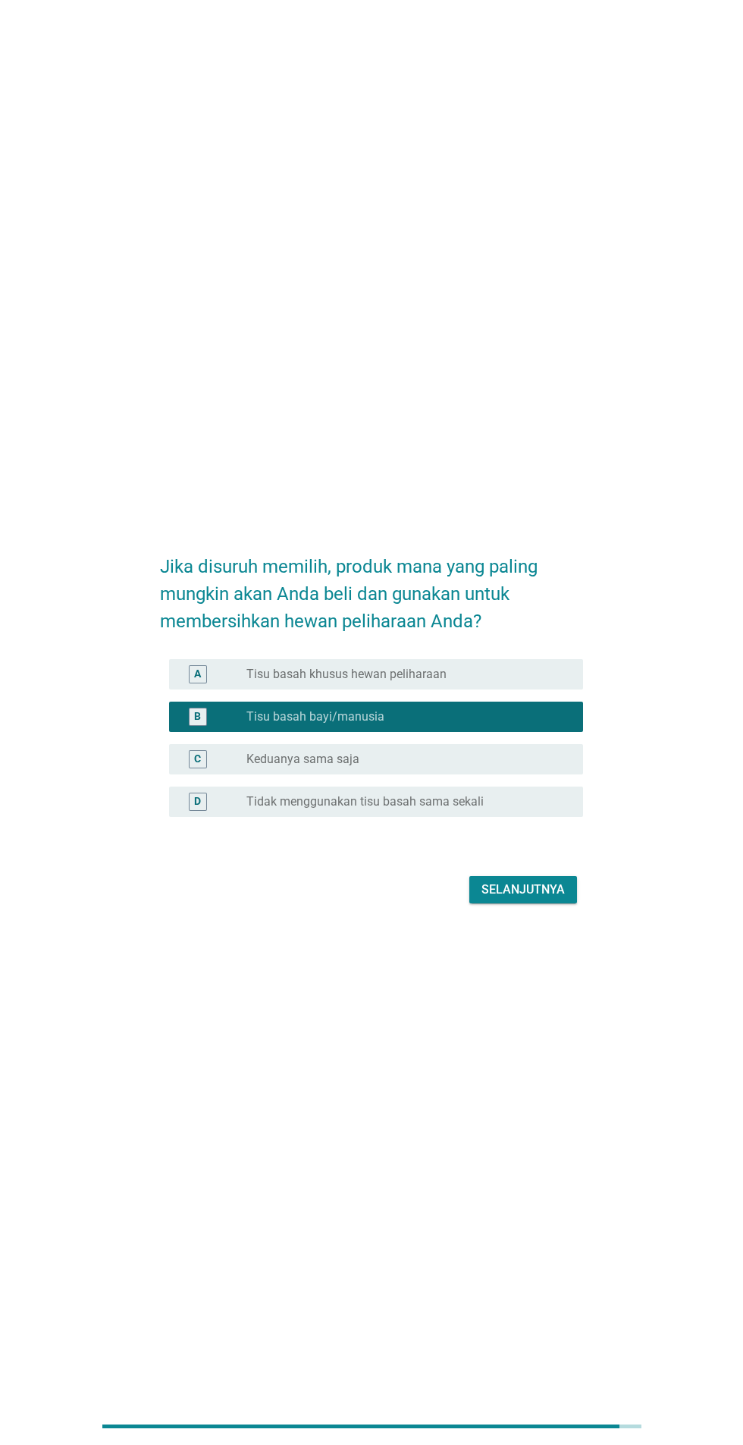
click at [476, 682] on div "radio_button_unchecked Tisu basah khusus hewan peliharaan" at bounding box center [402, 674] width 312 height 15
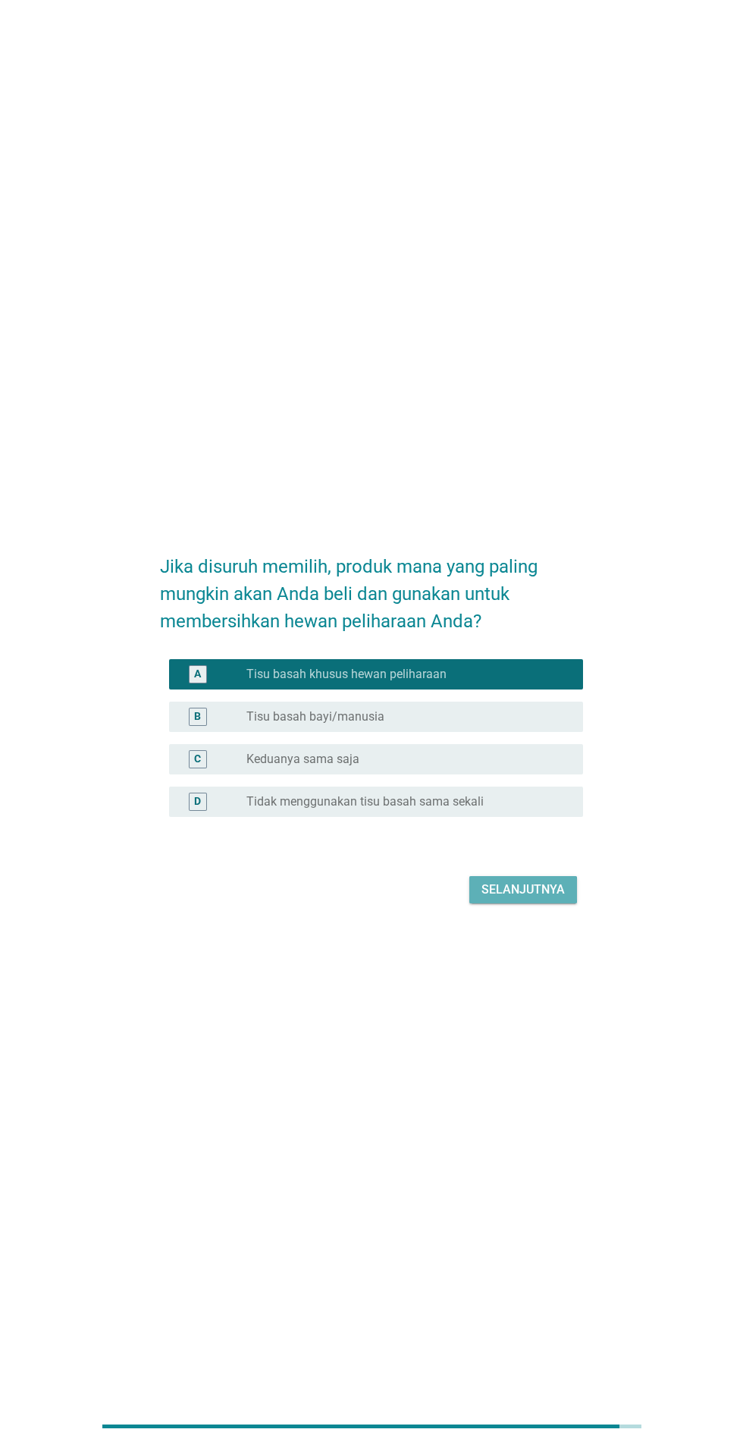
click at [538, 899] on div "Selanjutnya" at bounding box center [523, 889] width 83 height 18
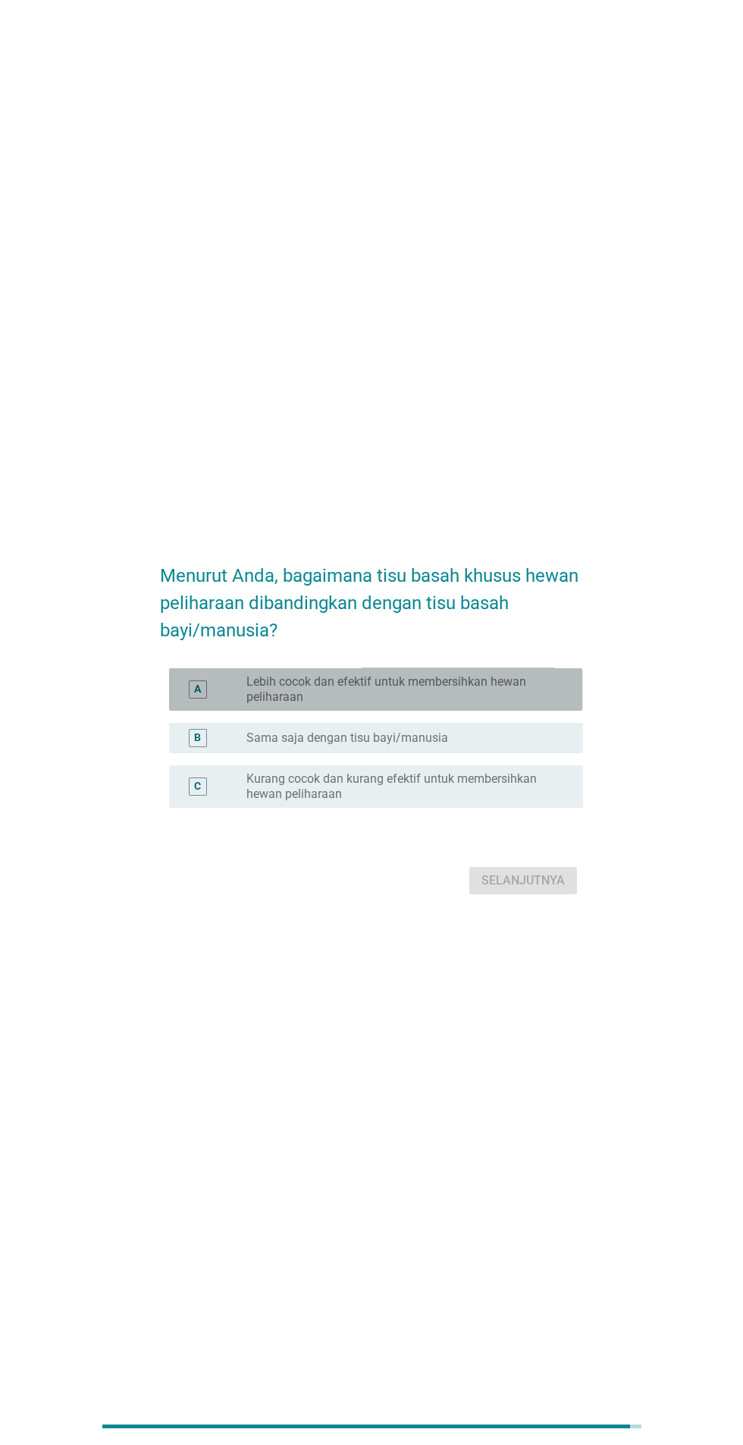
click at [466, 704] on label "Lebih cocok dan efektif untuk membersihkan hewan peliharaan" at bounding box center [402, 689] width 312 height 30
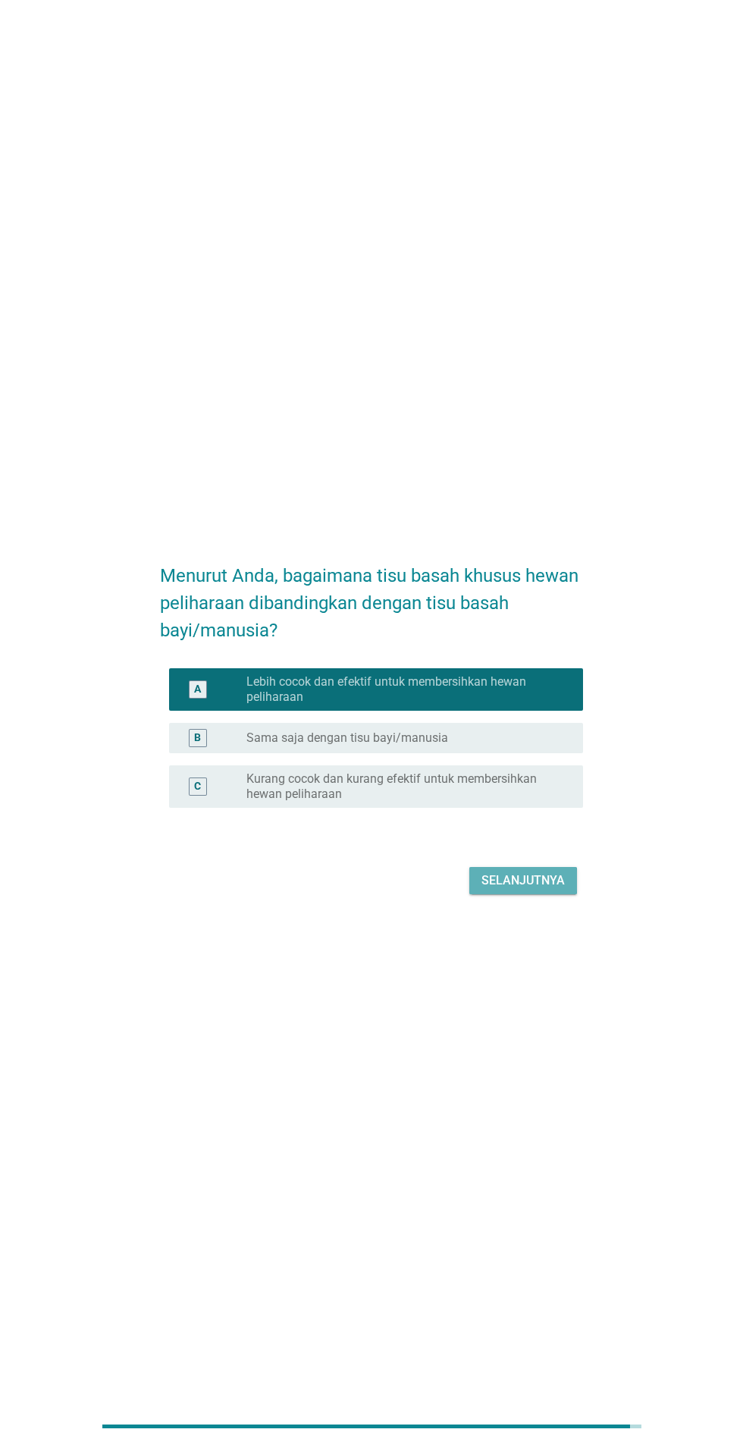
click at [537, 890] on div "Selanjutnya" at bounding box center [523, 880] width 83 height 18
